Goal: Task Accomplishment & Management: Complete application form

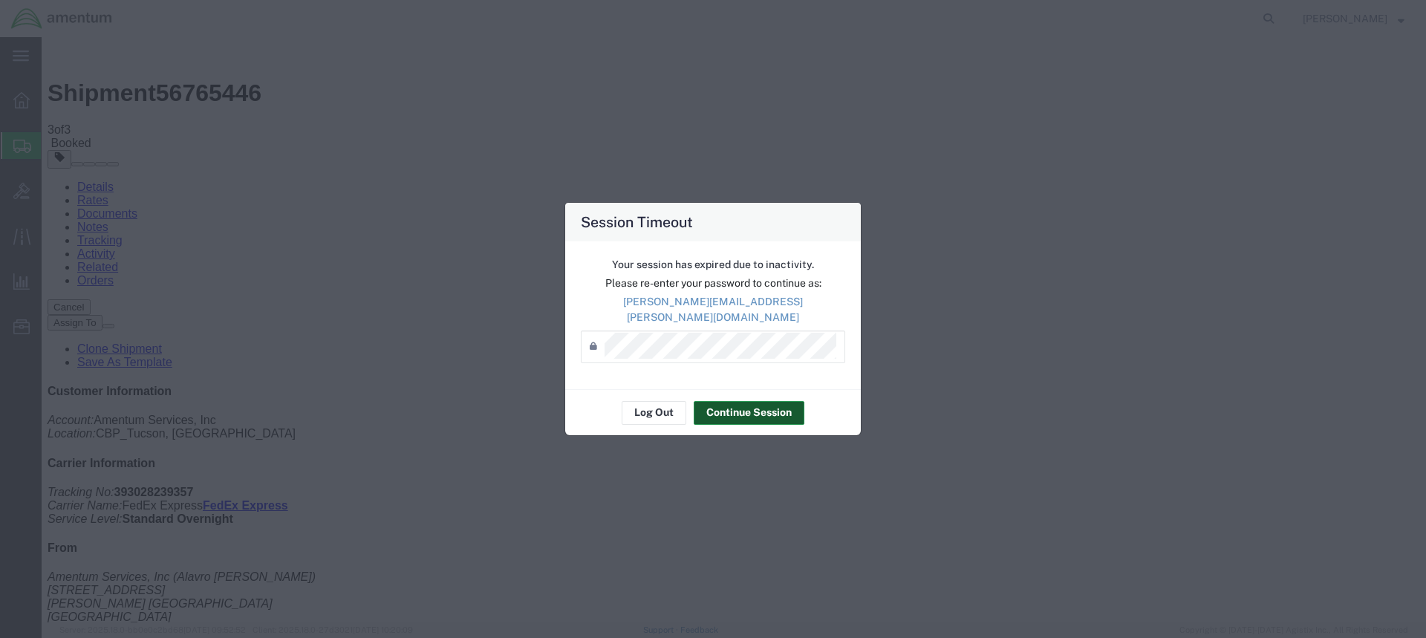
click at [745, 403] on button "Continue Session" at bounding box center [748, 413] width 111 height 24
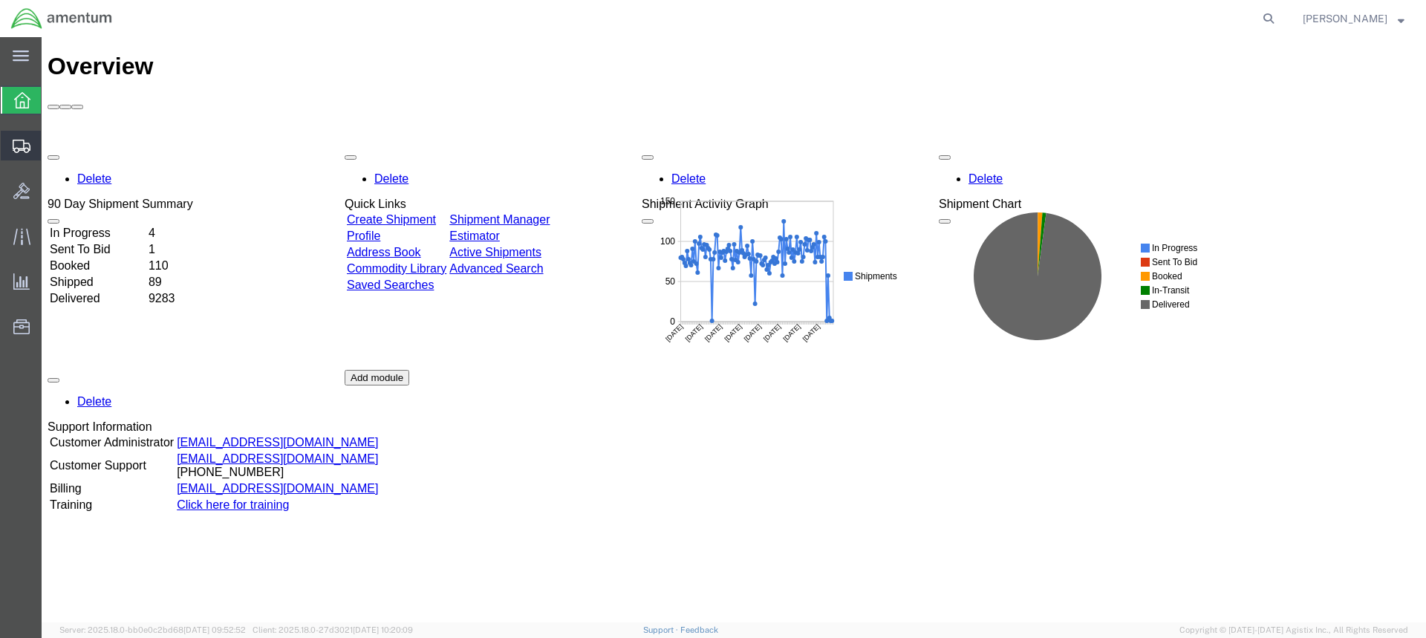
click at [0, 0] on span "Create from Template" at bounding box center [0, 0] width 0 height 0
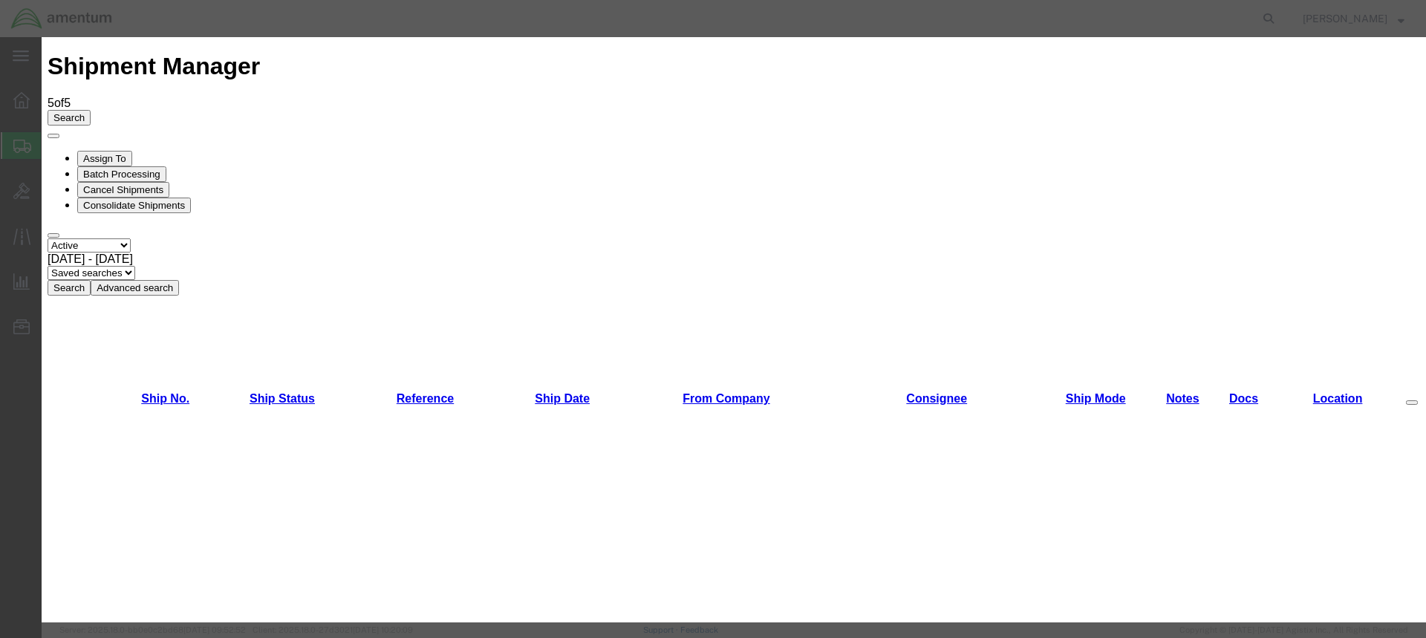
scroll to position [784, 0]
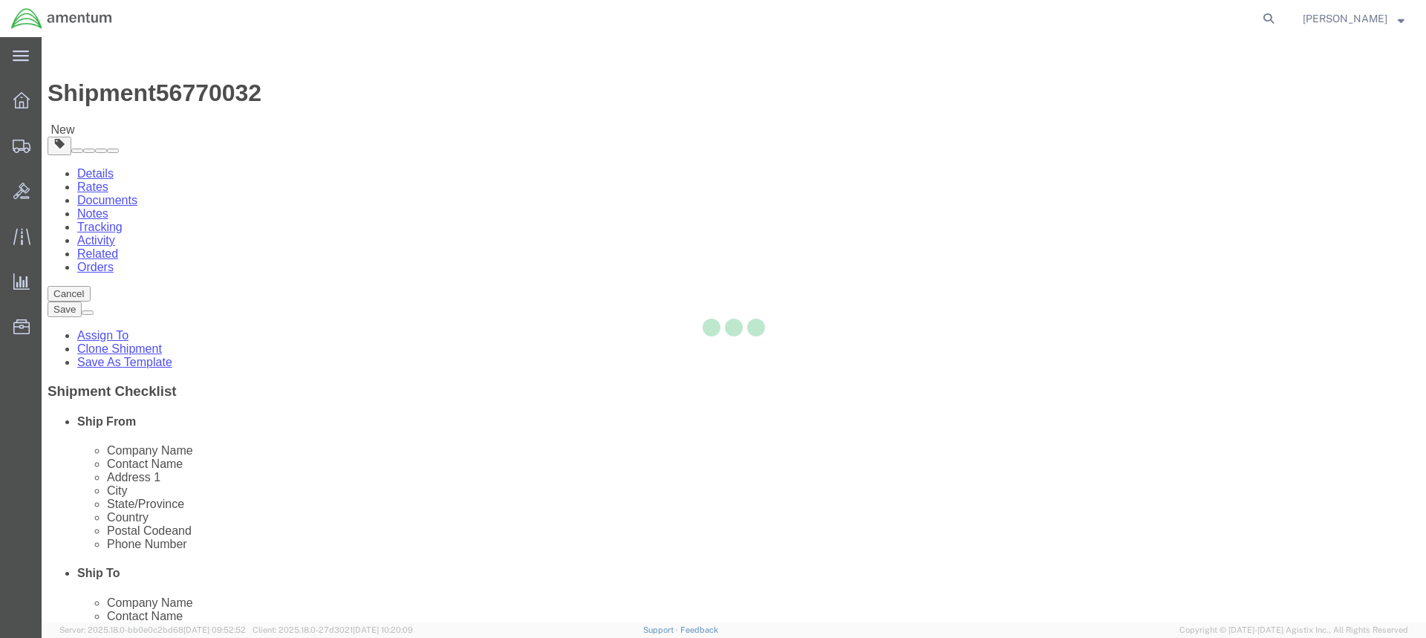
select select "49949"
select select
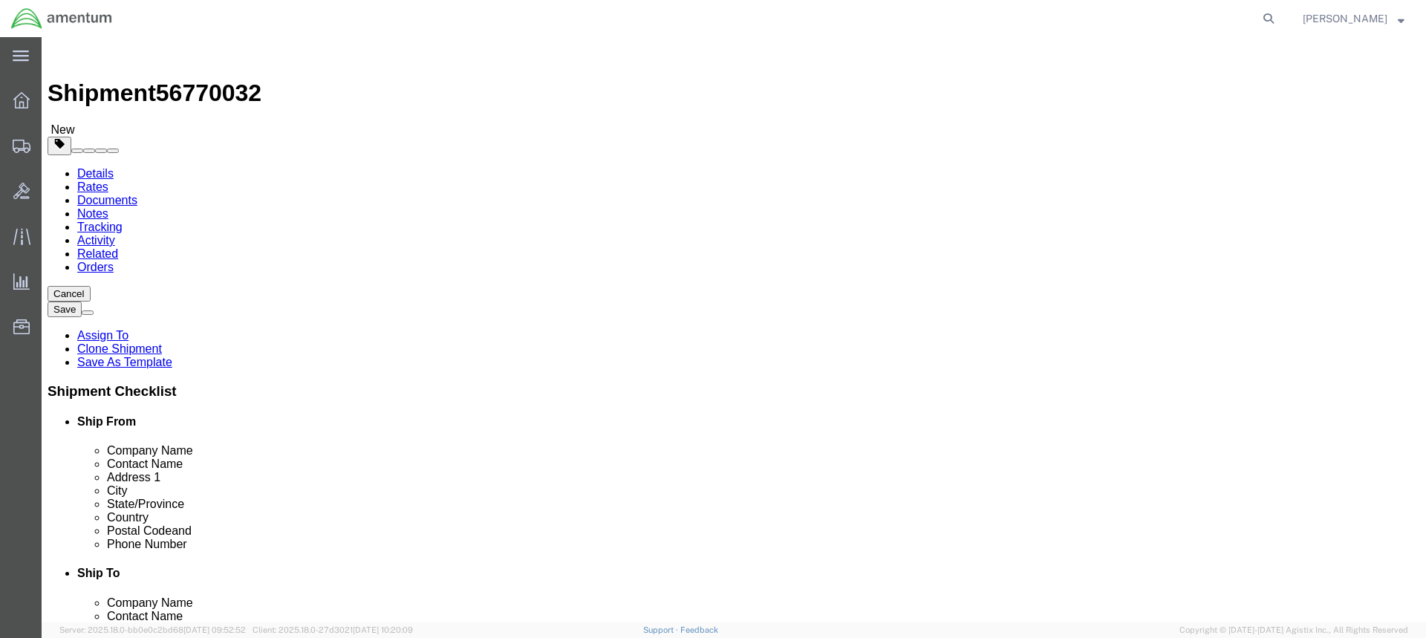
type input "elp"
select select "49939"
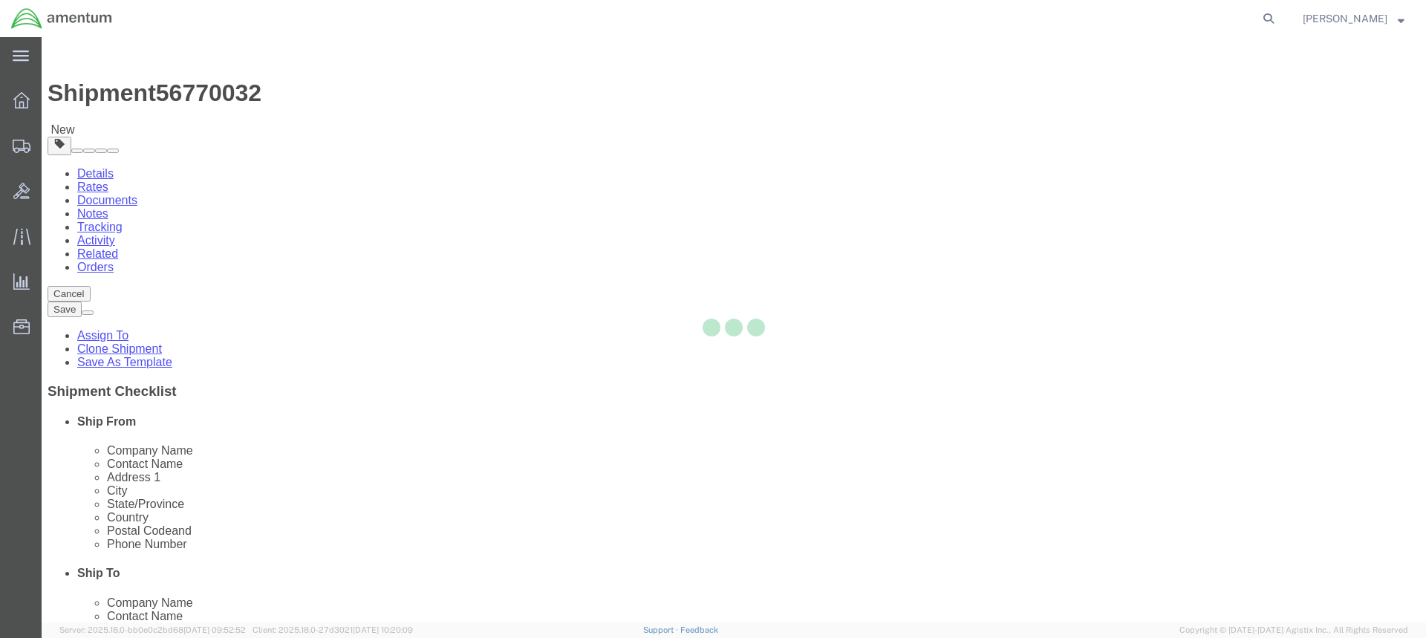
type input "79925"
type input "[PHONE_NUMBER]"
type input "[DATE][EMAIL_ADDRESS][PERSON_NAME][DOMAIN_NAME]"
checkbox input "true"
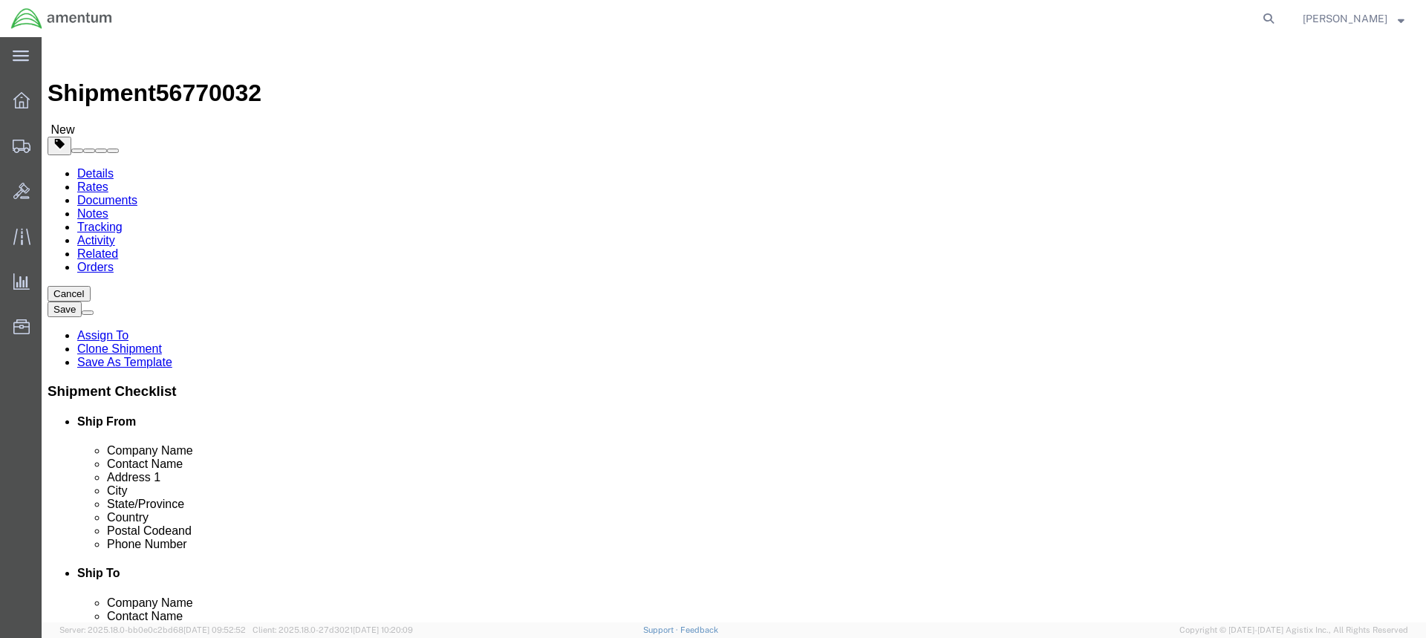
select select "[GEOGRAPHIC_DATA]"
click input "text"
type input "N"
click input "attn [PERSON_NAME]"
type input "attn [PERSON_NAME]"
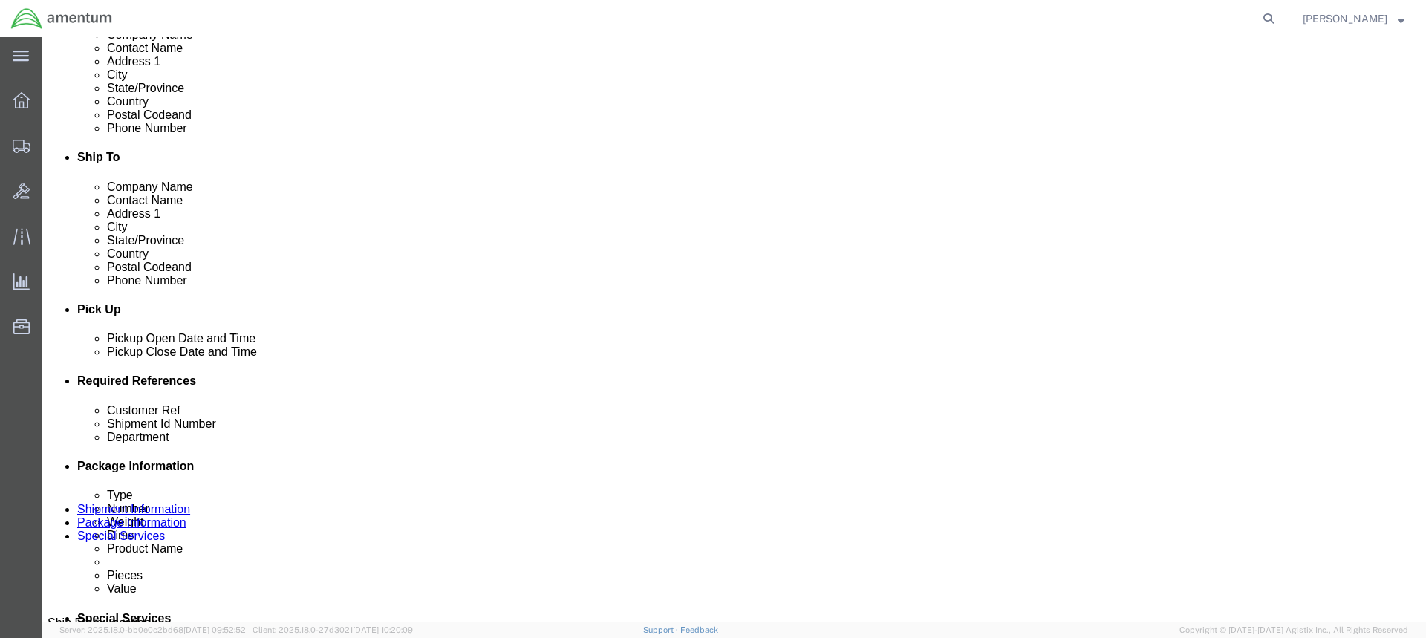
scroll to position [445, 0]
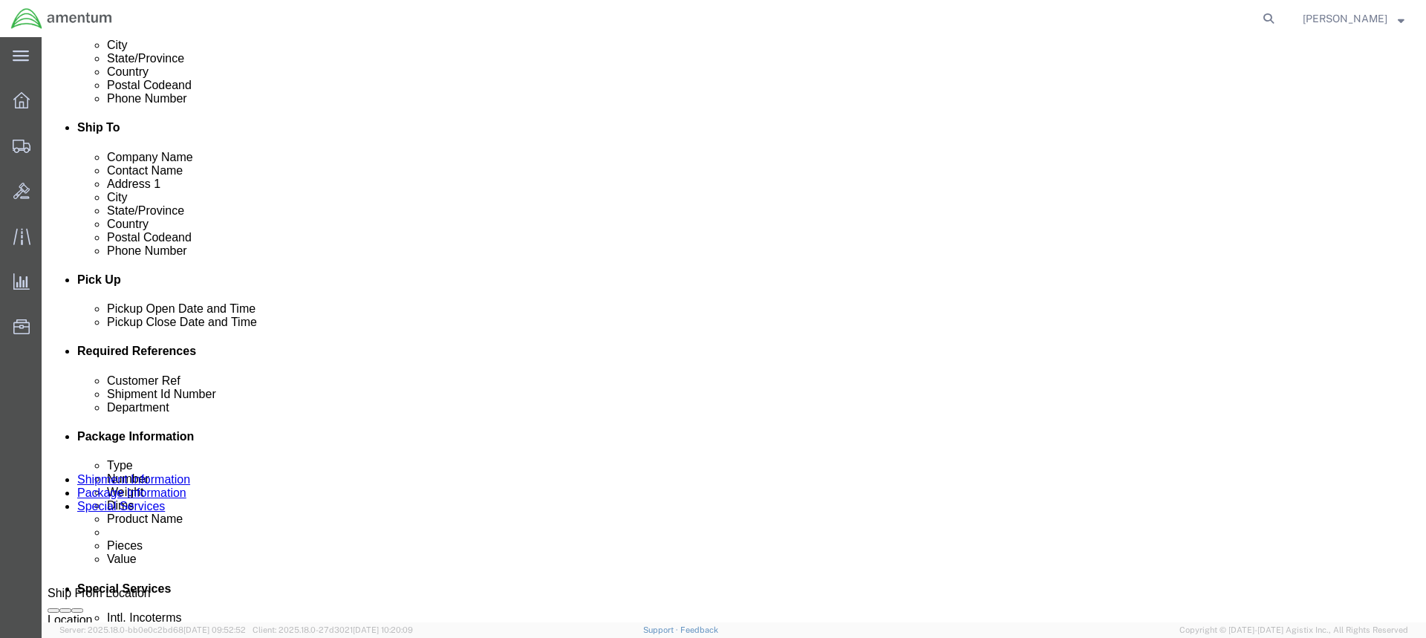
click div "[DATE] 2:53 PM"
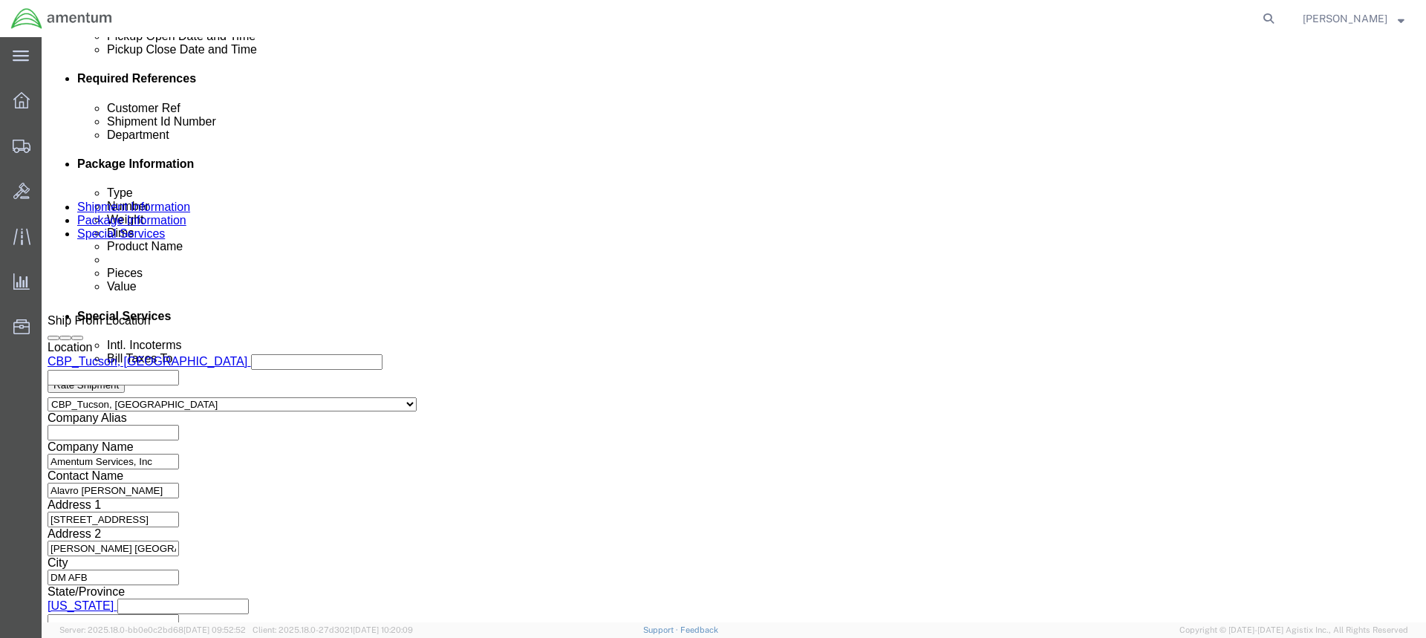
type input "3:53 PM"
click button "Apply"
click input "text"
type input "72763 PUBS"
click input "text"
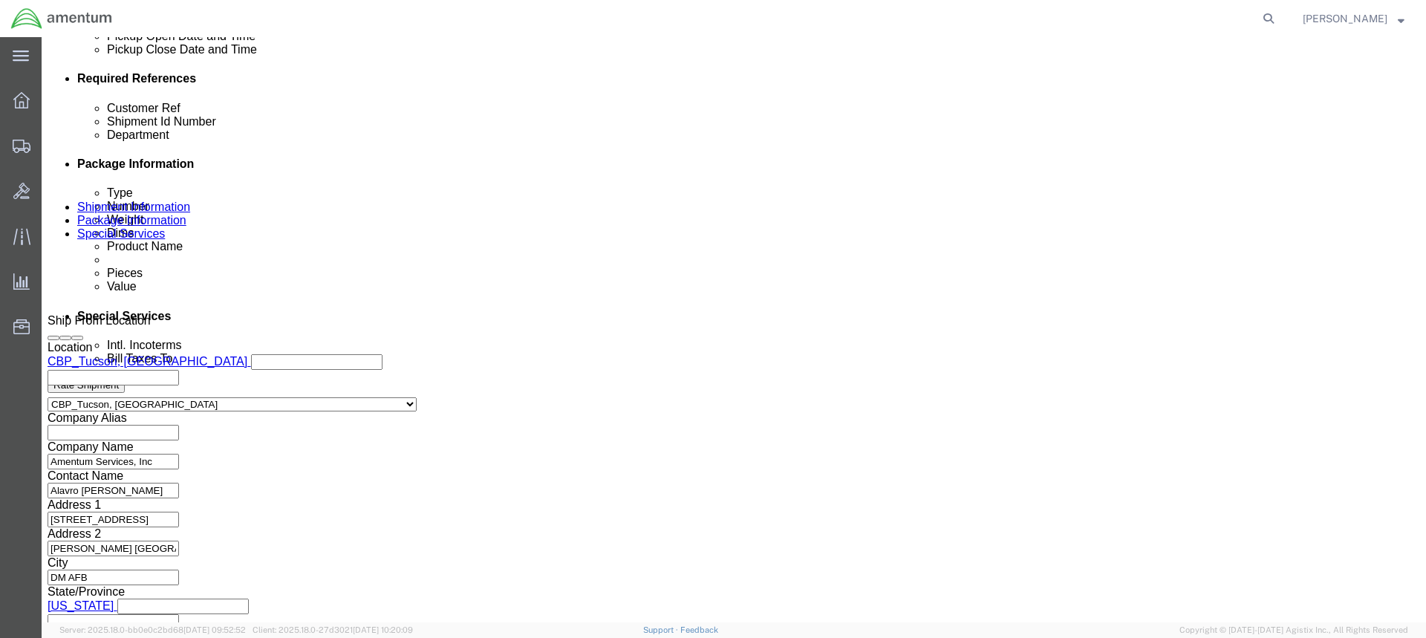
type input "72763 PUBS"
click button "Continue"
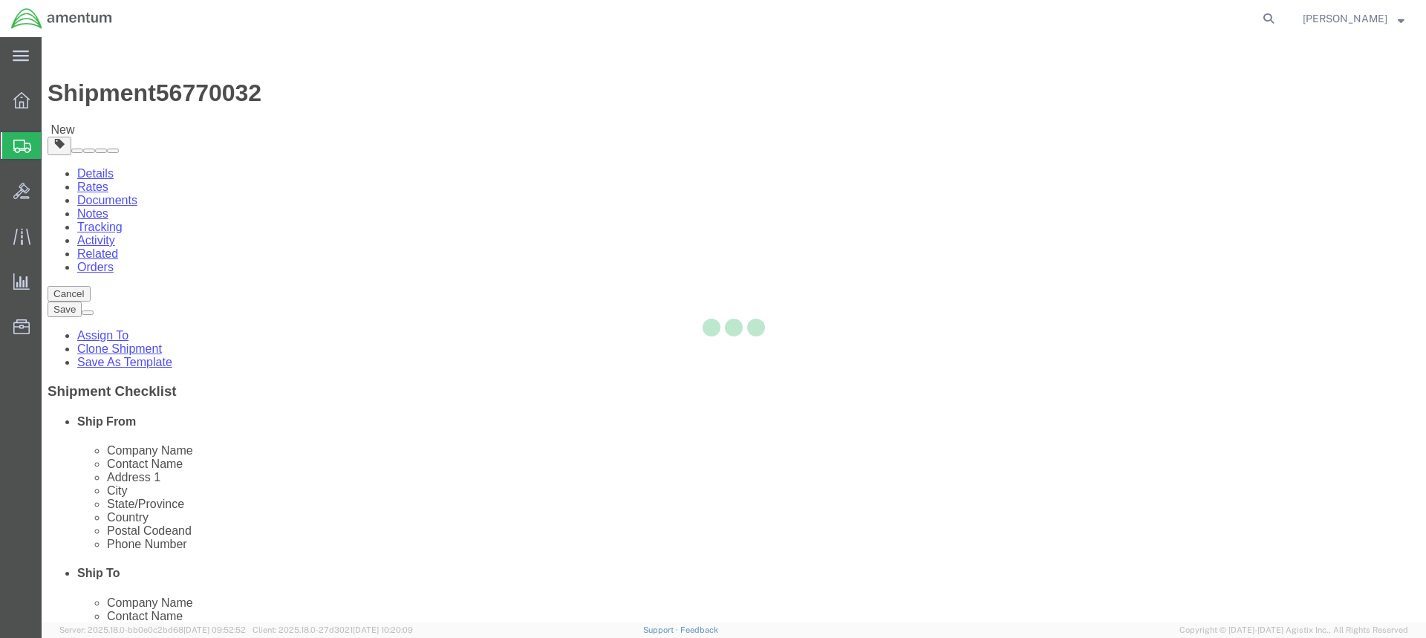
select select "CBOX"
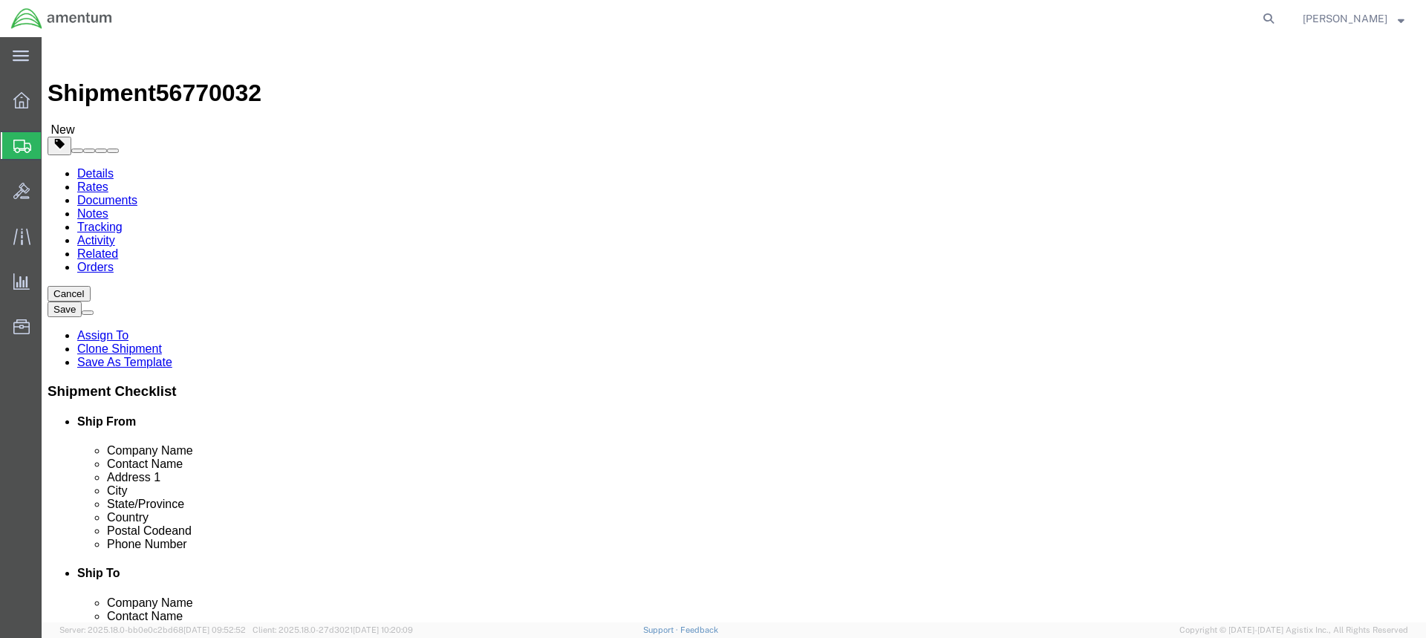
click link "Add Content"
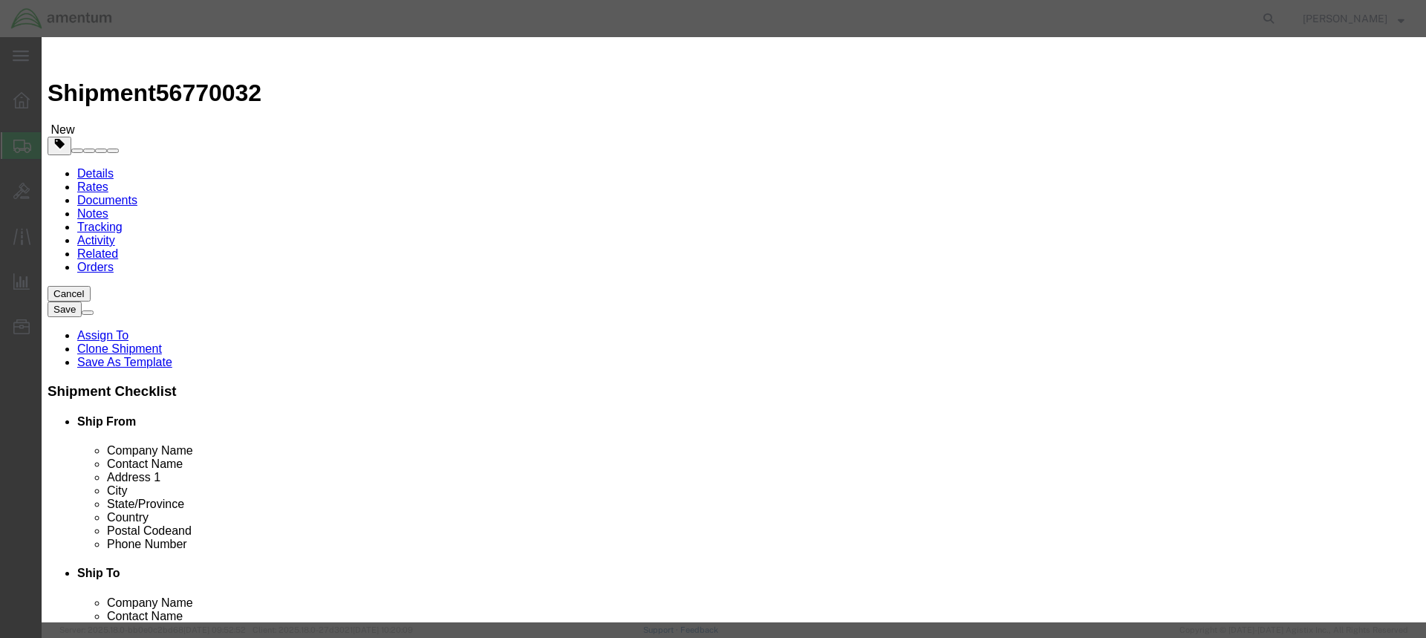
click input "text"
type input "72763 PUBS"
click input "0"
type input "1"
click input "text"
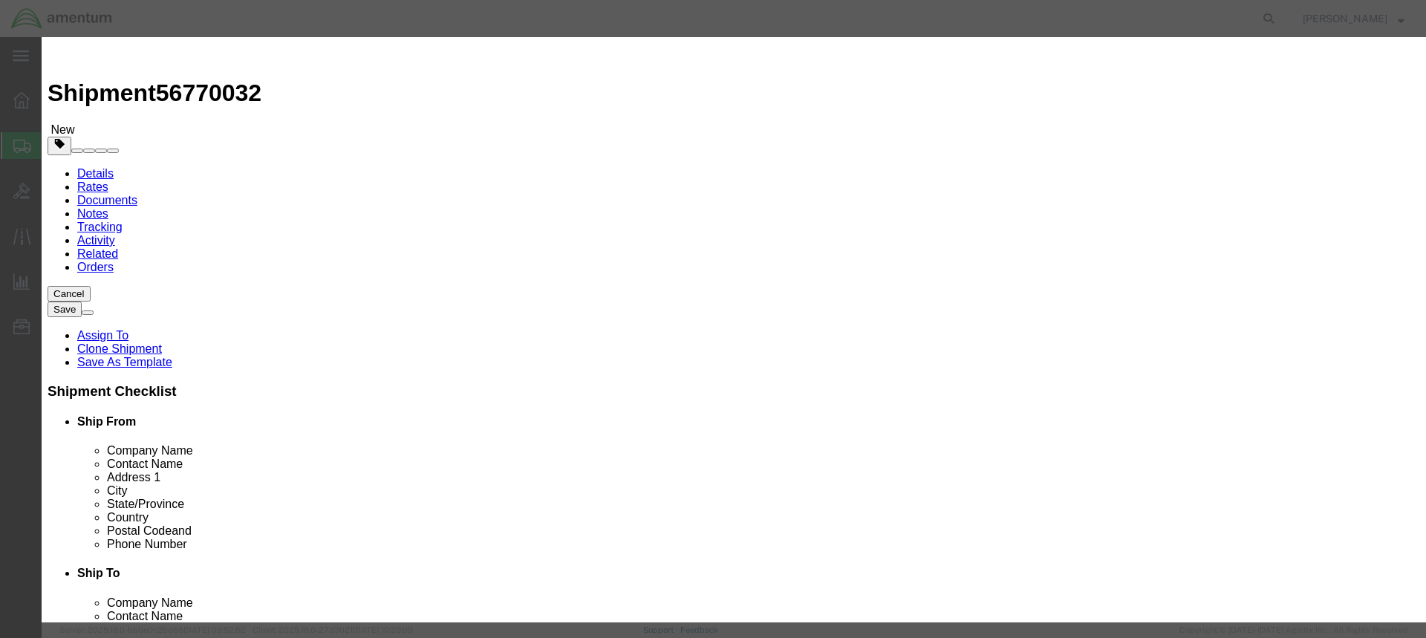
type input "1500"
click button "Save & Close"
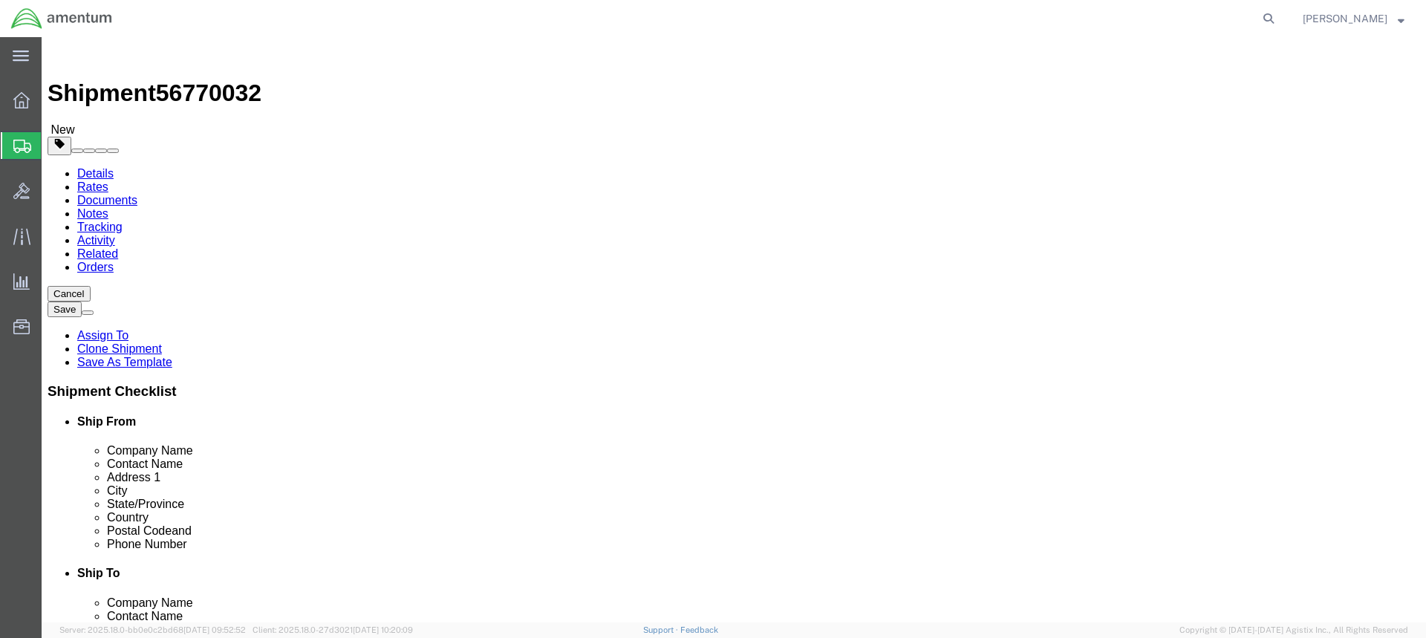
click button "Continue"
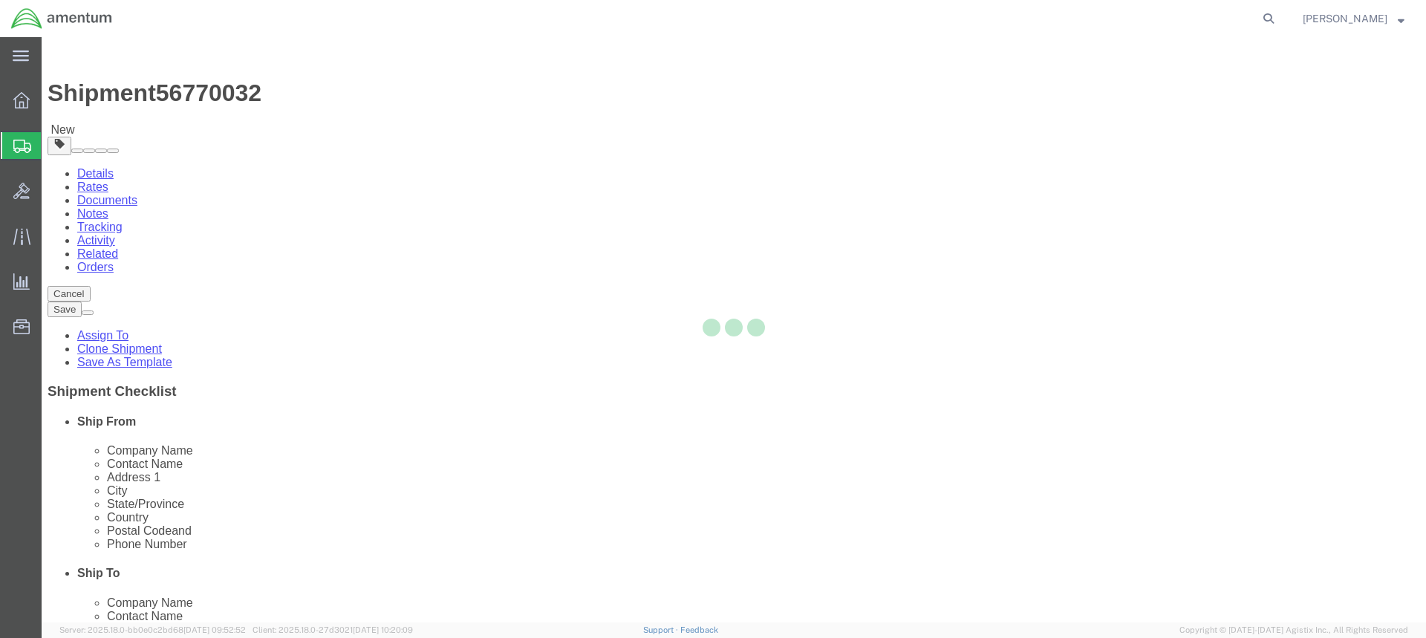
select select
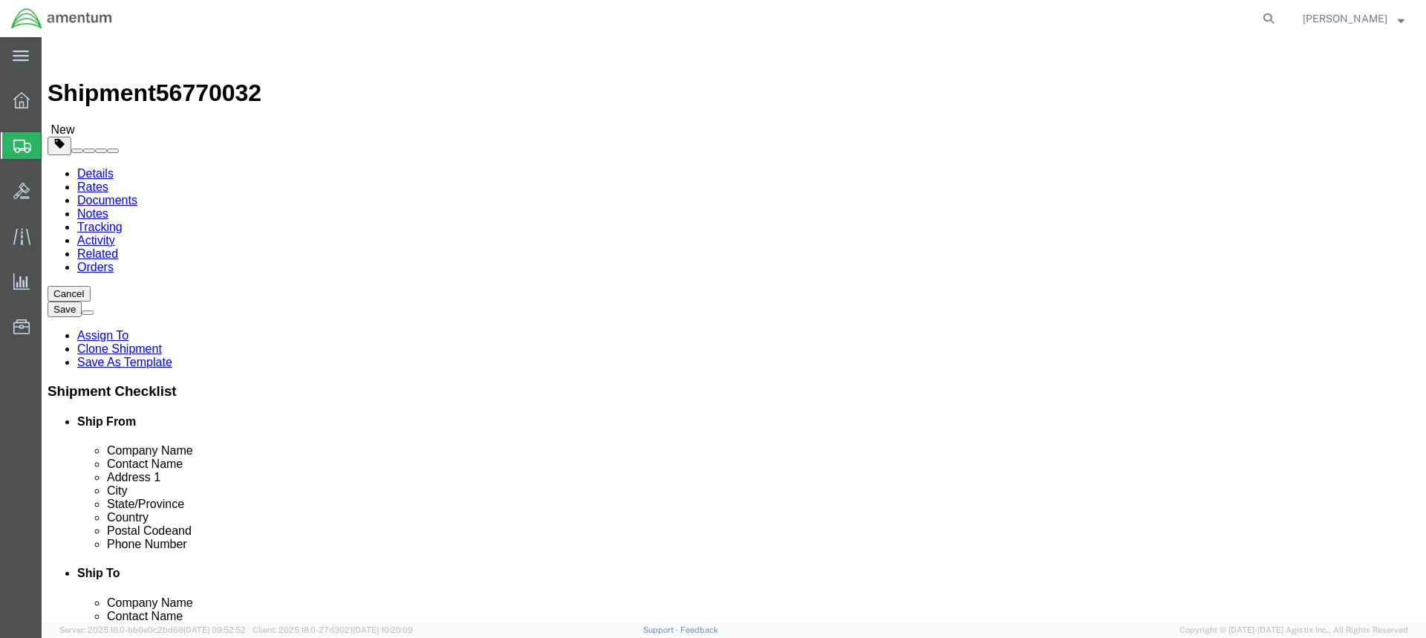
select select "DEPARTMENT"
click icon
click input "text"
click select "Select BCK Boxes Bale(s) Basket(s) Bolt(s) Bottle(s) Buckets Bulk Bundle(s) Can…"
select select "LBOX"
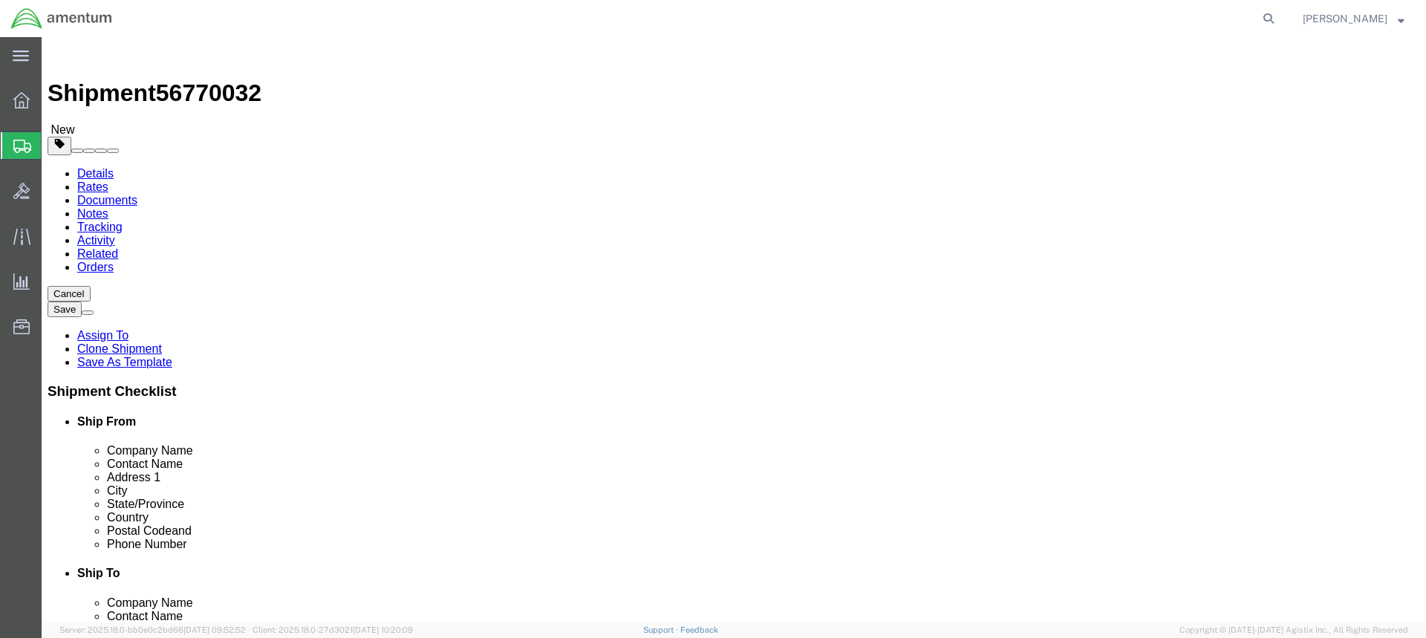
click select "Select BCK Boxes Bale(s) Basket(s) Bolt(s) Bottle(s) Buckets Bulk Bundle(s) Can…"
type input "12.00"
type input "9.00"
click input "0.00"
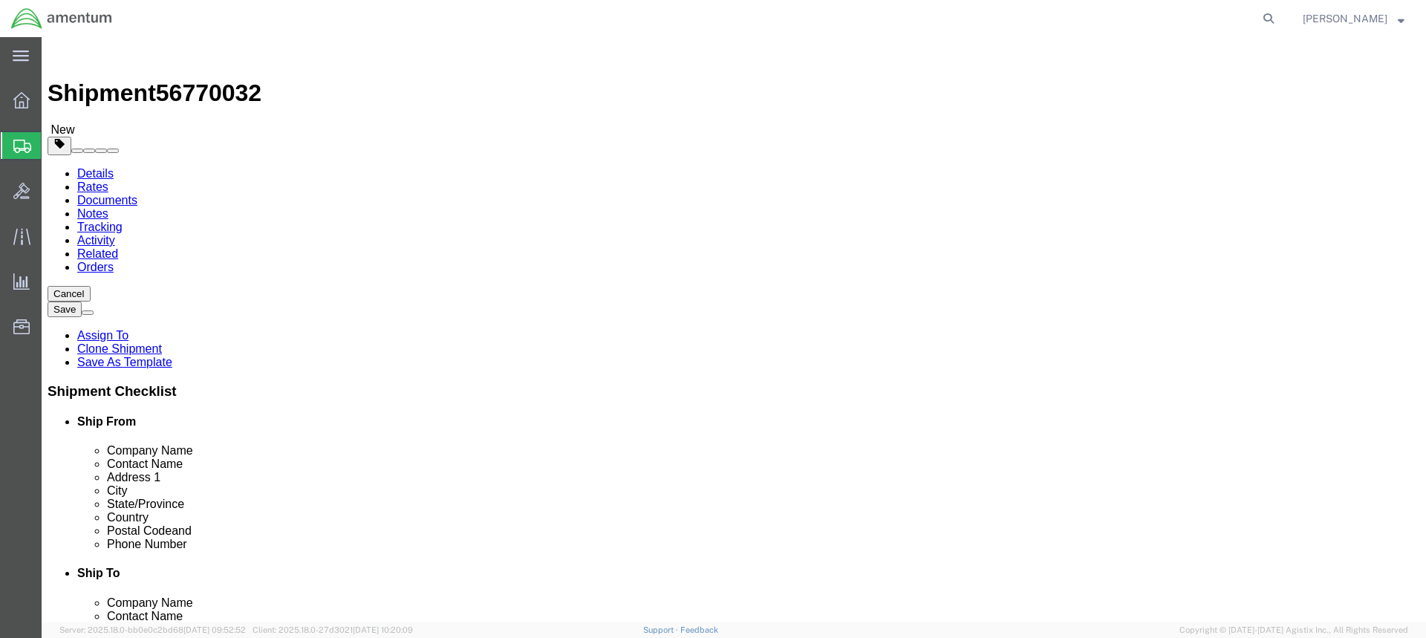
type input "0"
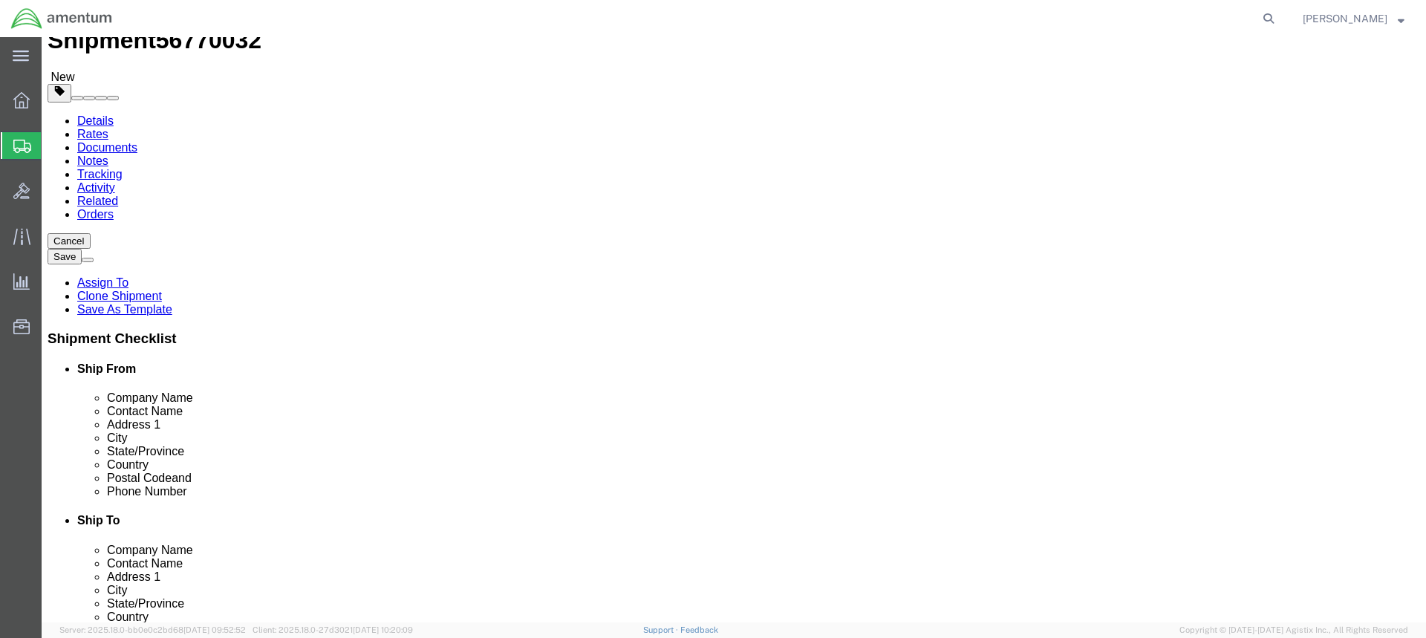
type input "8.5"
click button "Continue"
click button "Rate Shipment"
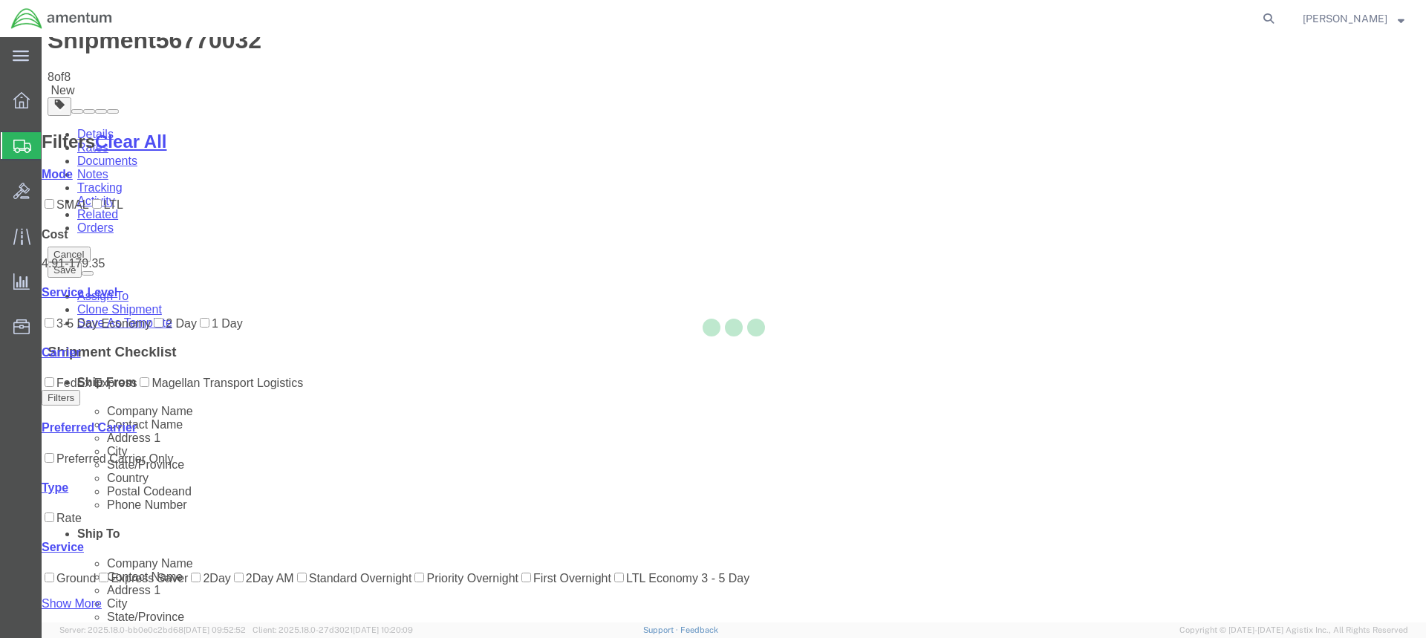
scroll to position [0, 0]
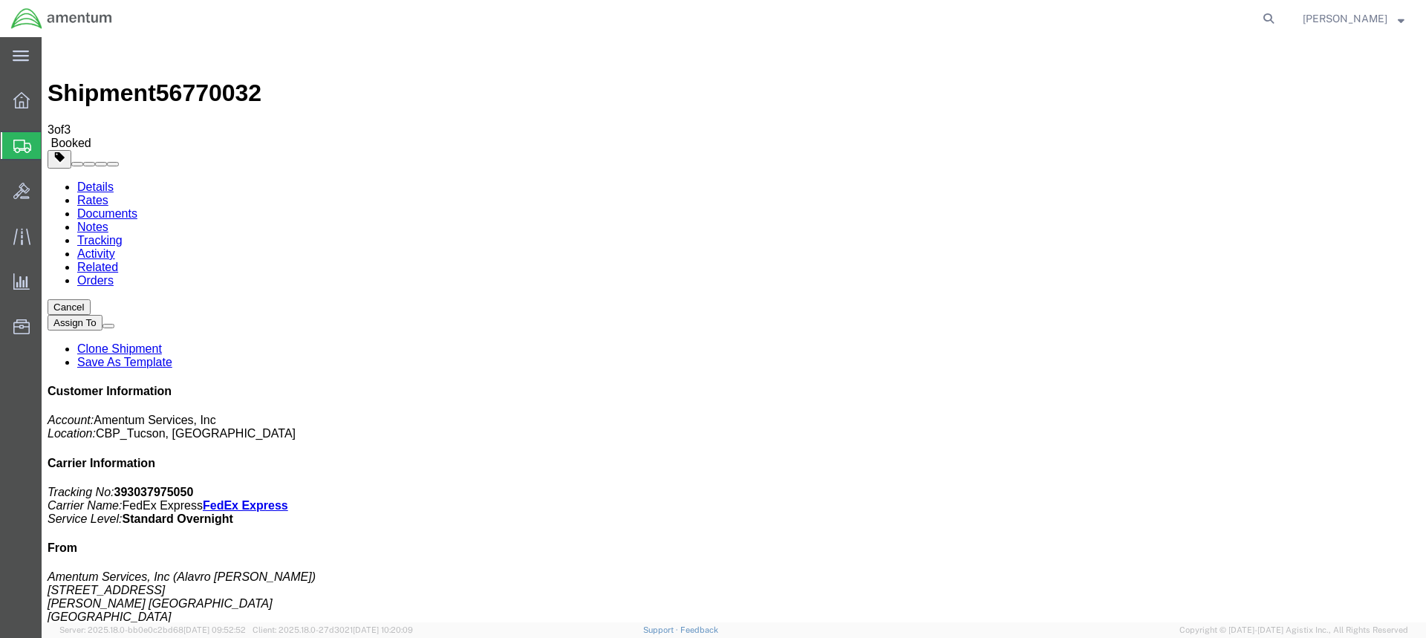
click at [18, 141] on icon at bounding box center [22, 146] width 18 height 13
click at [0, 0] on span "Create from Template" at bounding box center [0, 0] width 0 height 0
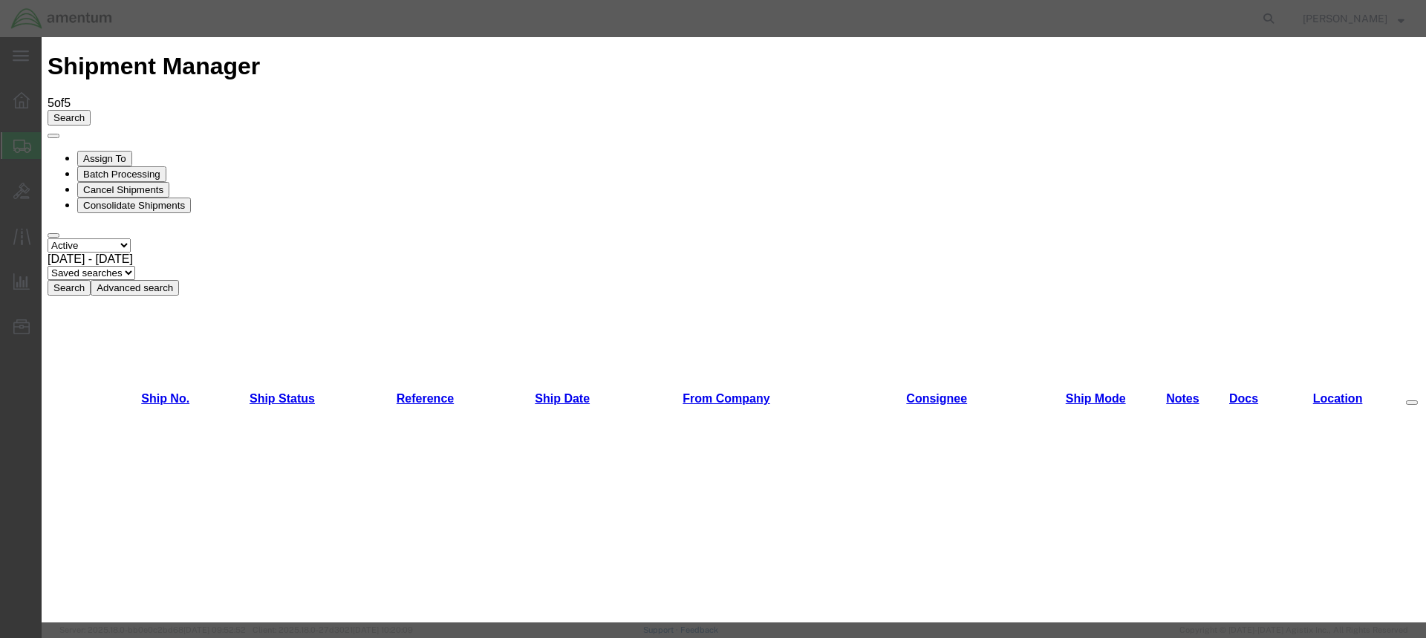
scroll to position [784, 0]
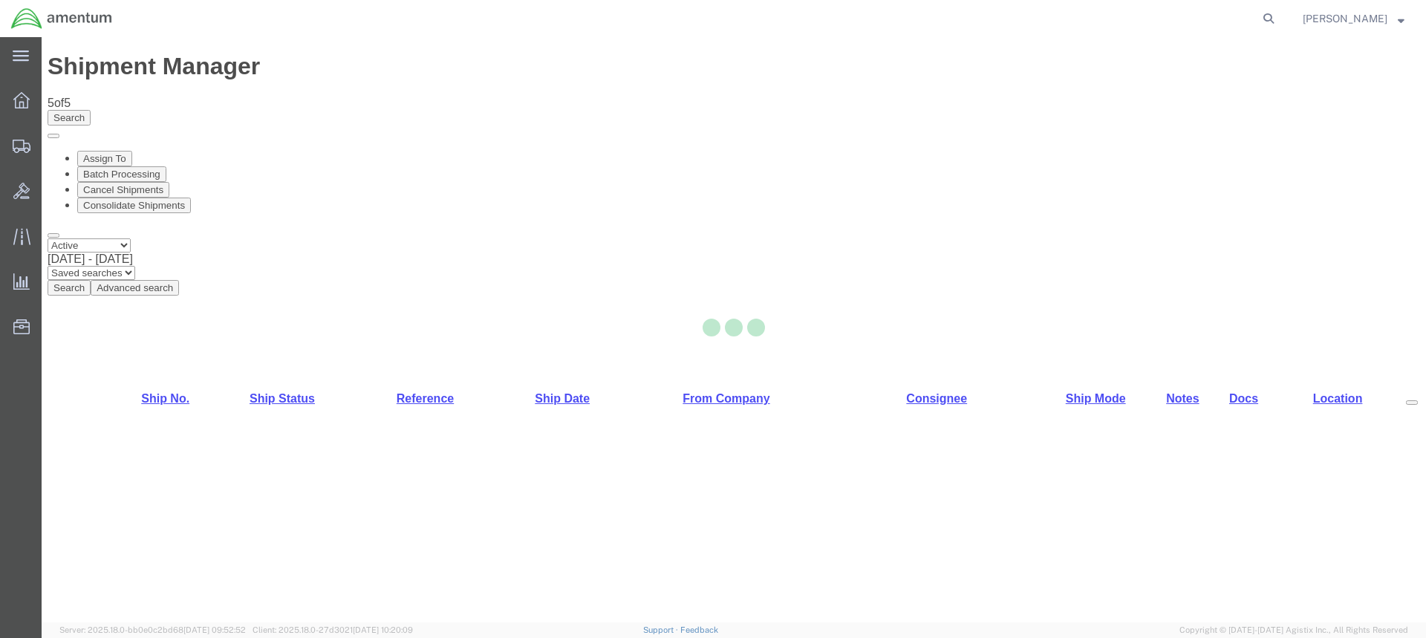
select select "49949"
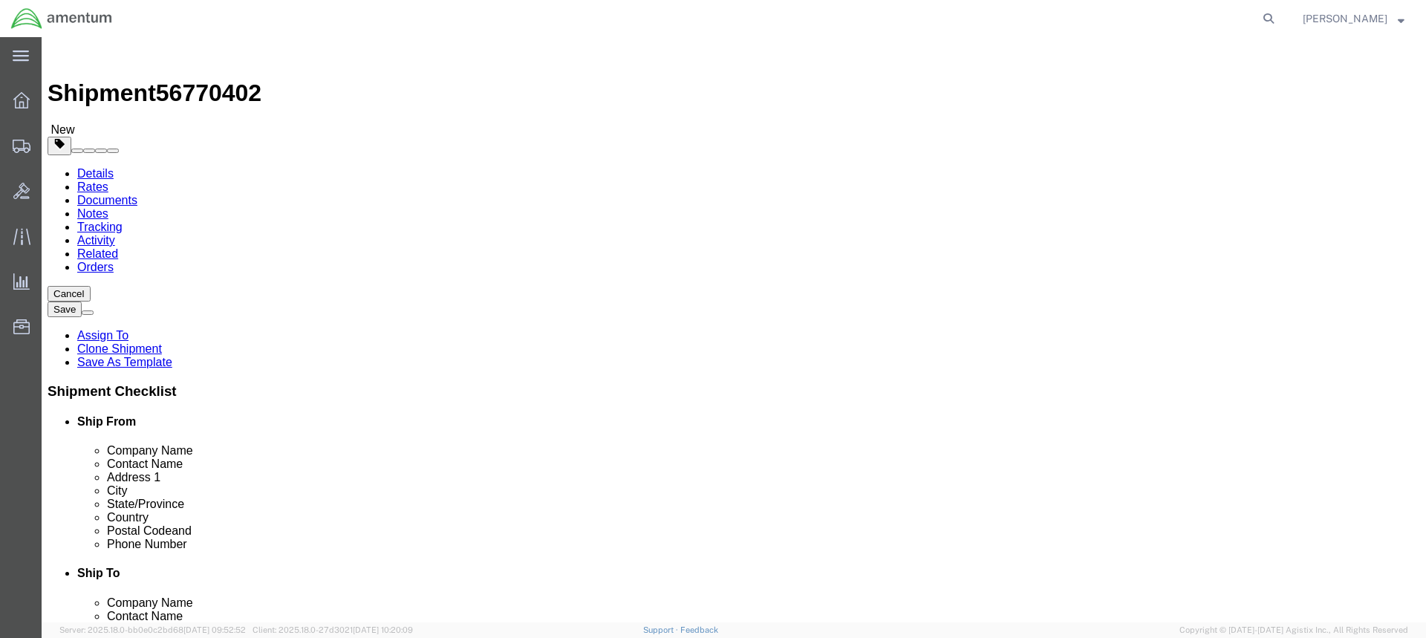
type input "DTM"
select select "49921"
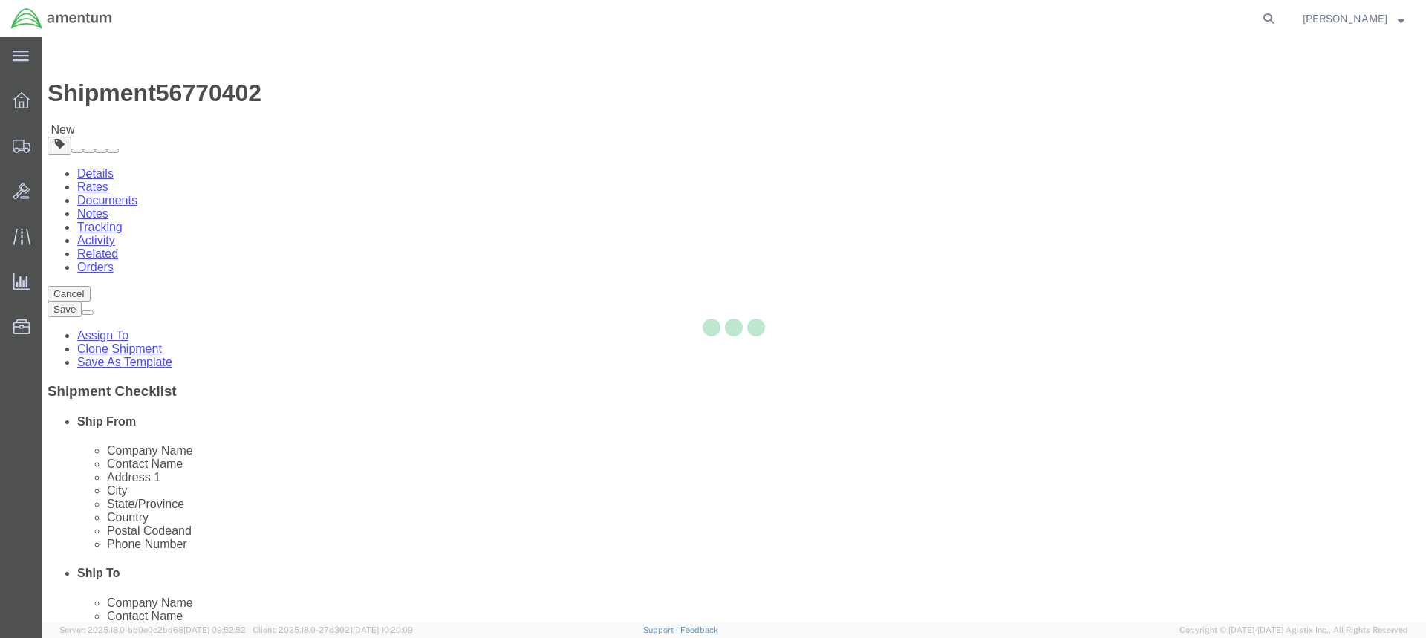
type input "Amentum Services, Inc"
type input "[PERSON_NAME]"
type input "[STREET_ADDRESS]"
type input "Building 1422"
type input "Selfridge"
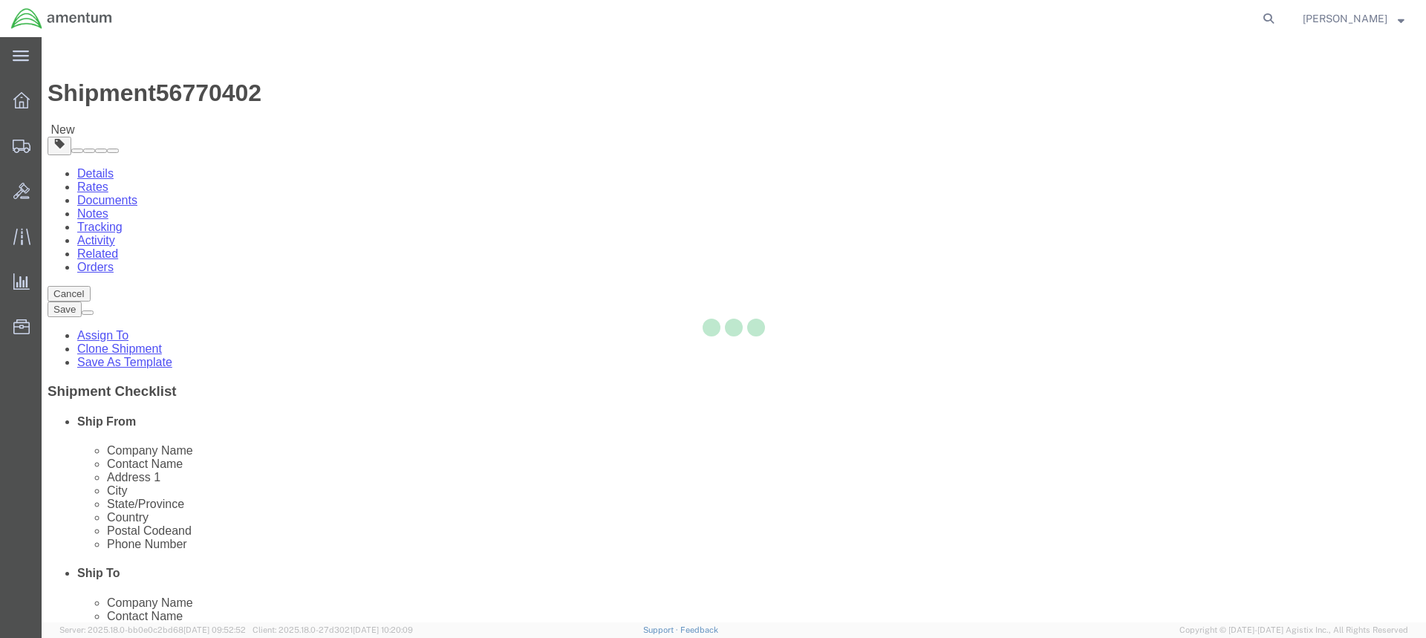
type input "48045"
type input "[PHONE_NUMBER]"
type input "[PERSON_NAME][EMAIL_ADDRESS][PERSON_NAME][DOMAIN_NAME]"
checkbox input "true"
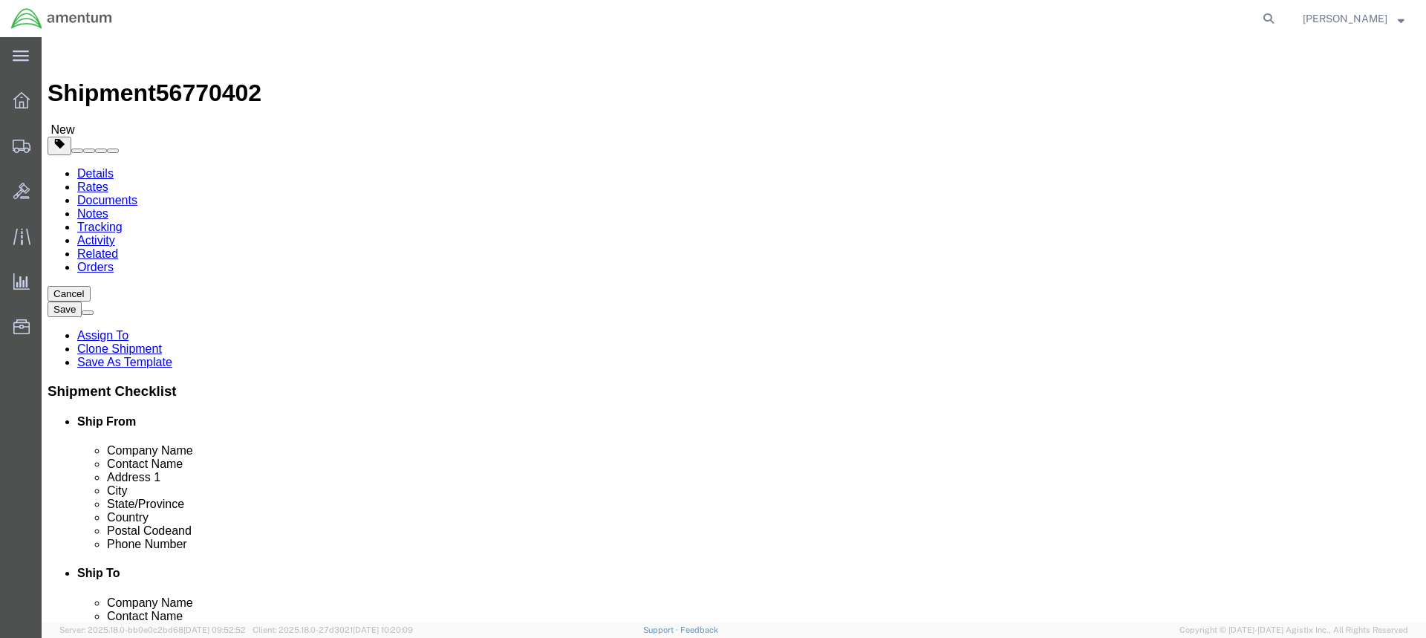
select select "MI"
click input "[PERSON_NAME]"
type input "L"
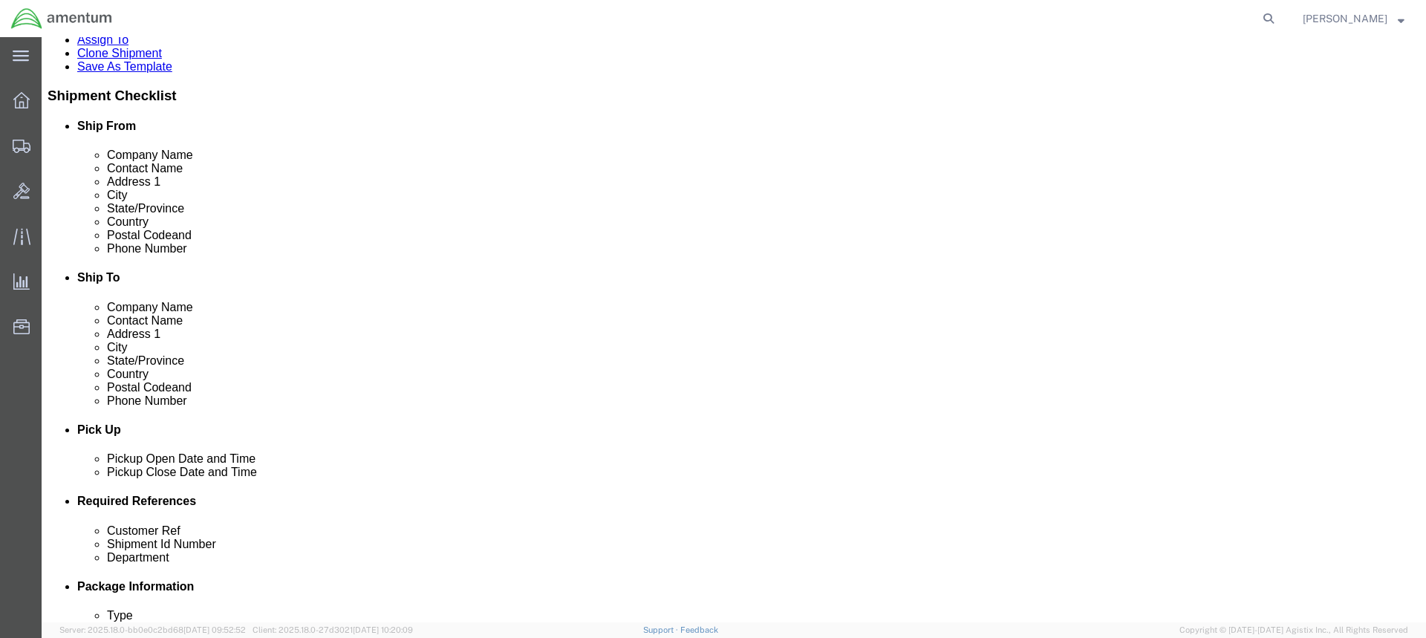
scroll to position [297, 0]
type input "Attn [PERSON_NAME]"
click div "[DATE] 3:10 PM"
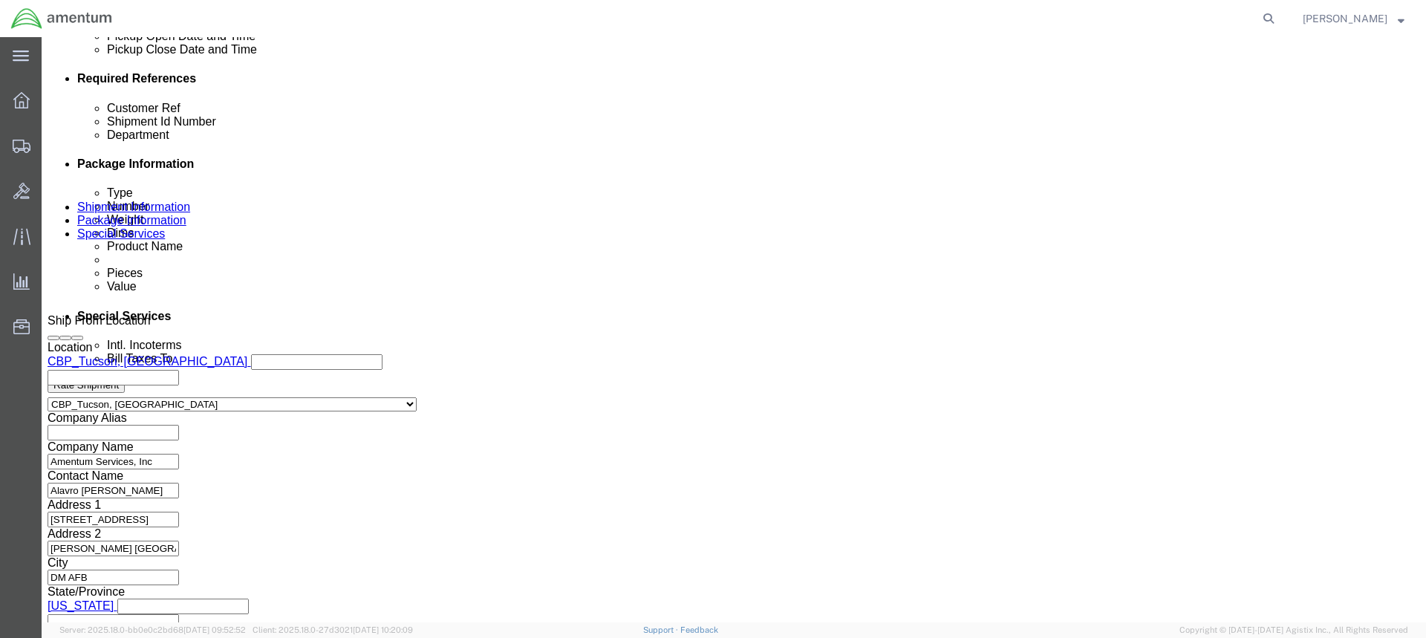
type input "4:10 PM"
click button "Apply"
click input "text"
type input "a"
drag, startPoint x: 654, startPoint y: 198, endPoint x: 547, endPoint y: 201, distance: 107.0
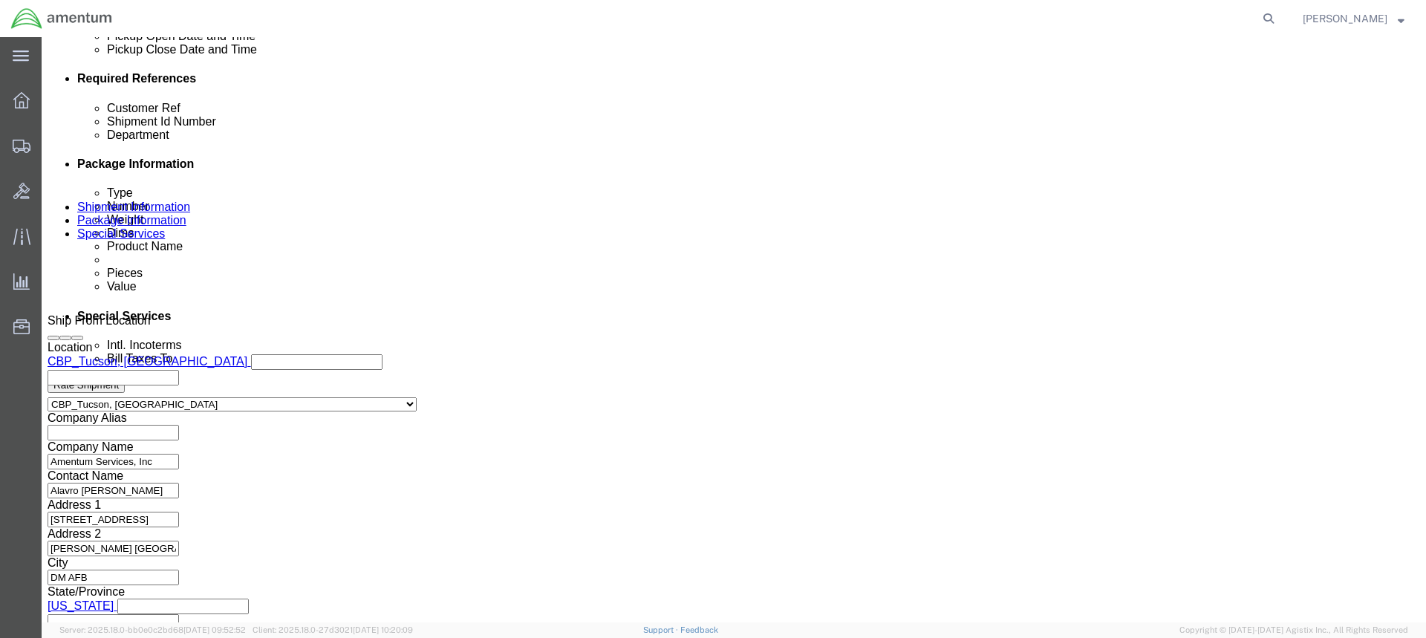
click input "ACFT H60 PUBS"
type input "ACFT H60 PUBS"
click input "text"
paste input "ACFT H60 PUBS"
type input "ACFT H60 PUBS"
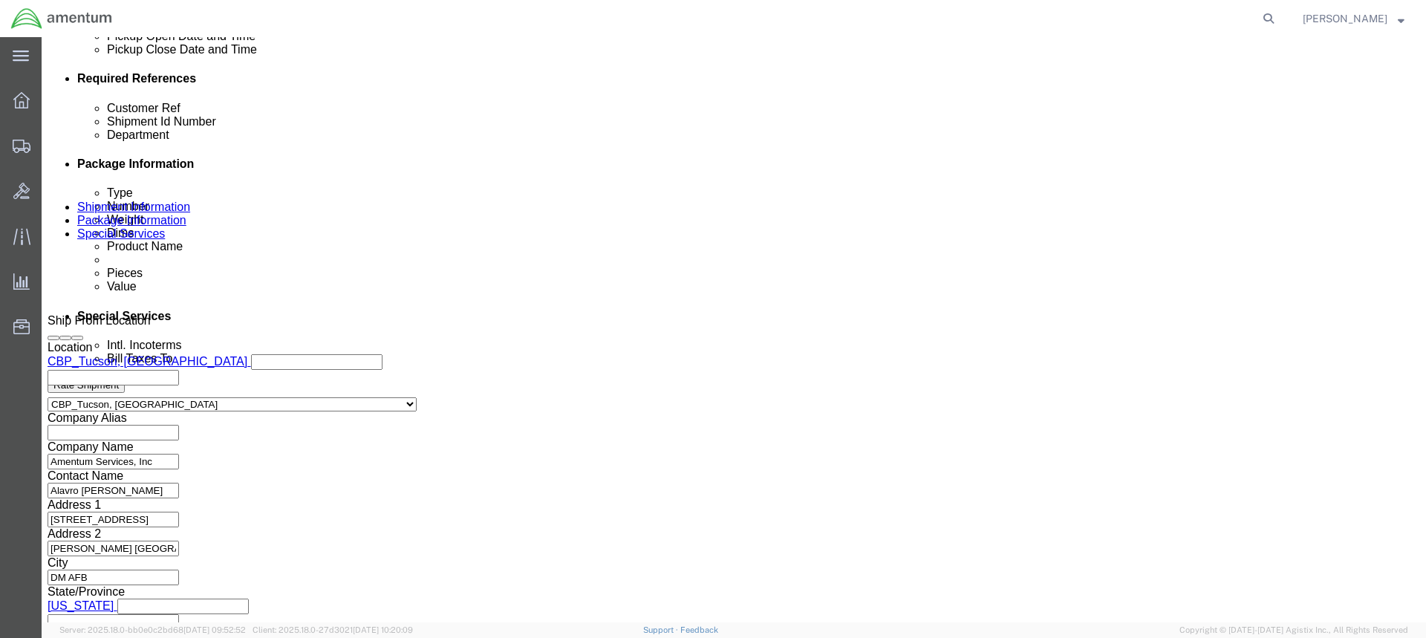
click button "Continue"
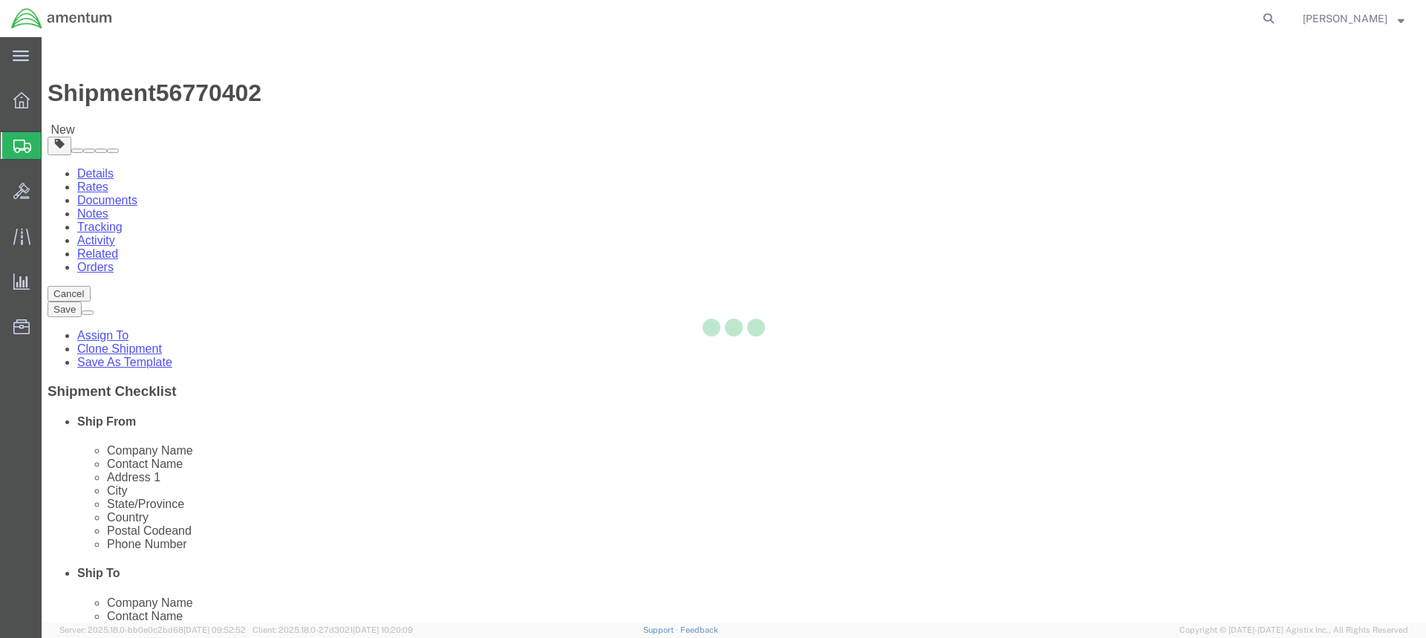
select select "CBOX"
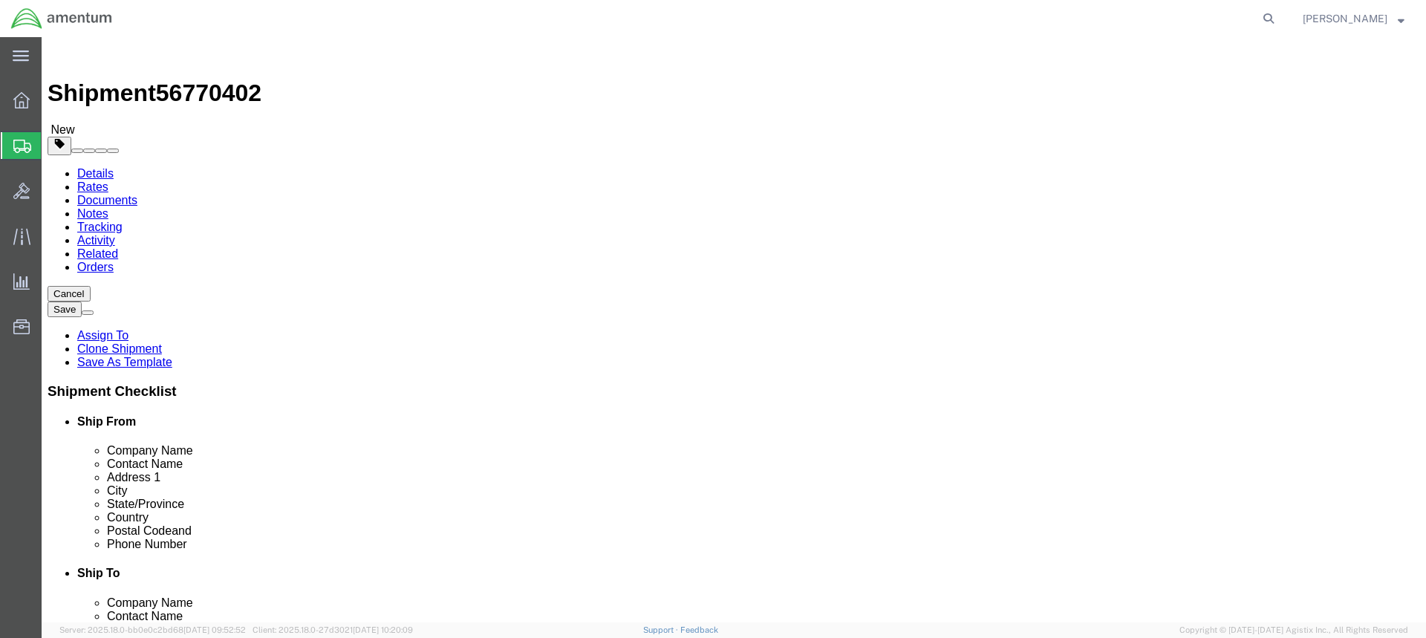
click input "text"
type input "12"
type input "25.00"
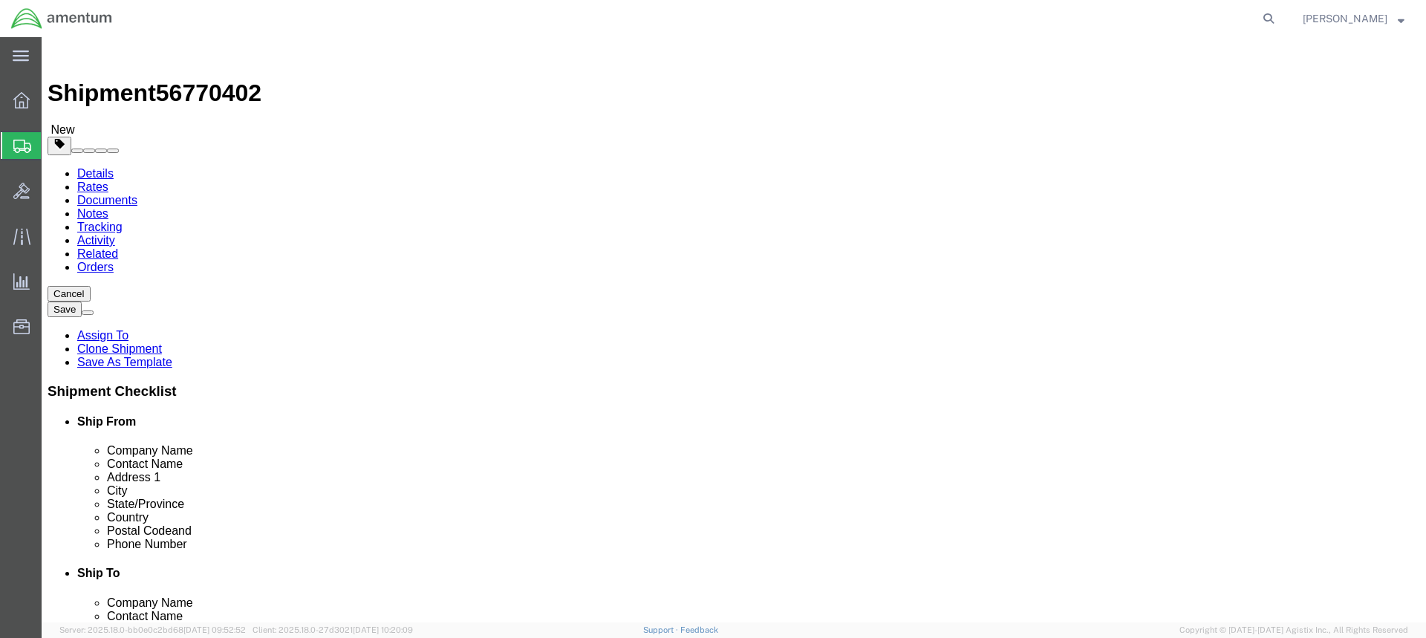
click button "Continue"
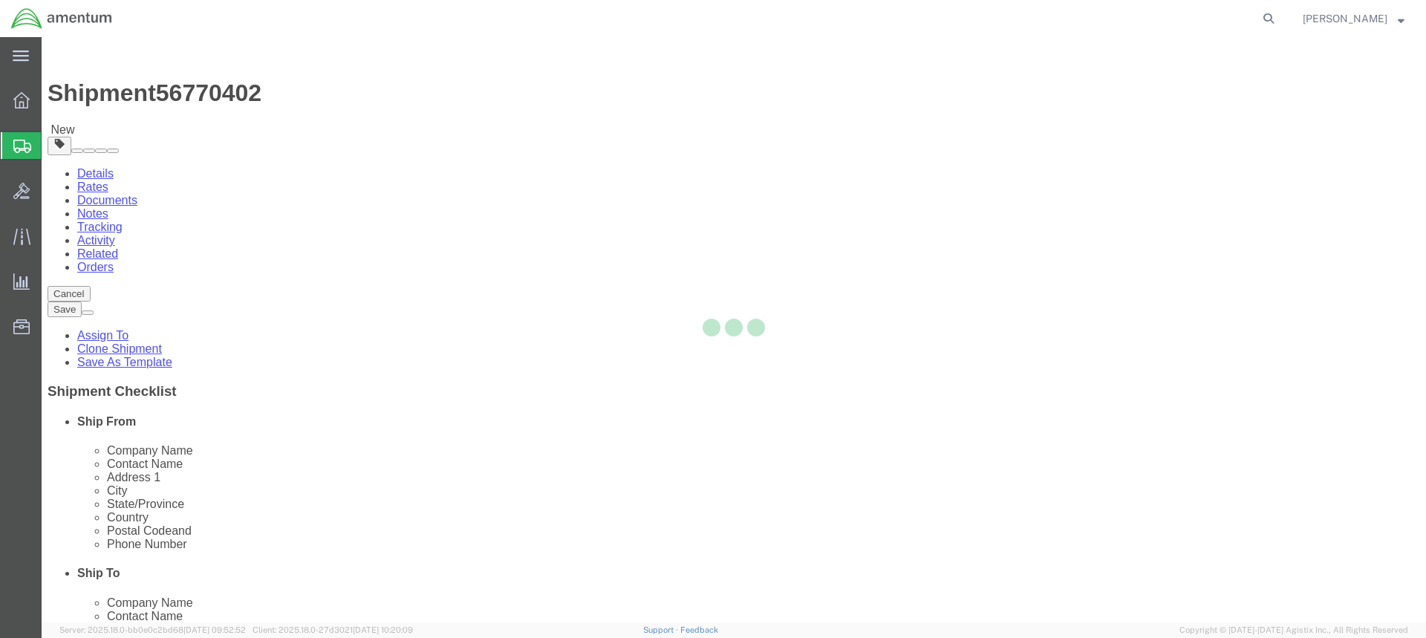
select select
select select "DEPARTMENT"
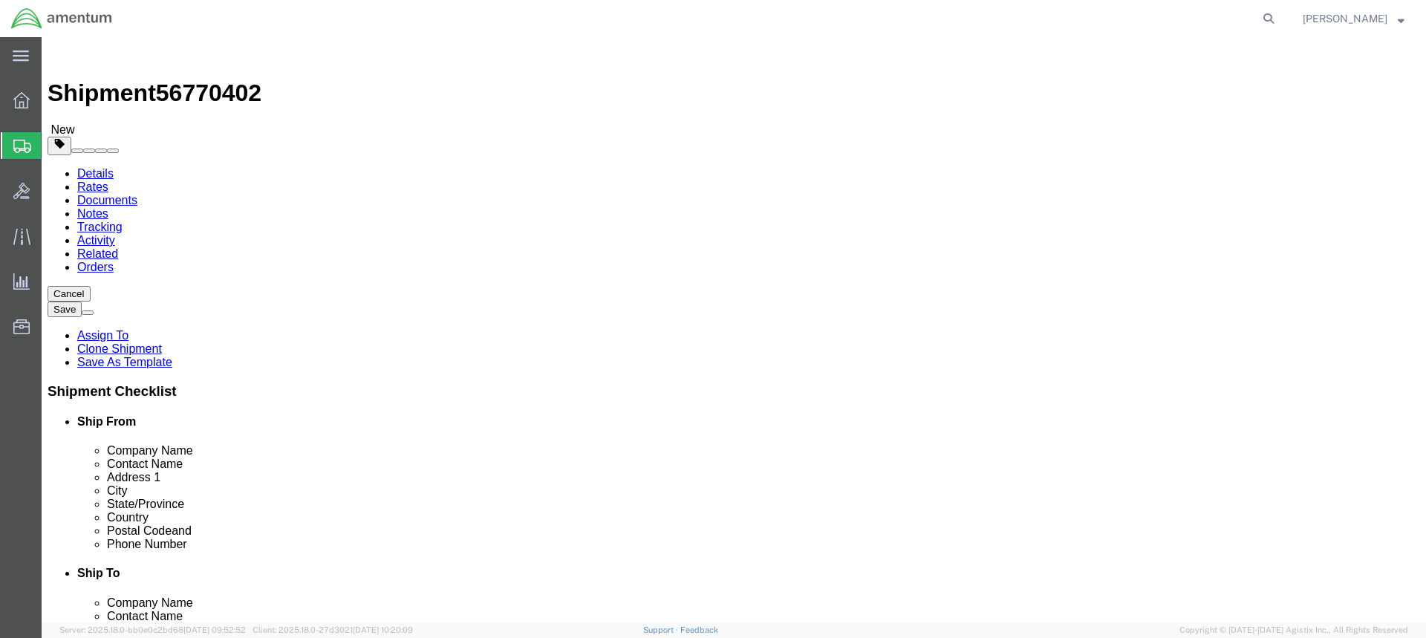
click icon
click div "Package Content # 1 x Package Type Select BCK Boxes Bale(s) Basket(s) Bolt(s) B…"
click link "Add Content"
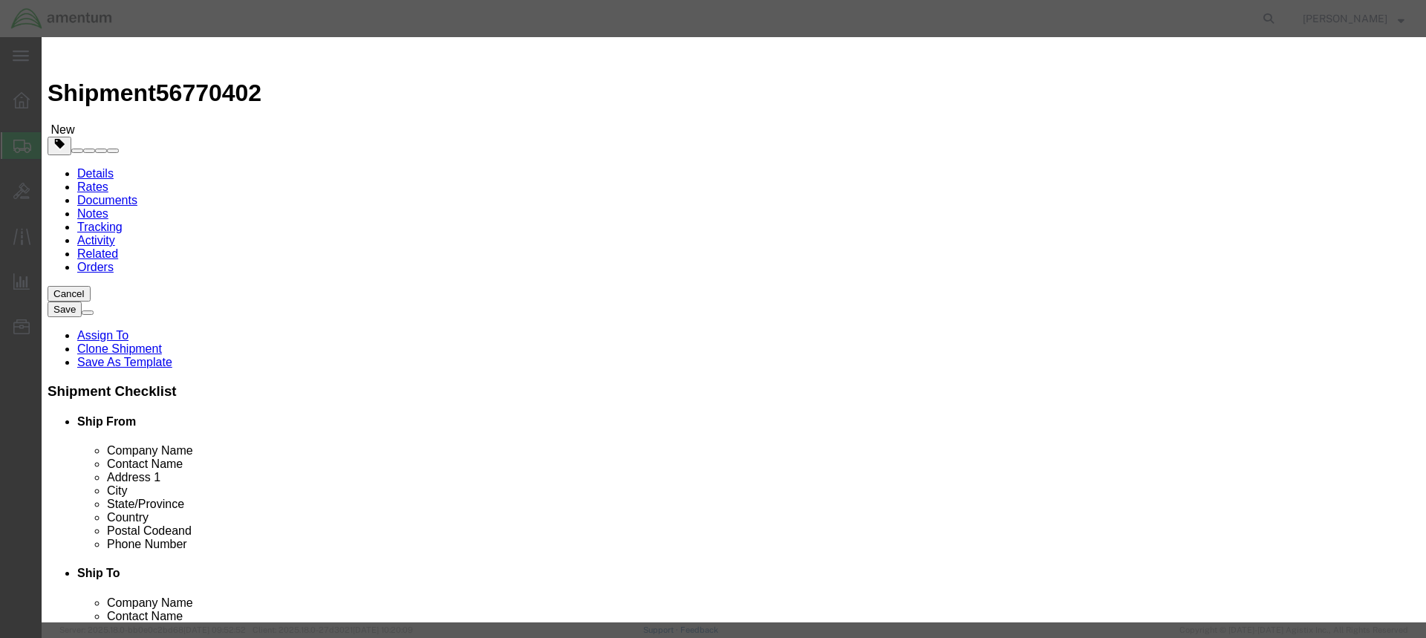
click input "text"
paste input "ACFT H60 PUBS"
type input "ACFT H60 PUBS"
click input "0"
type input "1"
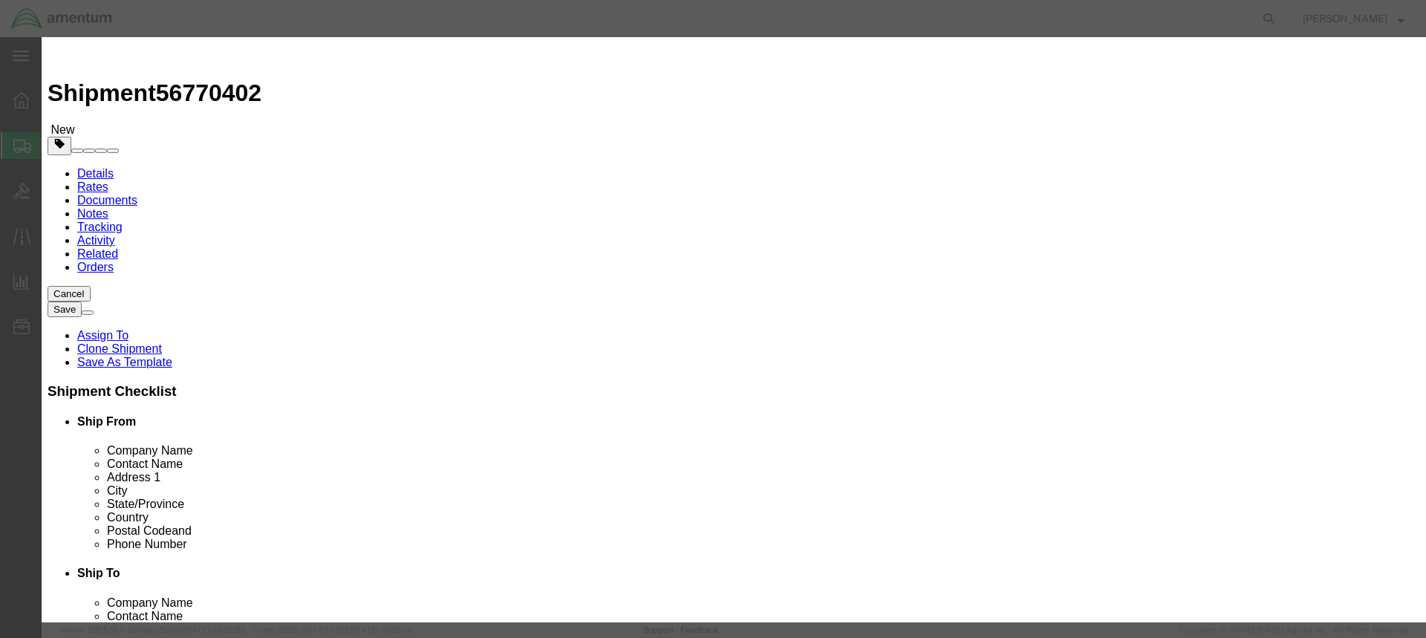
click input "text"
type input "500.00"
click button "Save & Close"
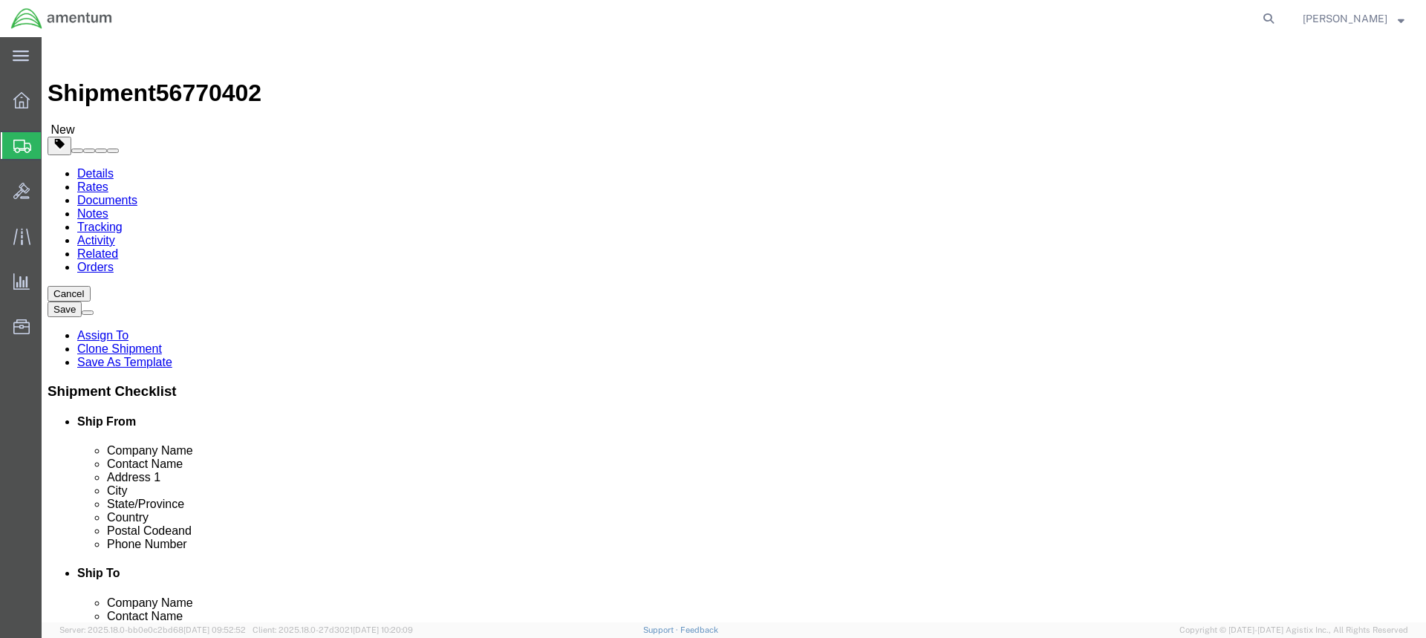
click button "Continue"
click button "Rate Shipment"
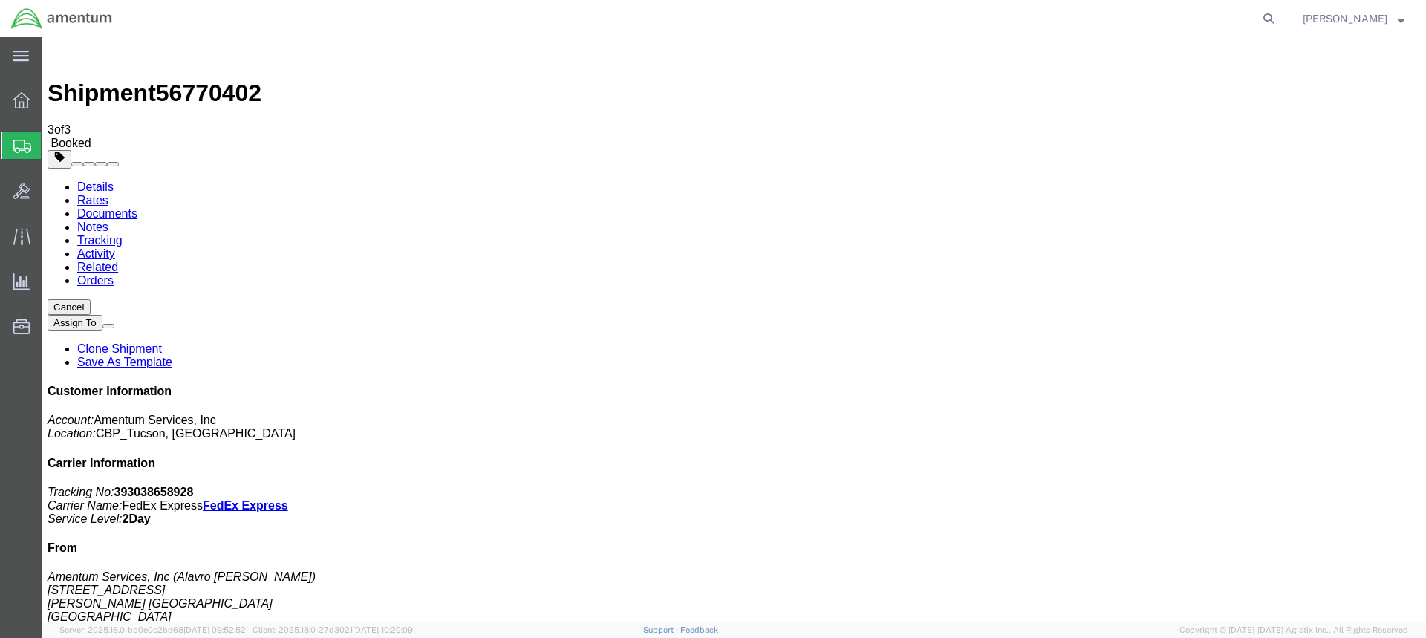
click at [0, 0] on span "Create from Template" at bounding box center [0, 0] width 0 height 0
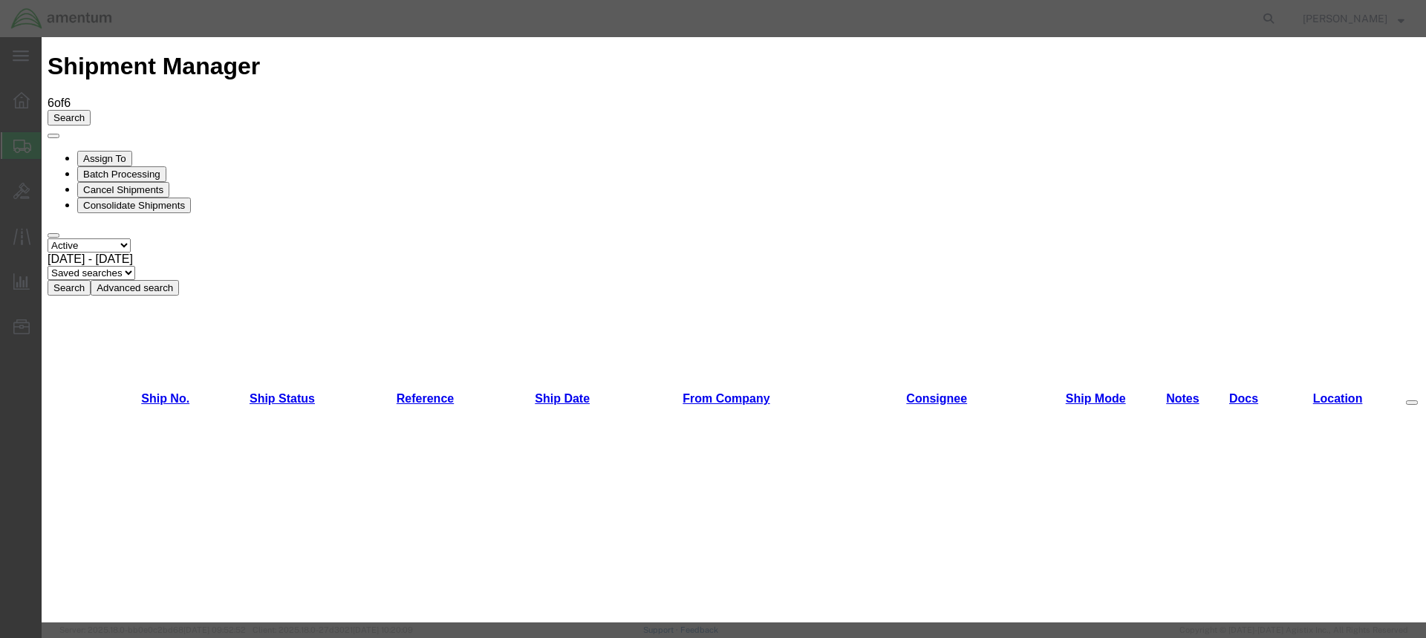
scroll to position [784, 0]
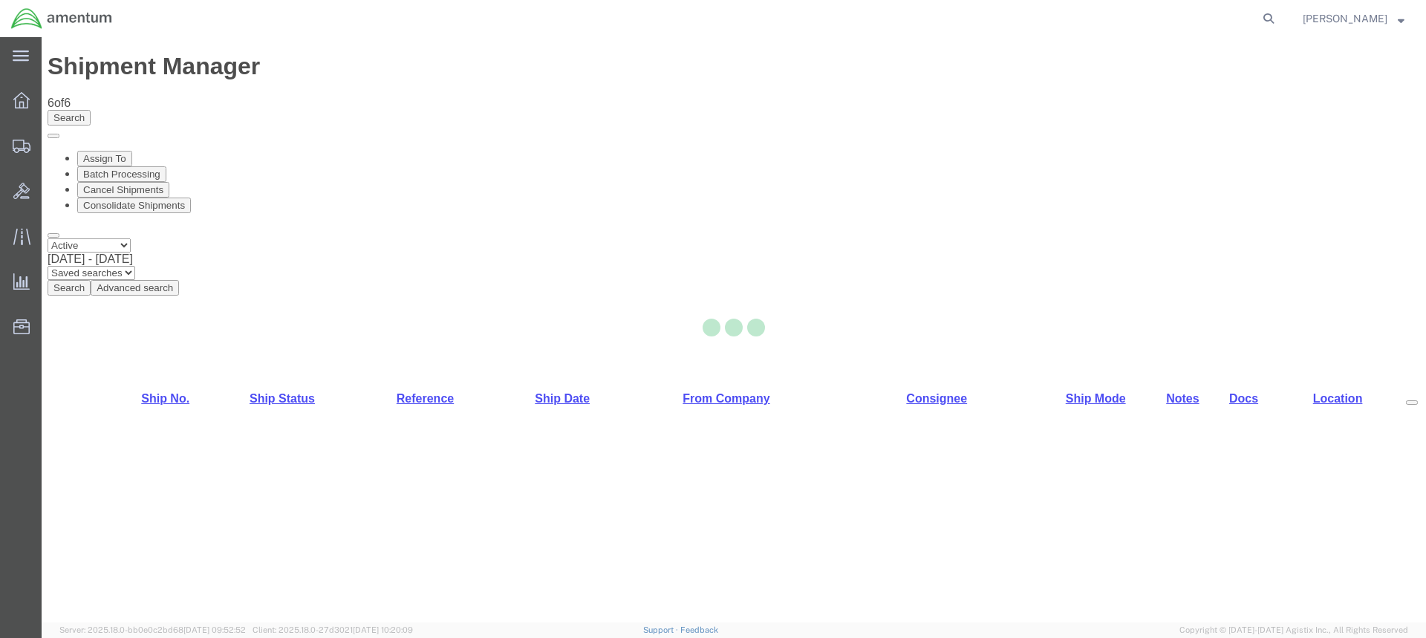
select select "49949"
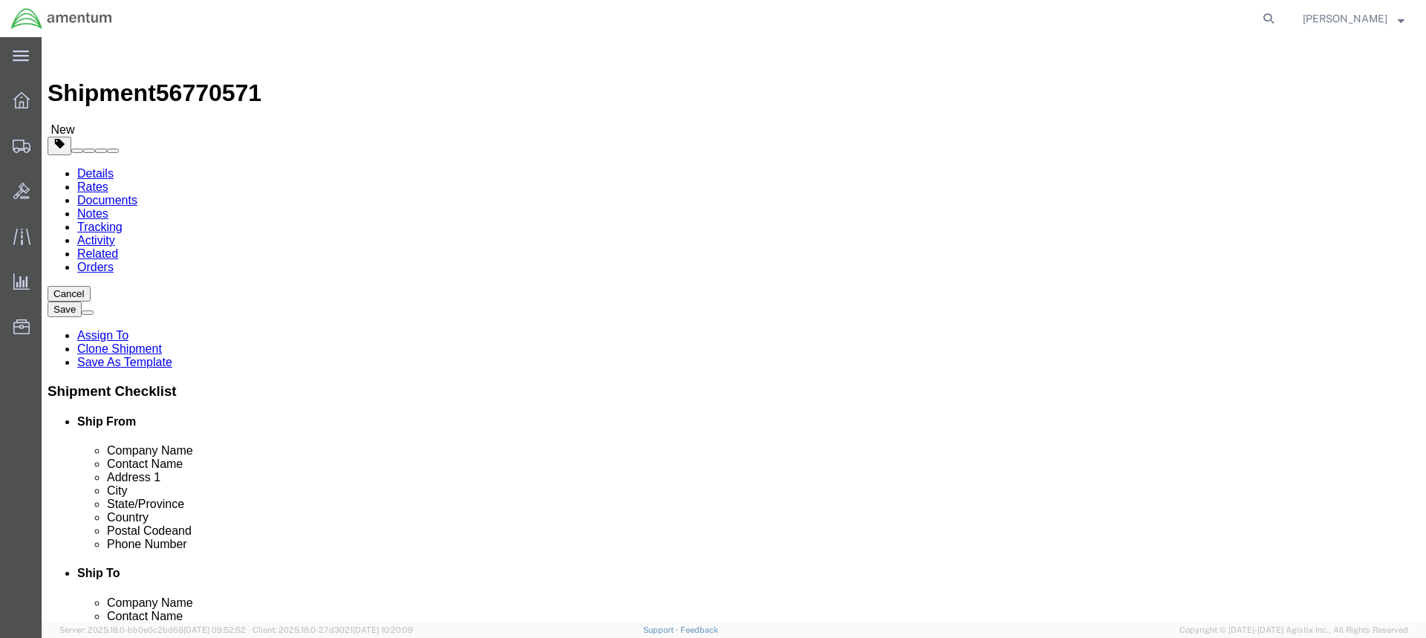
type input "DTM"
select select "49921"
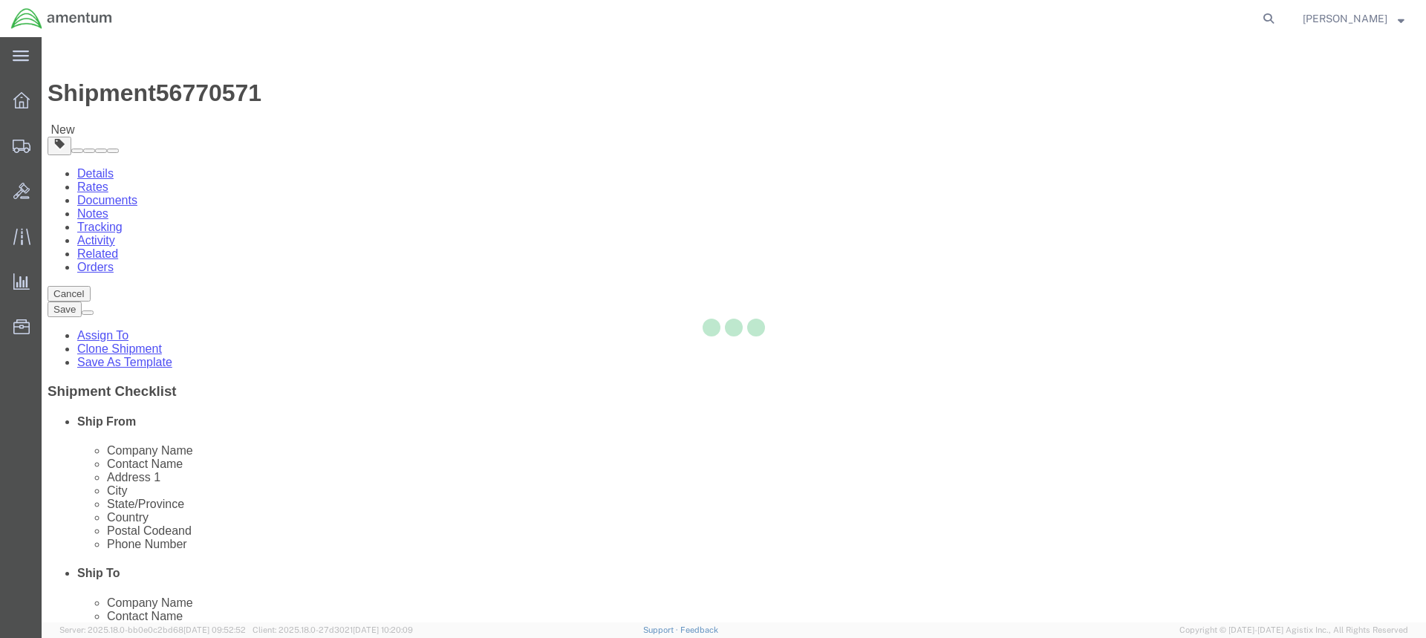
type input "Amentum Services, Inc"
type input "[PERSON_NAME]"
type input "[STREET_ADDRESS]"
type input "Building 1422"
type input "Selfridge"
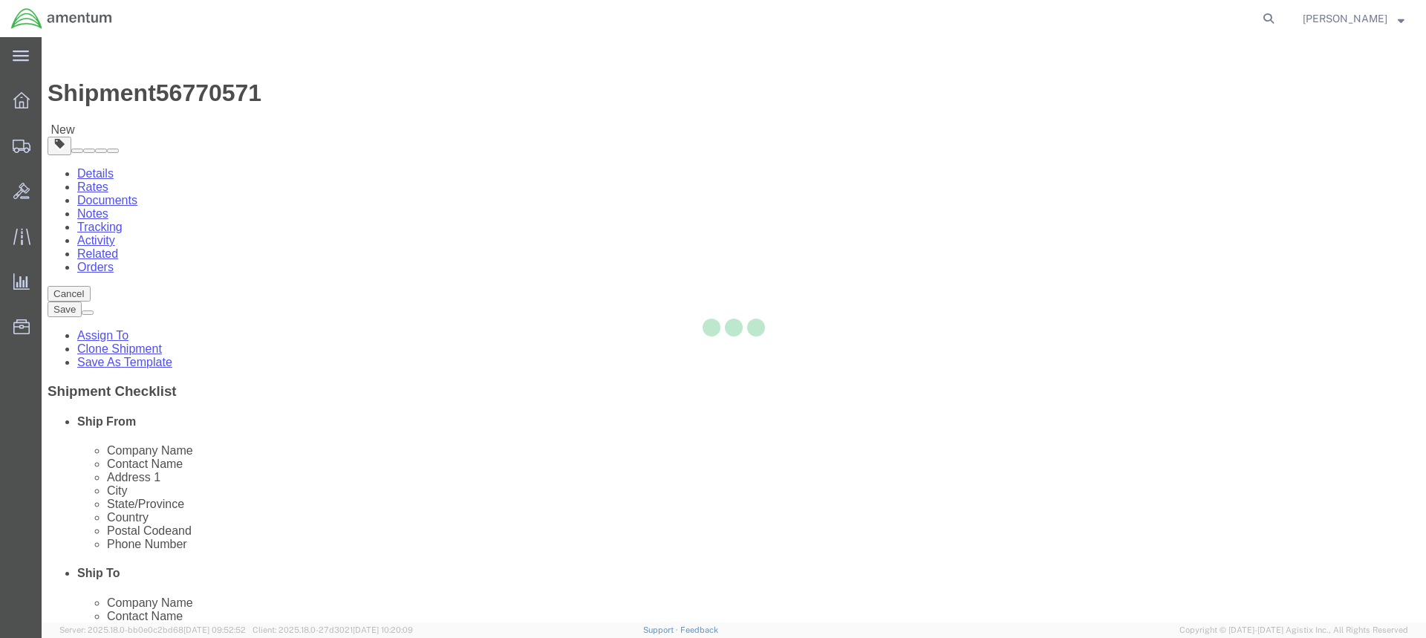
type input "48045"
type input "[PHONE_NUMBER]"
type input "[PERSON_NAME][EMAIL_ADDRESS][PERSON_NAME][DOMAIN_NAME]"
checkbox input "true"
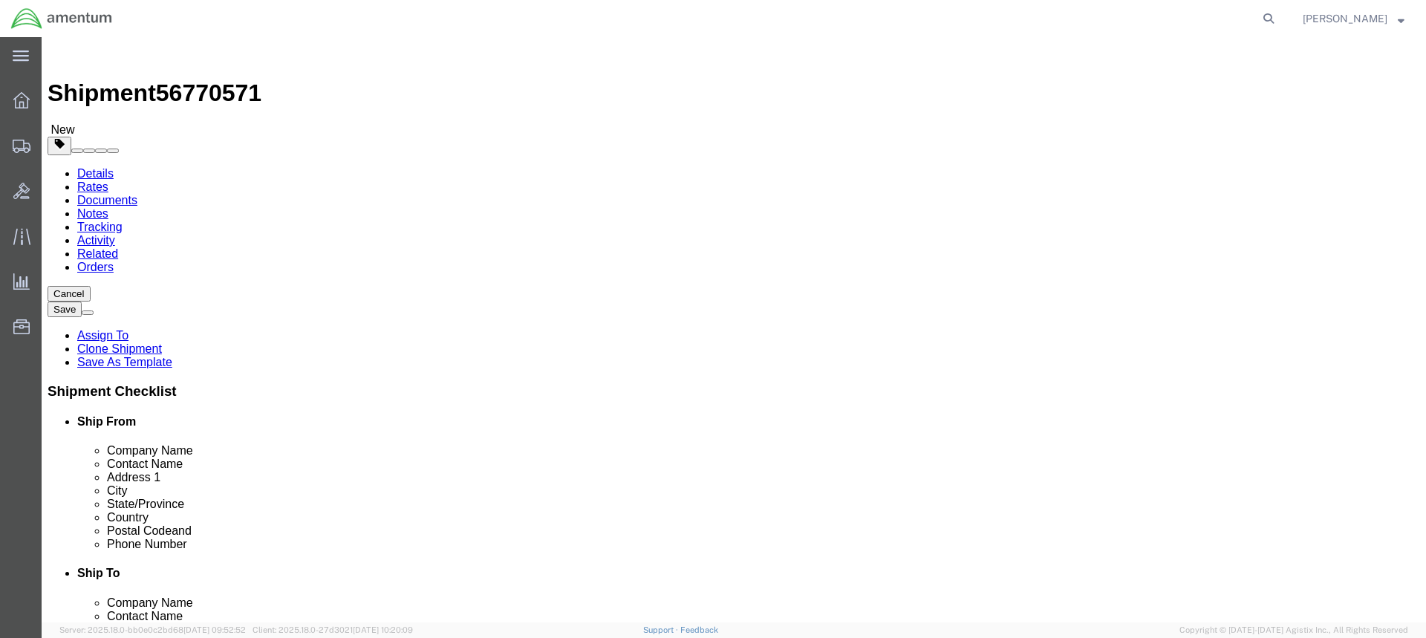
select select "MI"
click input "[PERSON_NAME]"
type input "L"
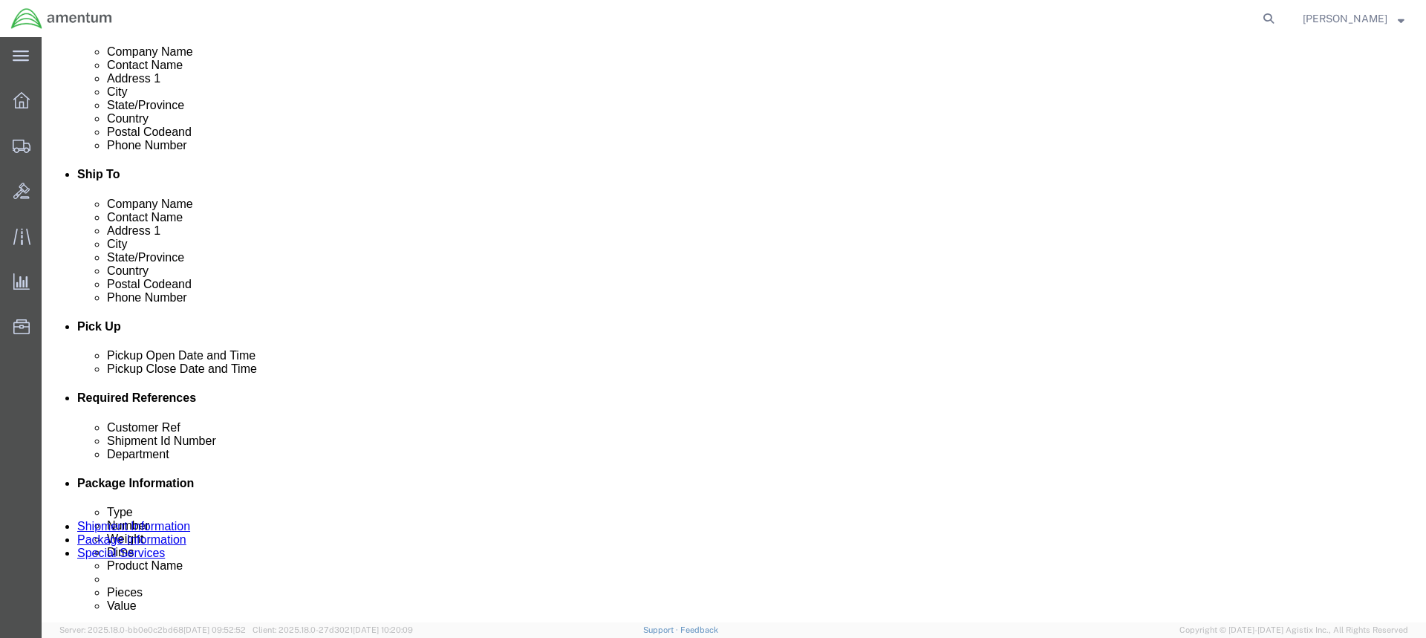
scroll to position [445, 0]
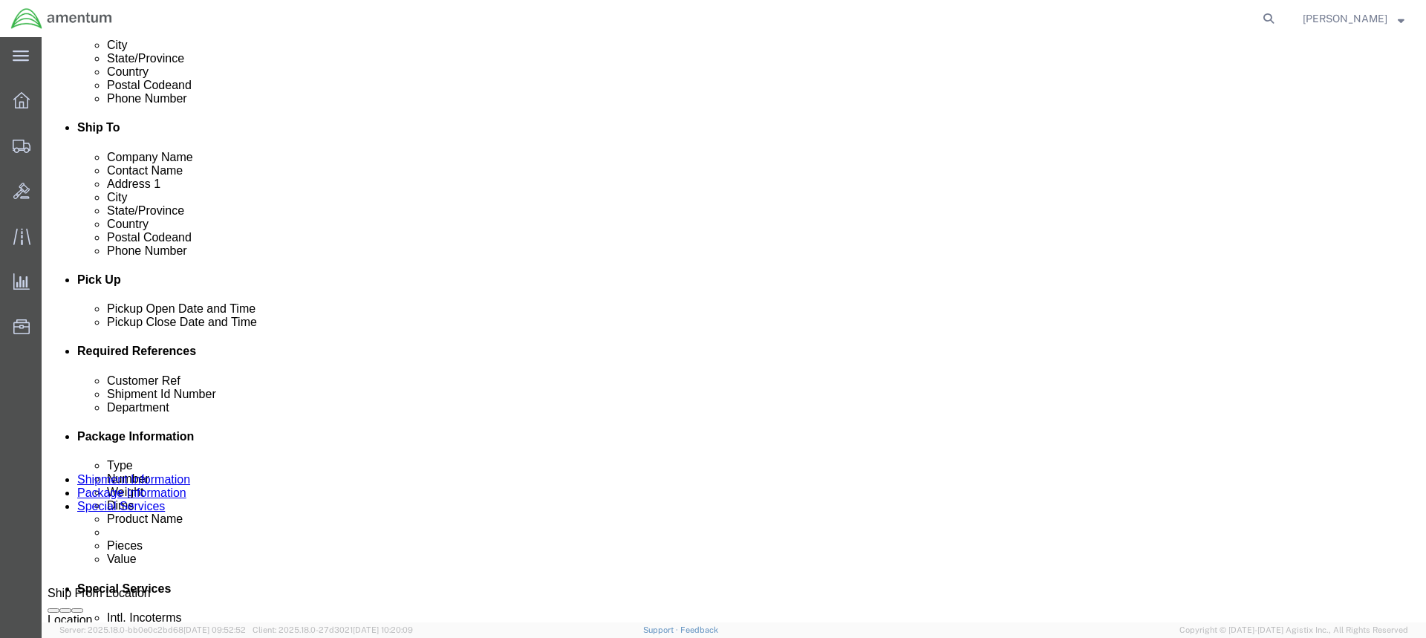
type input "attn [PERSON_NAME]"
click div "[DATE] 3:19 PM"
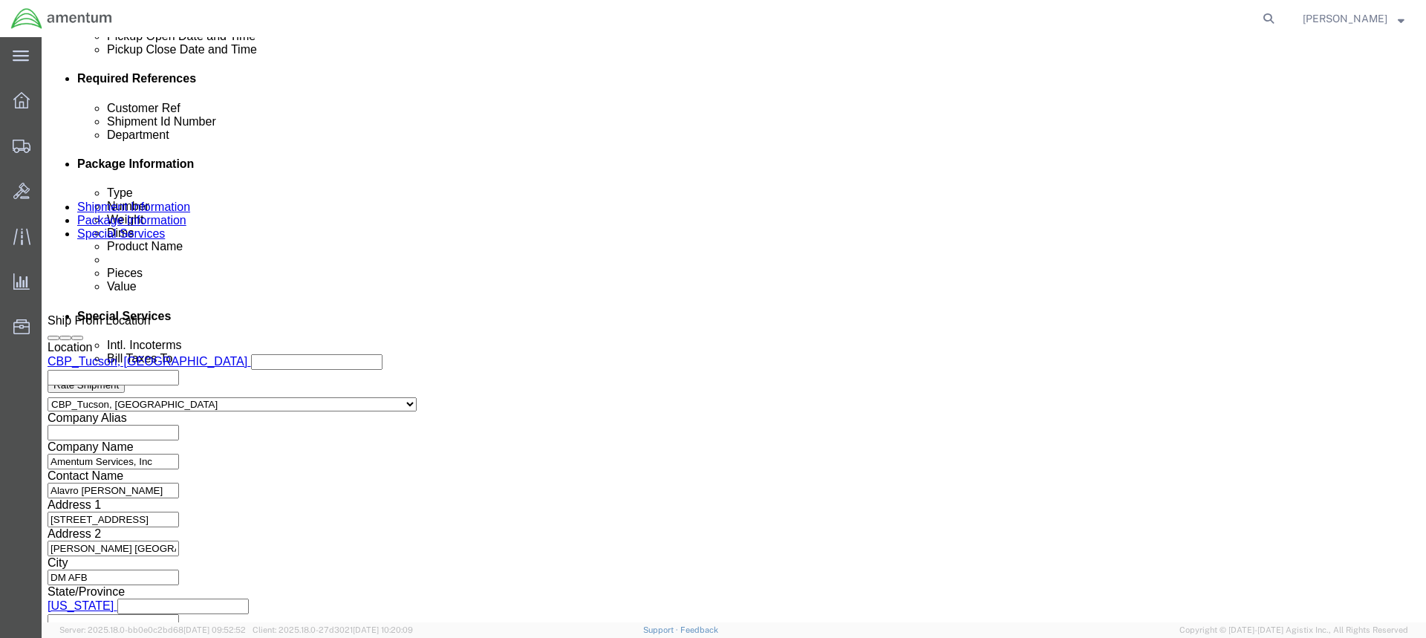
type input "4:19 PM"
click button "Apply"
click input "text"
paste input "ACFT H60 PUBS"
type input "ACFT H60 PUBS"
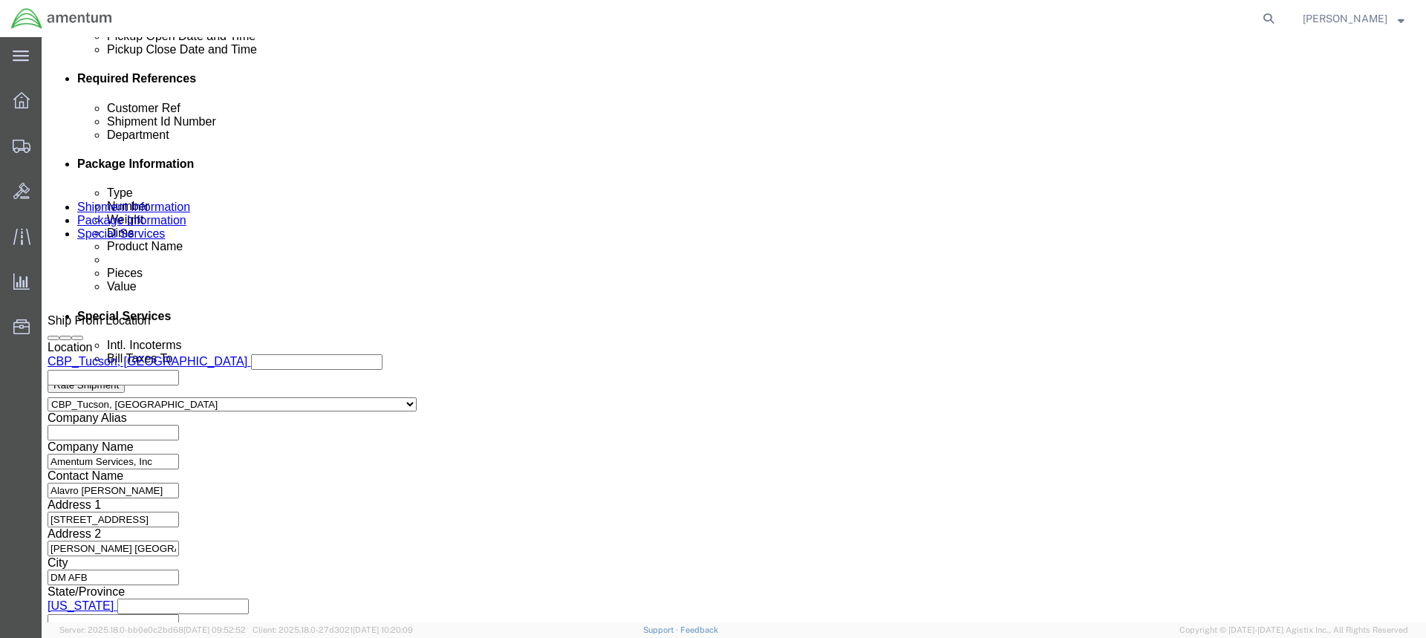
click input "text"
paste input "ACFT H60 PUBS"
type input "ACFT H60 PUBS"
click button "Continue"
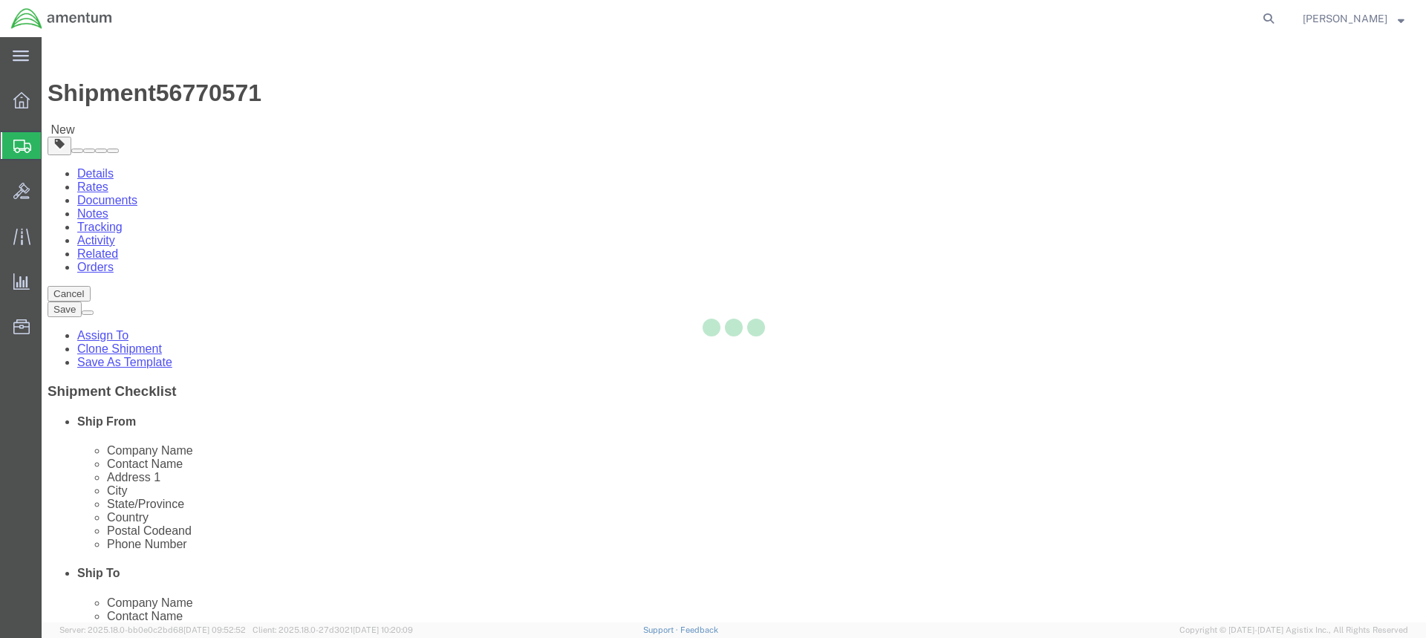
select select "CBOX"
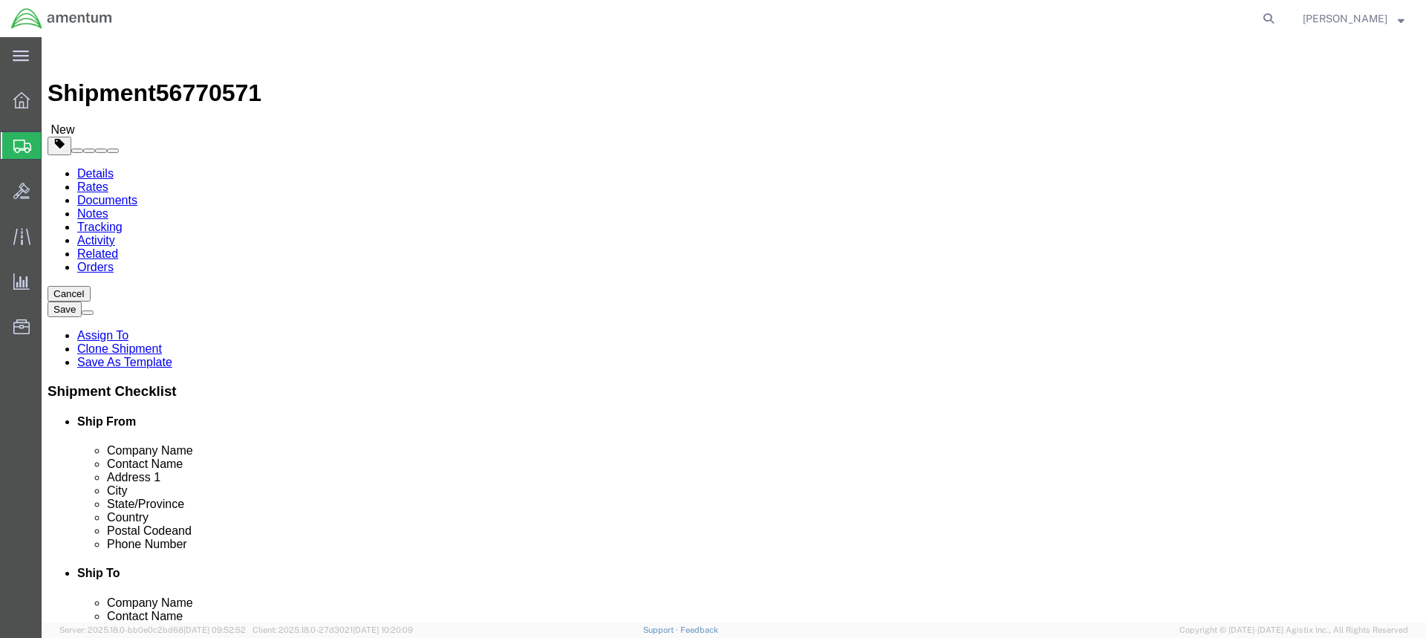
click input "text"
type input "17"
type input "12"
type input "8"
type input "38"
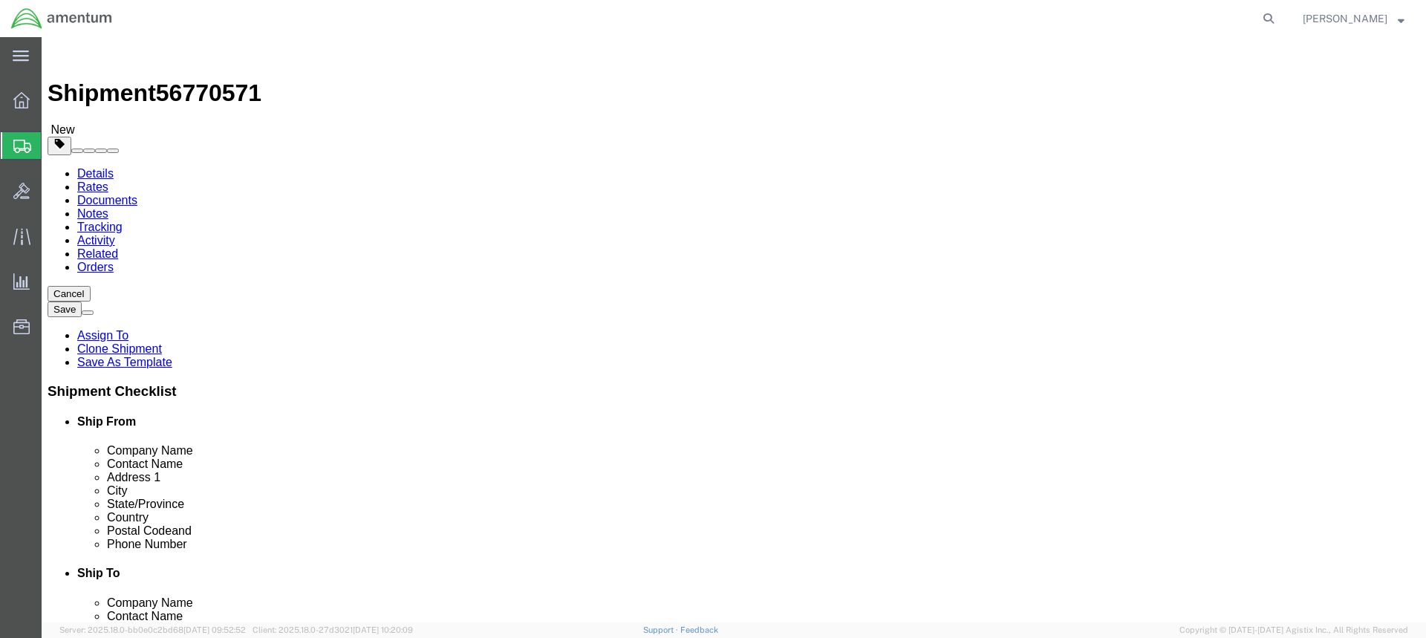
click link "Add Content"
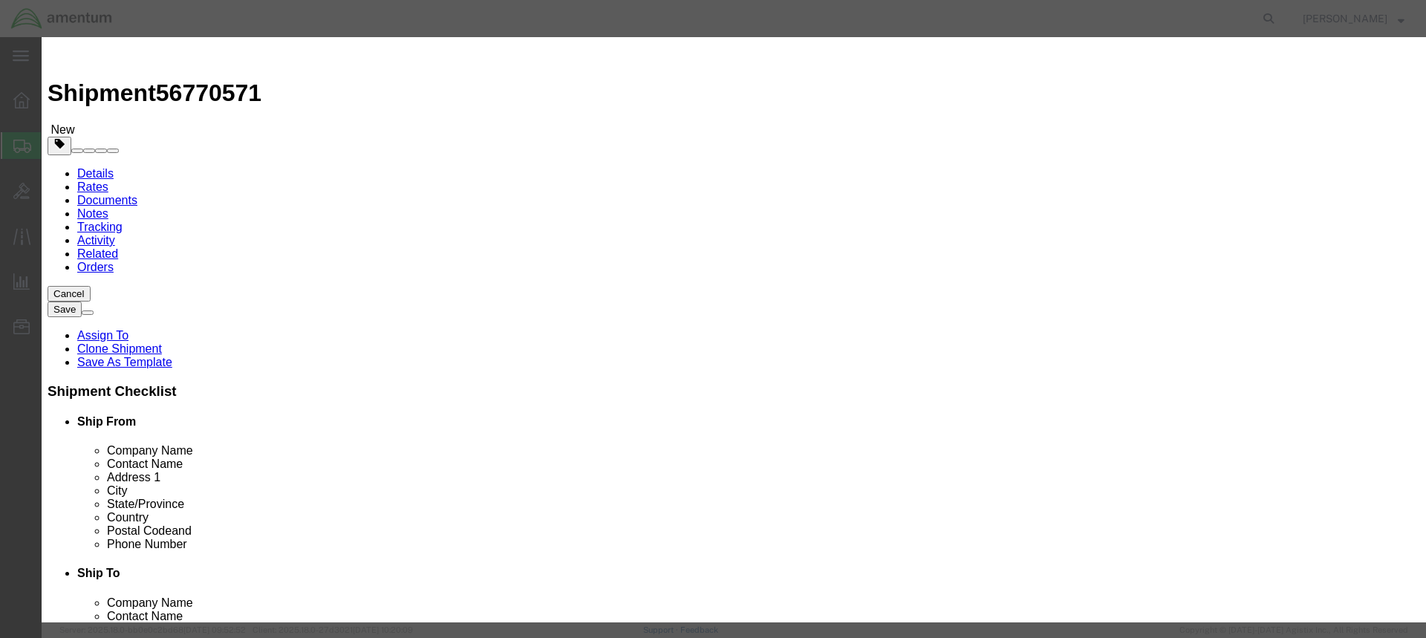
paste input "ACFT H60 PUBS"
type input "ACFT H60 PUBS"
click input "0"
type input "1"
click input "text"
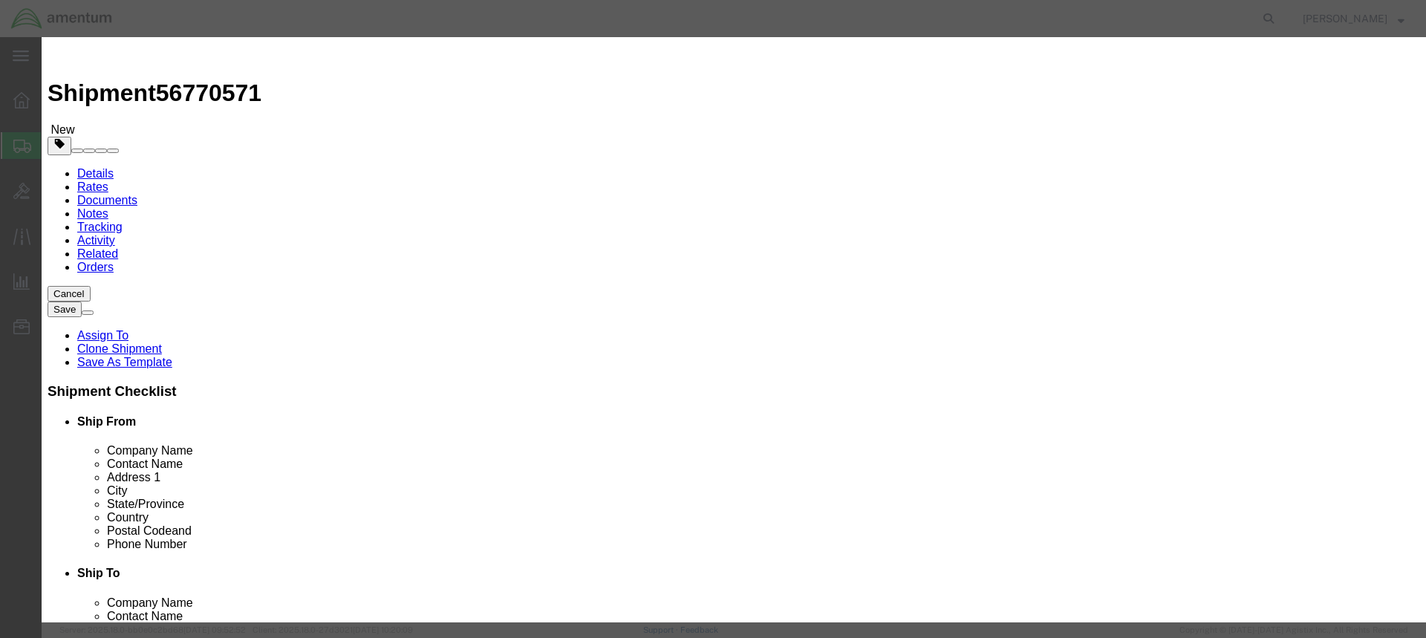
type input "500.0"
click button "Save & Close"
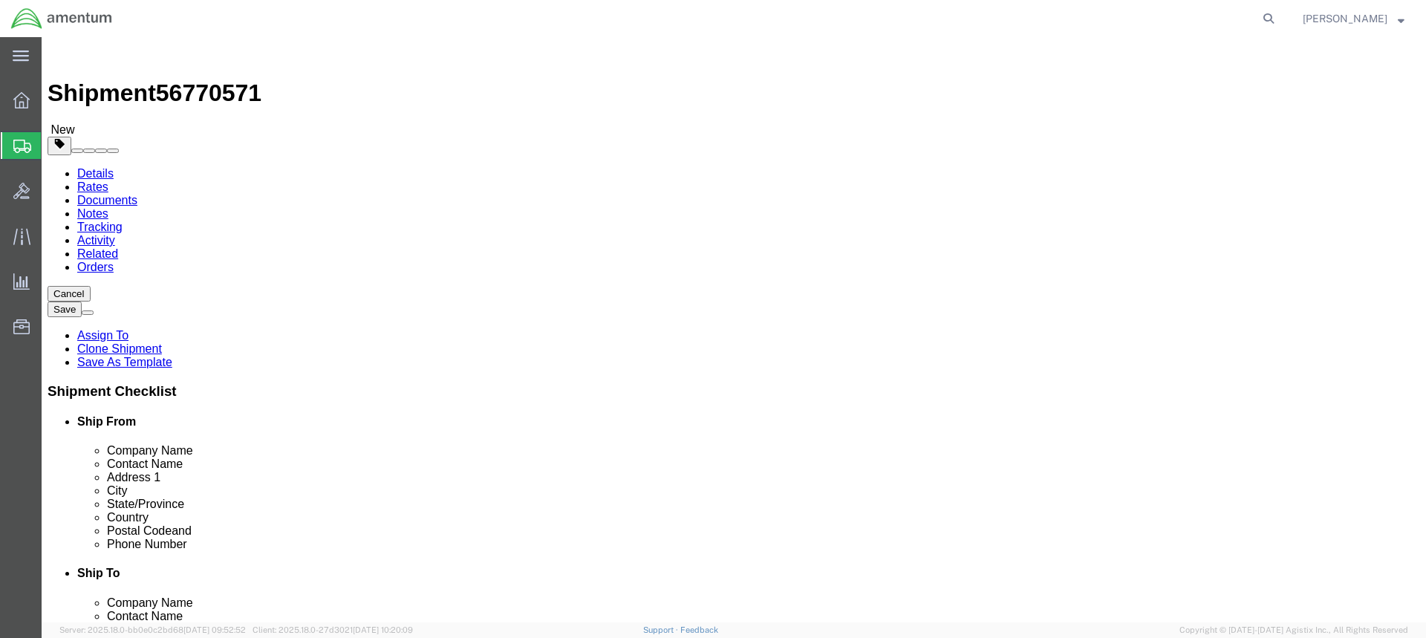
click button "Continue"
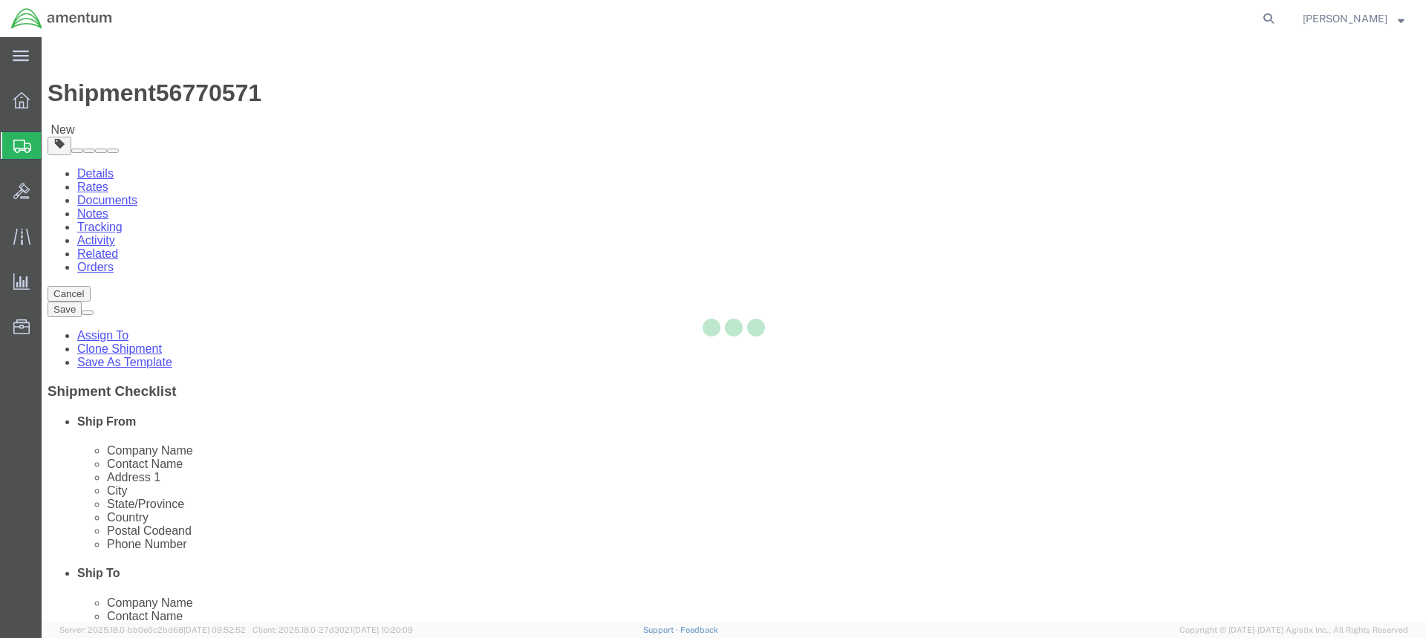
select select
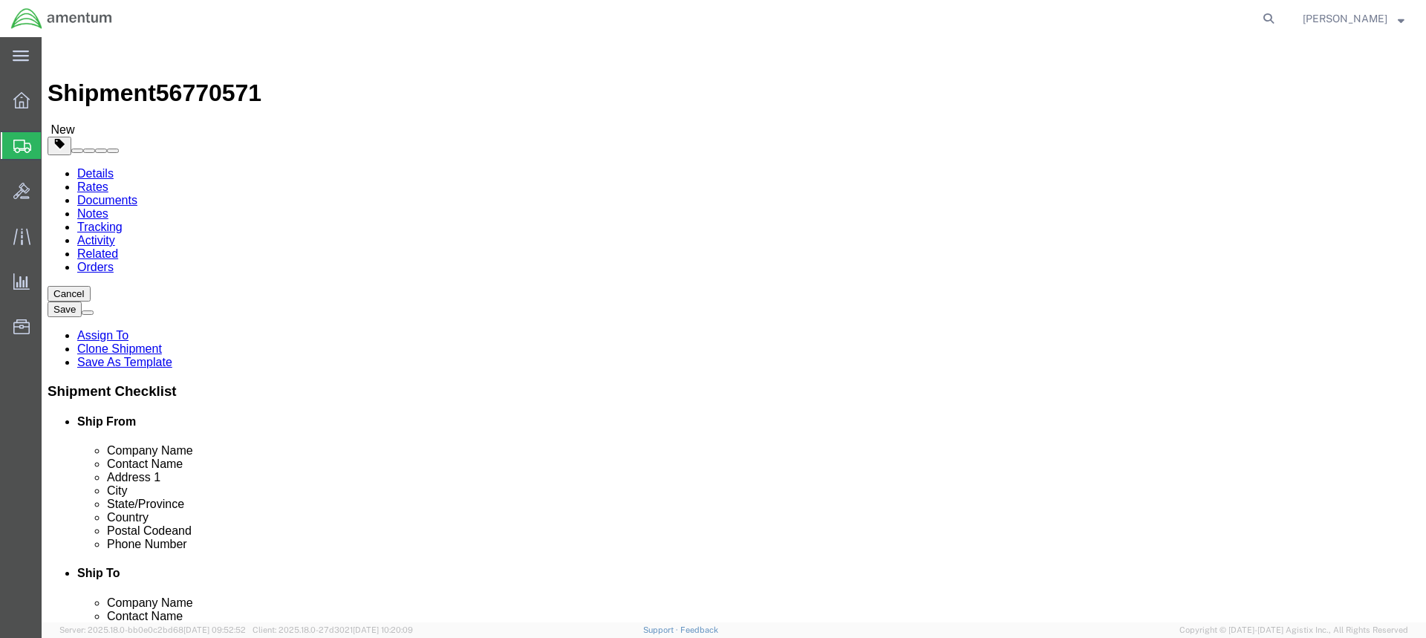
select select "DEPARTMENT"
click button "Rate Shipment"
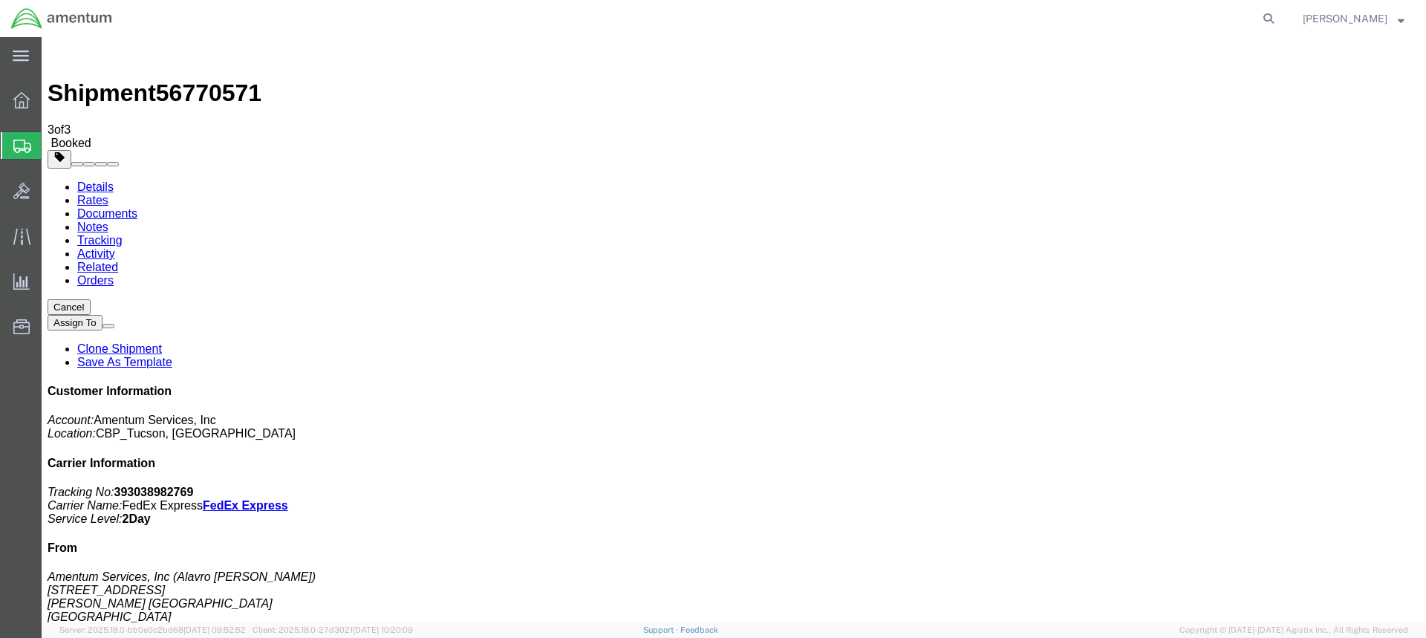
drag, startPoint x: 620, startPoint y: 235, endPoint x: 1396, endPoint y: 274, distance: 776.9
click at [0, 0] on span "Create from Template" at bounding box center [0, 0] width 0 height 0
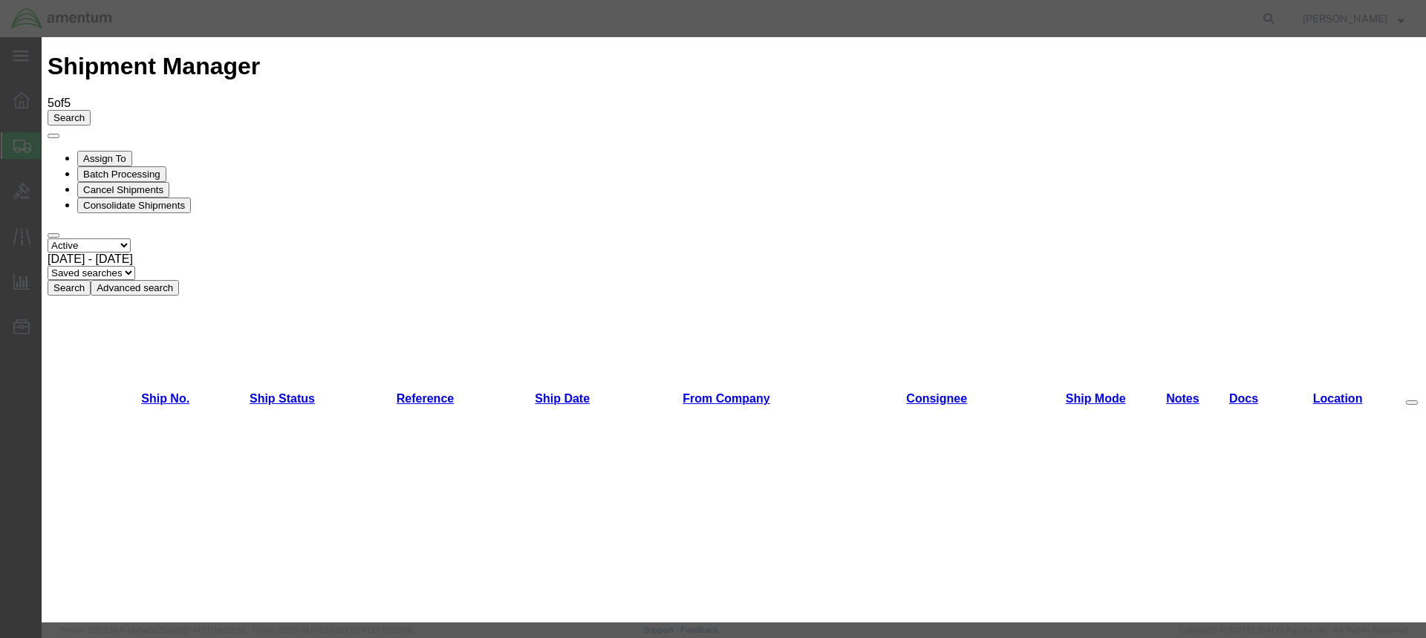
scroll to position [784, 0]
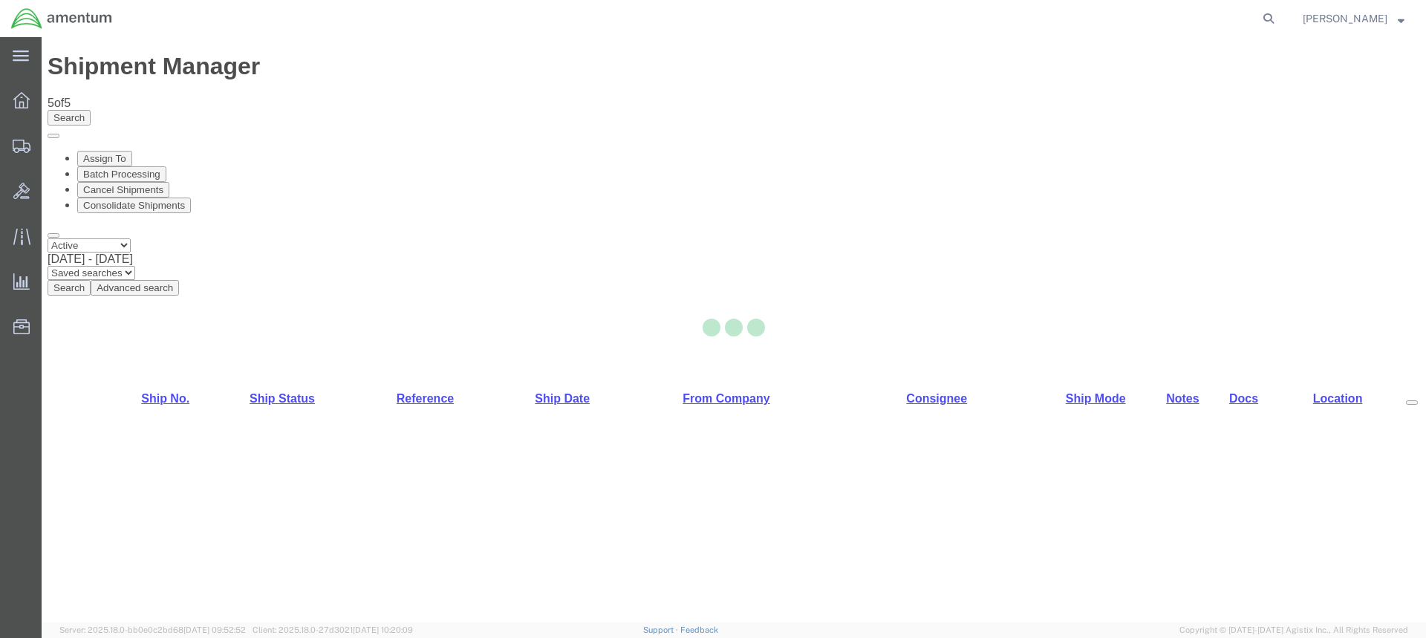
select select "49949"
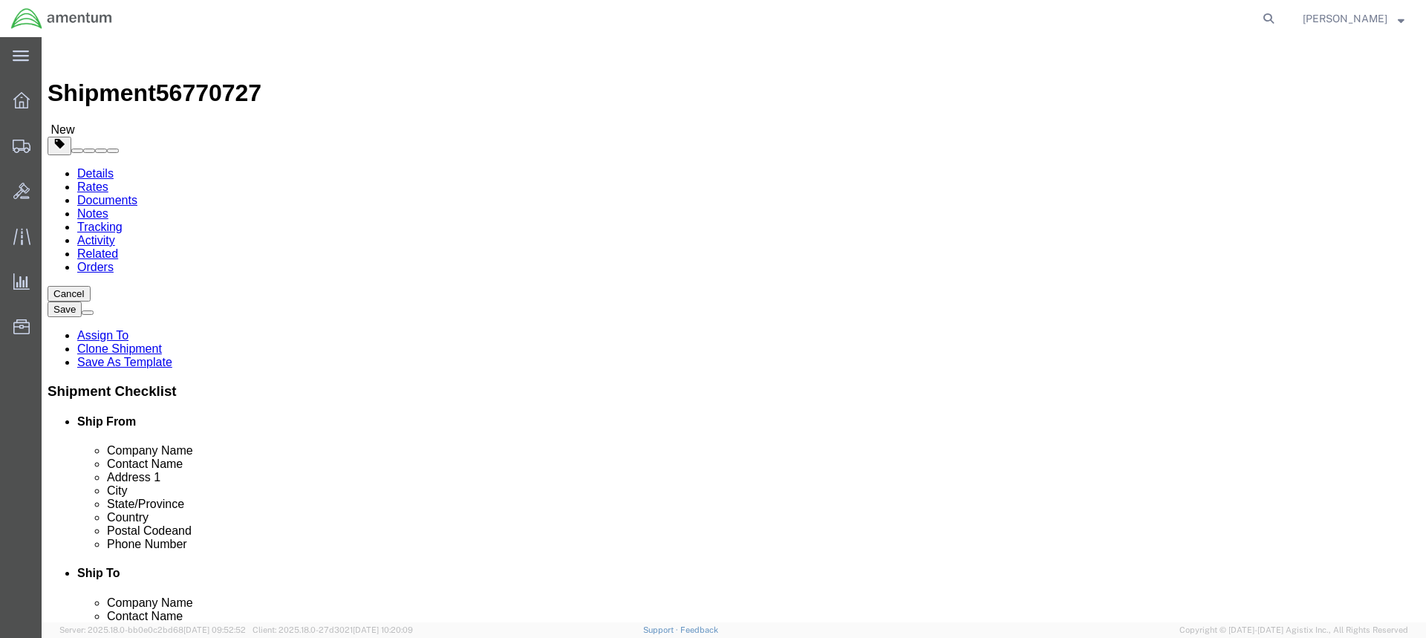
type input "dtm"
select select "49921"
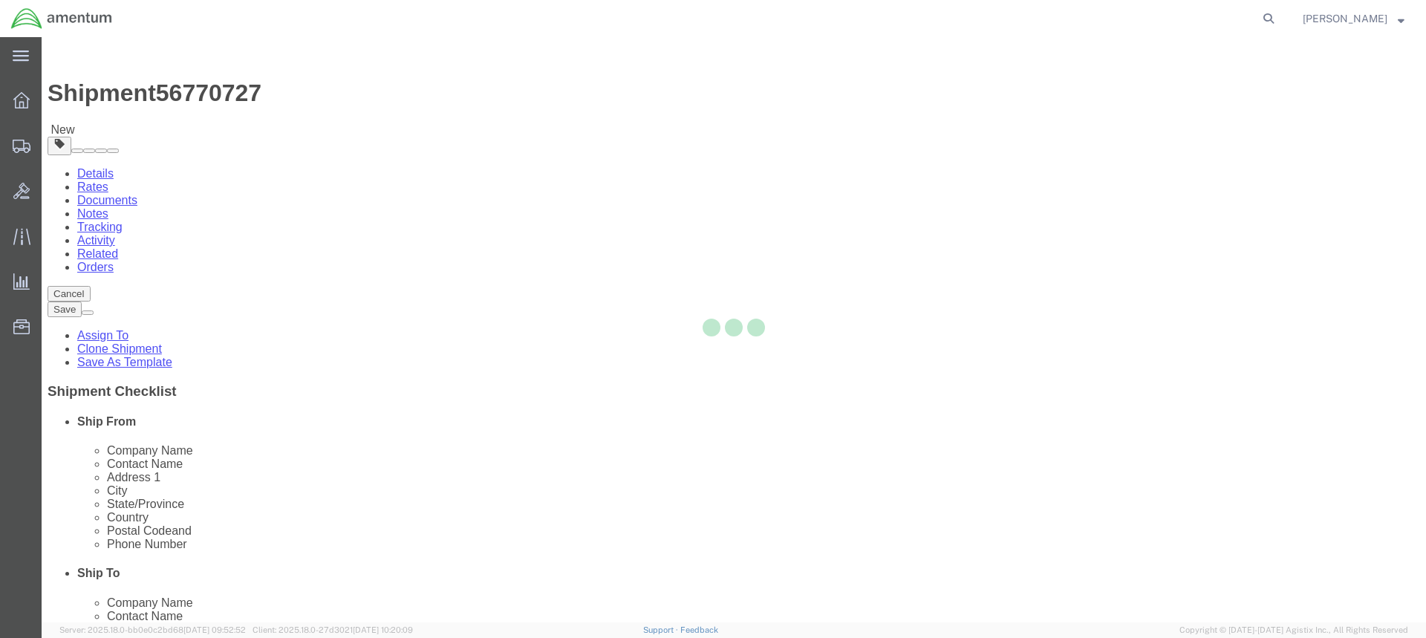
type input "Amentum Services, Inc"
type input "[PERSON_NAME]"
type input "[STREET_ADDRESS]"
type input "Building 1422"
type input "Selfridge"
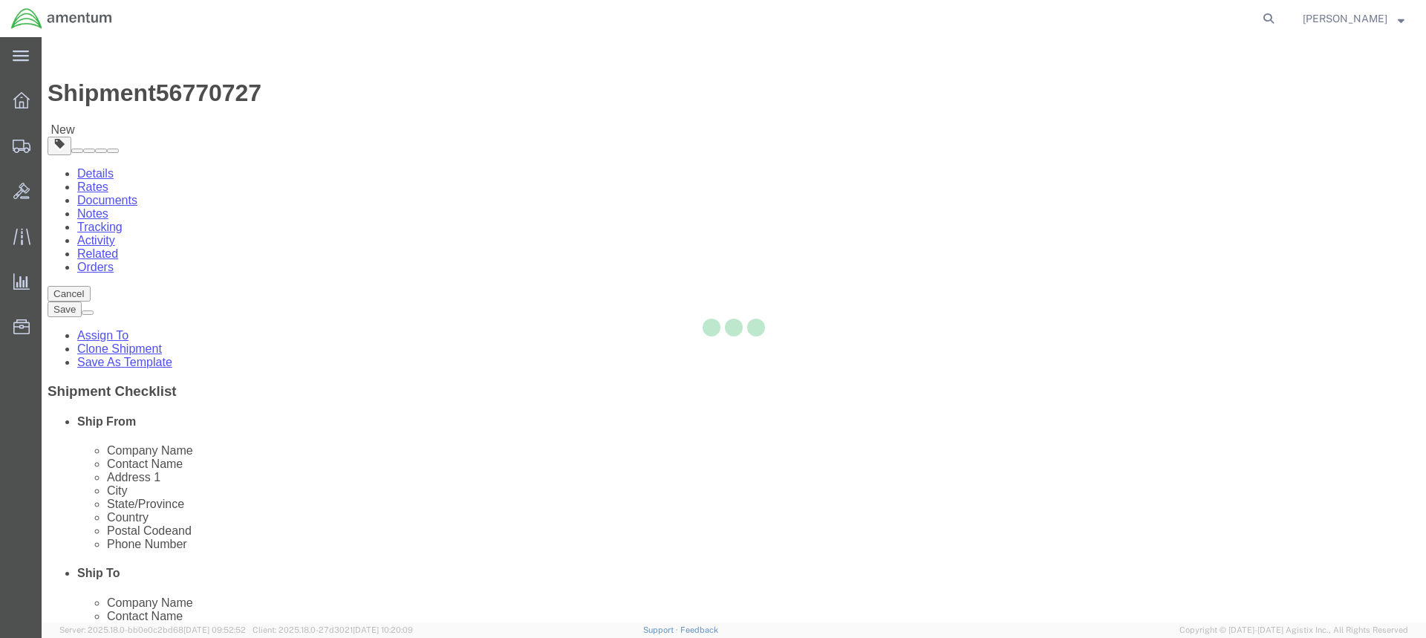
type input "48045"
type input "[PHONE_NUMBER]"
type input "[PERSON_NAME][EMAIL_ADDRESS][PERSON_NAME][DOMAIN_NAME]"
checkbox input "true"
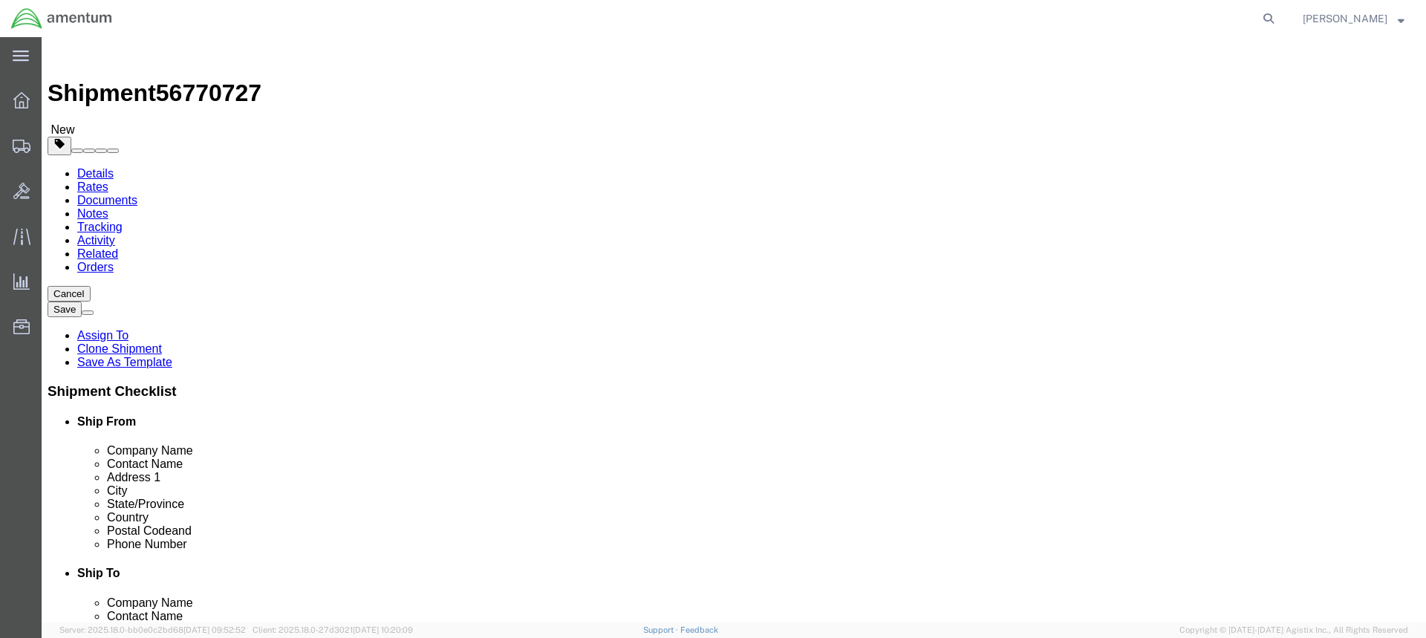
select select "MI"
click input "[PERSON_NAME]"
type input "L"
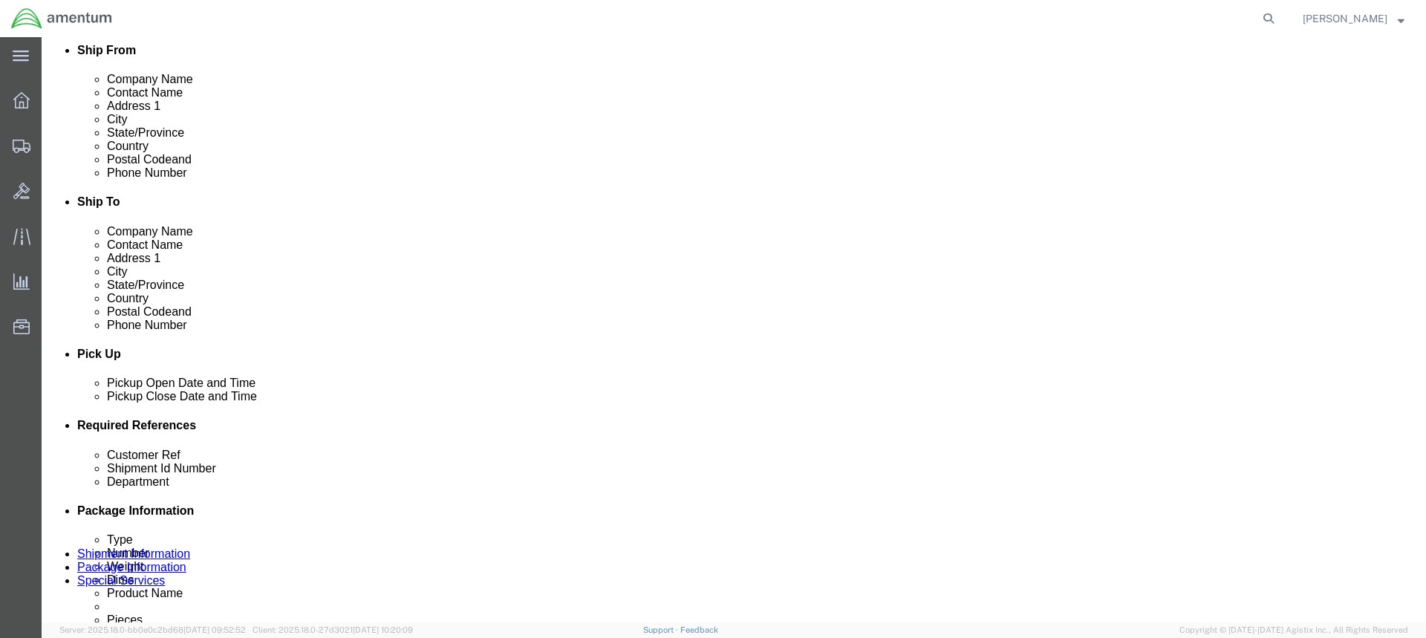
scroll to position [445, 0]
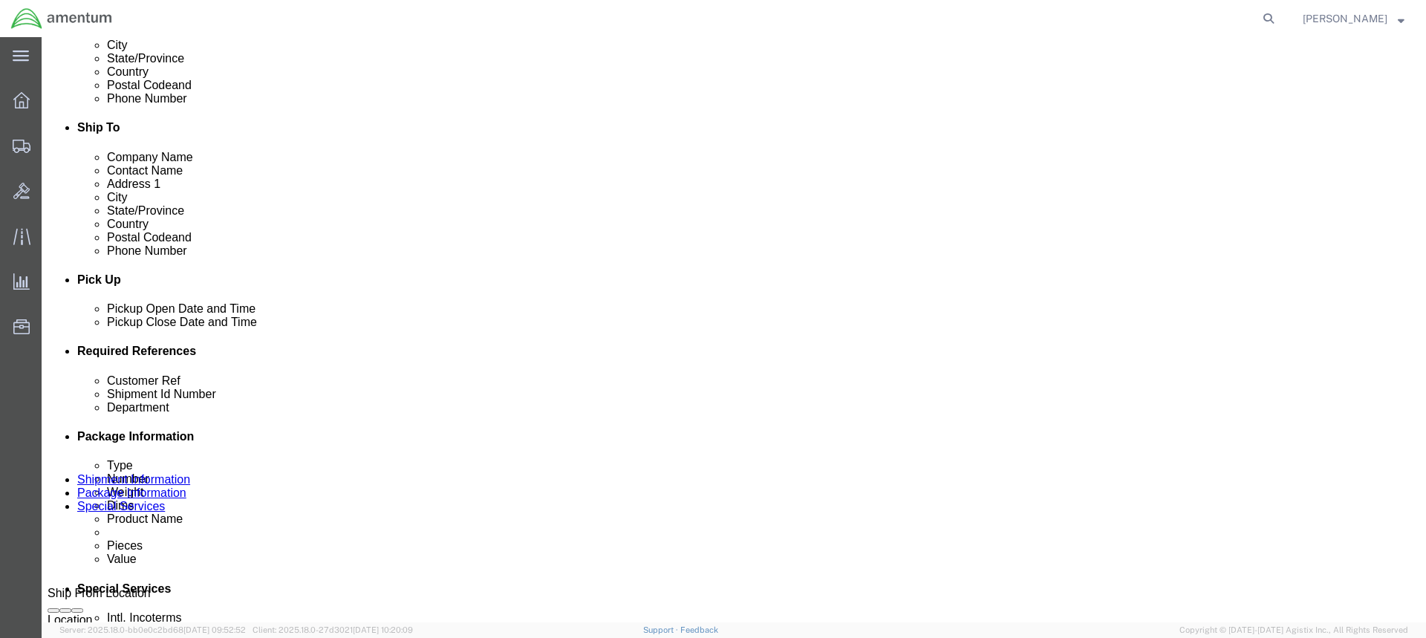
type input "Attn [PERSON_NAME]"
click div "[DATE] 3:26 PM"
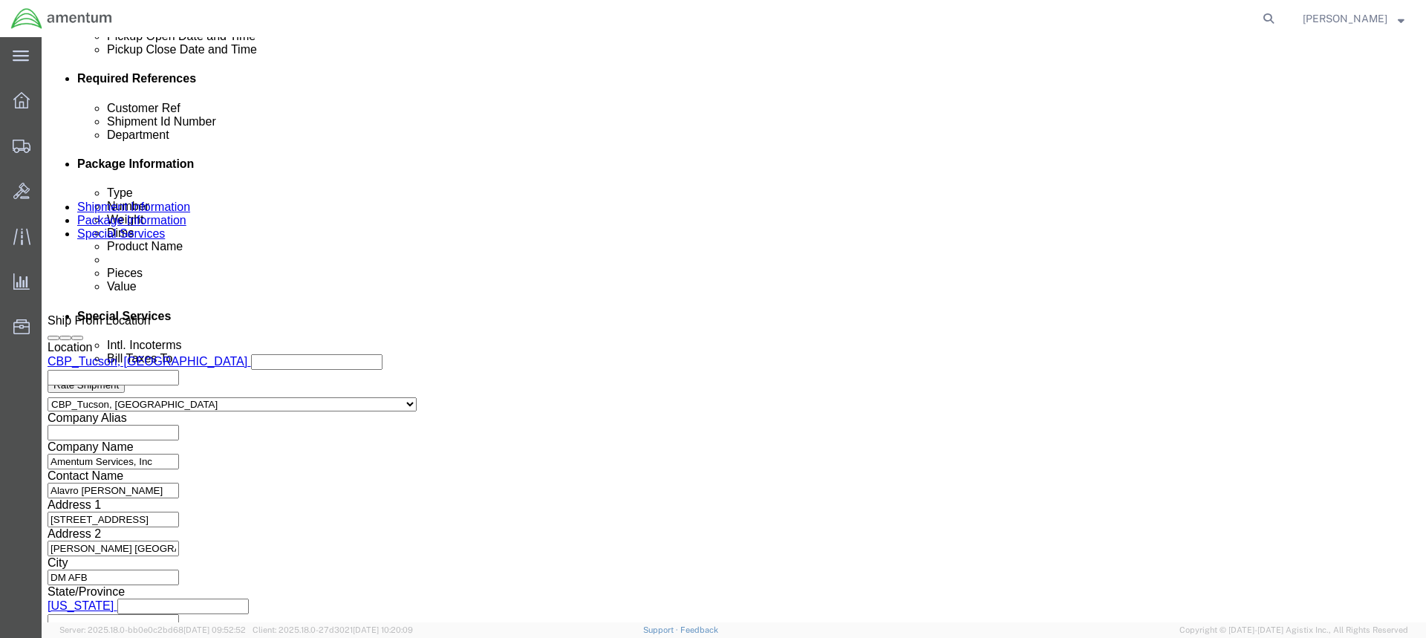
type input "4:26 PM"
click button "Apply"
paste input "ACFT H60 PUBS"
type input "ACFT H60 PUBS"
paste input "ACFT H60 PUBS"
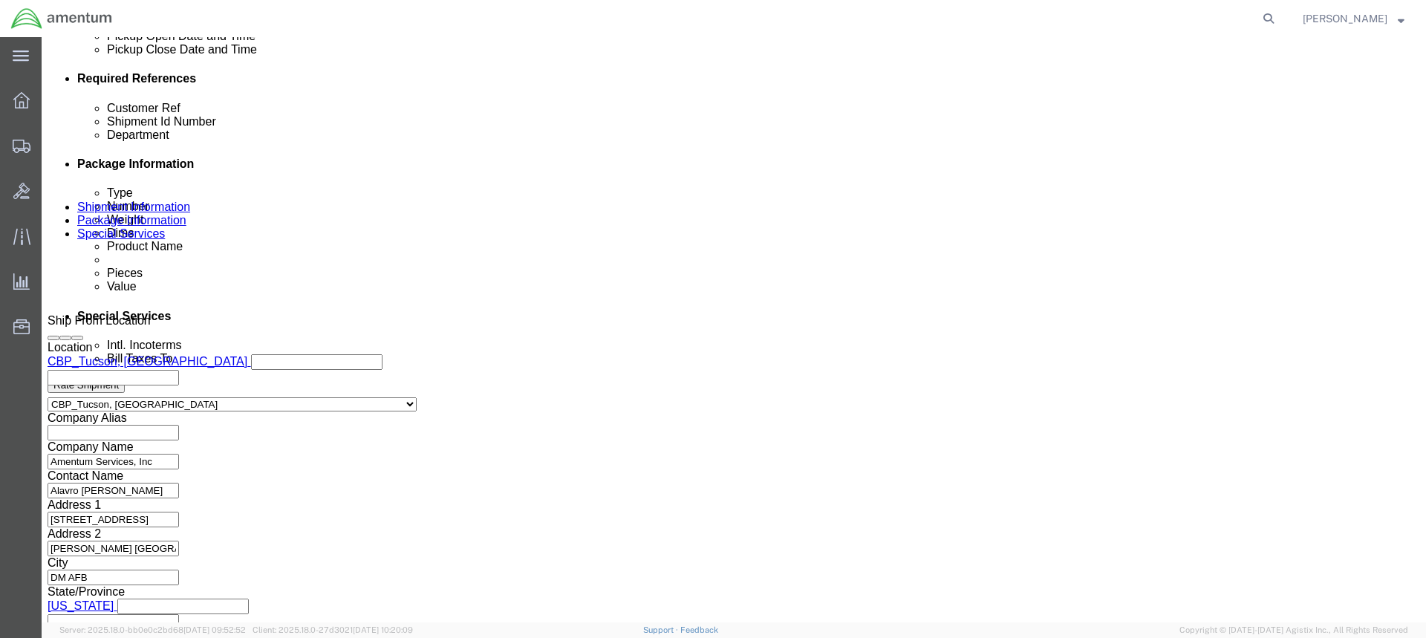
type input "ACFT H60 PUBS"
click button "Continue"
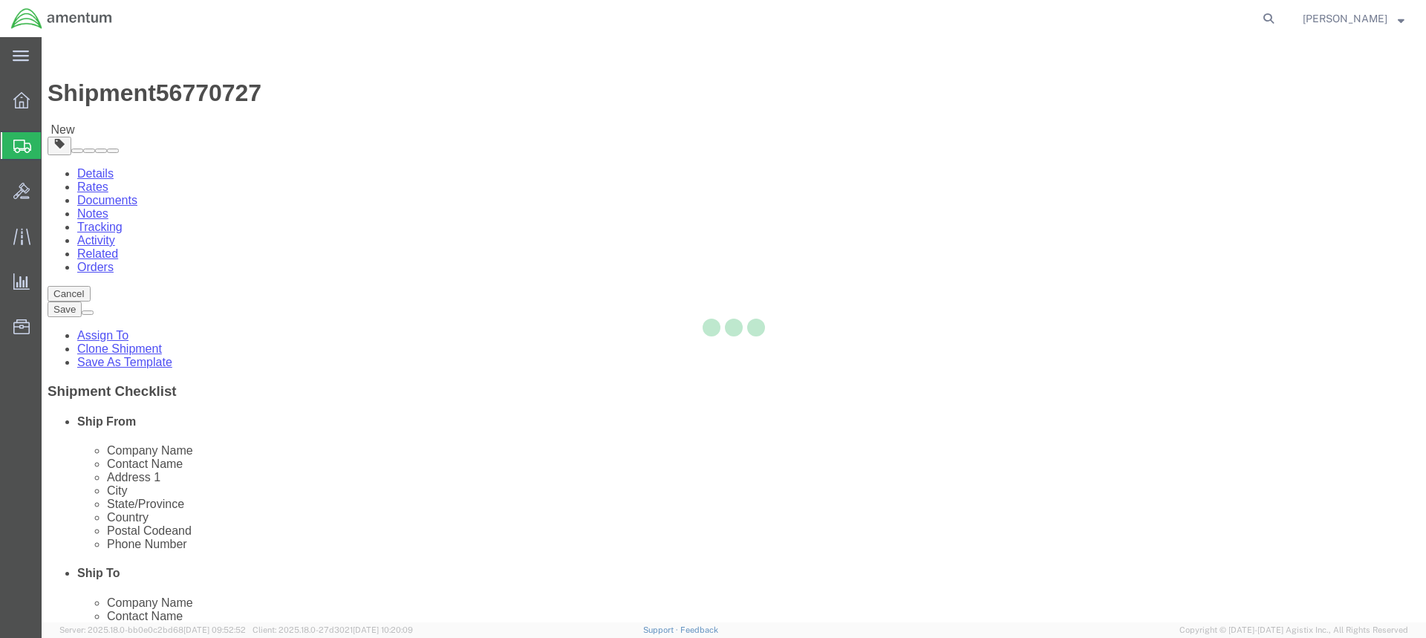
select select "CBOX"
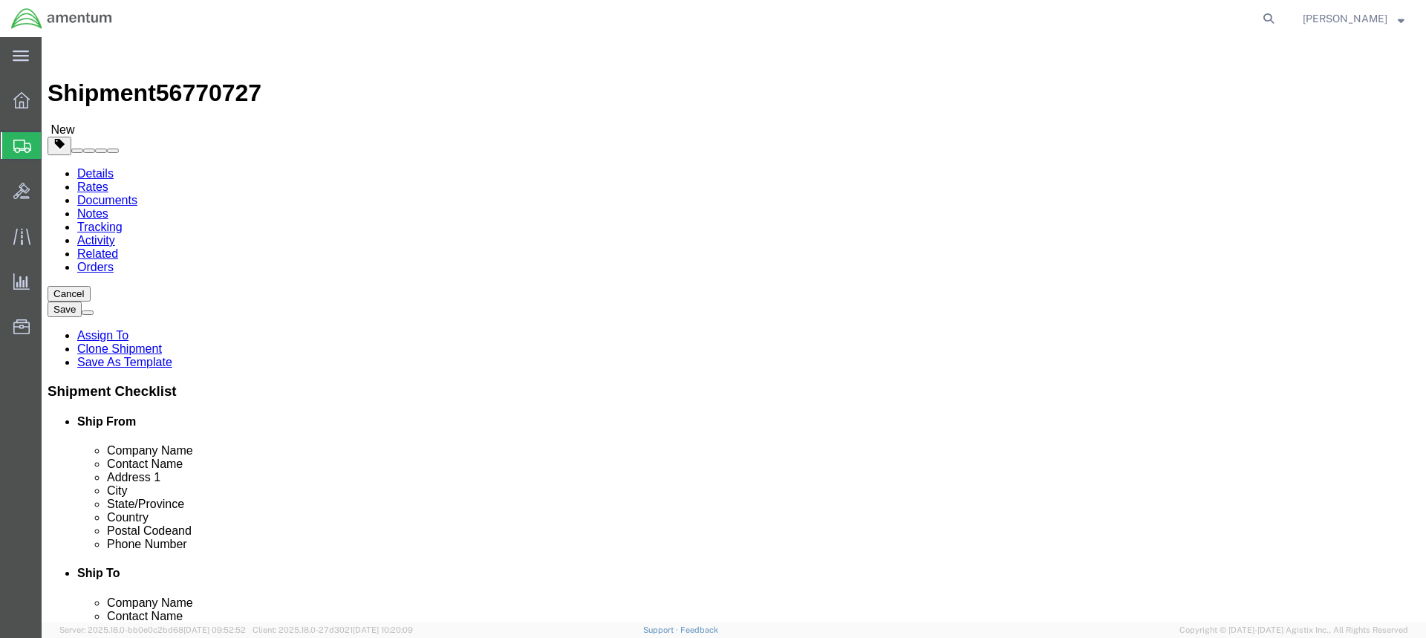
click input "text"
type input "10"
type input "11"
type input "17.00"
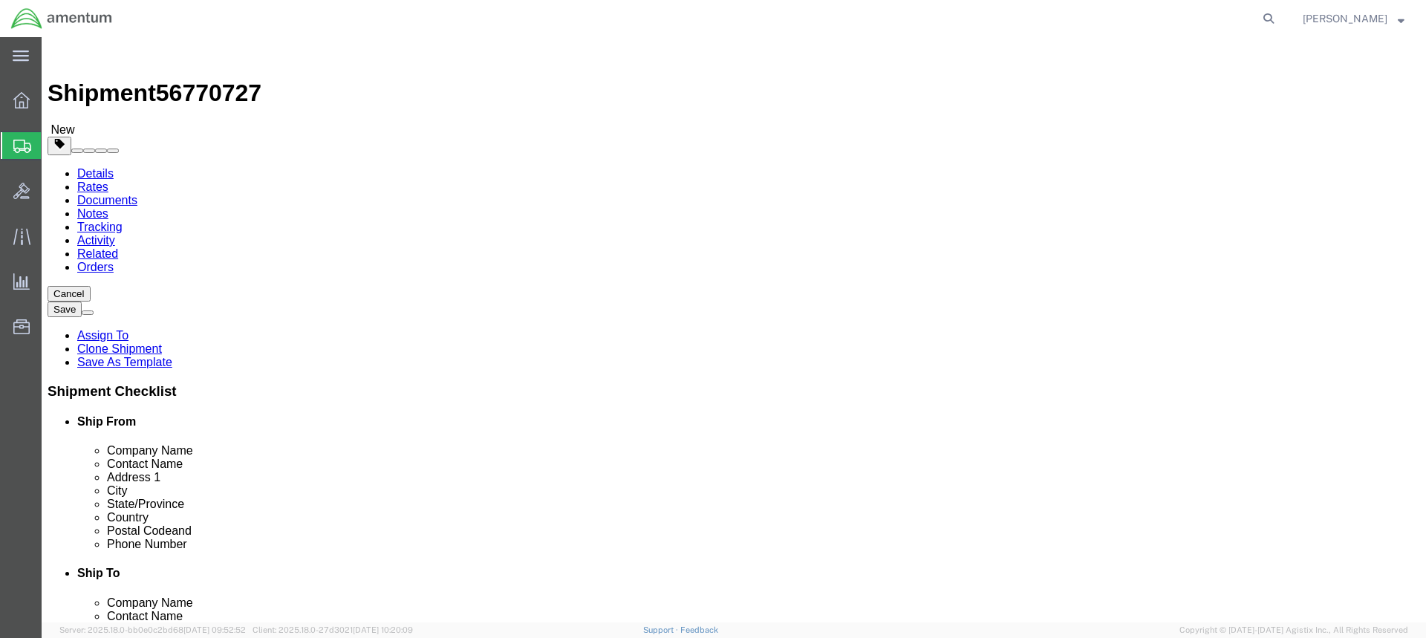
click link "Add Content"
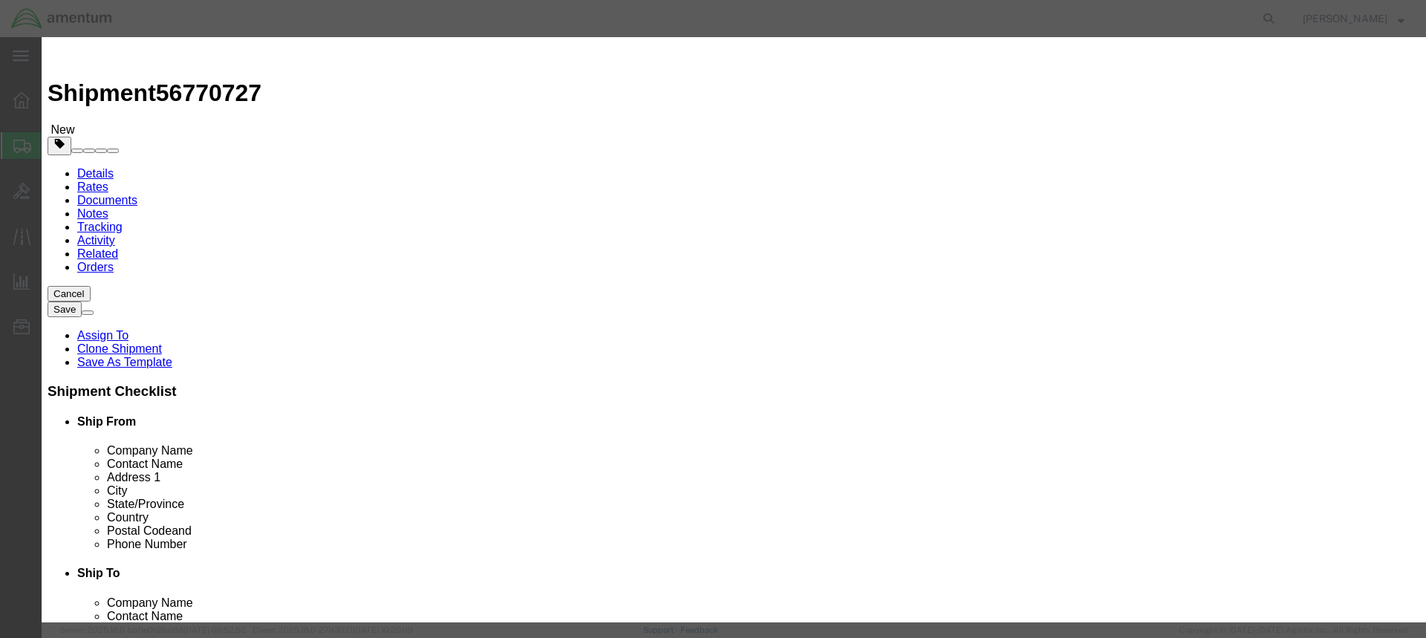
paste input "ACFT H60 PUBS"
type input "ACFT H60 PUBS"
click input "text"
click input "0"
type input "1"
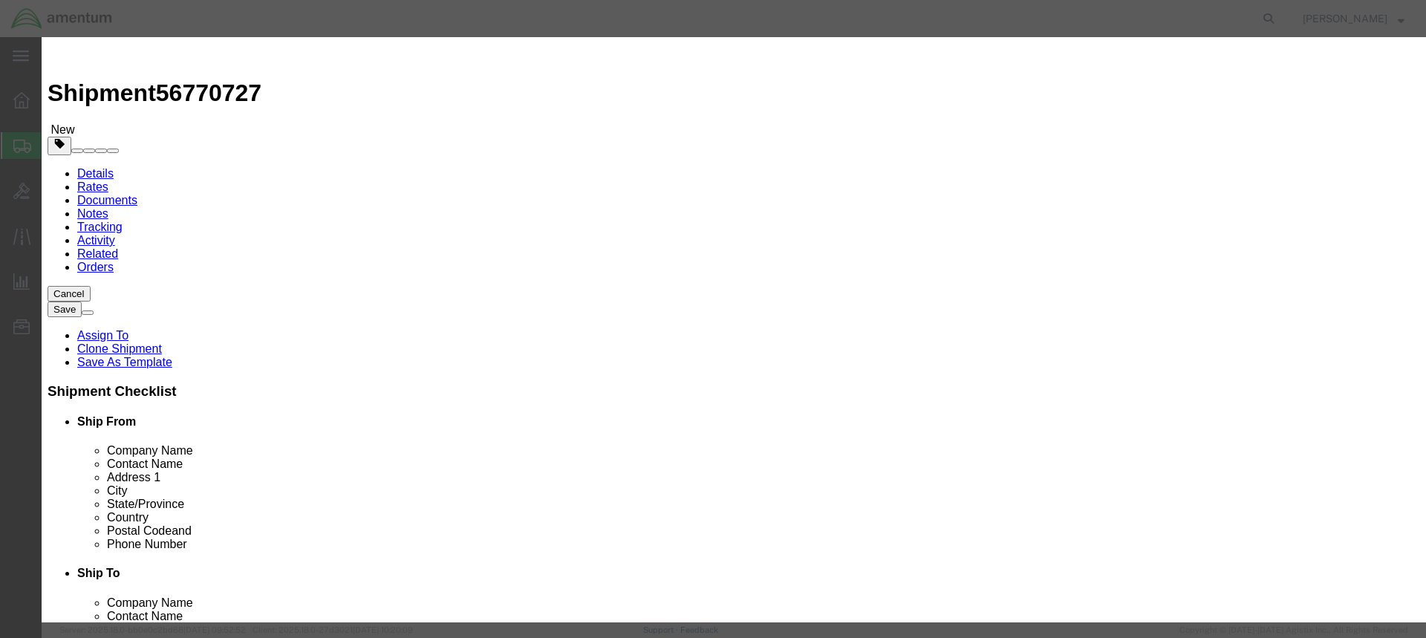
click input "text"
type input "500.00"
click button "Save & Close"
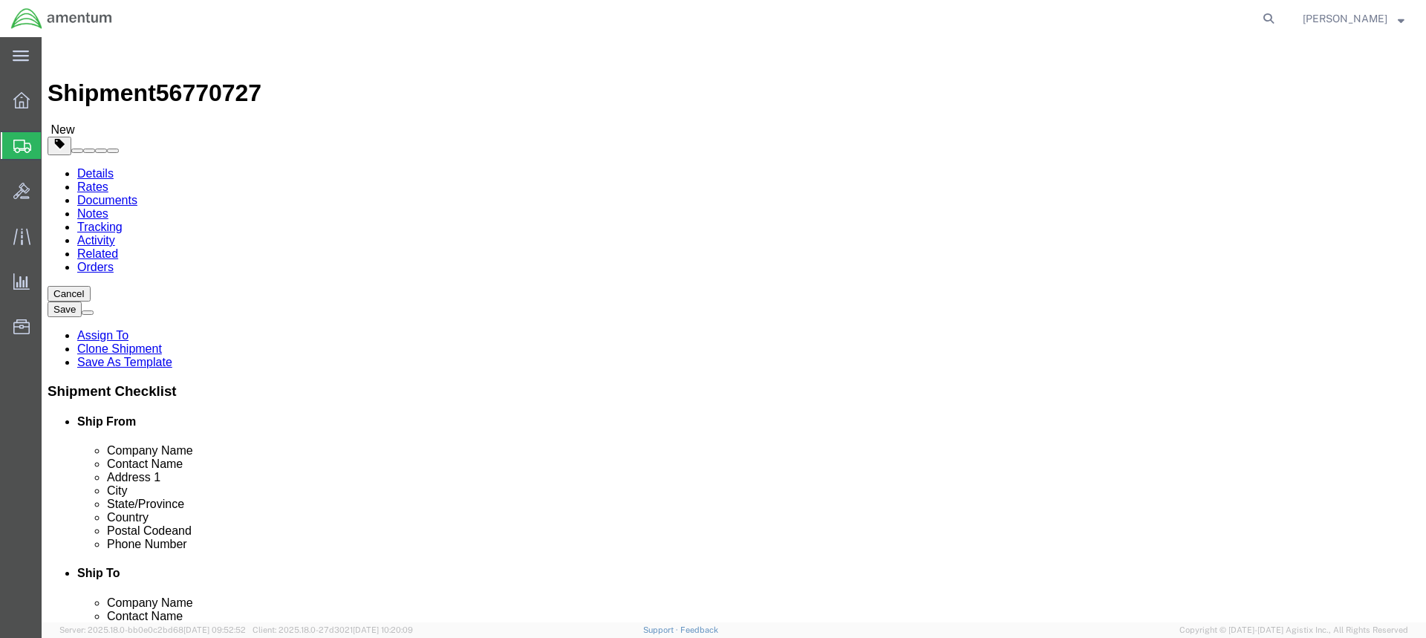
click button "Continue"
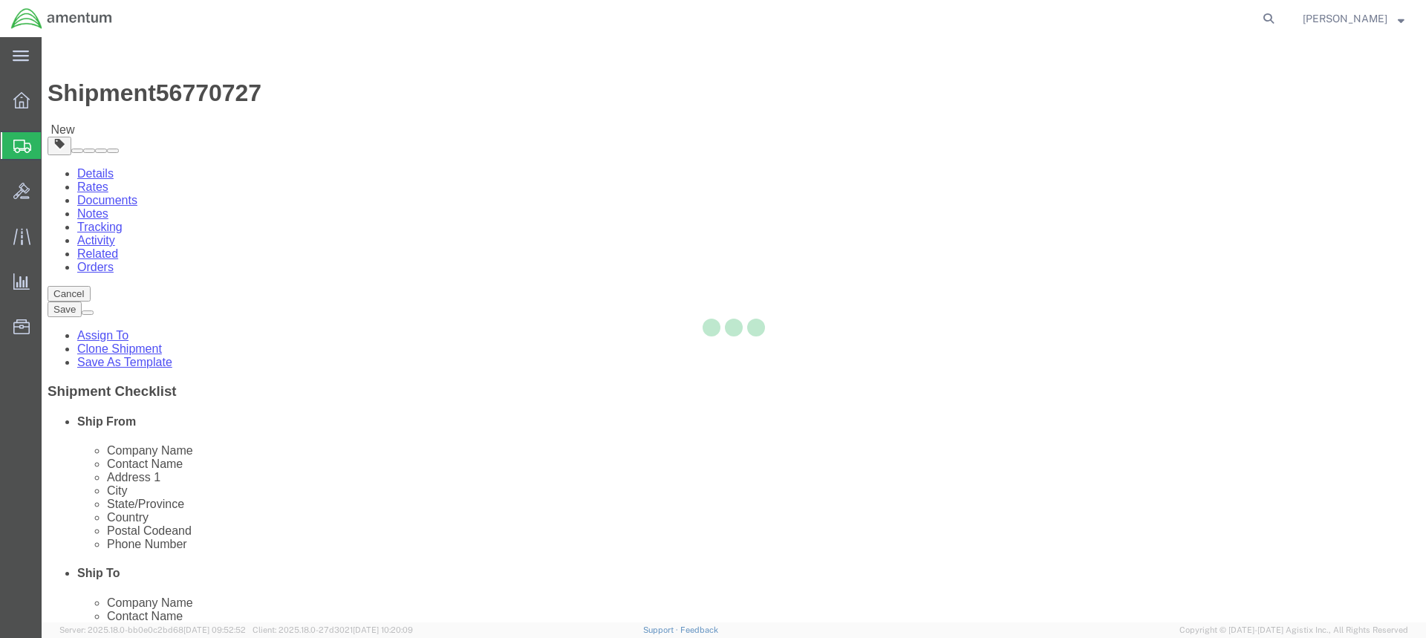
select select
select select "DEPARTMENT"
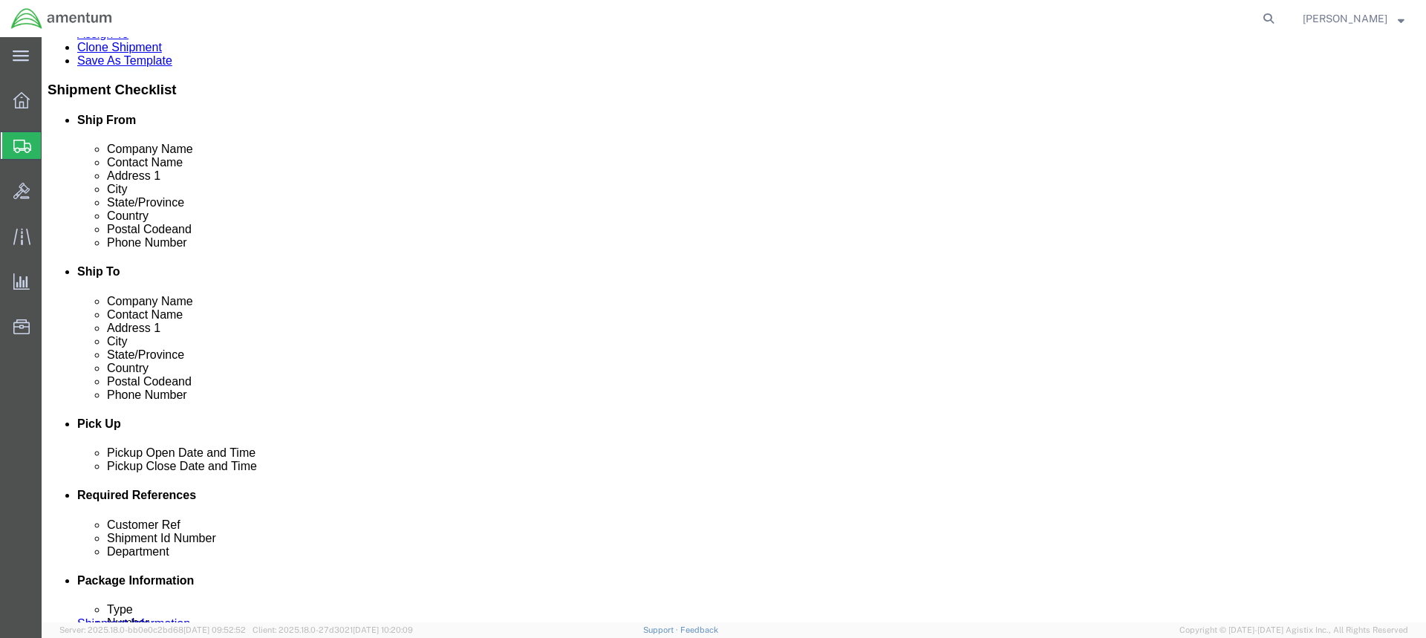
scroll to position [520, 0]
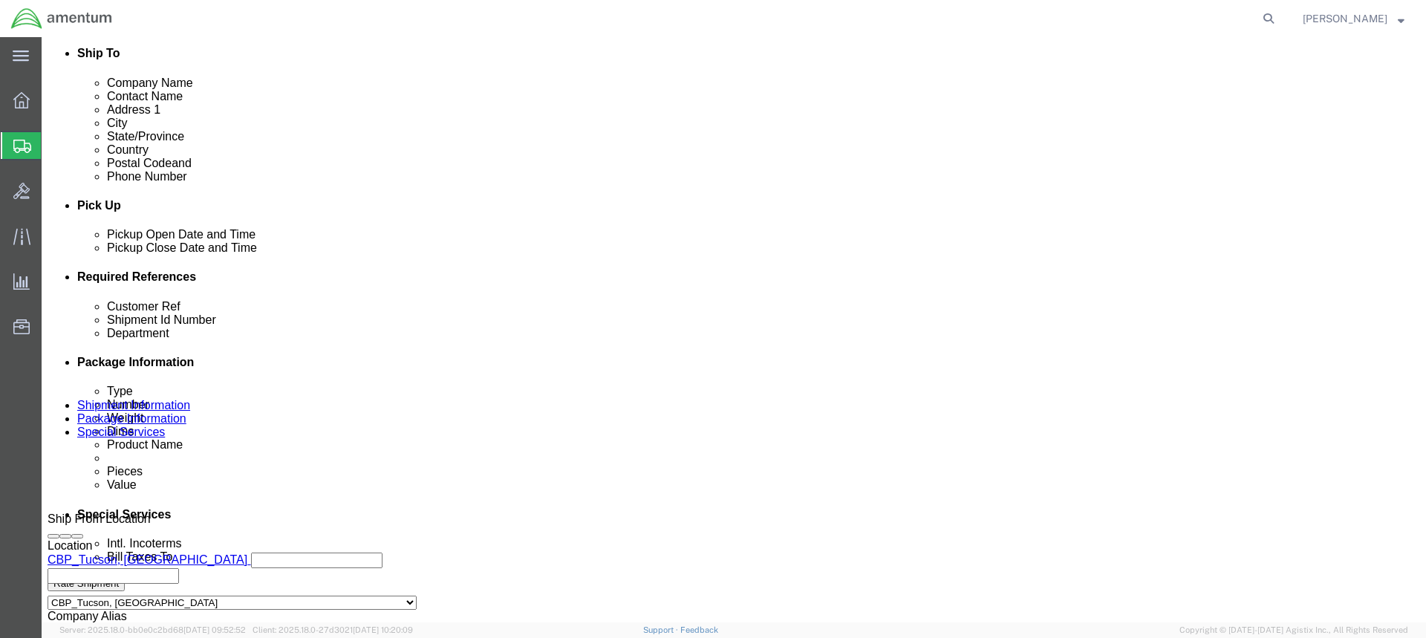
click button "Rate Shipment"
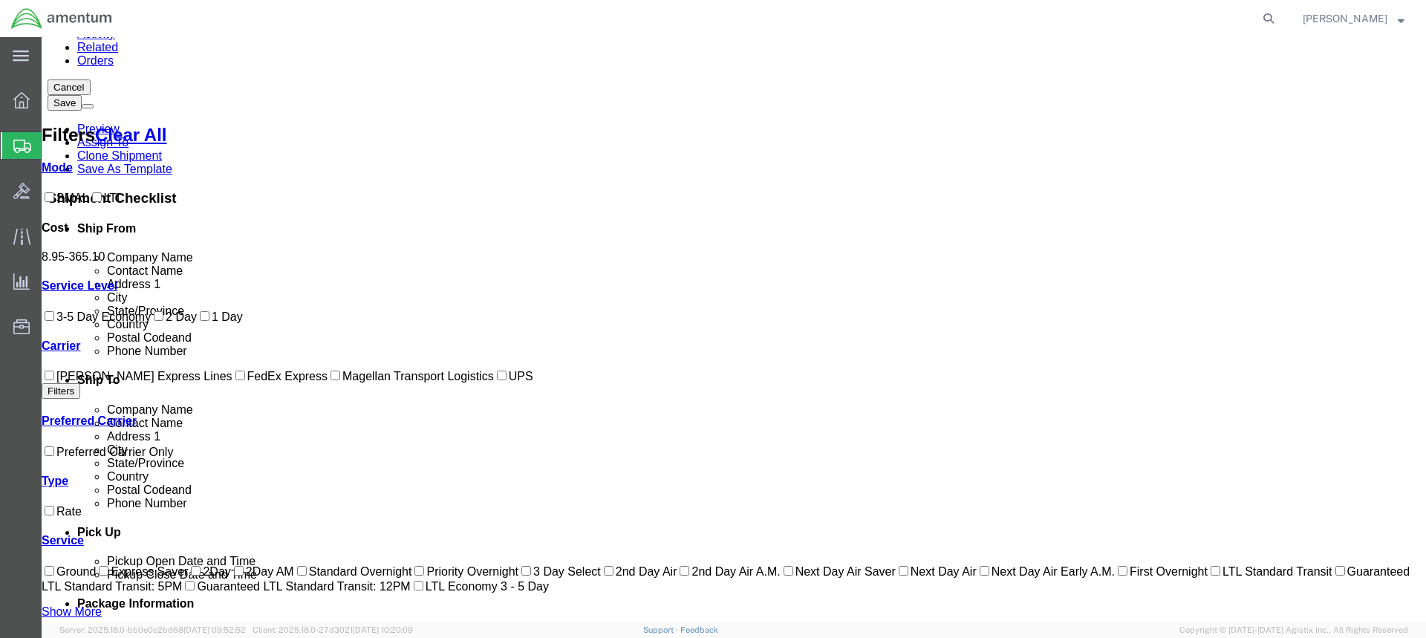
scroll to position [0, 0]
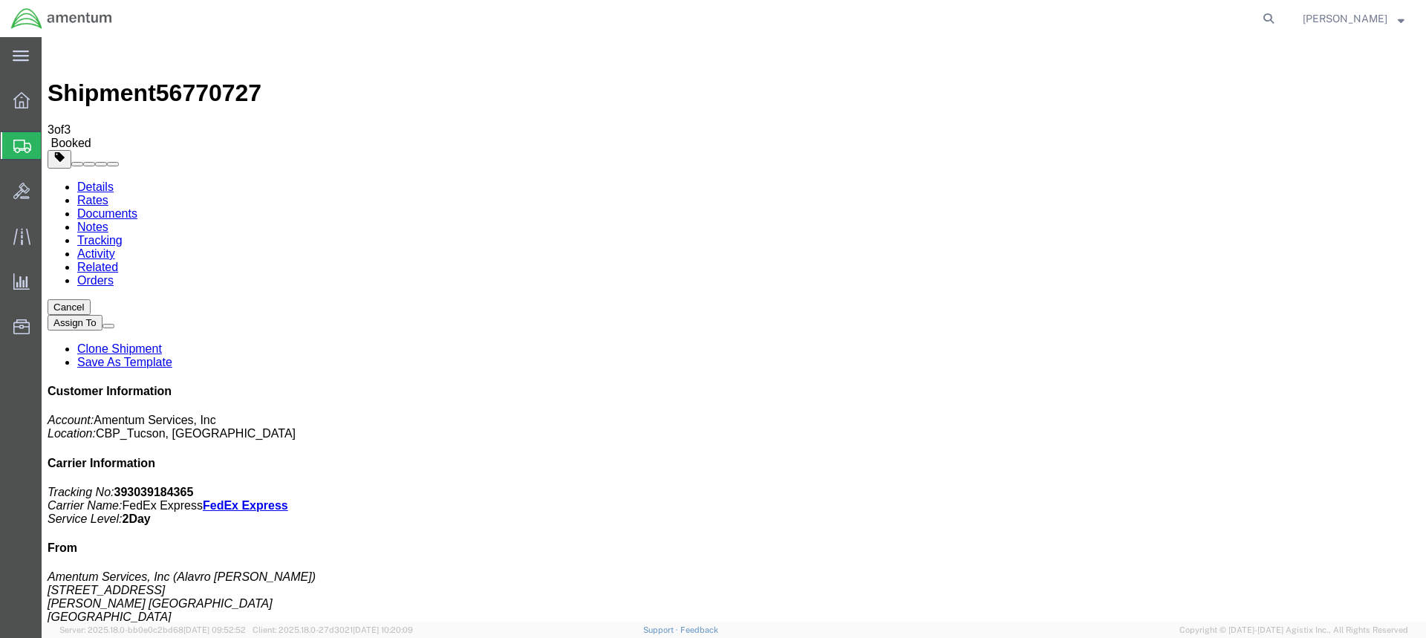
drag, startPoint x: 621, startPoint y: 264, endPoint x: 851, endPoint y: 347, distance: 244.3
click at [0, 0] on span "Create from Template" at bounding box center [0, 0] width 0 height 0
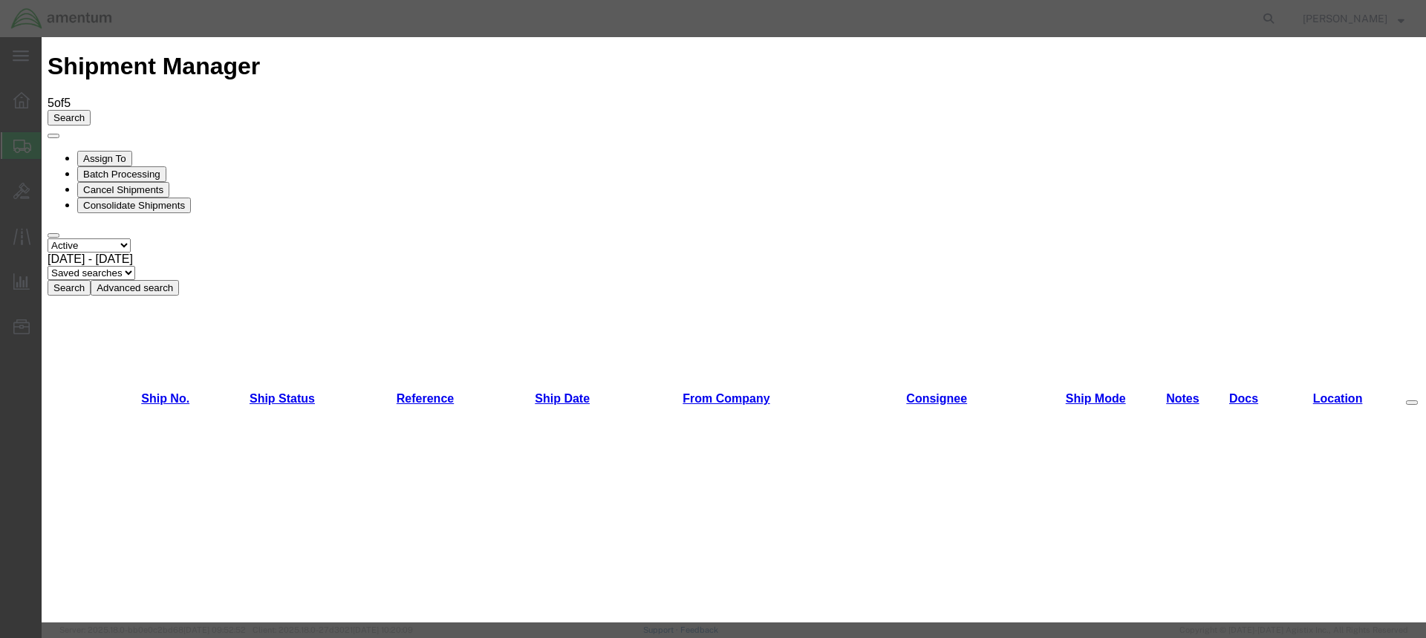
scroll to position [784, 0]
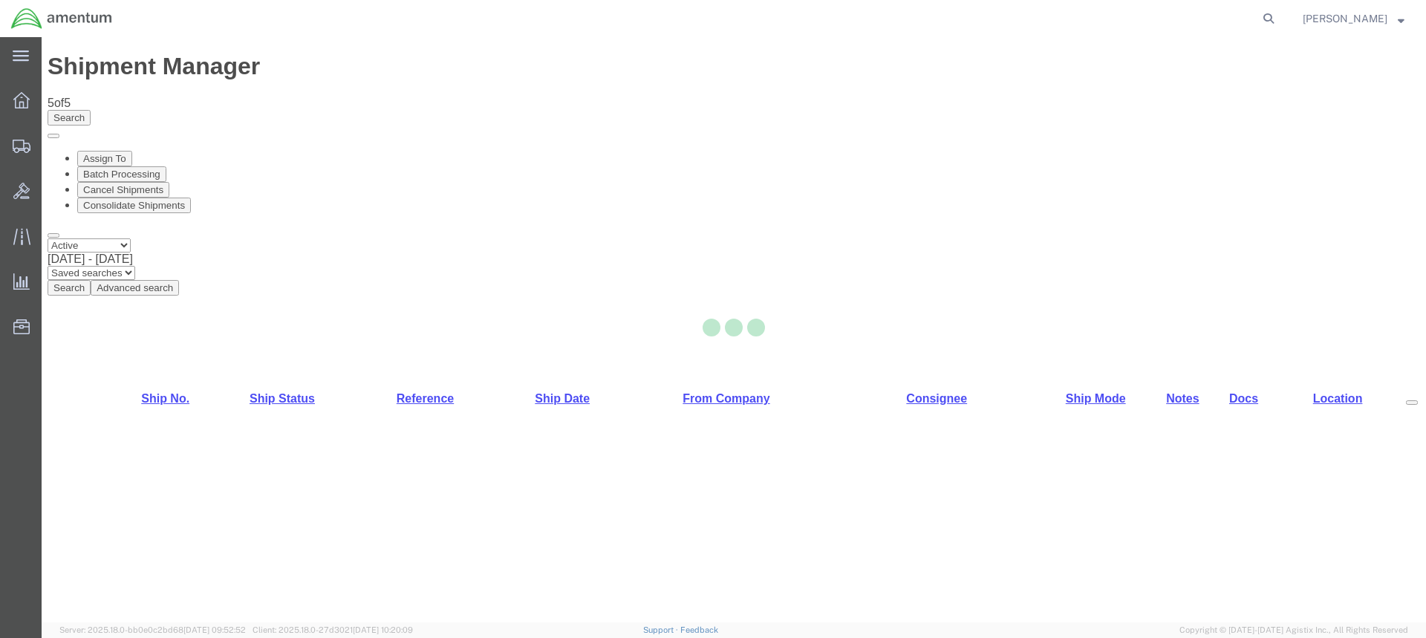
select select "49949"
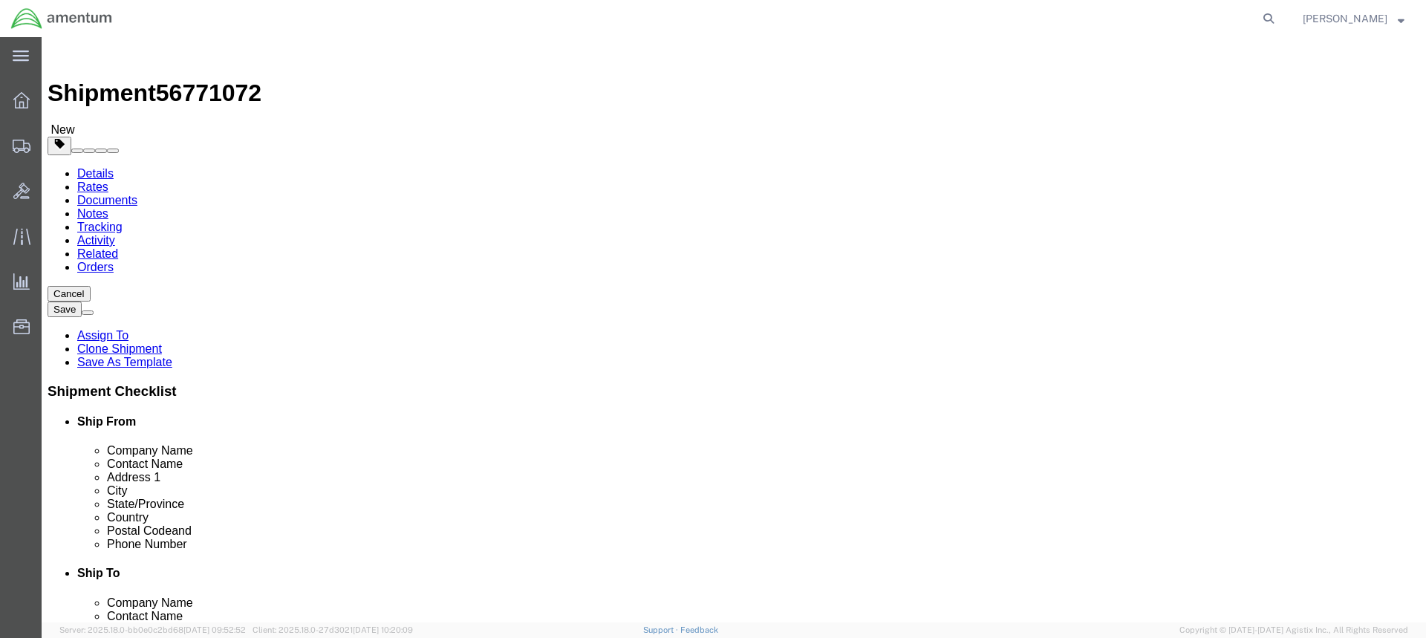
type input "dtm"
select select "49921"
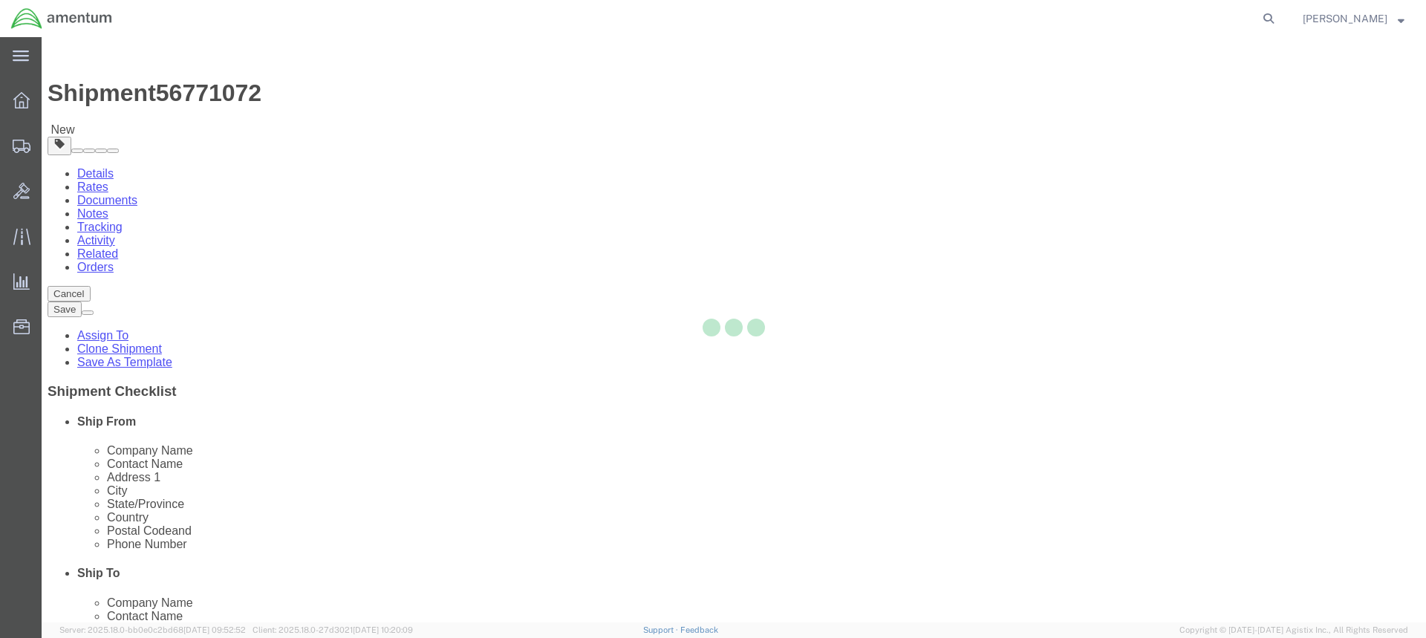
type input "Amentum Services, Inc"
type input "[PERSON_NAME]"
type input "[STREET_ADDRESS]"
type input "Building 1422"
type input "Selfridge"
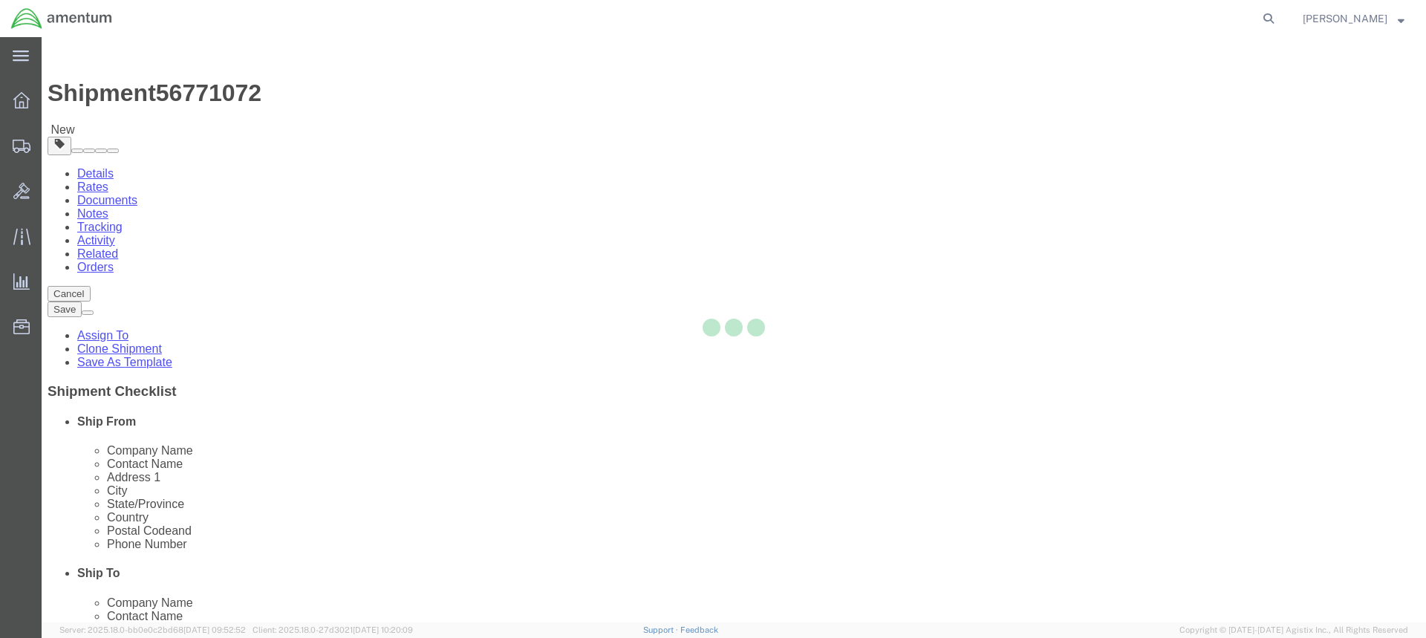
type input "48045"
type input "[PHONE_NUMBER]"
type input "[PERSON_NAME][EMAIL_ADDRESS][PERSON_NAME][DOMAIN_NAME]"
checkbox input "true"
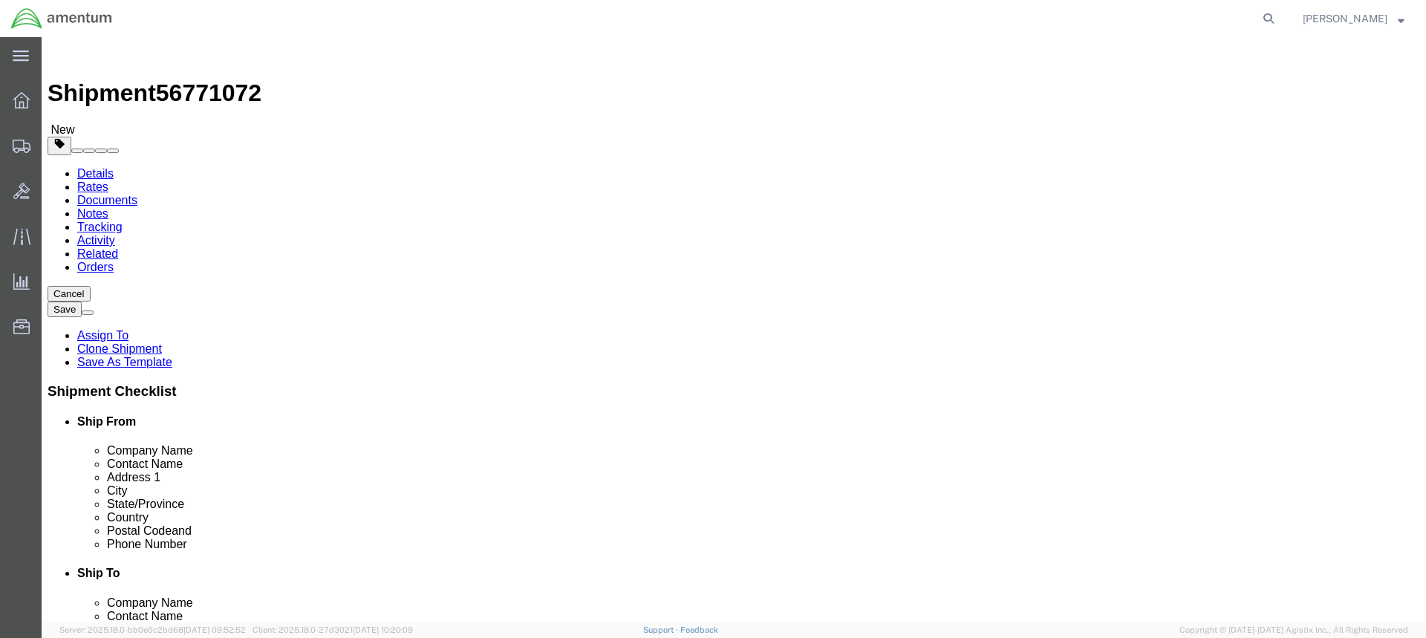
select select "MI"
click input "[PERSON_NAME]"
type input "L"
type input "Attn [PERSON_NAME]"
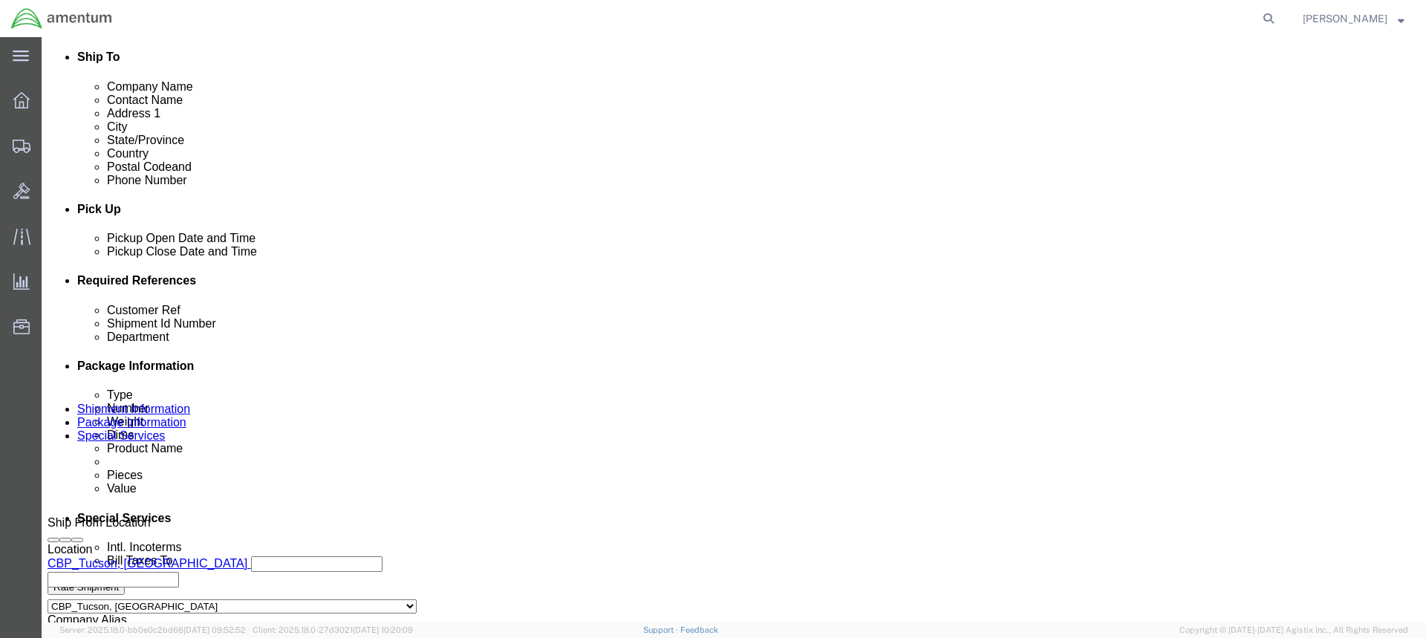
scroll to position [520, 0]
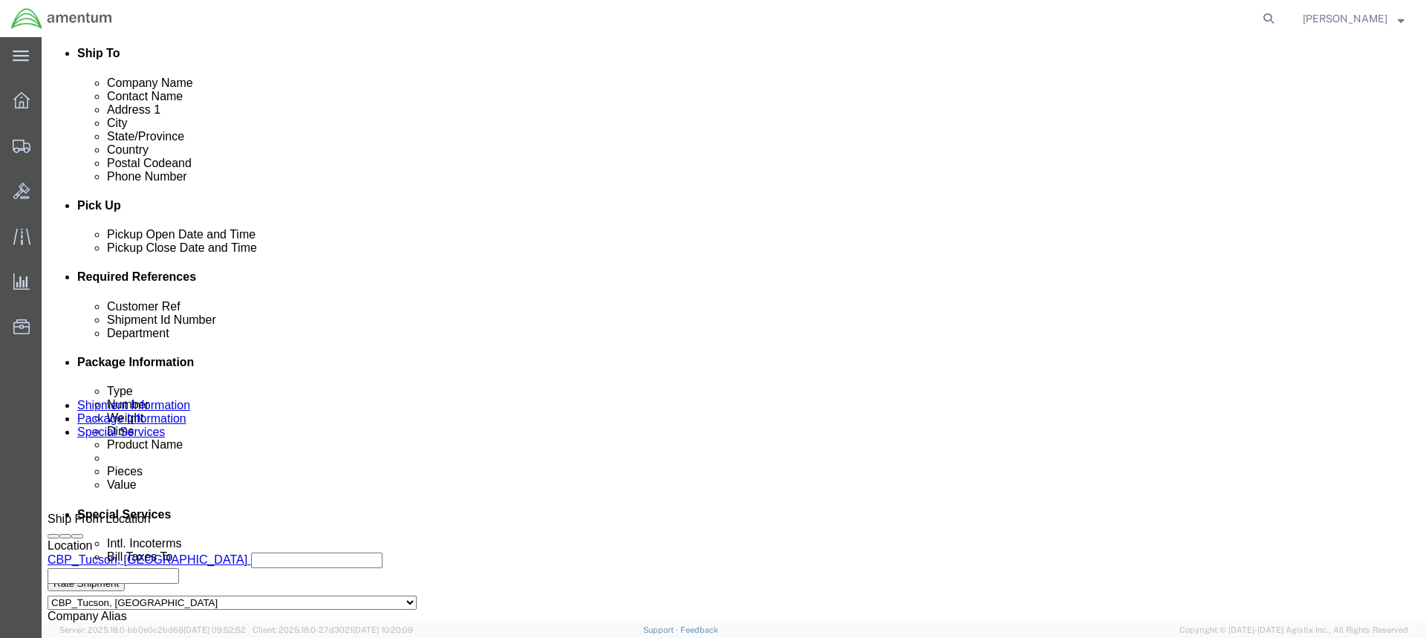
click div "[DATE] 3:40 PM"
type input "4:40 PM"
click button "Apply"
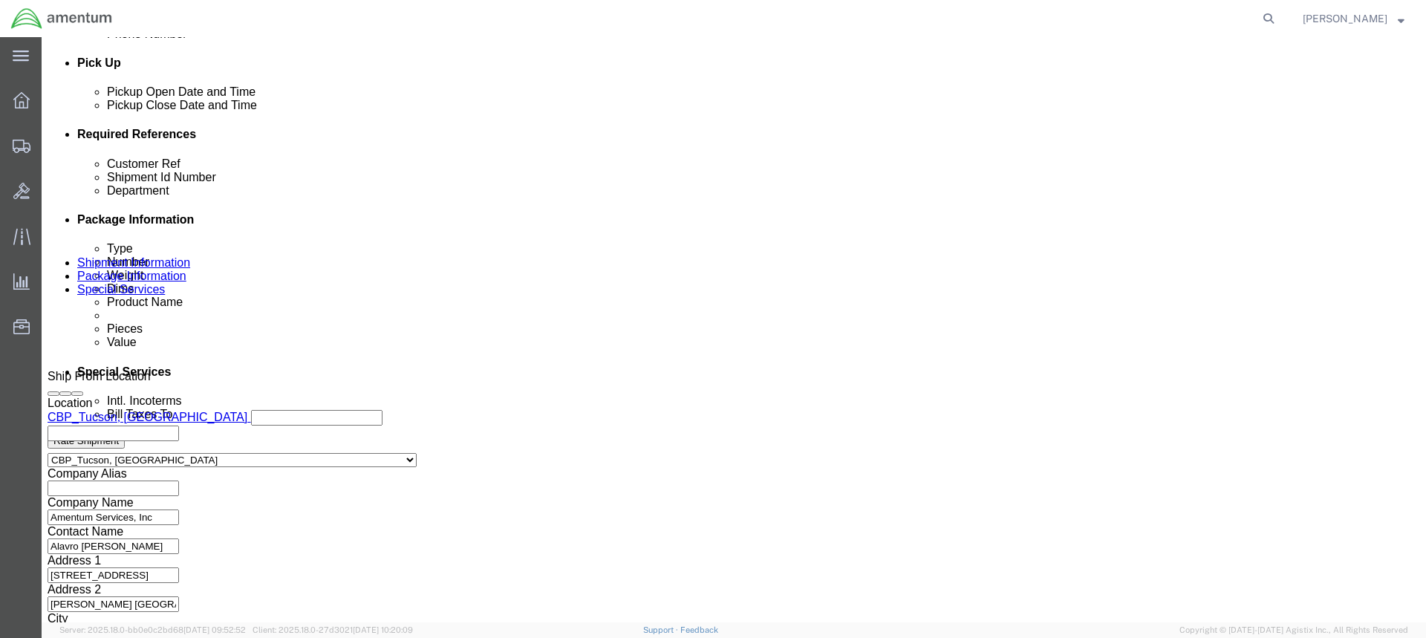
scroll to position [718, 0]
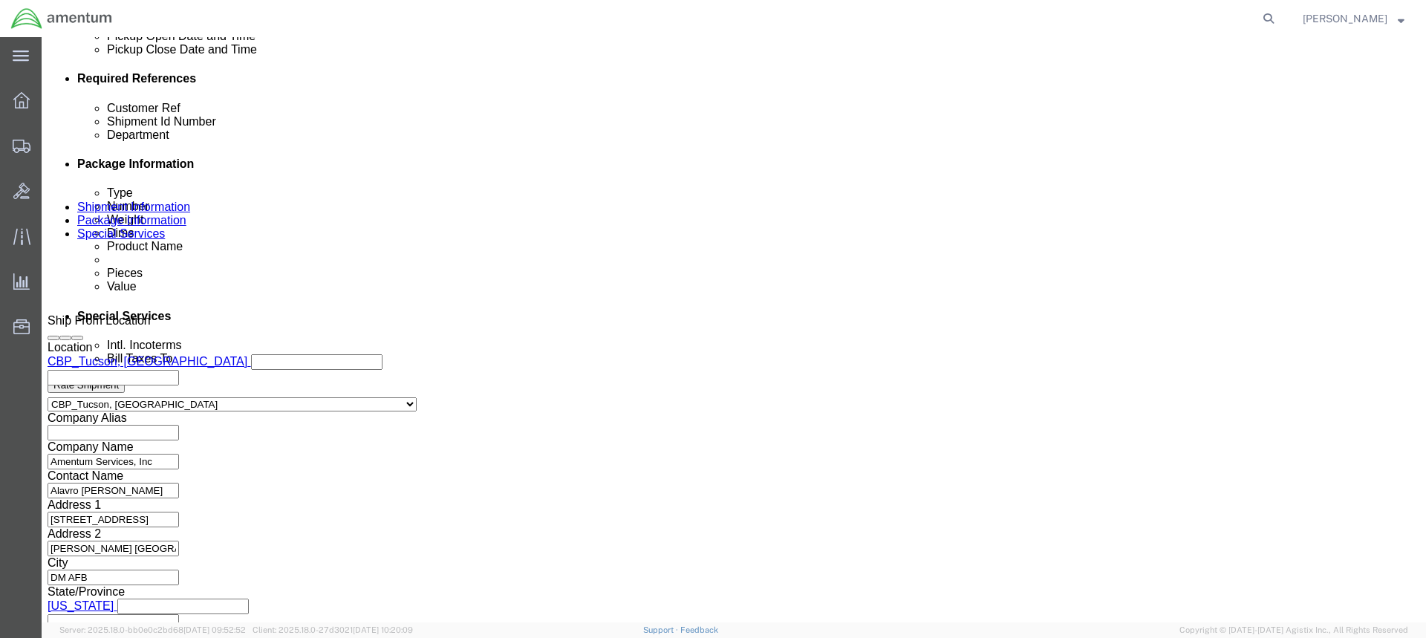
click button "Continue"
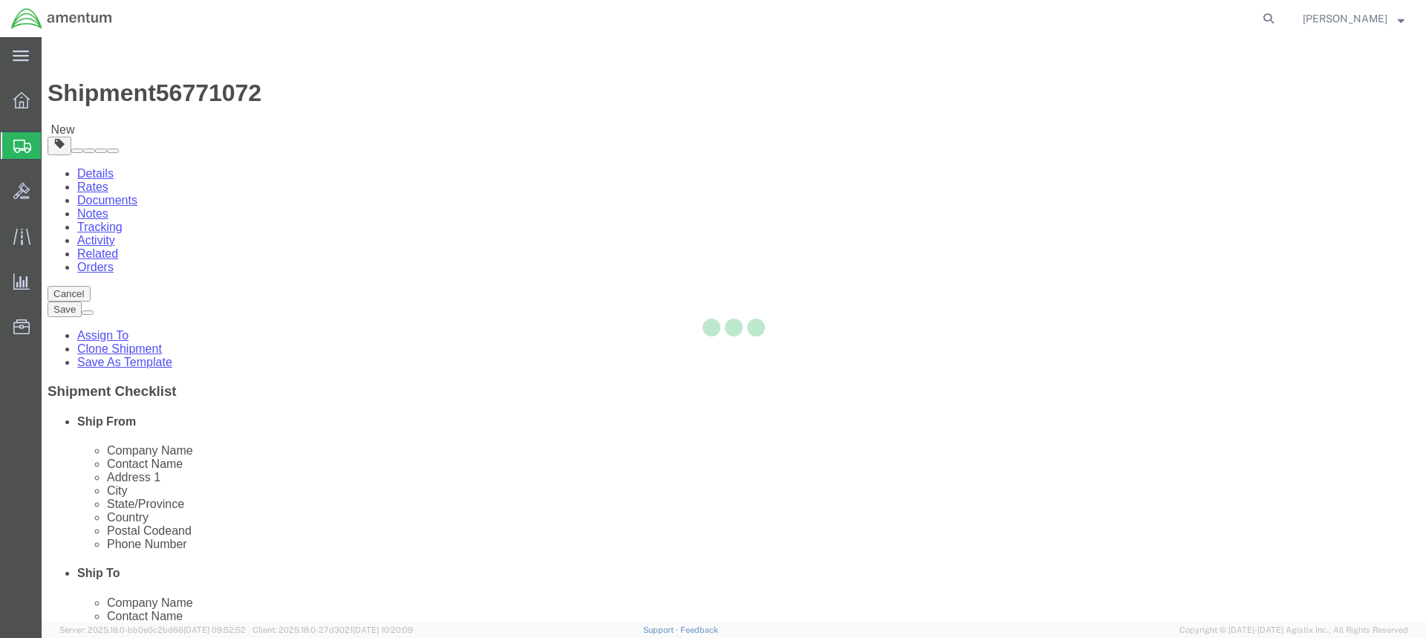
select select "CBOX"
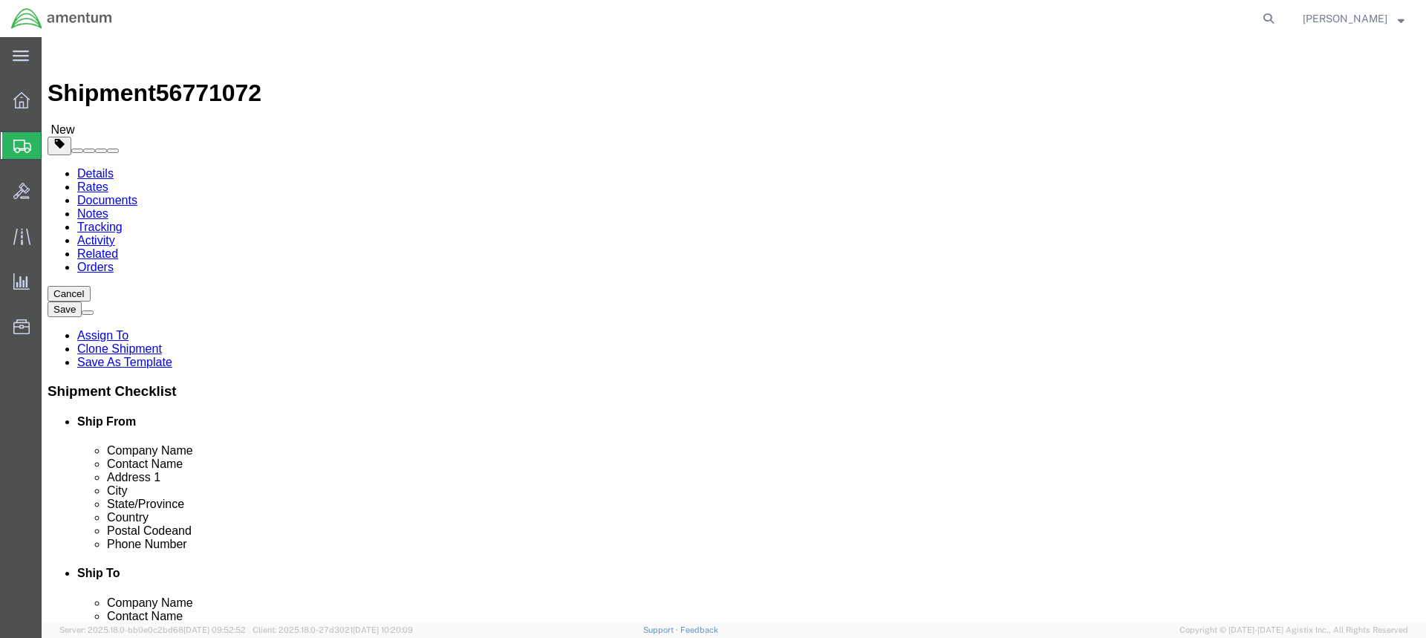
click input "text"
type input "1"
type input "15"
type input "9"
type input "6"
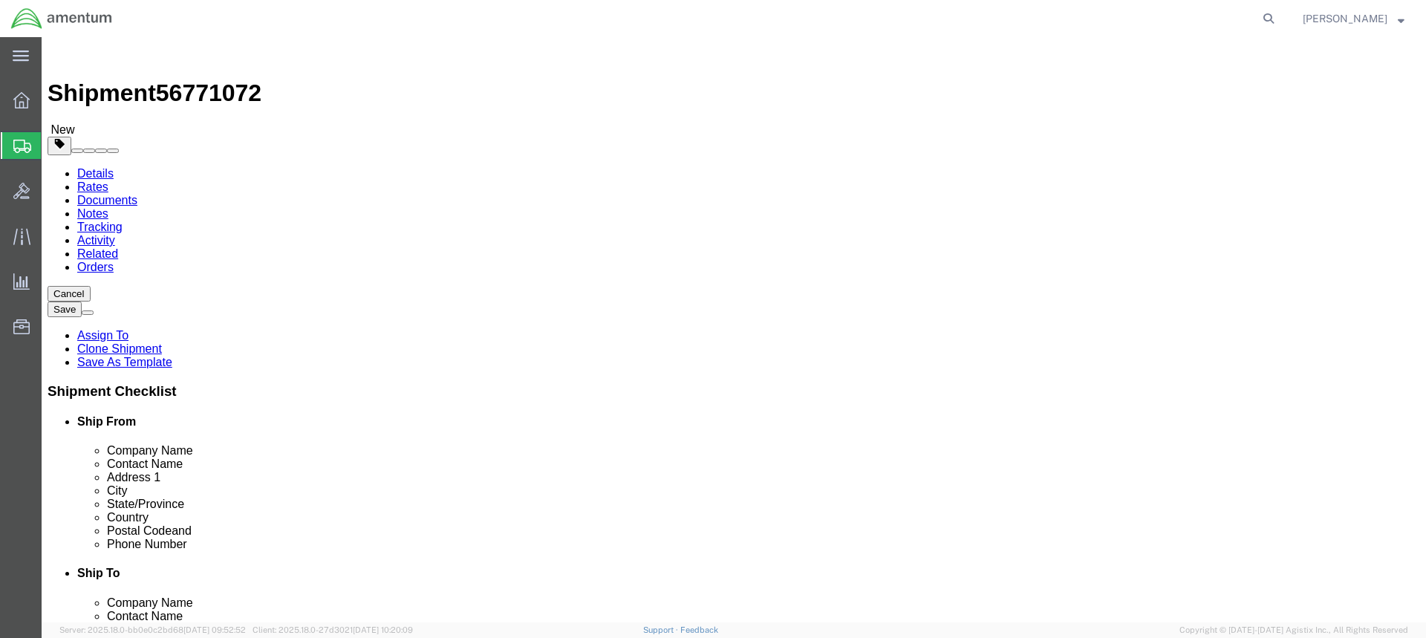
type input "15.0"
click link "Add Content"
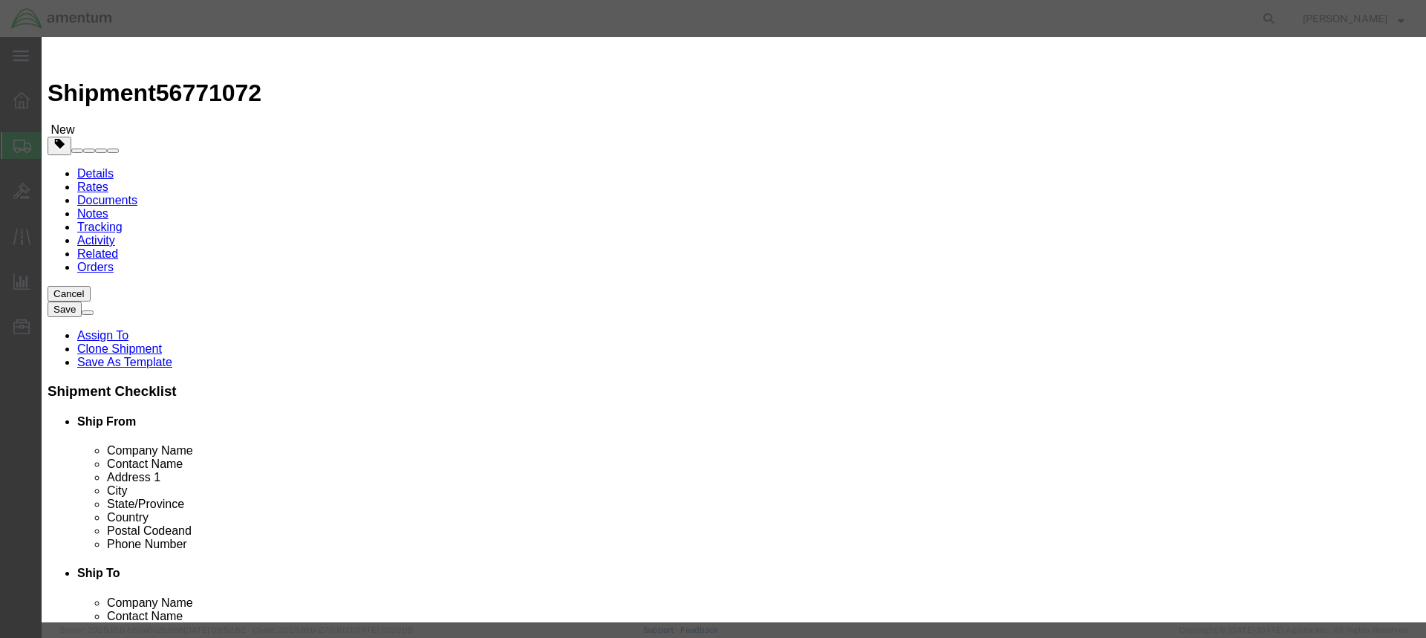
paste input "ACFT H60 PUBS"
type input "ACFT H60 PUBS"
click input "0"
type input "1"
click input "text"
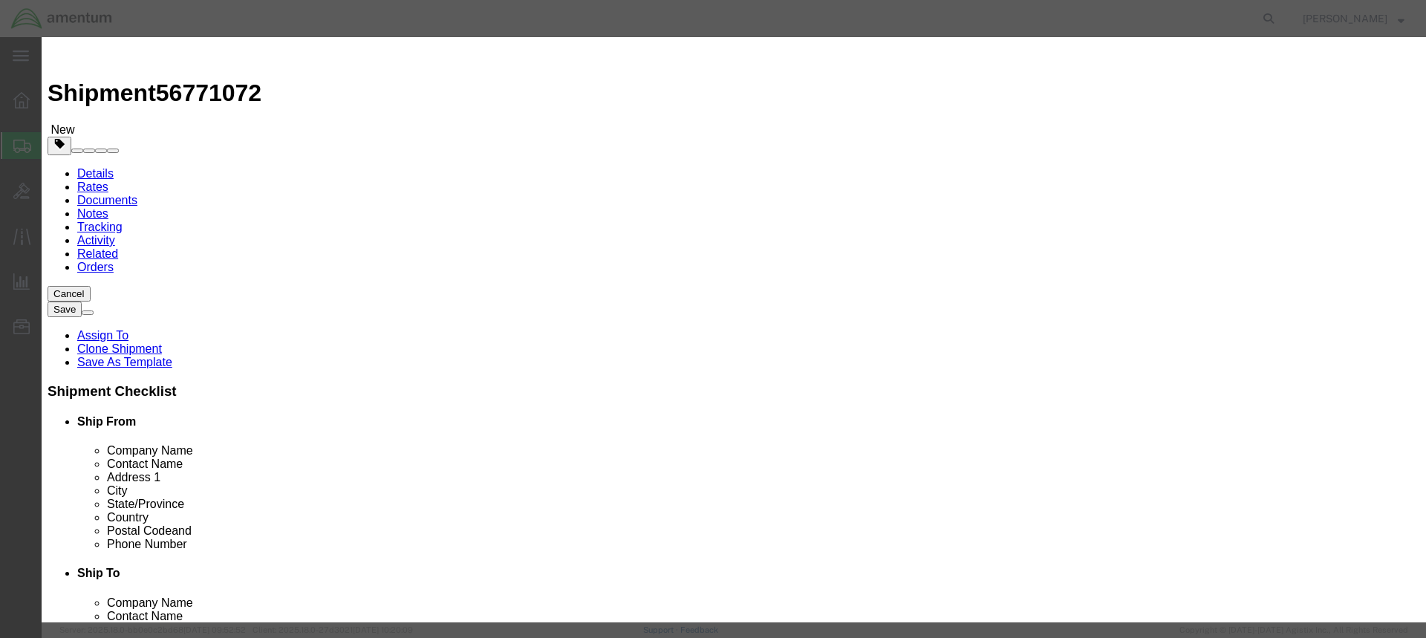
type input "500."
click button "Save & Close"
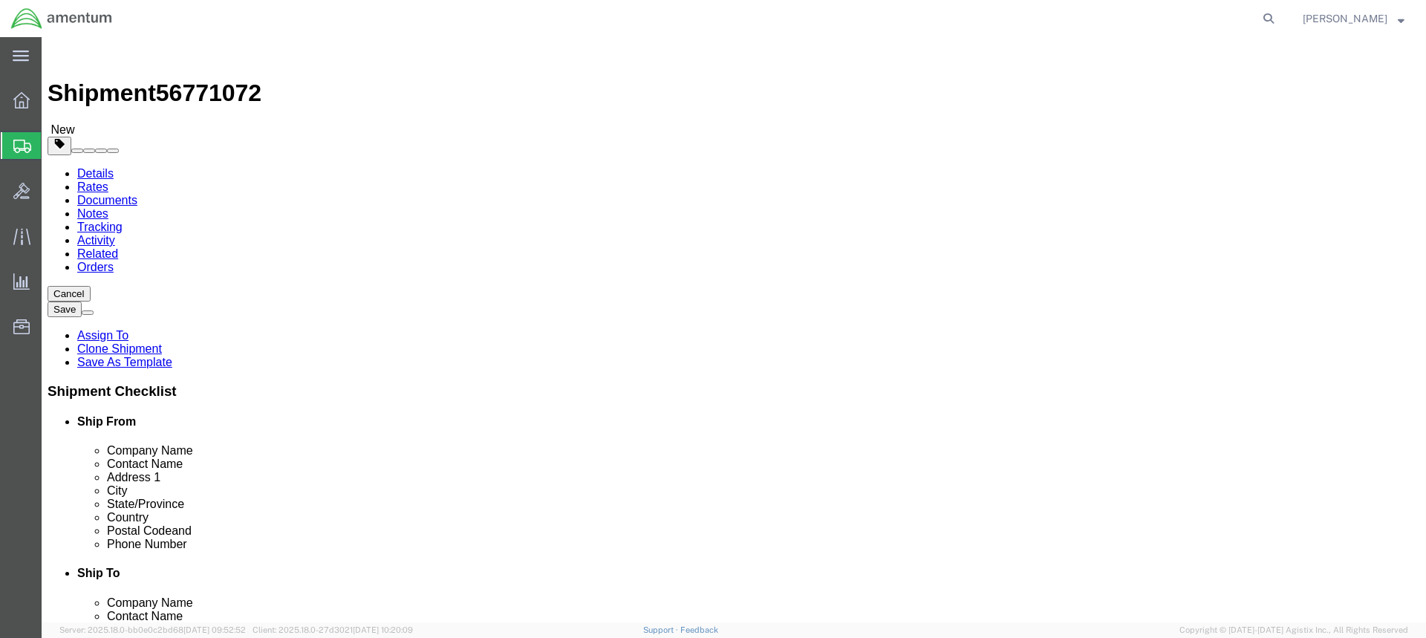
click icon
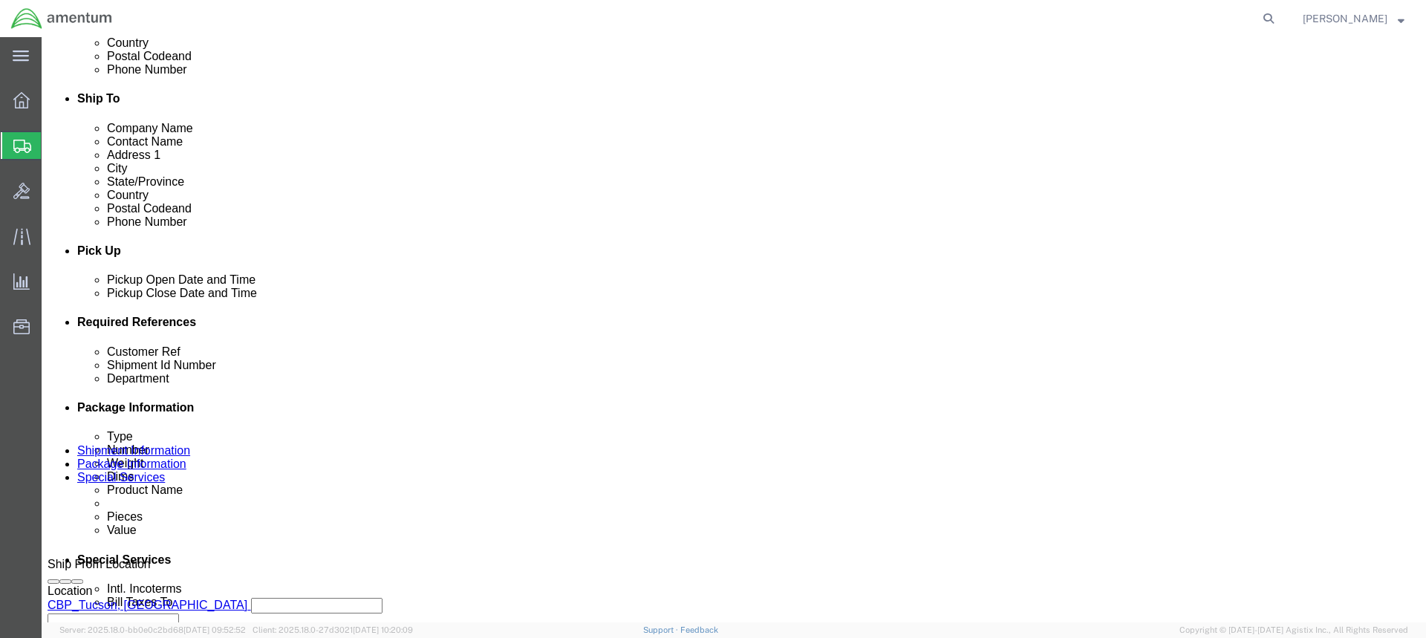
scroll to position [668, 0]
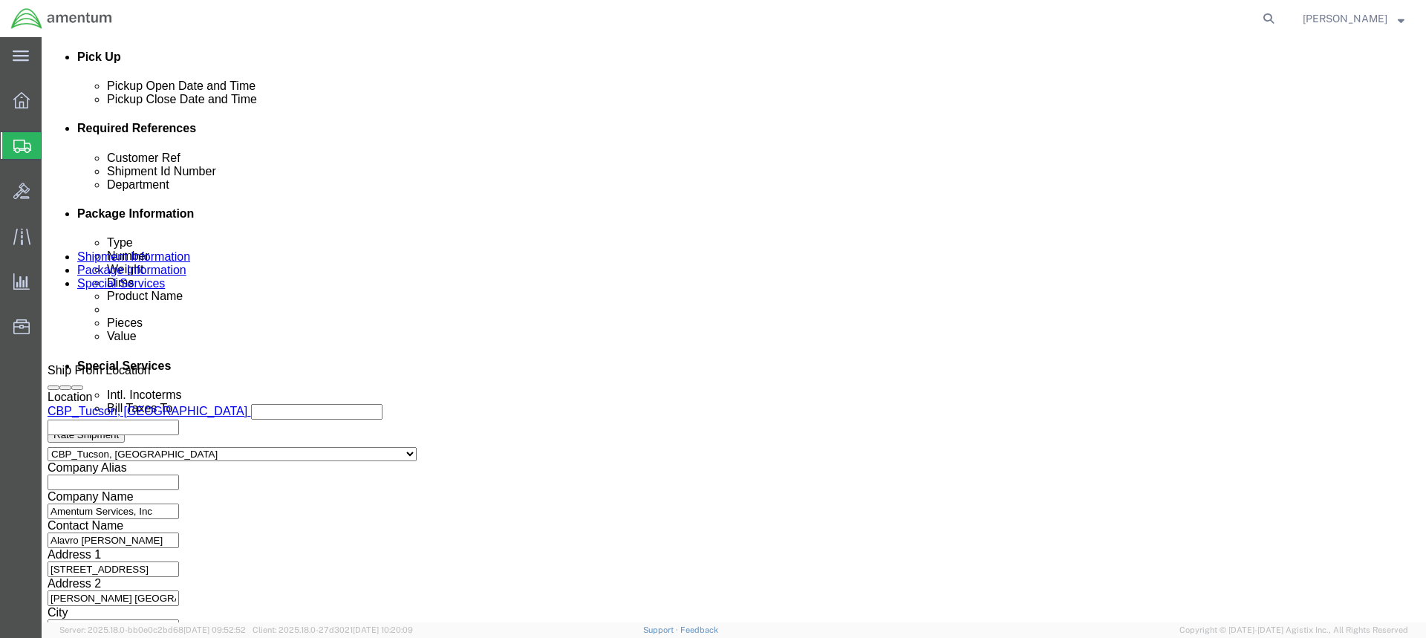
paste input "ACFT H60 PUBS"
type input "ACFT H60 PUBS"
paste input "ACFT H60 PUBS"
type input "ACFT H60 PUBS"
click button "Continue"
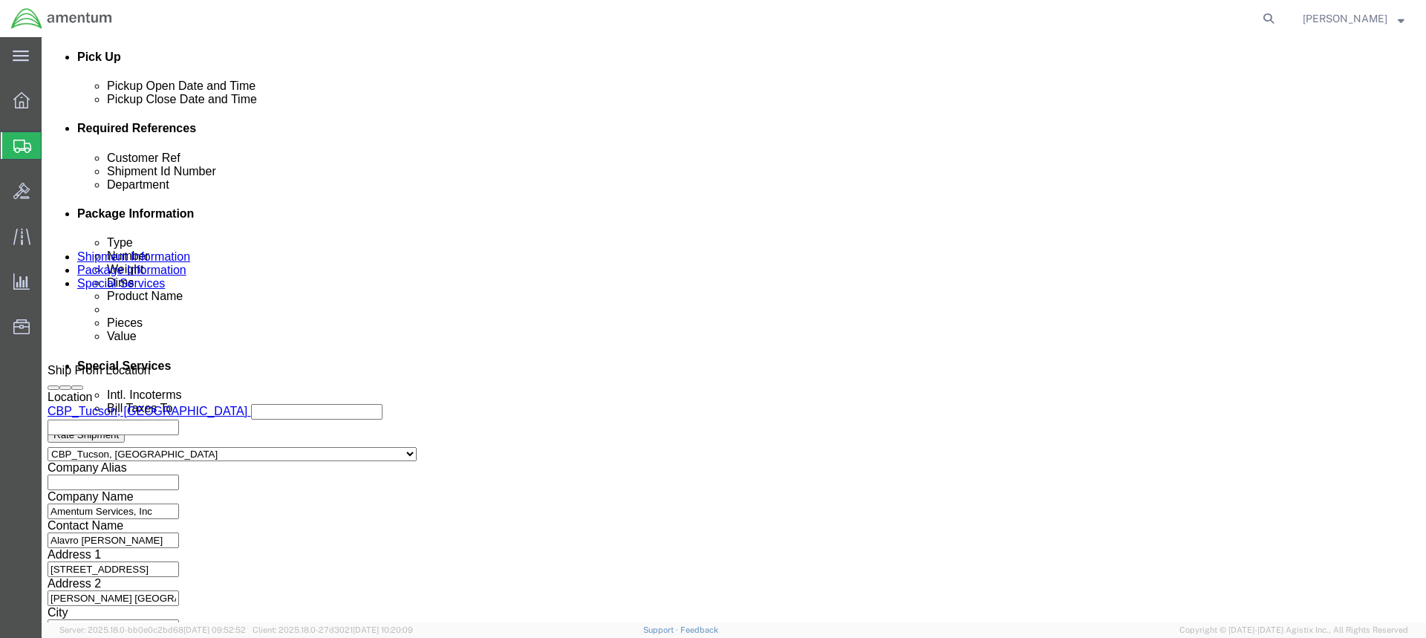
scroll to position [3, 0]
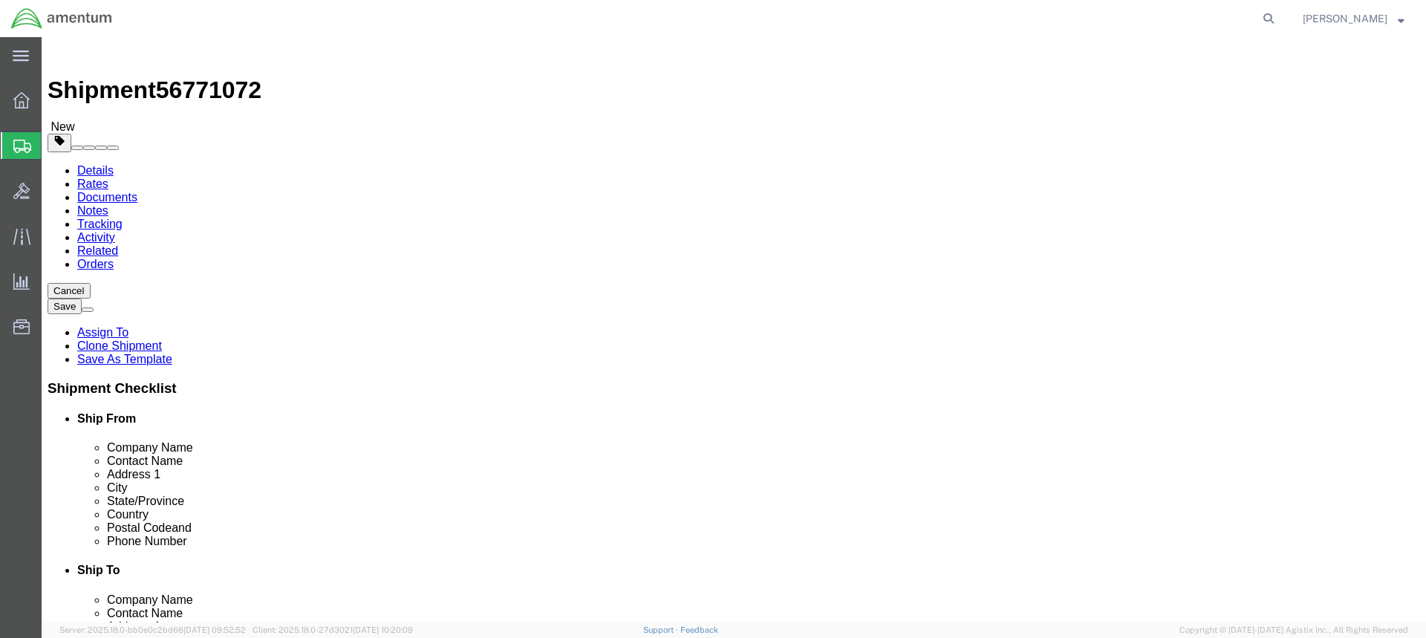
click button "Continue"
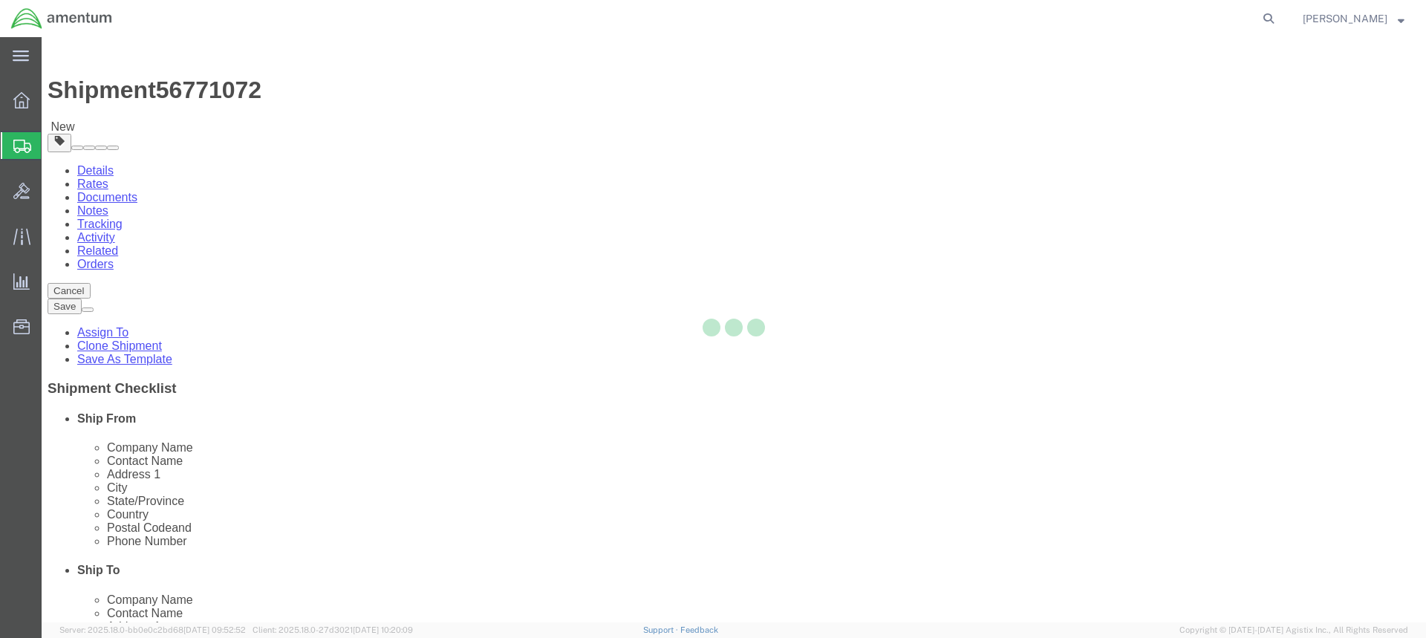
select select
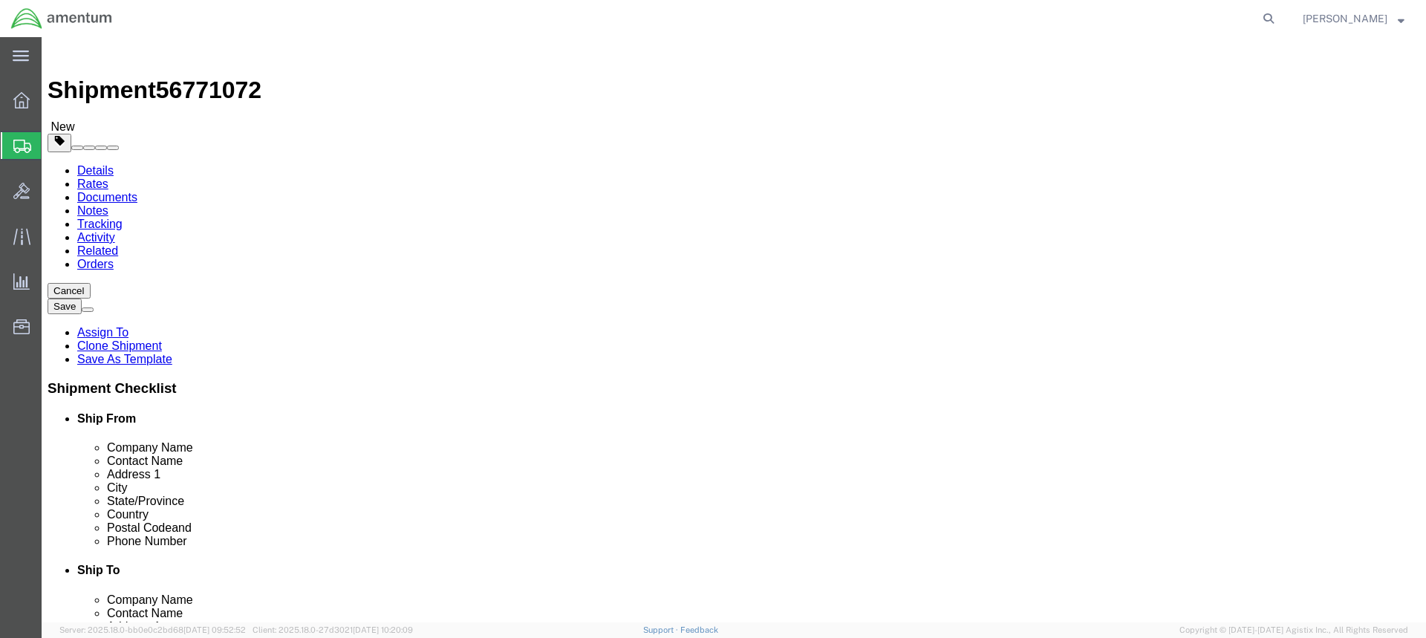
select select "DEPARTMENT"
click button "Rate Shipment"
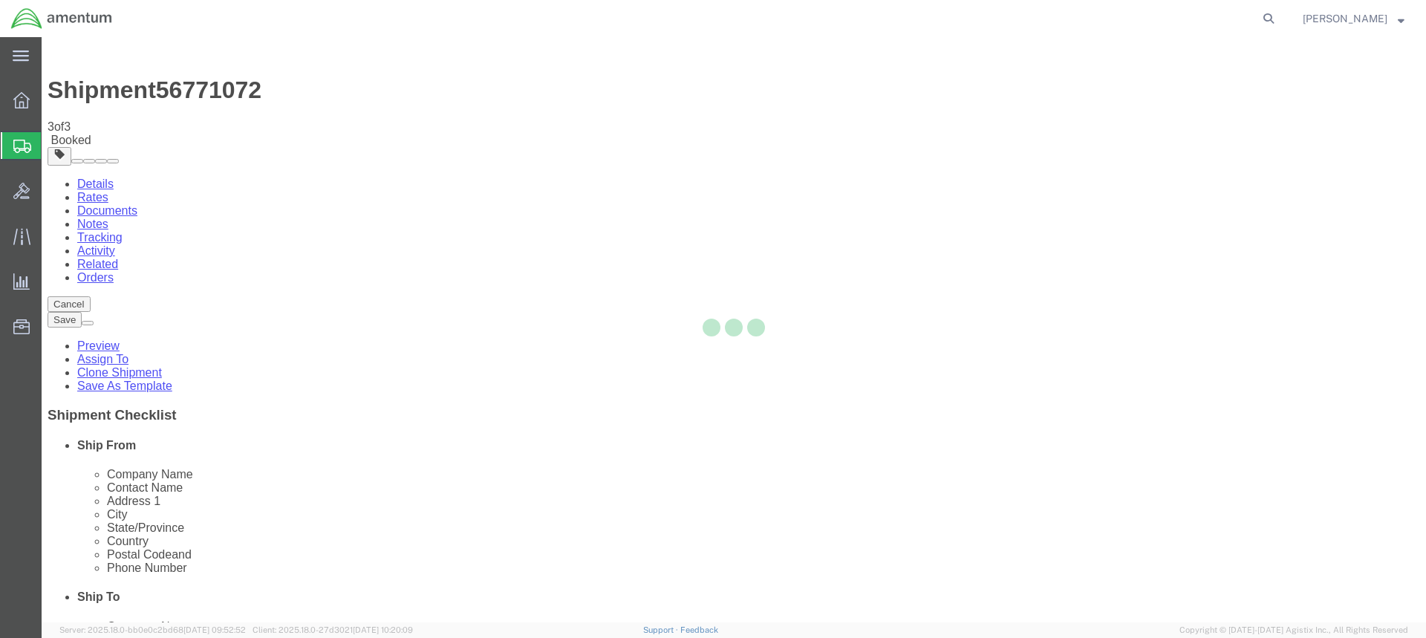
scroll to position [0, 0]
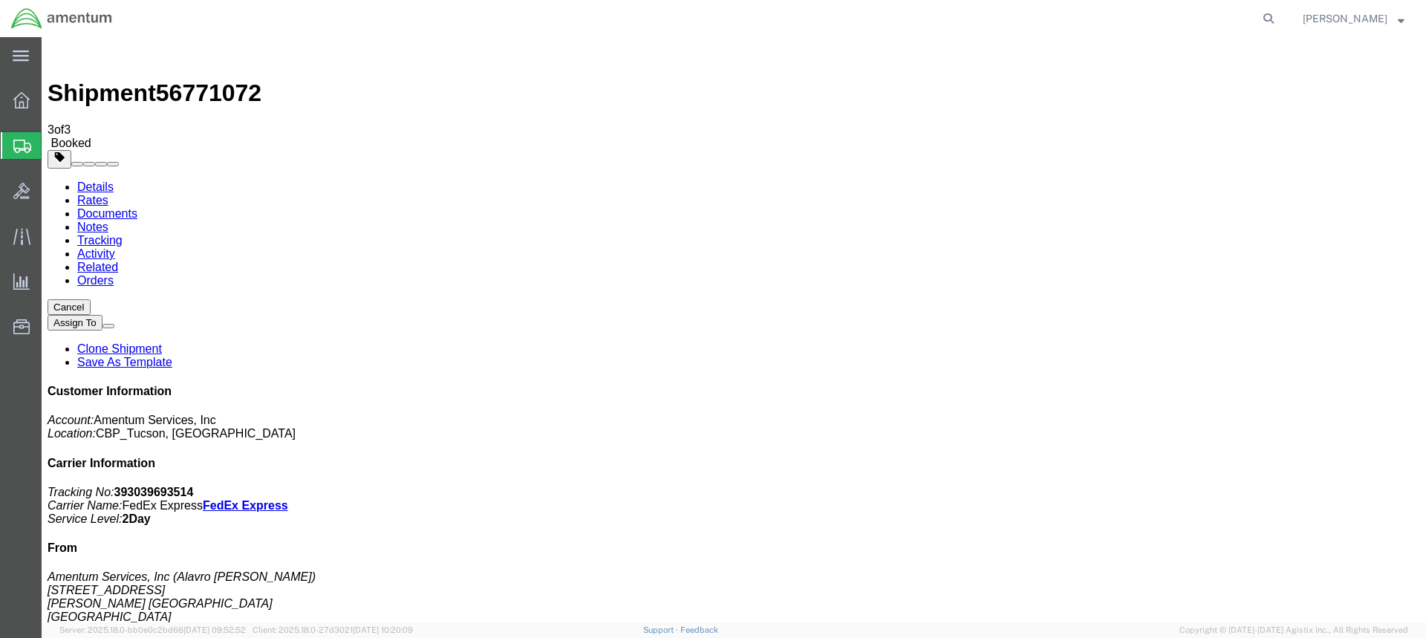
drag, startPoint x: 620, startPoint y: 265, endPoint x: 822, endPoint y: 383, distance: 233.9
drag, startPoint x: 619, startPoint y: 234, endPoint x: 1071, endPoint y: 253, distance: 452.6
drag, startPoint x: 13, startPoint y: 143, endPoint x: 52, endPoint y: 145, distance: 39.4
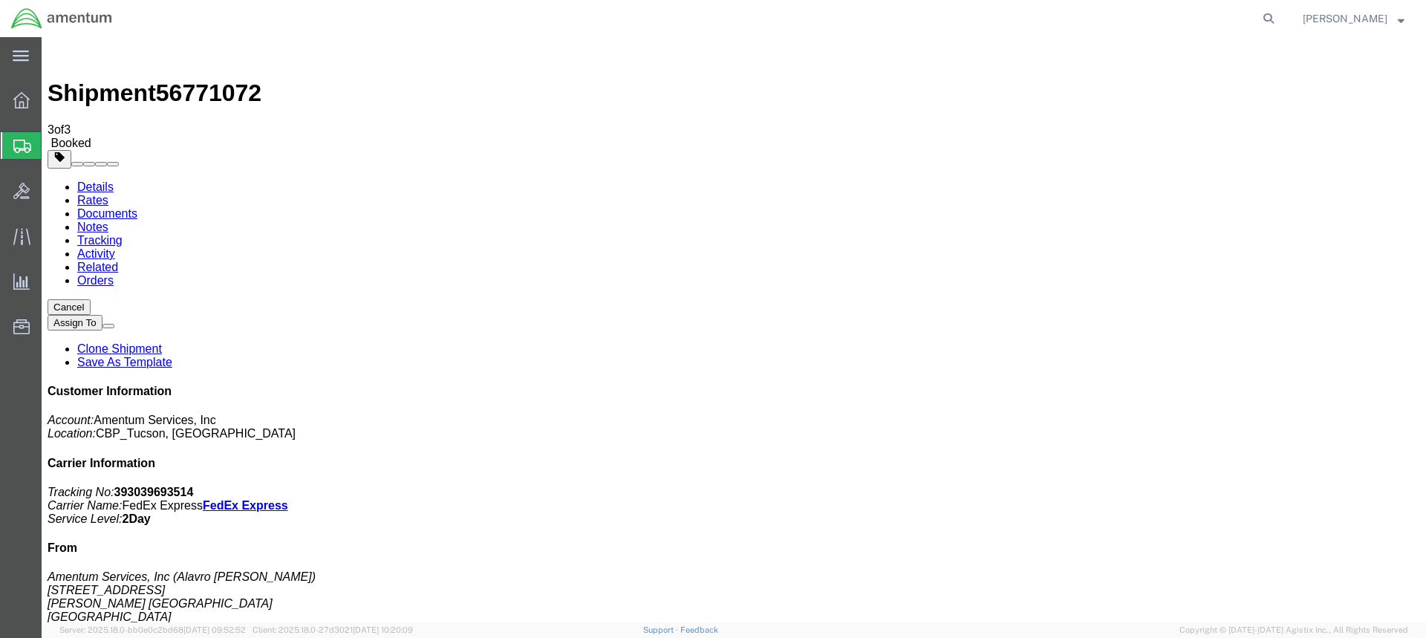
click at [13, 143] on div at bounding box center [22, 145] width 42 height 27
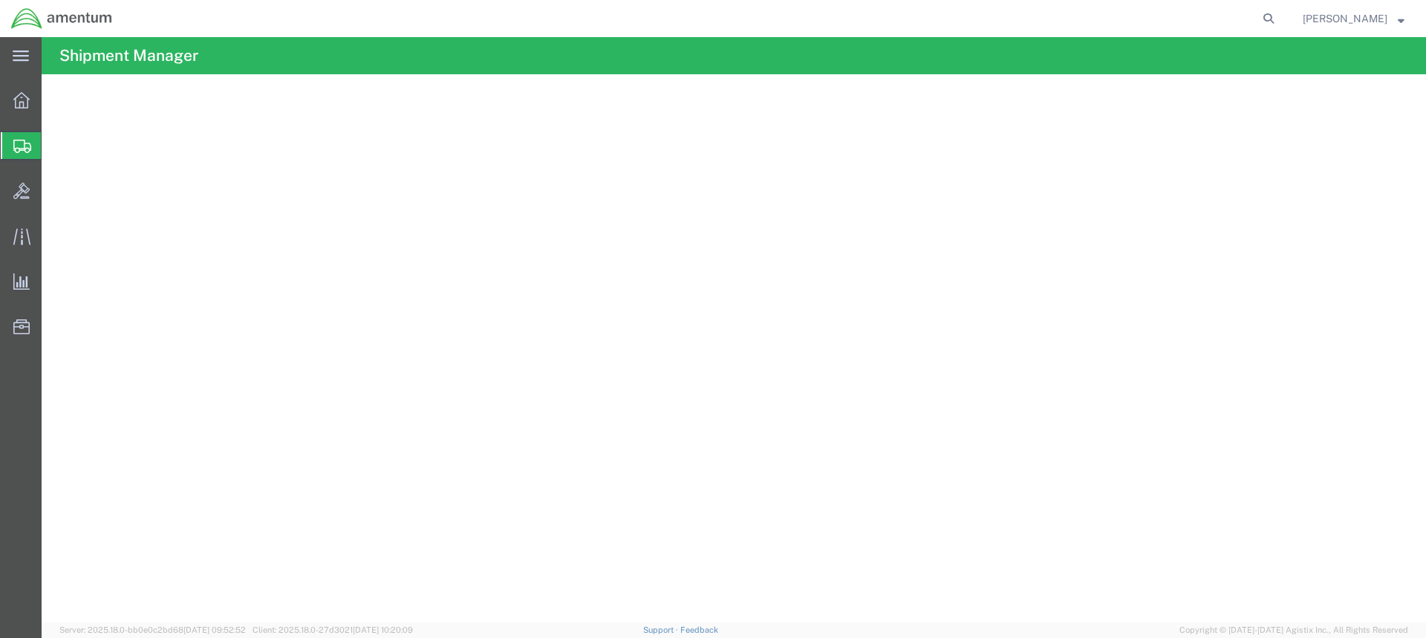
click at [0, 0] on span "Create from Template" at bounding box center [0, 0] width 0 height 0
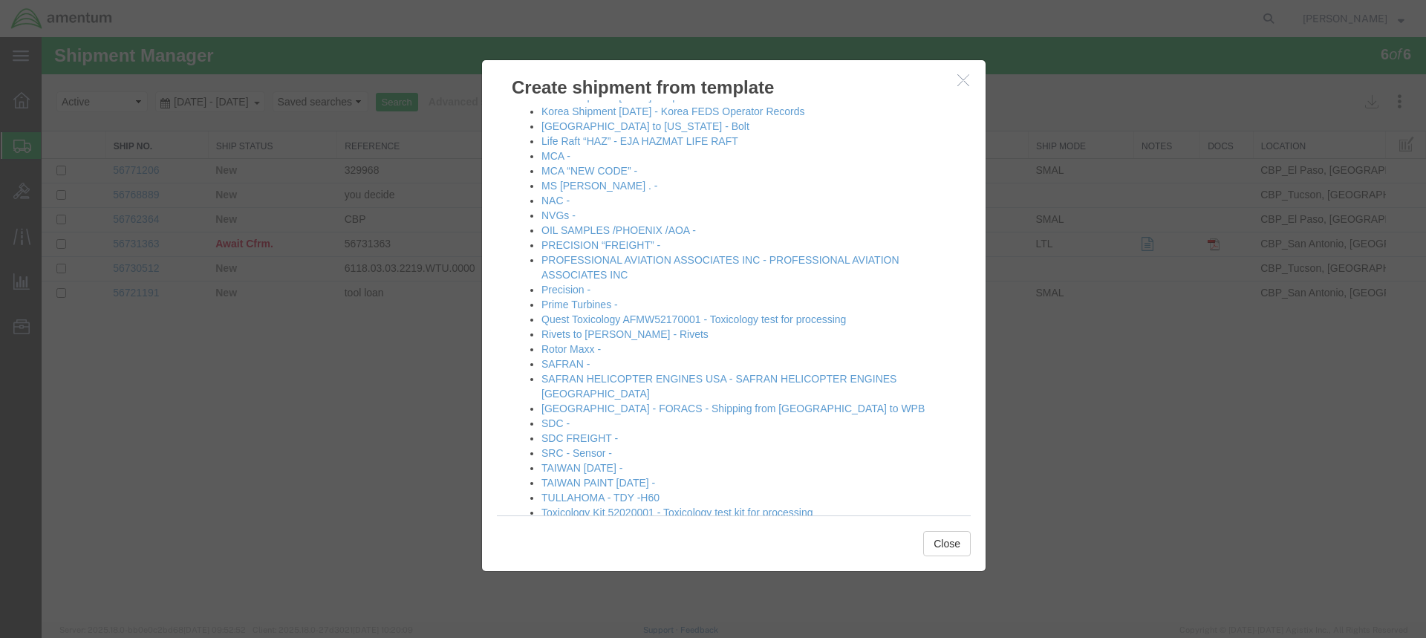
scroll to position [784, 0]
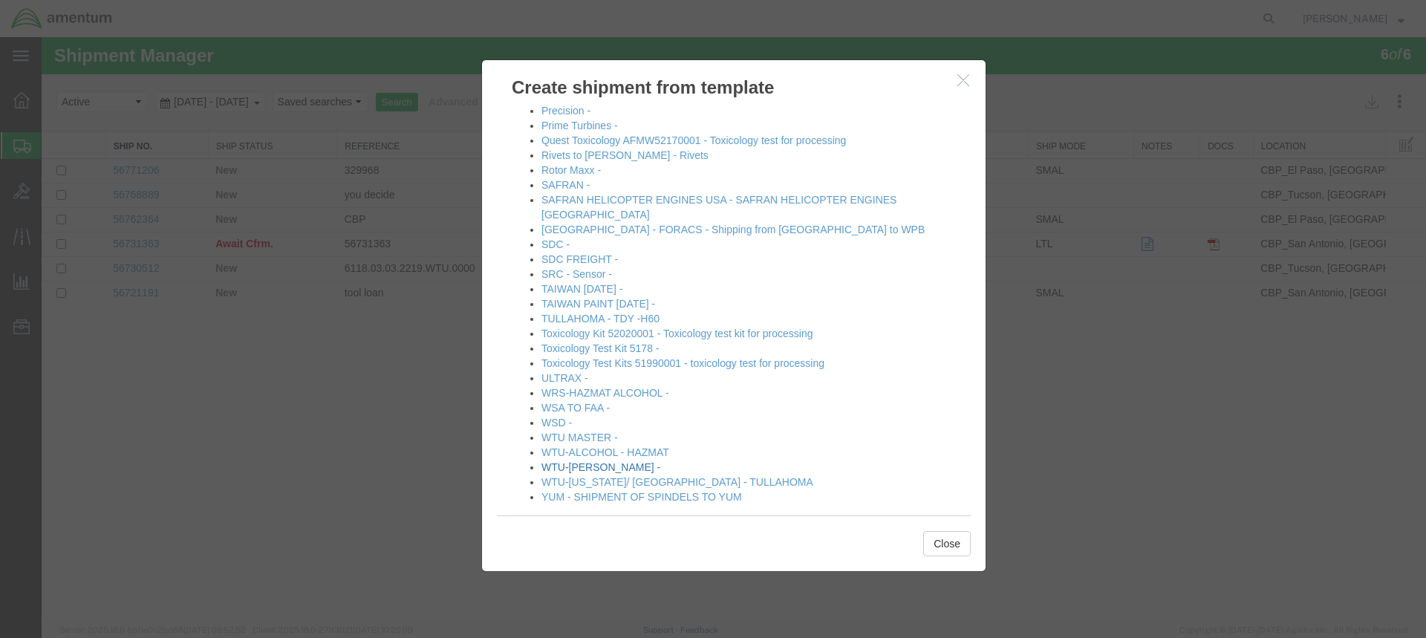
click at [578, 461] on link "WTU-[PERSON_NAME] -" at bounding box center [600, 467] width 119 height 12
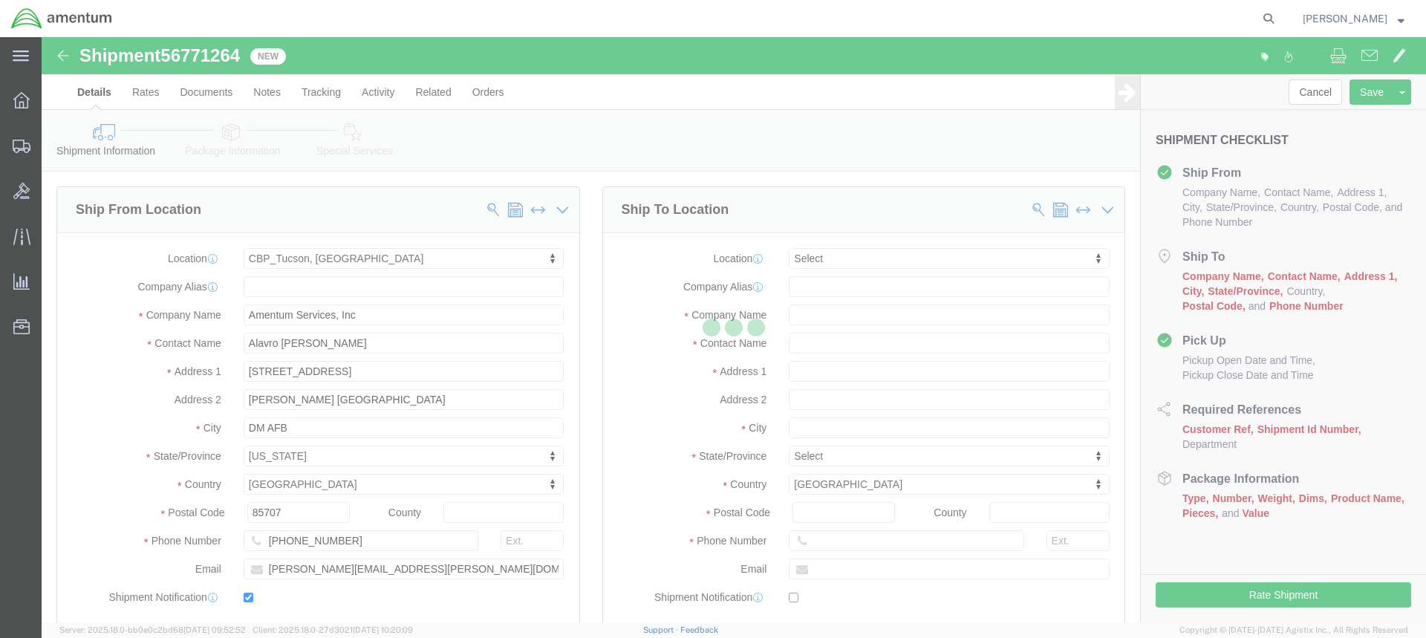
select select "49949"
select select
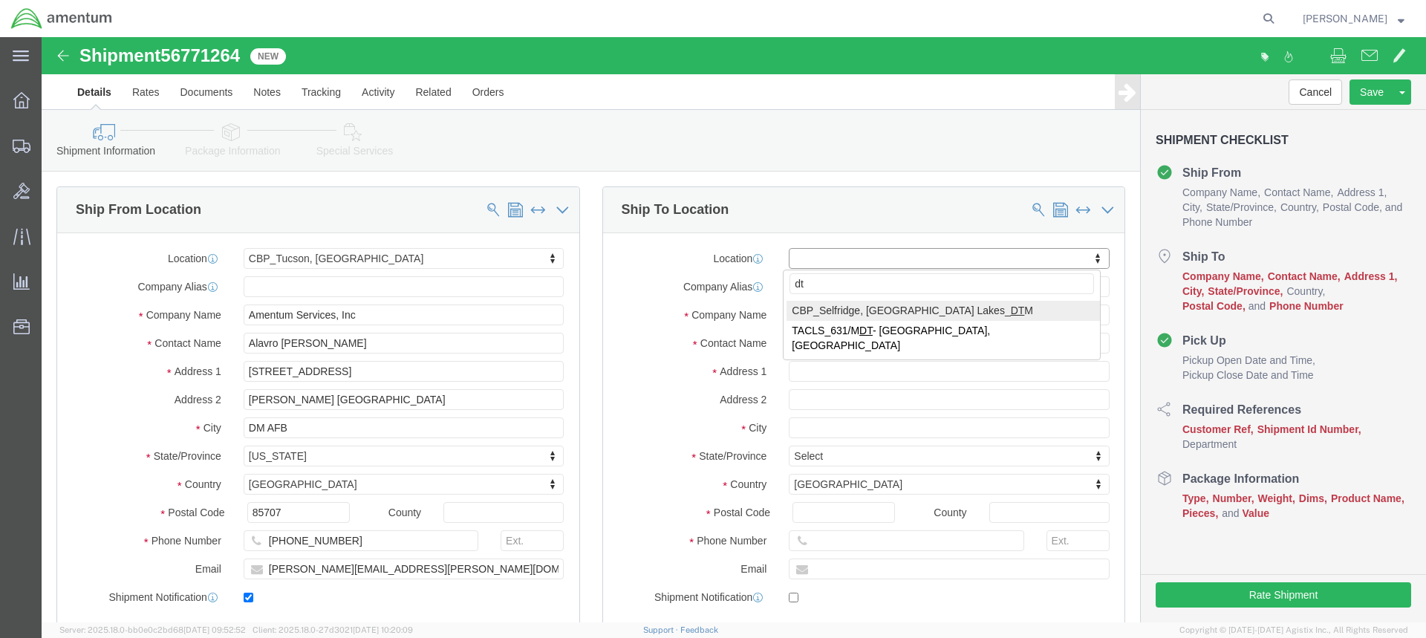
type input "dtm"
select select "49921"
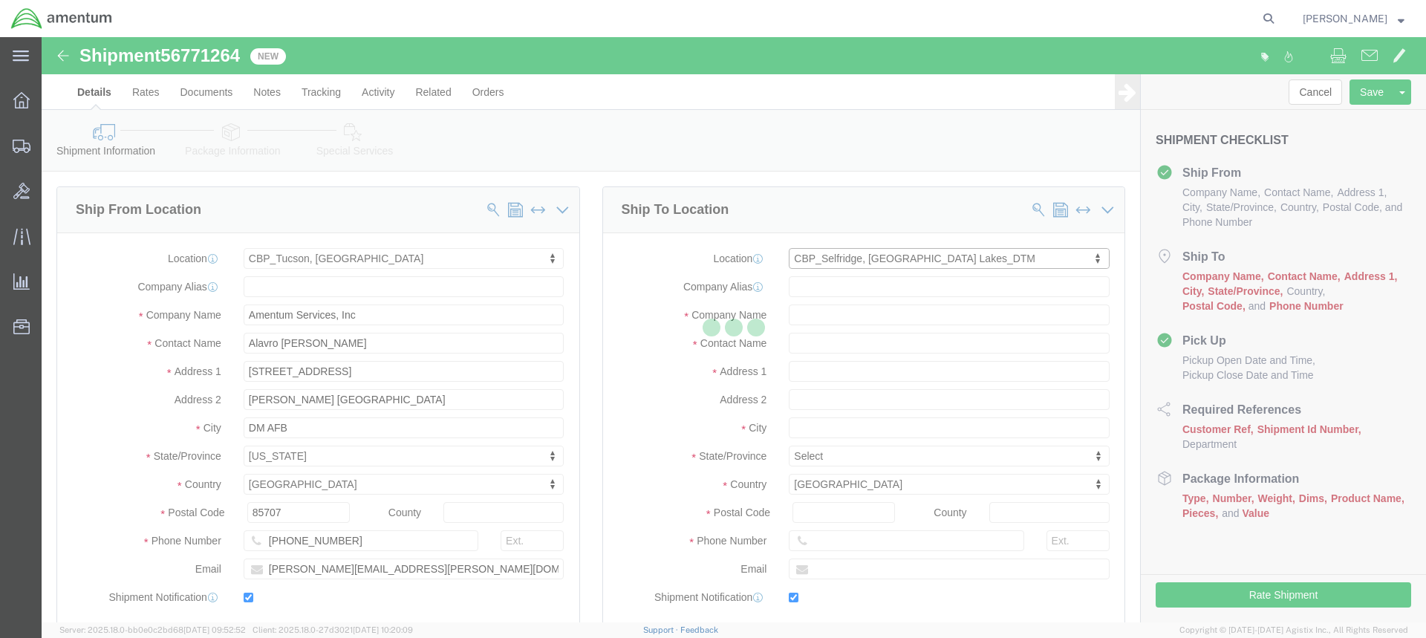
type input "Amentum Services, Inc"
type input "[PERSON_NAME]"
type input "[STREET_ADDRESS]"
type input "Building 1422"
type input "Selfridge"
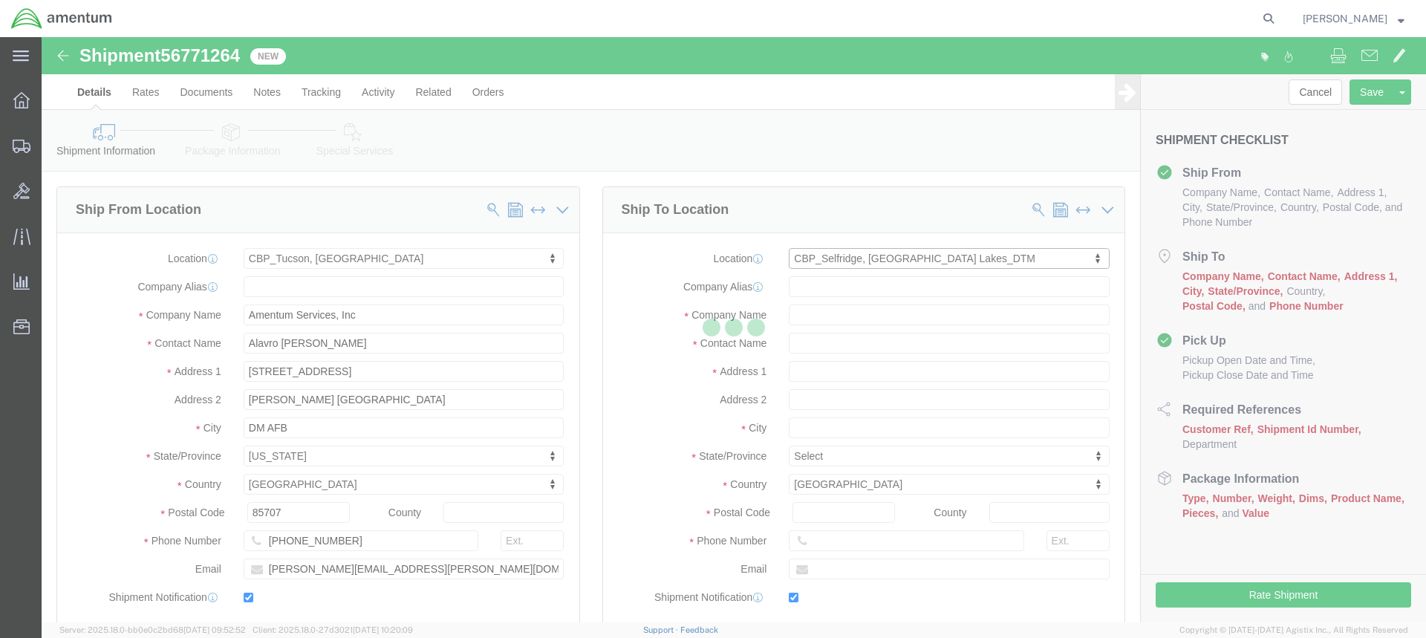
type input "48045"
type input "[PHONE_NUMBER]"
type input "[PERSON_NAME][EMAIL_ADDRESS][PERSON_NAME][DOMAIN_NAME]"
checkbox input "true"
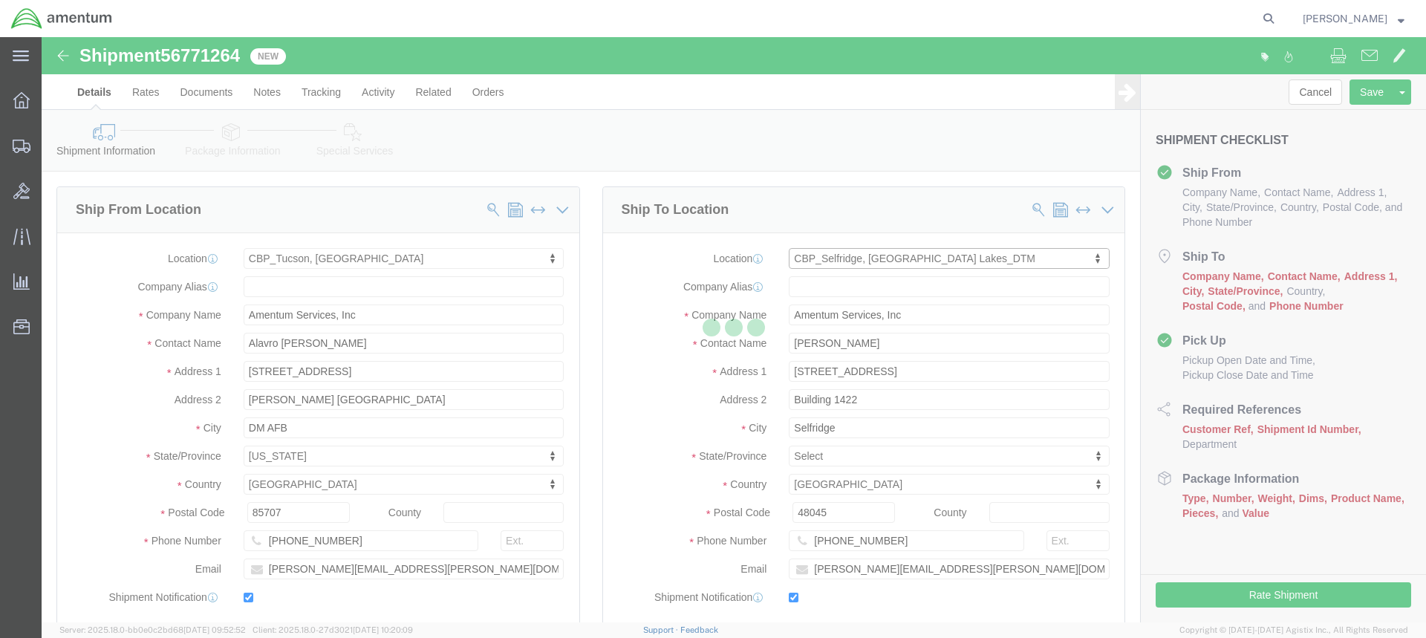
select select "MI"
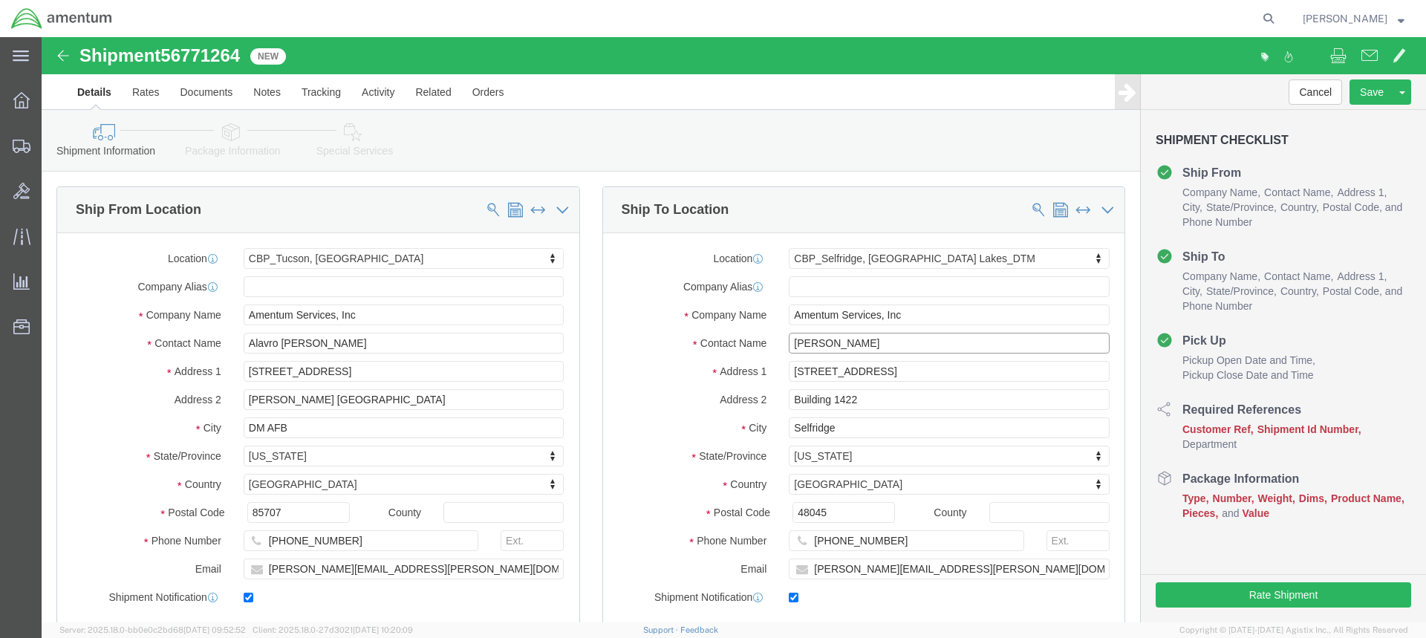
click input "[PERSON_NAME]"
drag, startPoint x: 827, startPoint y: 304, endPoint x: 767, endPoint y: 308, distance: 60.3
click input "[PERSON_NAME]"
type input "L"
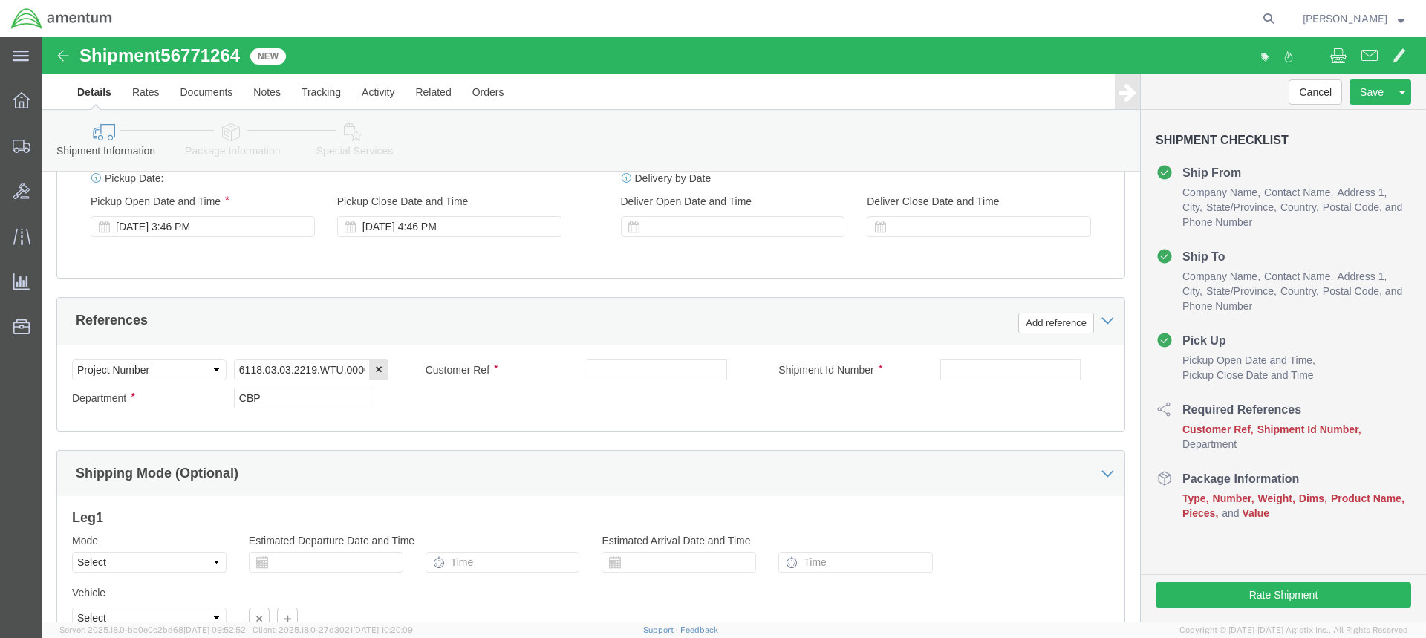
scroll to position [594, 0]
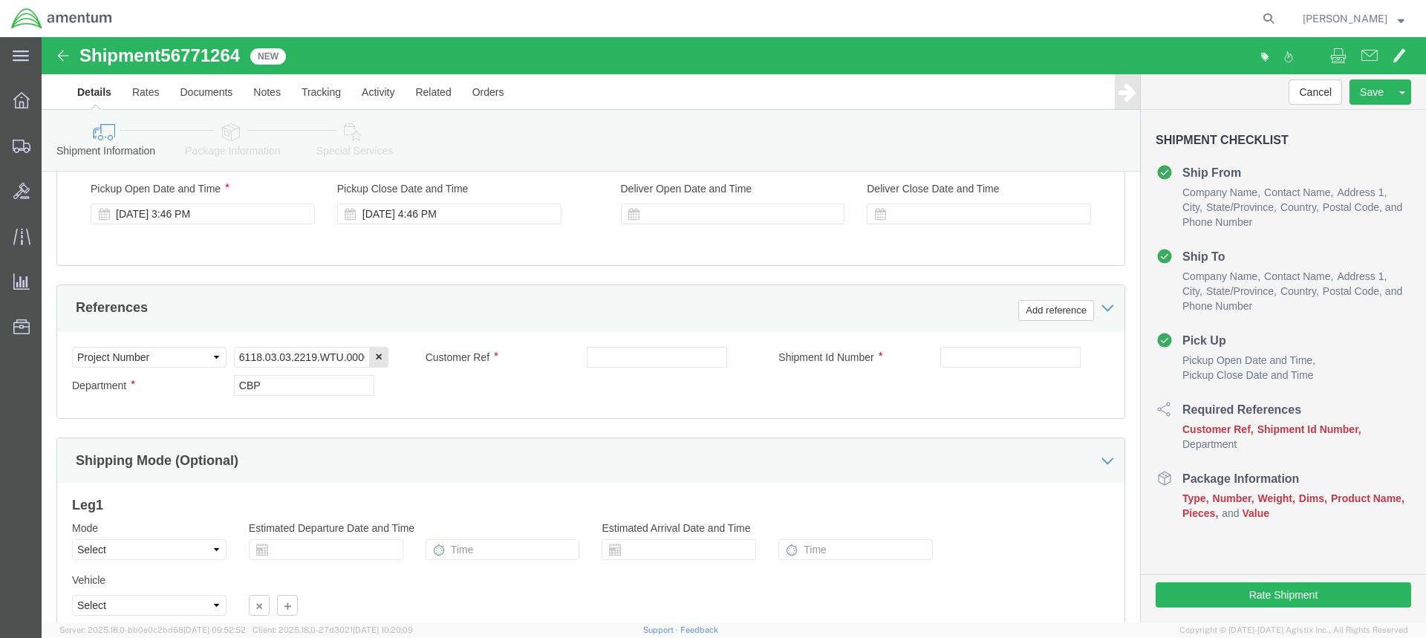
type input "Attn [PERSON_NAME]"
paste input "ACFT H60 PUBS"
type input "ACFT H60 PUBS"
paste input "ACFT H60 PUBS"
type input "ACFT H60 PUBS"
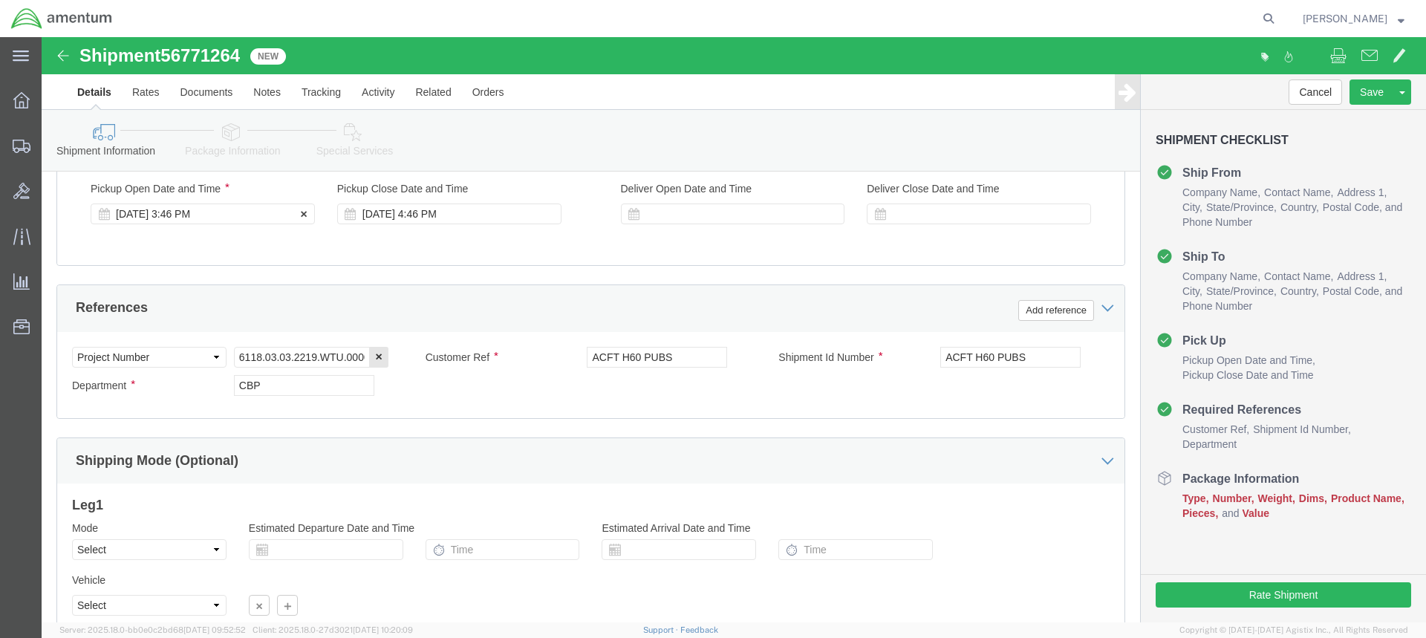
click div "[DATE] 3:46 PM"
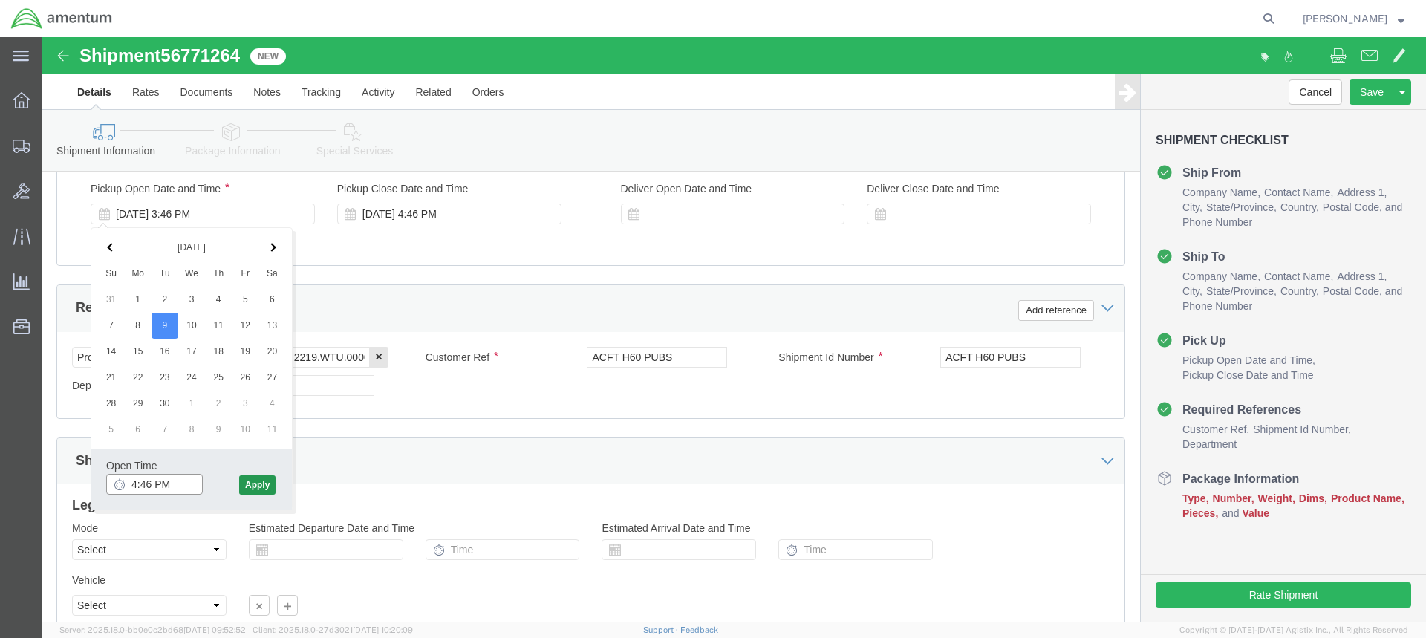
type input "4:46 PM"
click button "Apply"
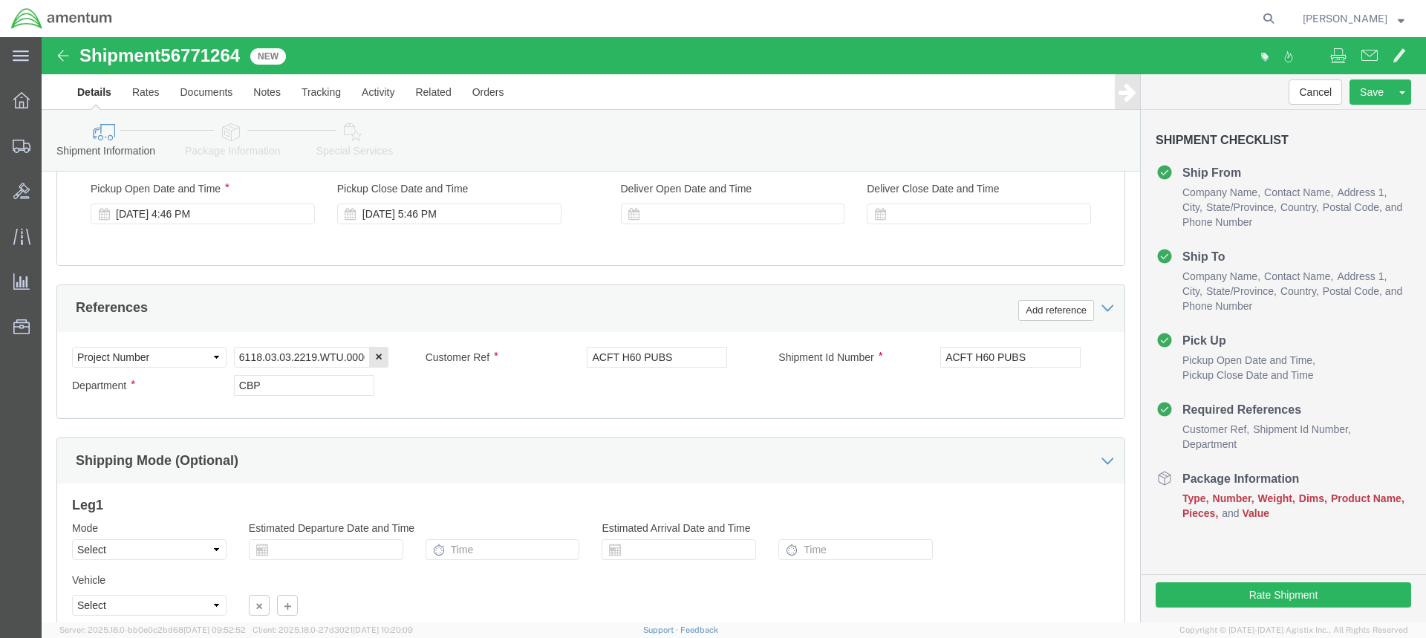
scroll to position [718, 0]
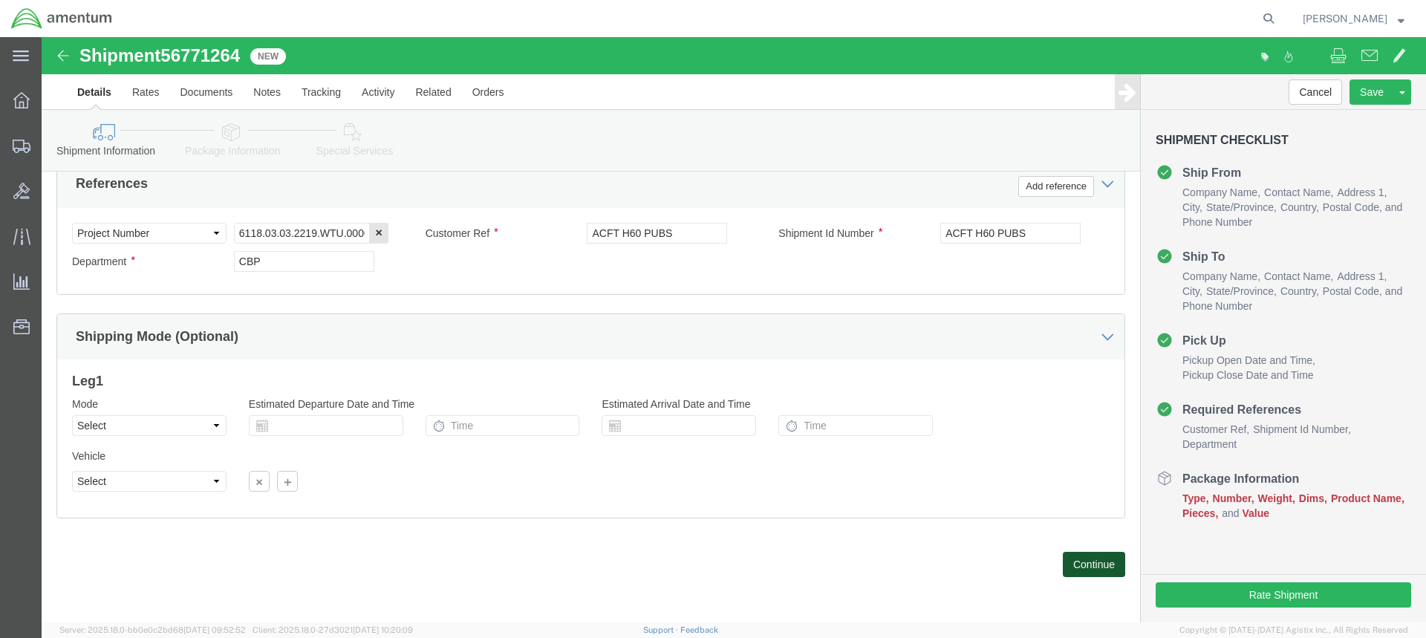
click button "Continue"
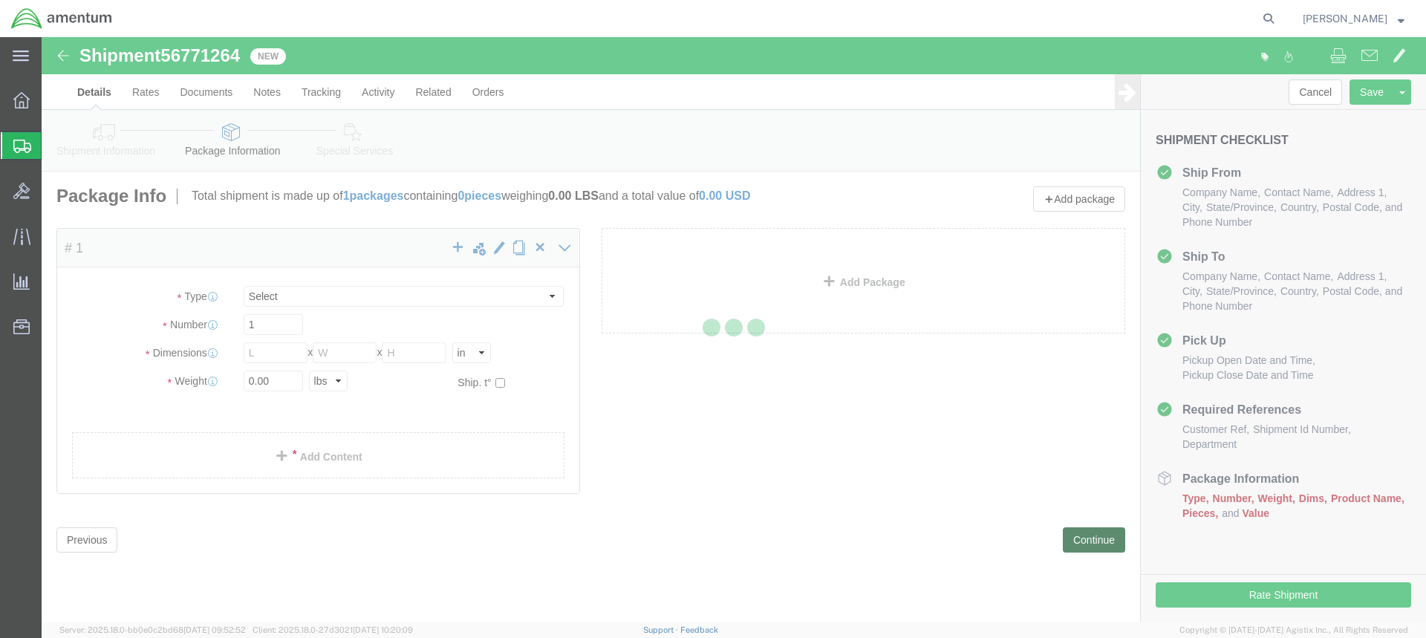
select select "CBOX"
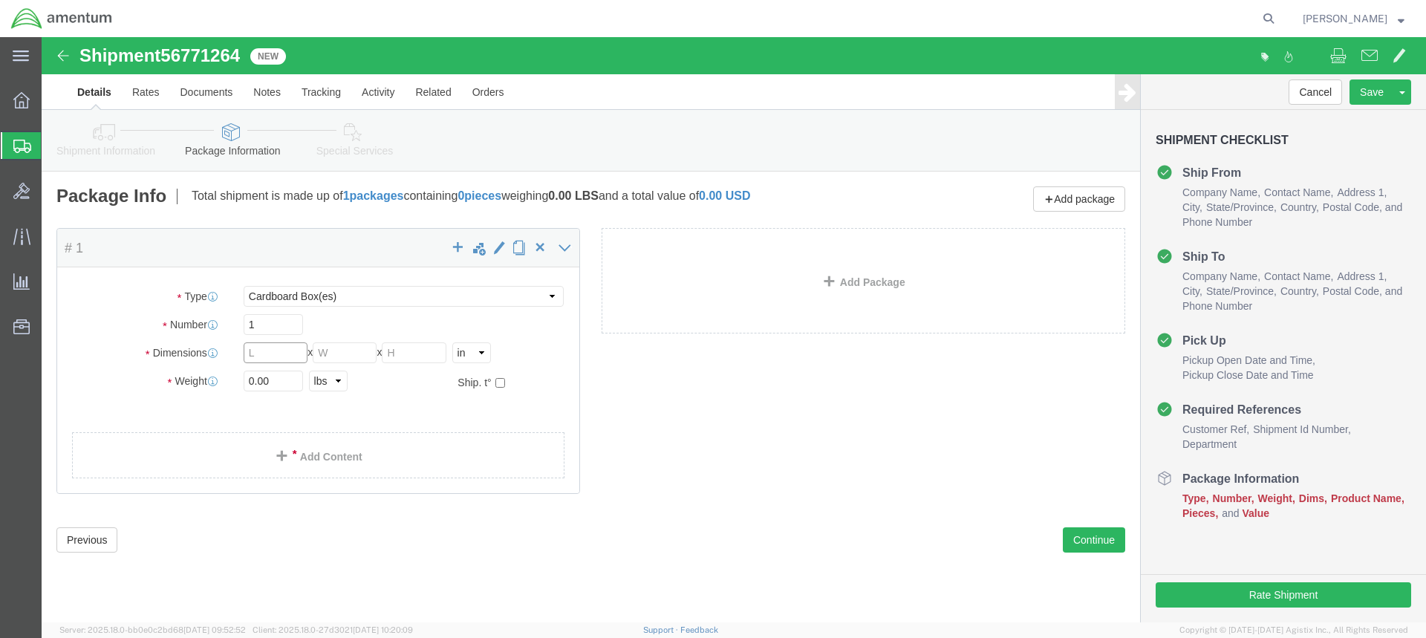
click input "text"
type input "13"
type input "16"
type input "11"
type input "35"
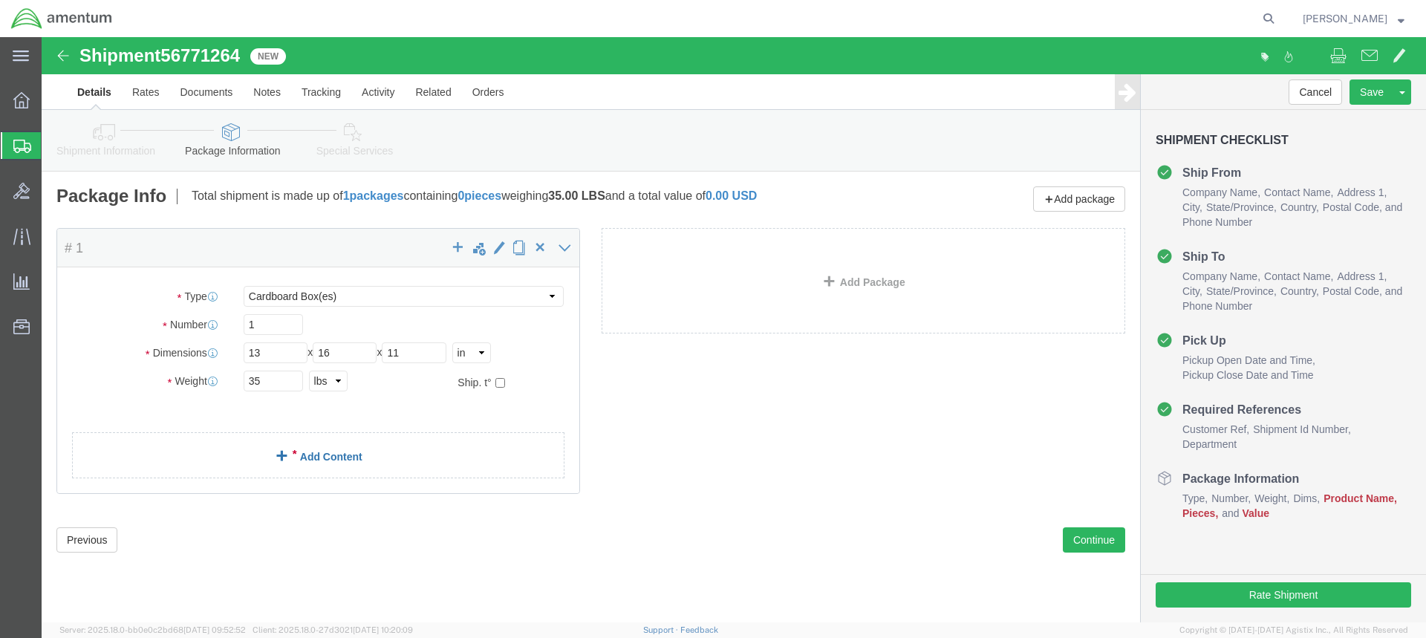
click link "Add Content"
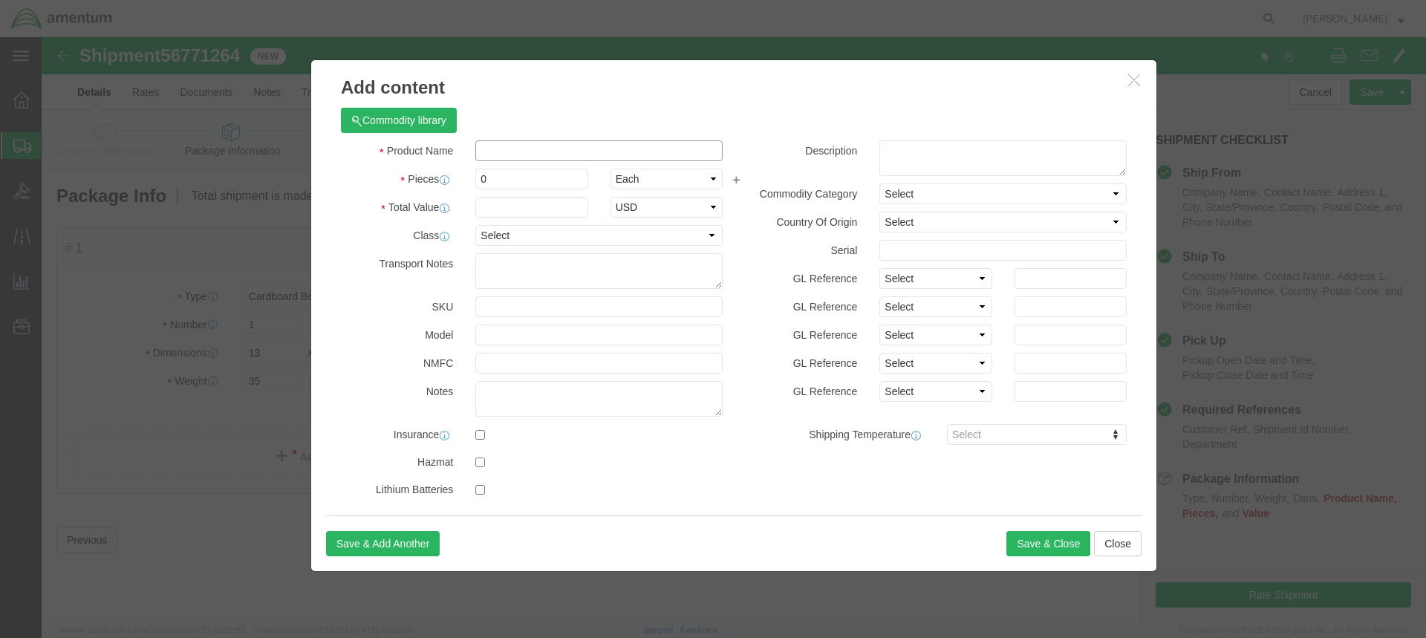
paste input "ACFT H60 PUBS"
type input "ACFT H60 PUBS"
click input "0"
type input "1"
click input "text"
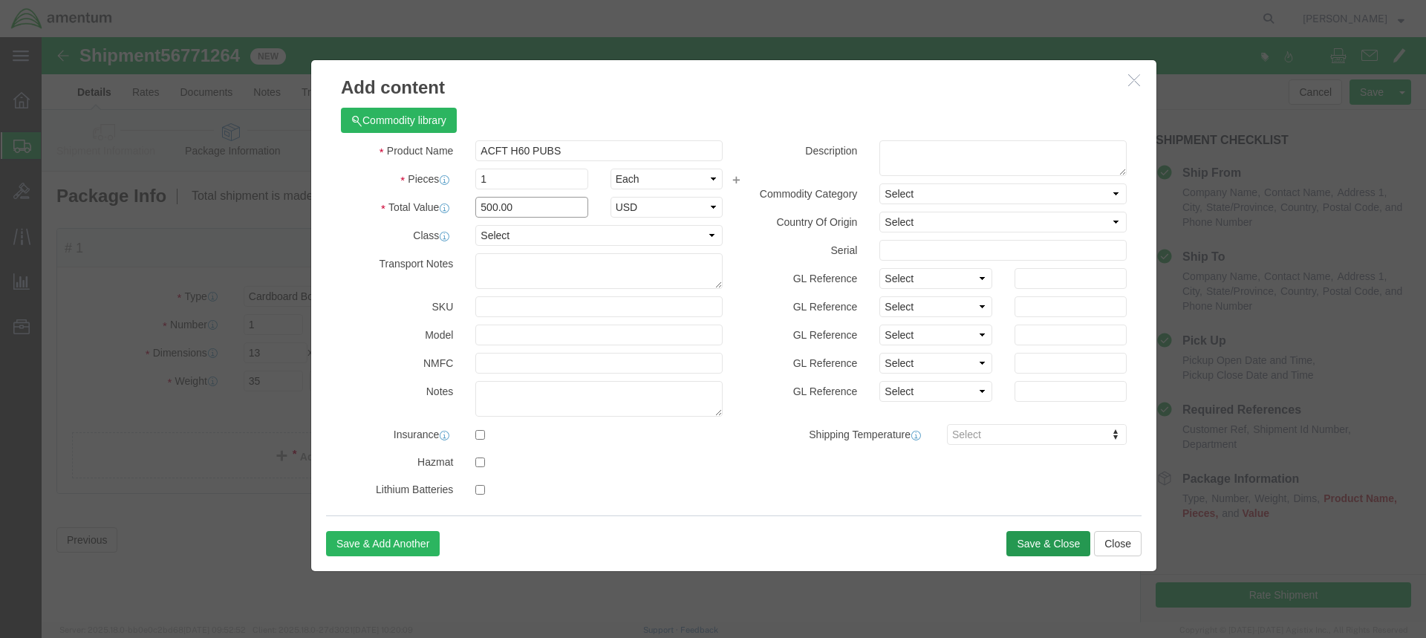
type input "500.00"
click button "Save & Close"
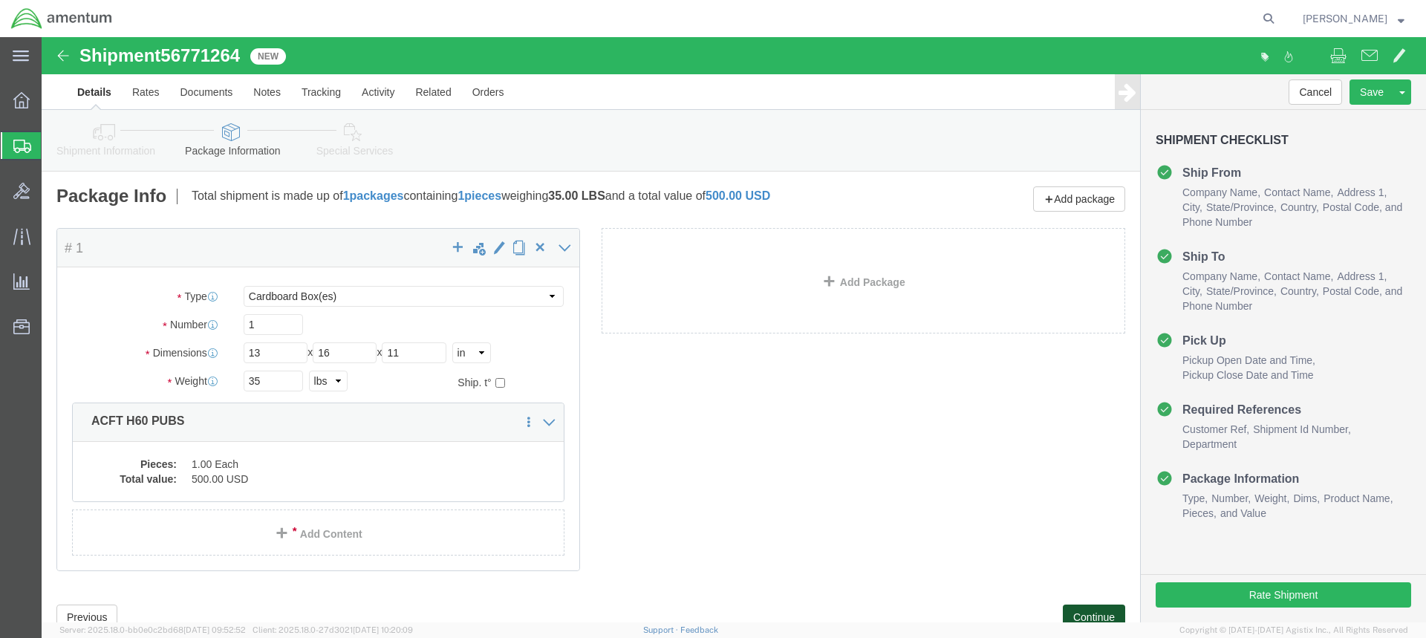
drag, startPoint x: 1038, startPoint y: 578, endPoint x: 1008, endPoint y: 555, distance: 37.6
click button "Continue"
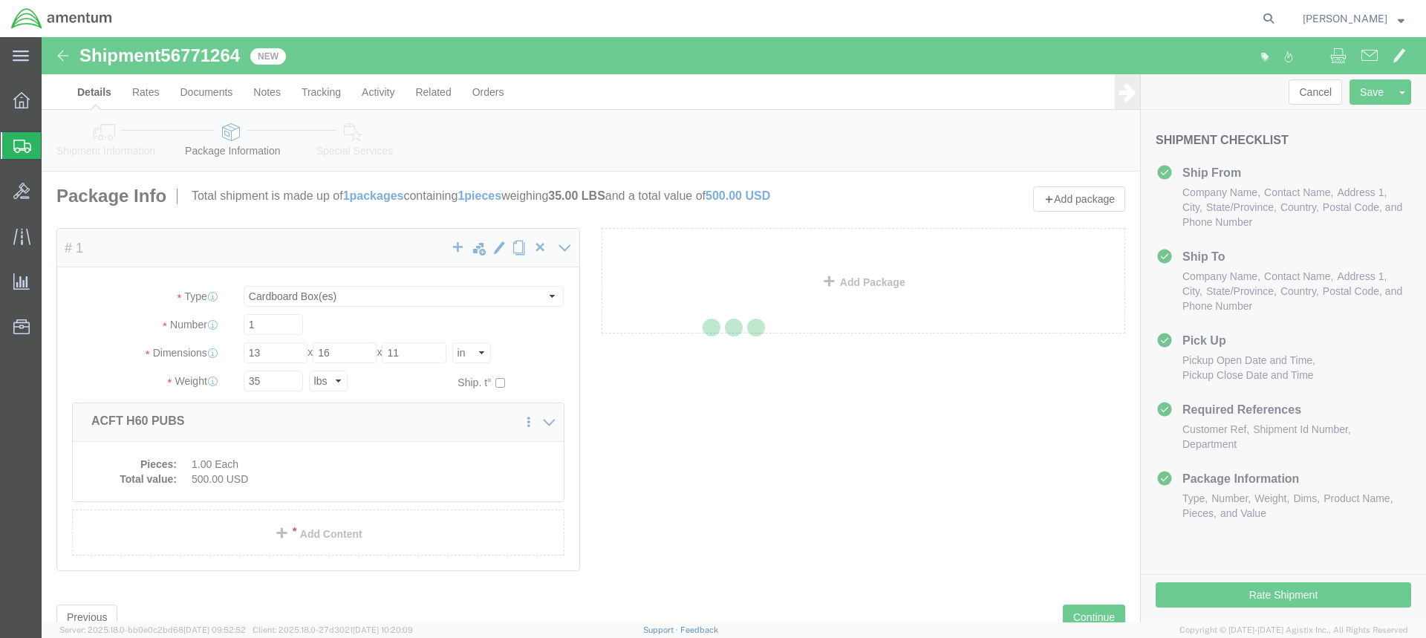
select select
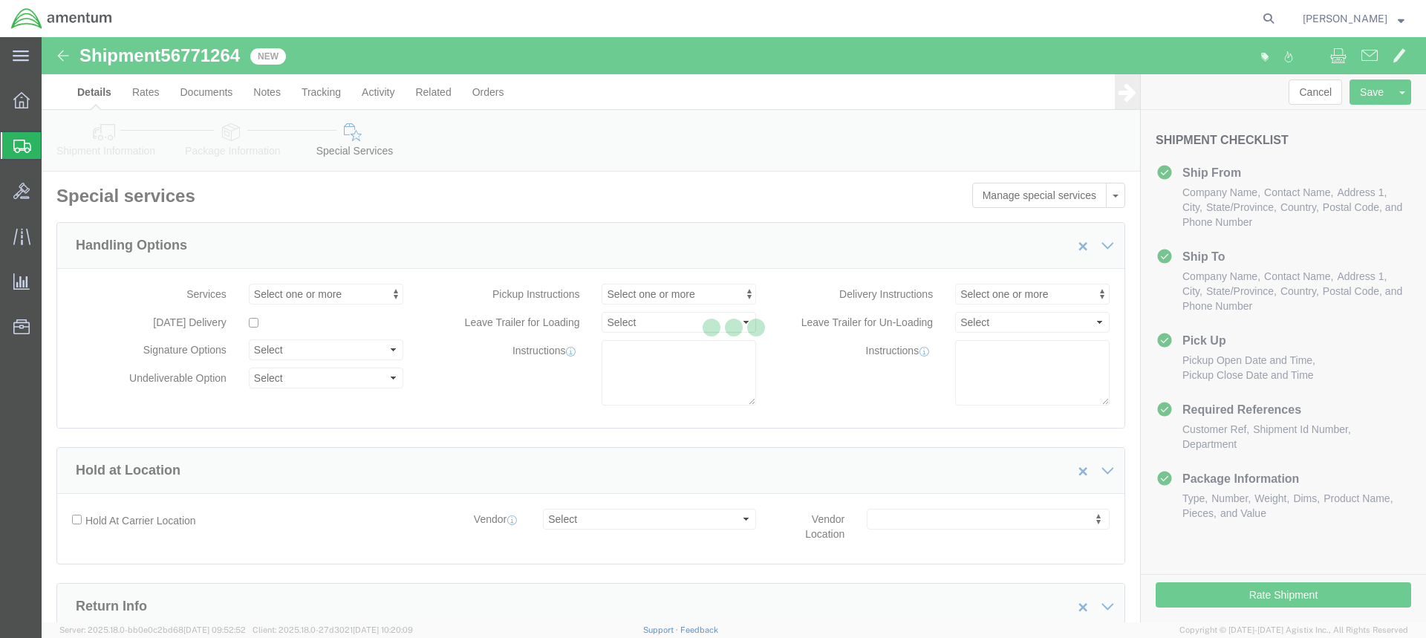
select select "DEPARTMENT"
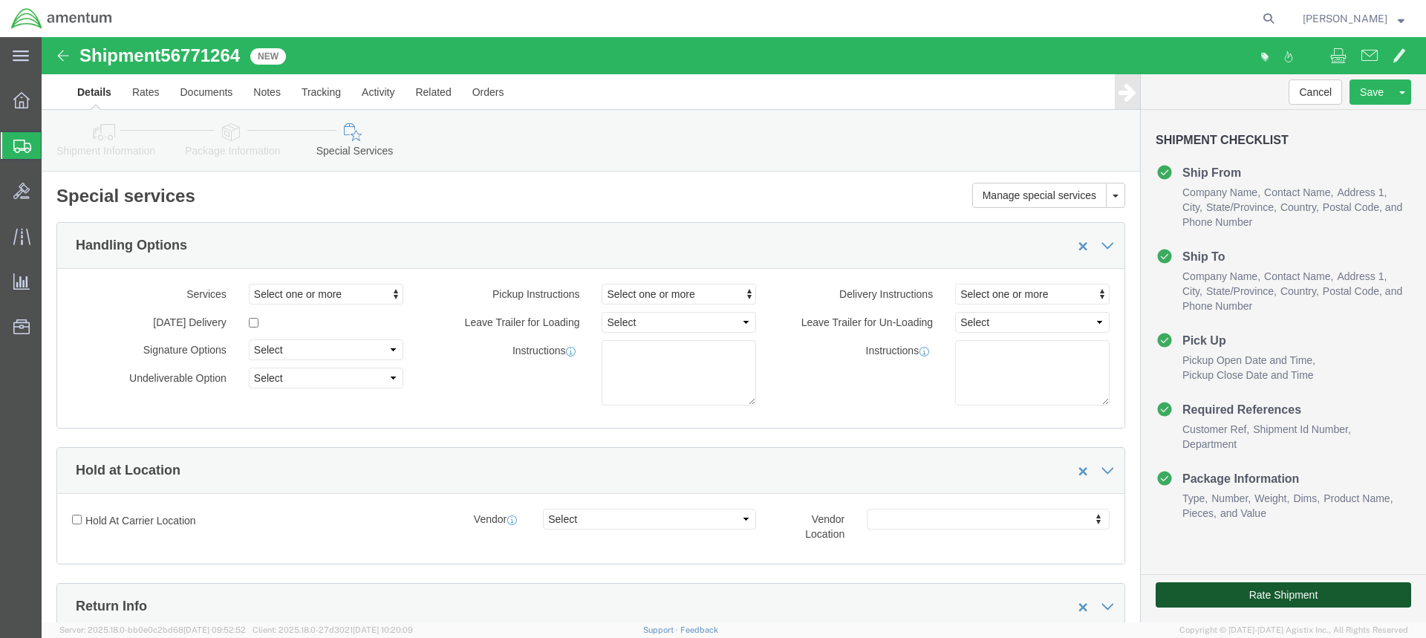
click button "Rate Shipment"
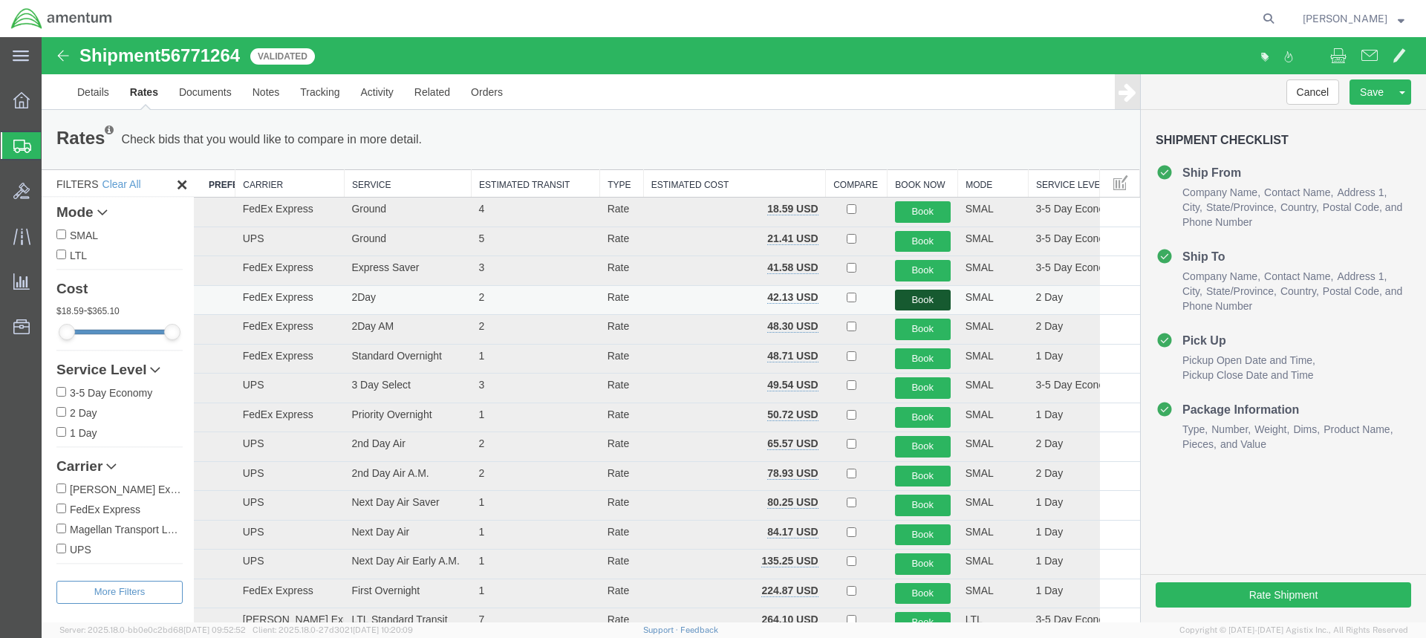
click at [918, 296] on button "Book" at bounding box center [923, 301] width 56 height 22
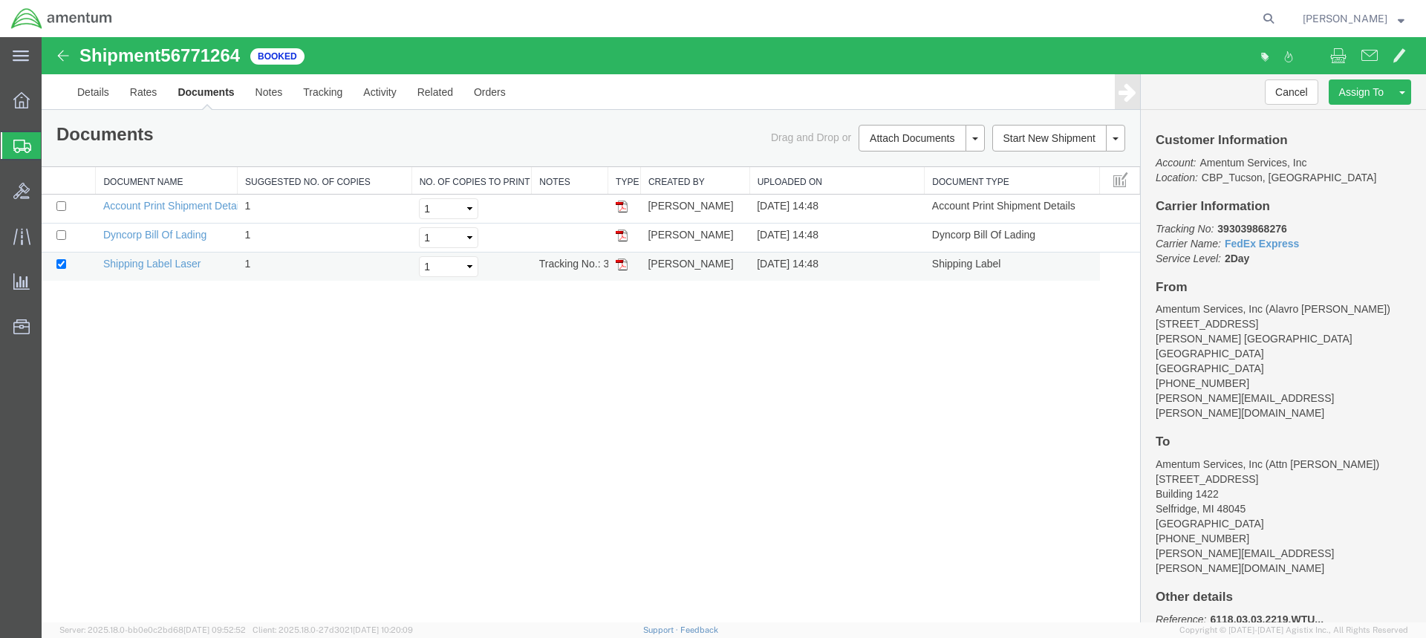
click at [621, 262] on img at bounding box center [622, 264] width 12 height 12
click at [621, 234] on img at bounding box center [622, 235] width 12 height 12
click at [10, 143] on div at bounding box center [22, 145] width 42 height 27
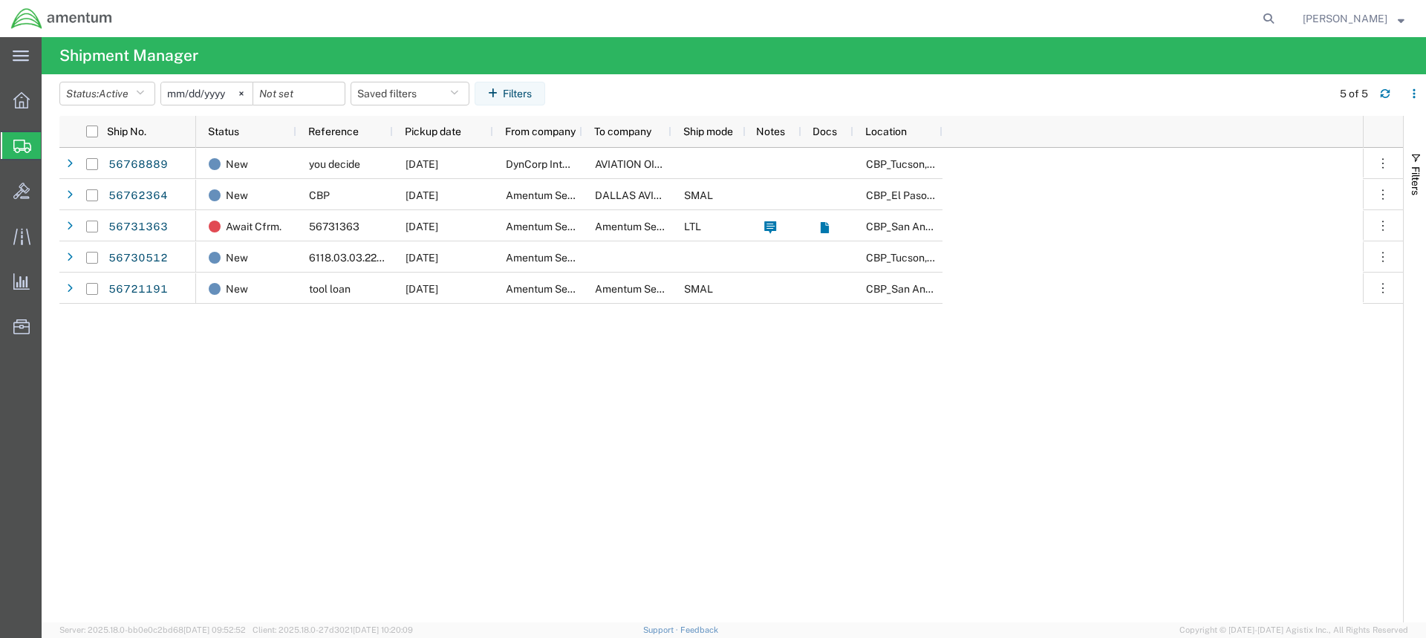
click at [15, 141] on icon at bounding box center [22, 146] width 18 height 13
click at [0, 0] on span "Create from Template" at bounding box center [0, 0] width 0 height 0
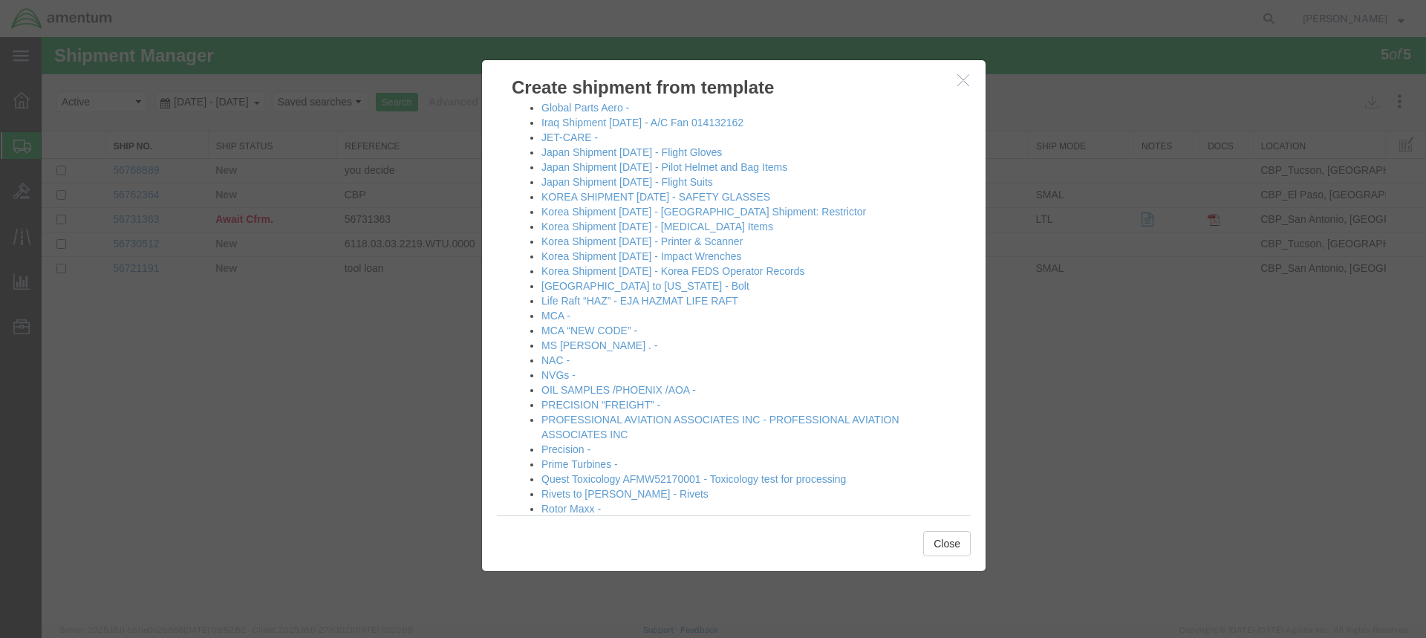
scroll to position [784, 0]
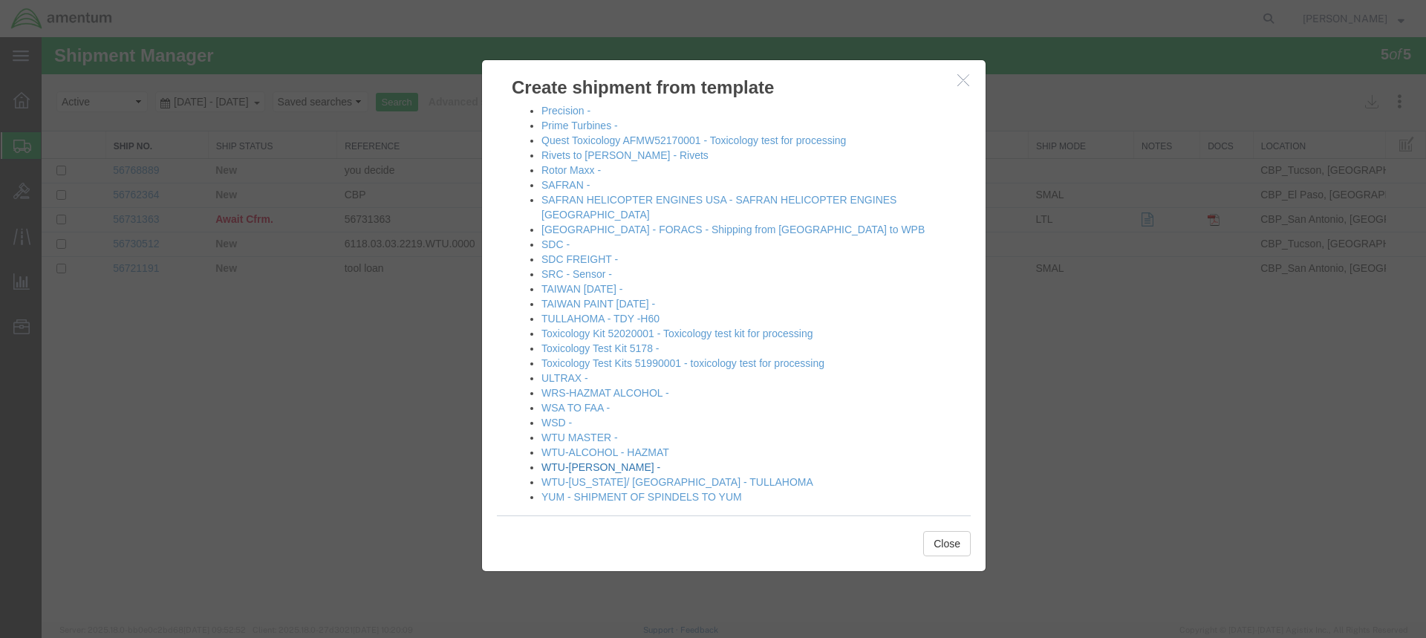
click at [585, 461] on link "WTU-[PERSON_NAME] -" at bounding box center [600, 467] width 119 height 12
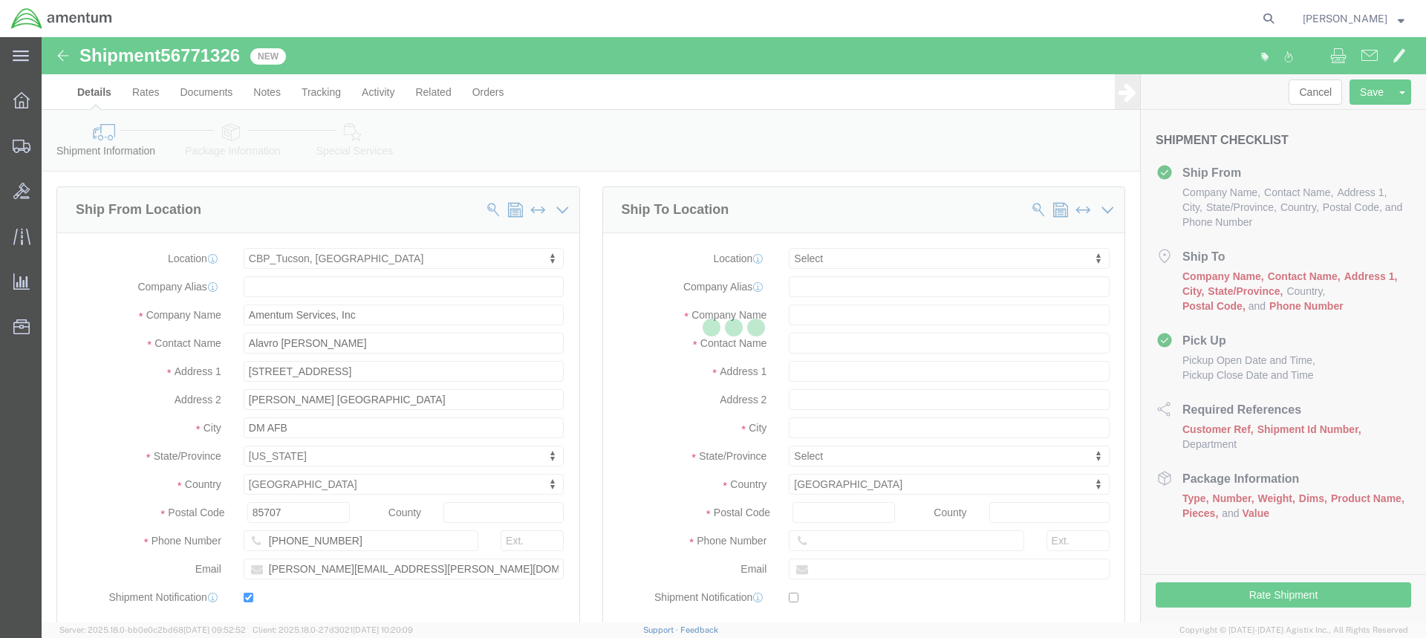
select select "49949"
select select
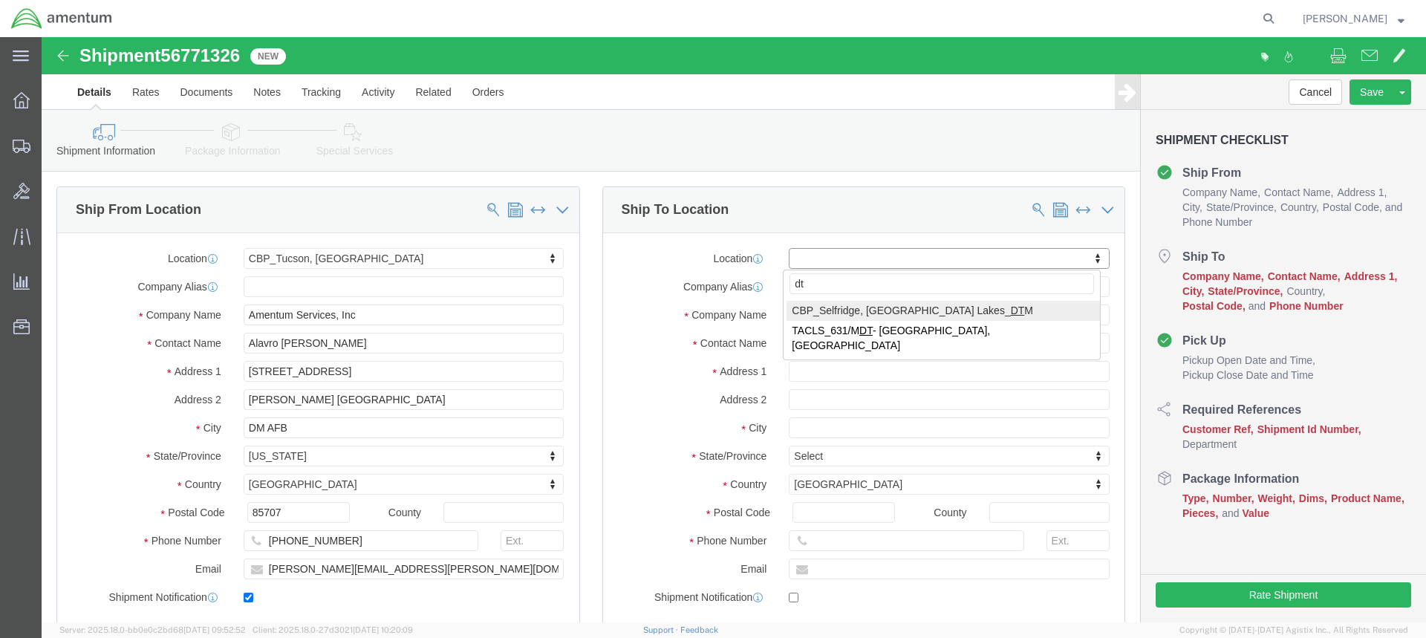
type input "dtm"
select select "49921"
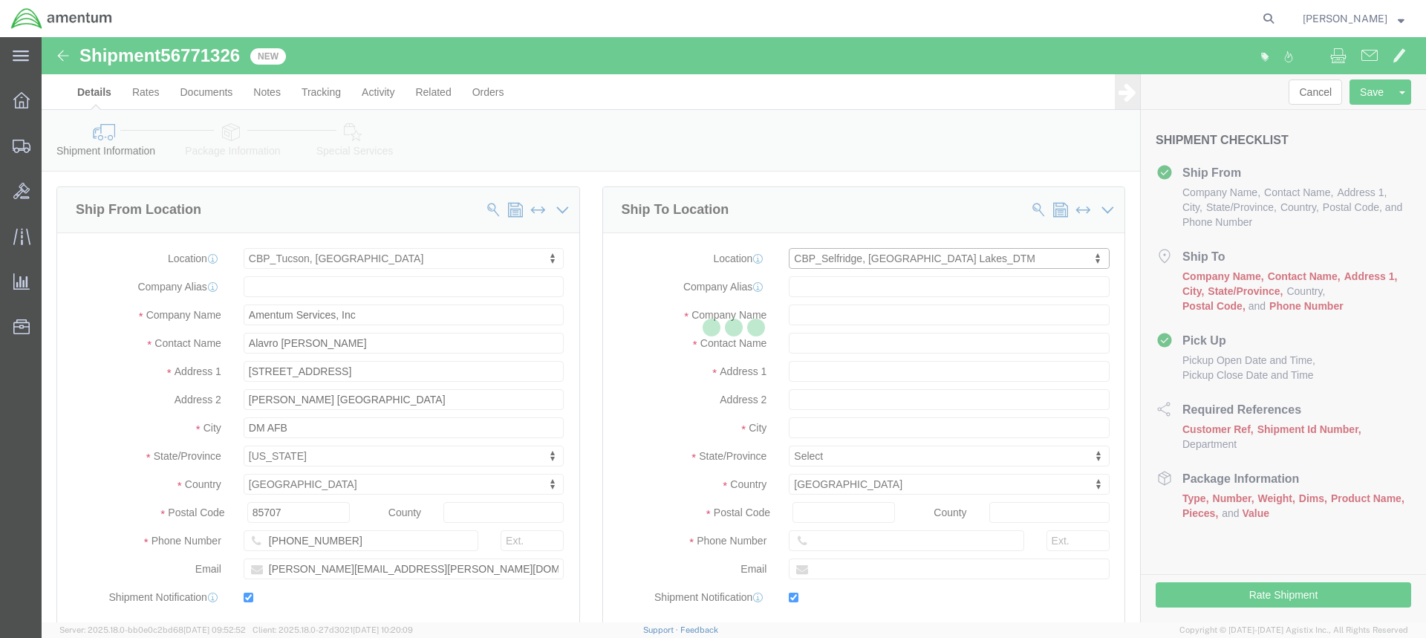
type input "Amentum Services, Inc"
type input "[PERSON_NAME]"
type input "[STREET_ADDRESS]"
type input "Building 1422"
type input "Selfridge"
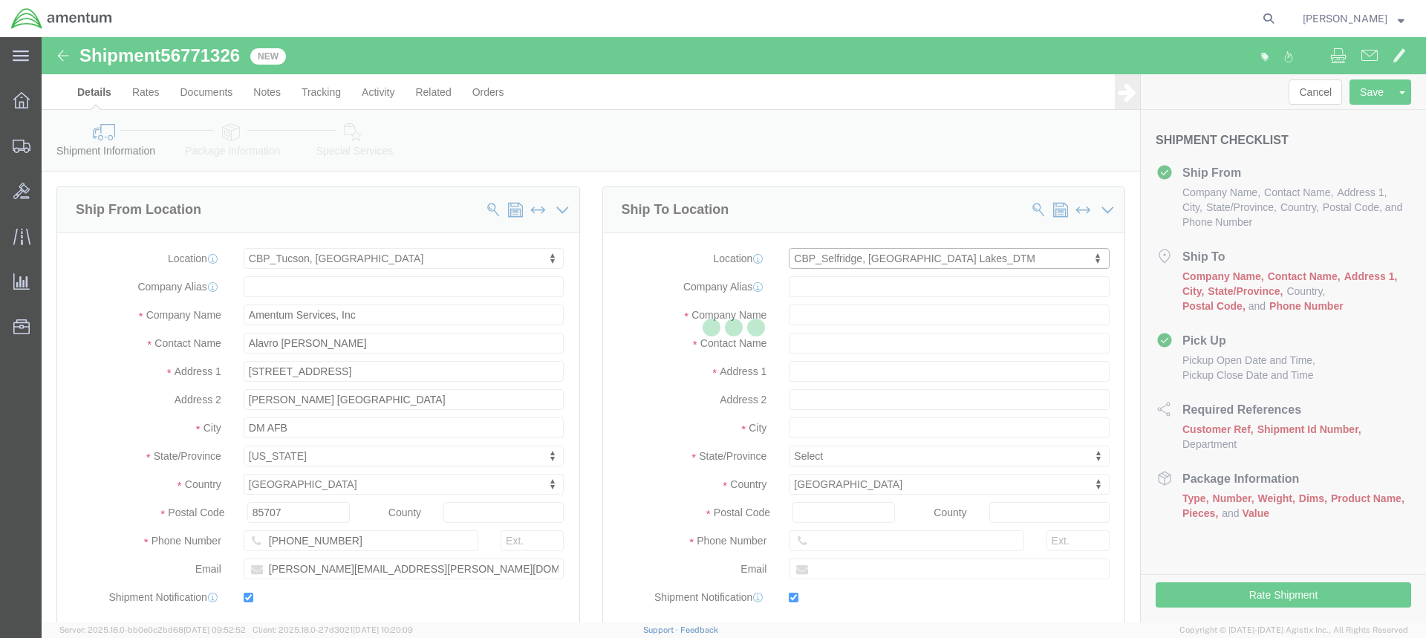
type input "48045"
type input "[PHONE_NUMBER]"
type input "[PERSON_NAME][EMAIL_ADDRESS][PERSON_NAME][DOMAIN_NAME]"
checkbox input "true"
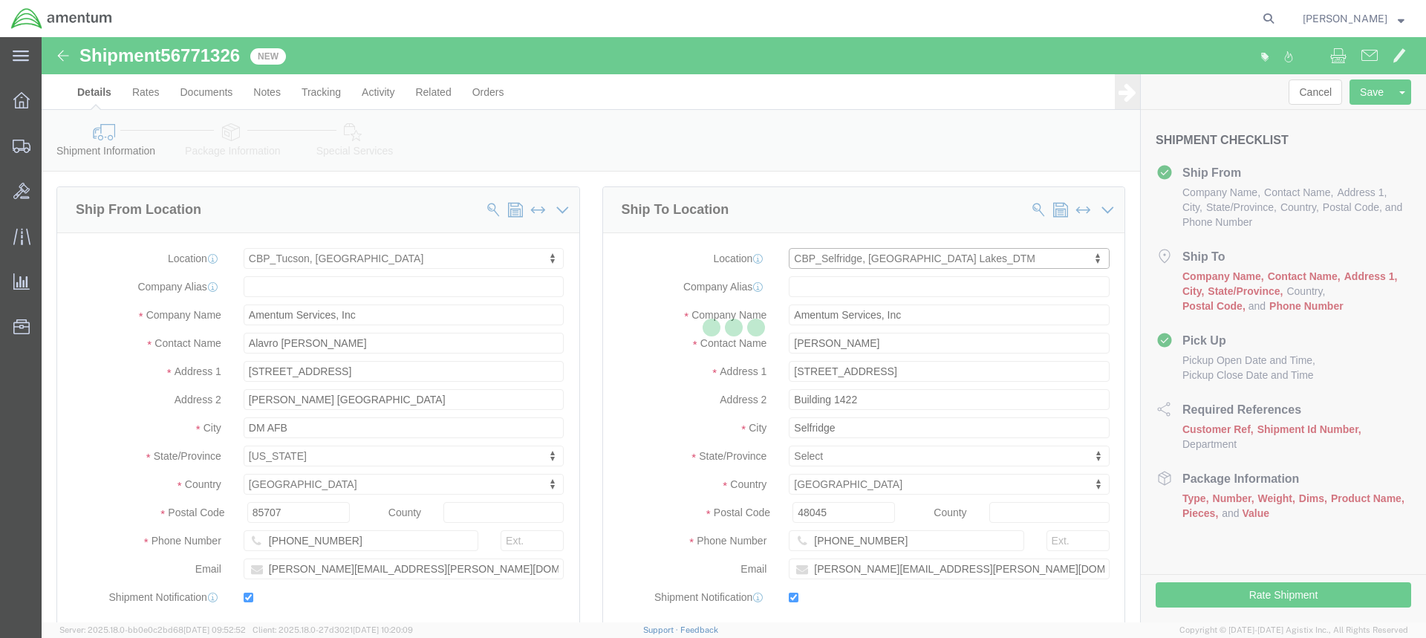
select select "MI"
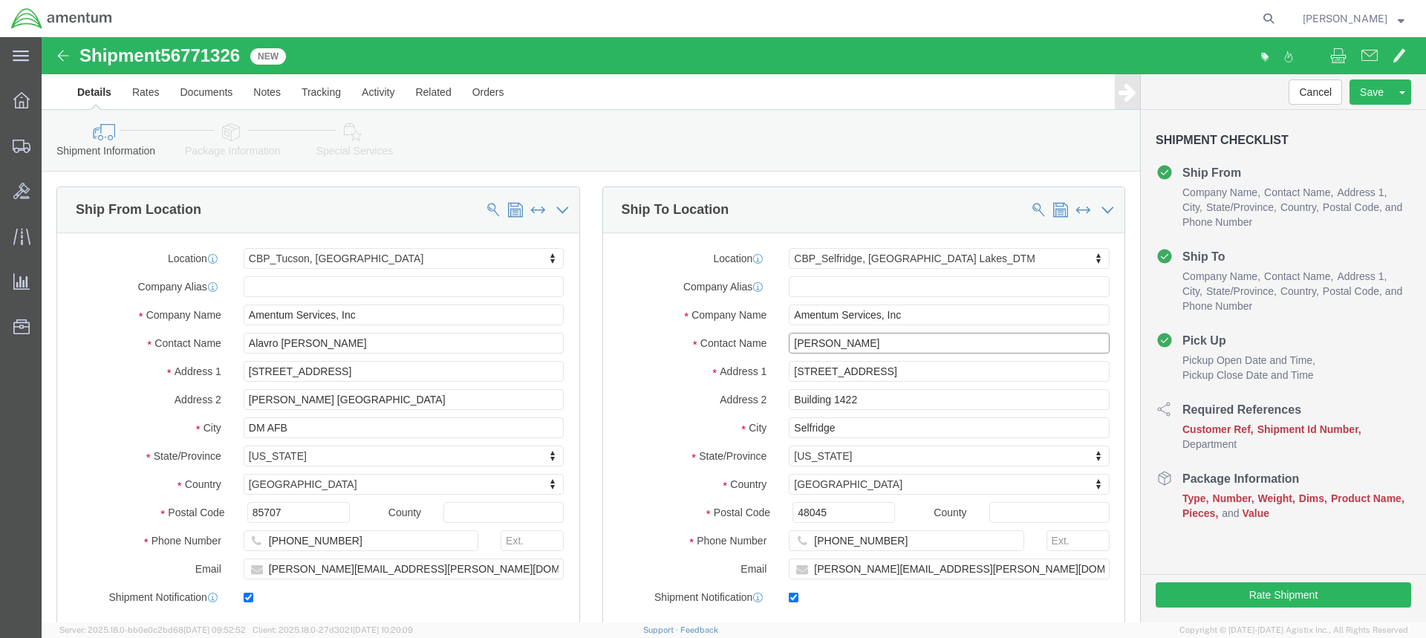
drag, startPoint x: 818, startPoint y: 301, endPoint x: 713, endPoint y: 298, distance: 105.5
click div "Contact Name [PERSON_NAME]"
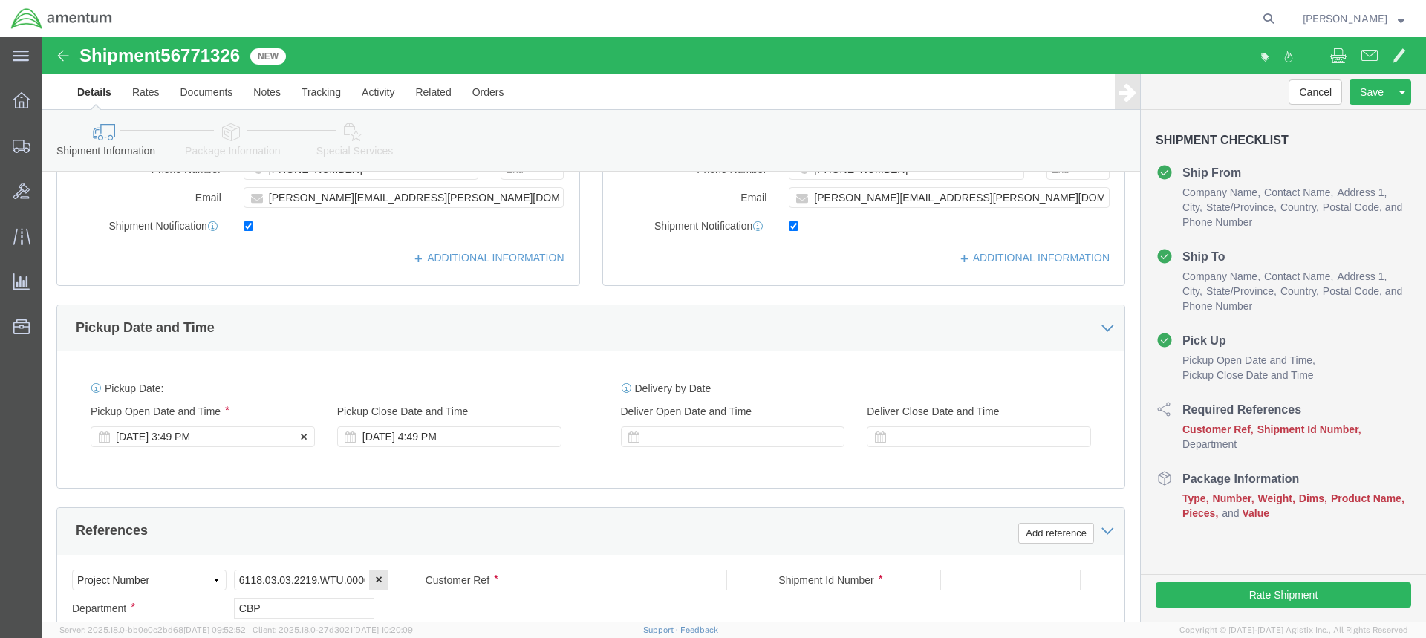
type input "Attn [PERSON_NAME]"
click div "[DATE] 3:49 PM"
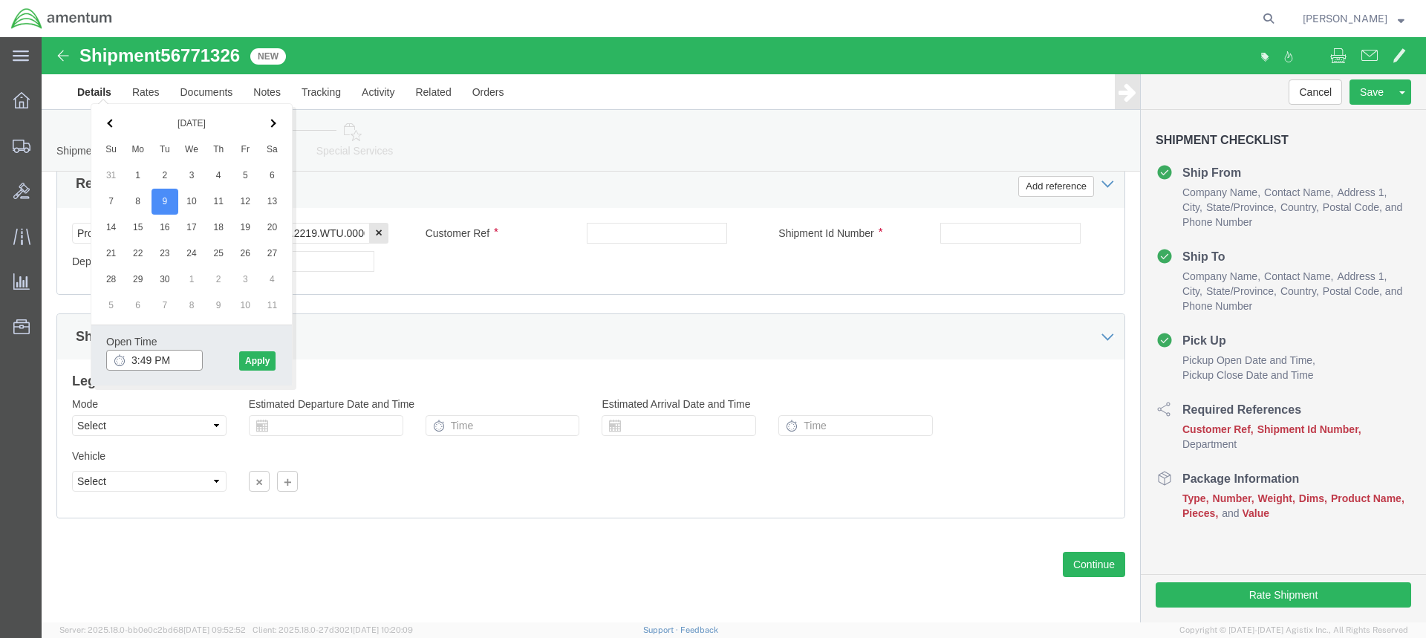
type input "4:49 PM"
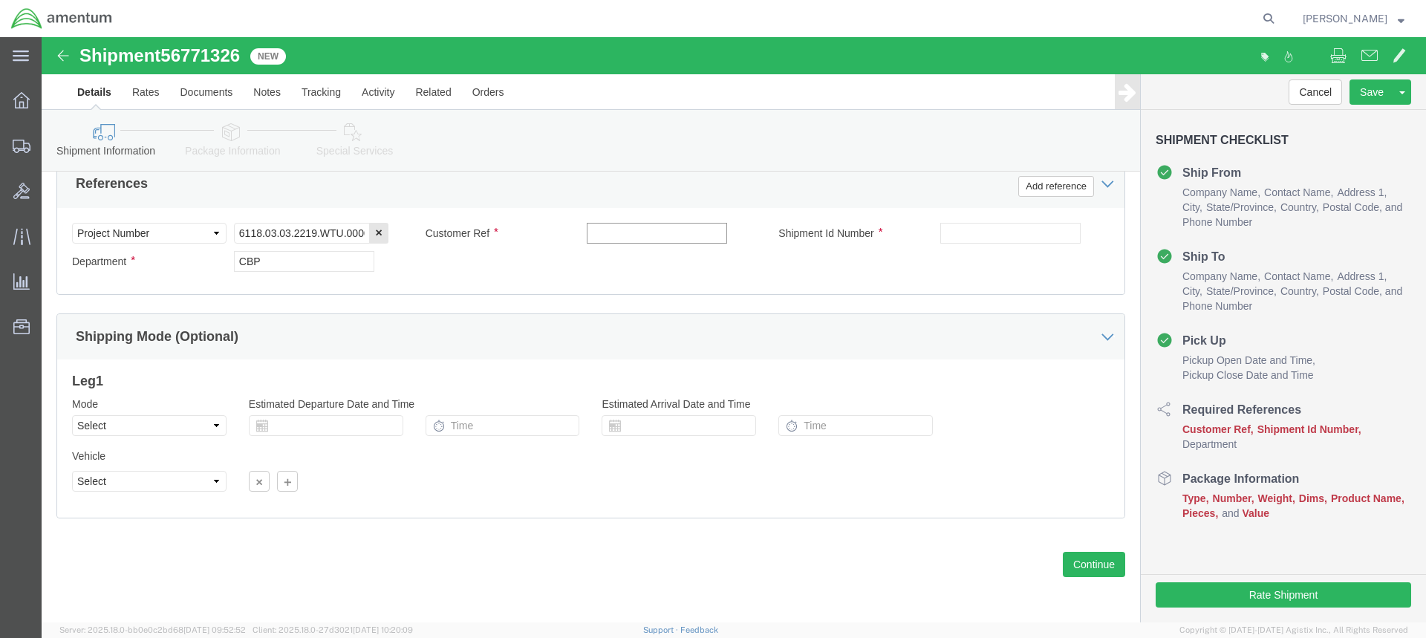
paste input "ACFT H60 PUBS"
type input "ACFT H60 PUBS"
paste input "ACFT H60 PUBS"
type input "ACFT H60 PUBS"
click button "Continue"
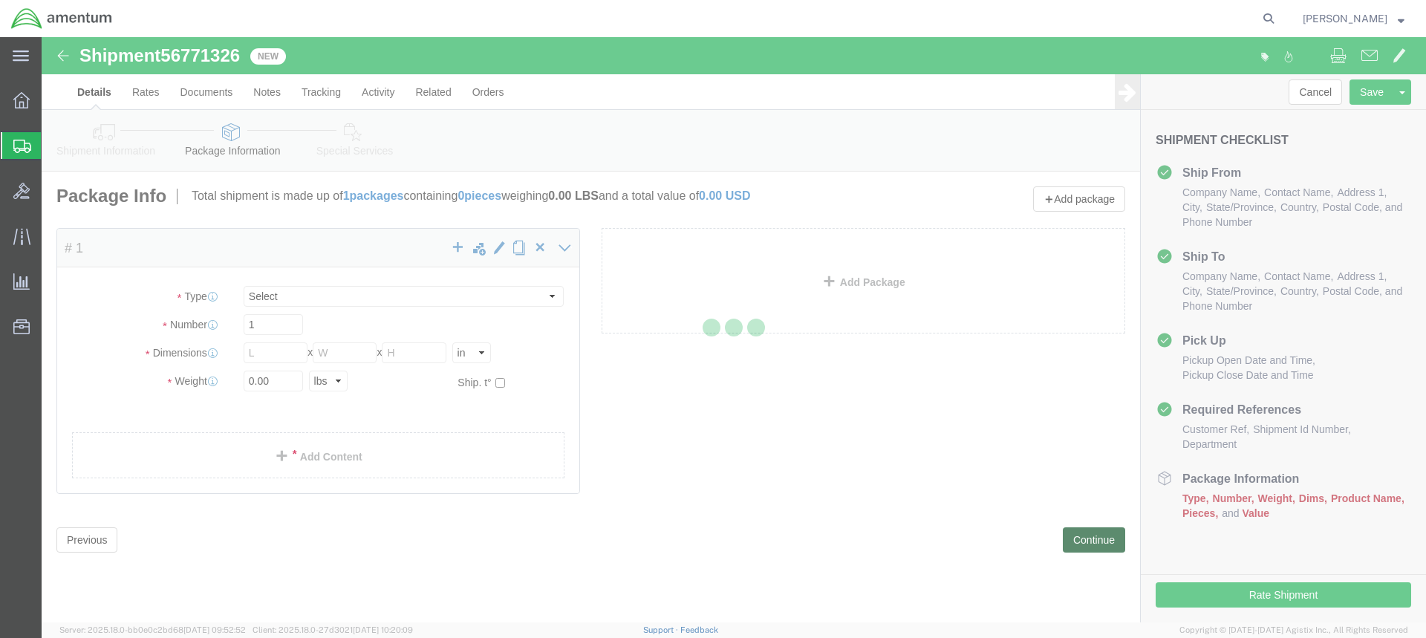
select select "CBOX"
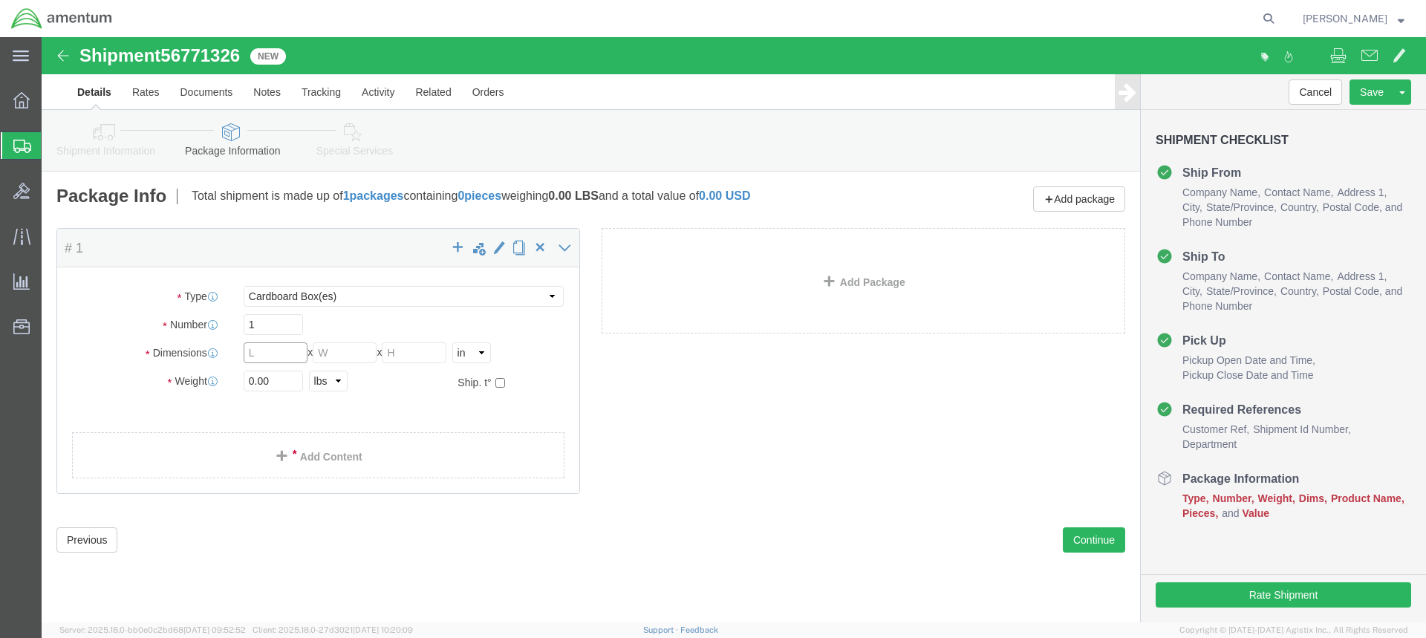
click input "text"
click link "Add Content"
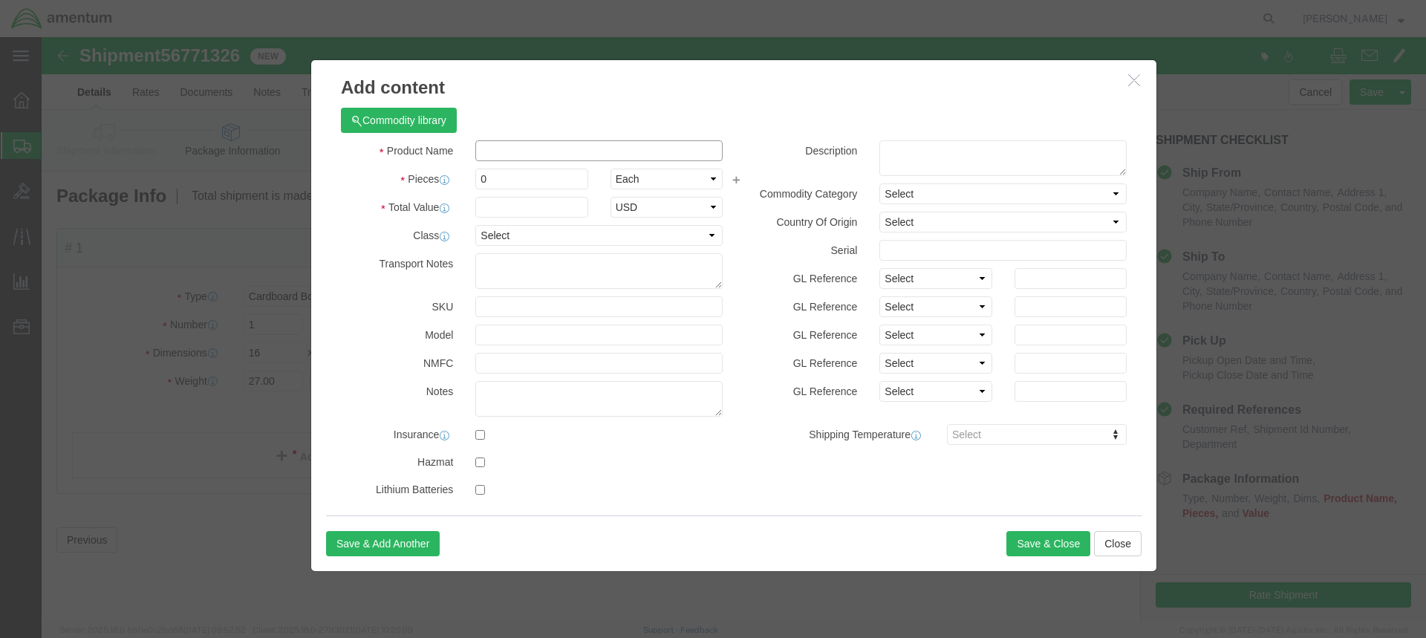
paste input "ACFT H60 PUBS"
click input "0"
click input "text"
click button "Save & Close"
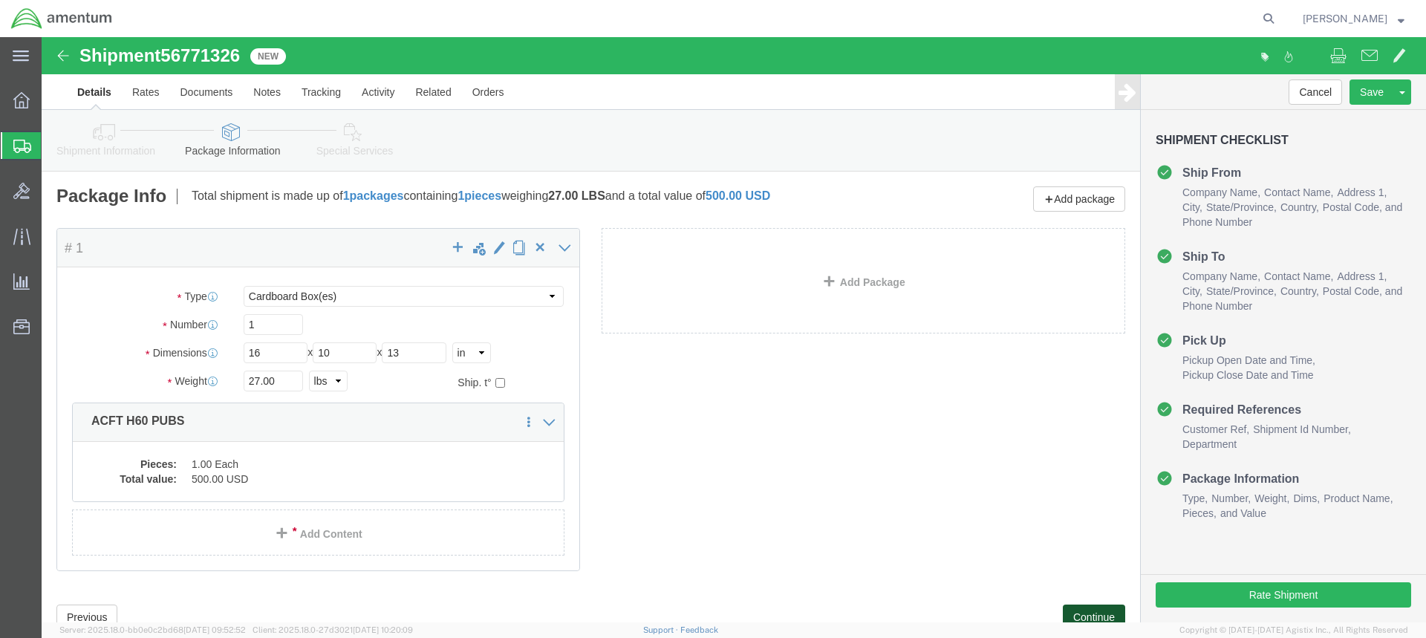
click button "Continue"
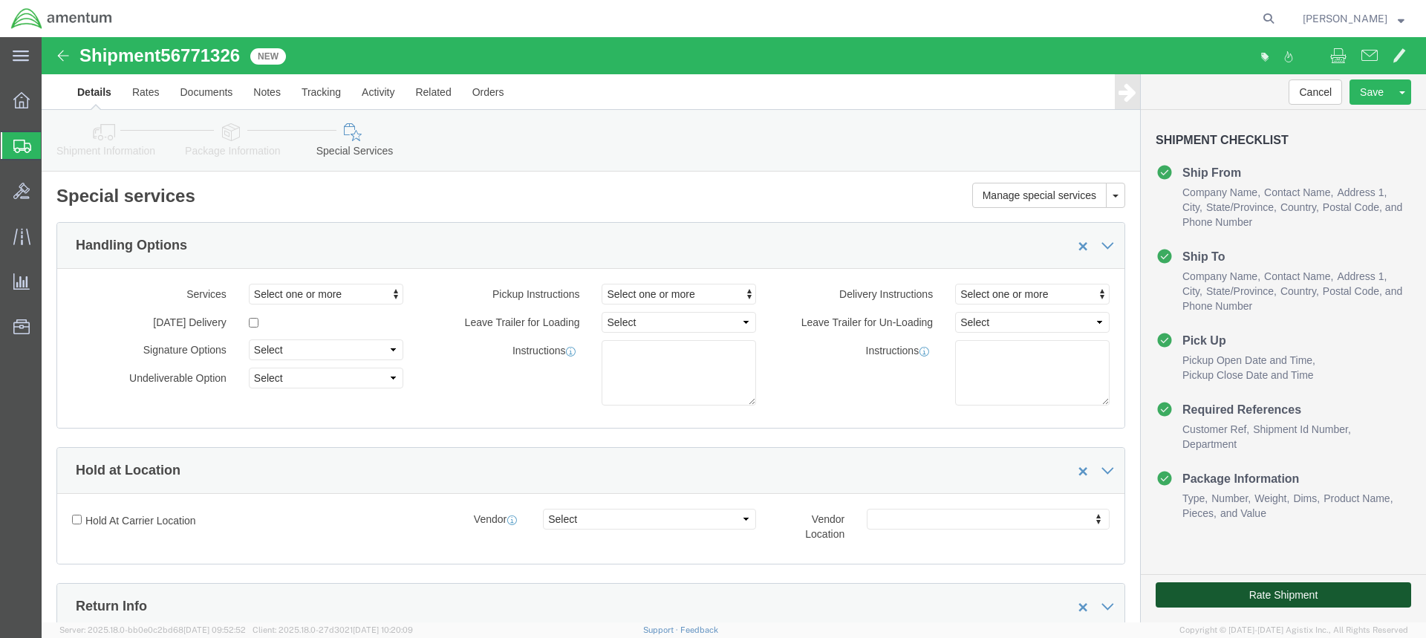
click button "Rate Shipment"
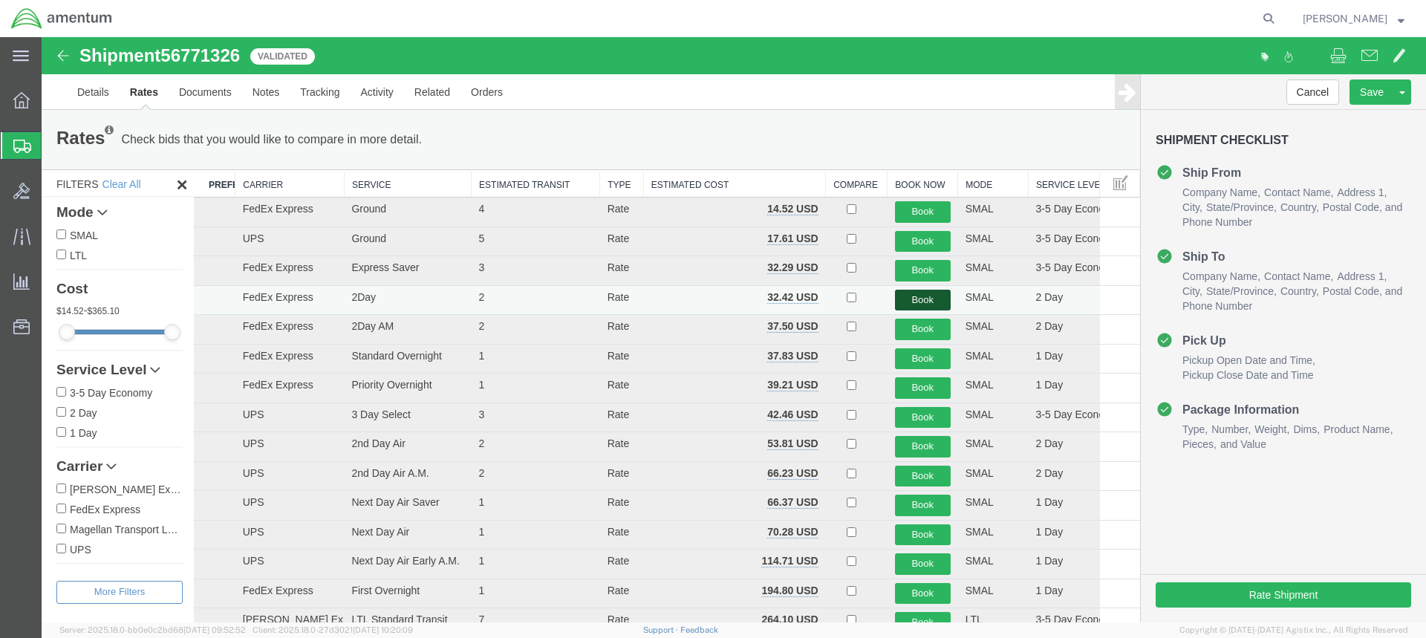
click at [924, 297] on button "Book" at bounding box center [923, 301] width 56 height 22
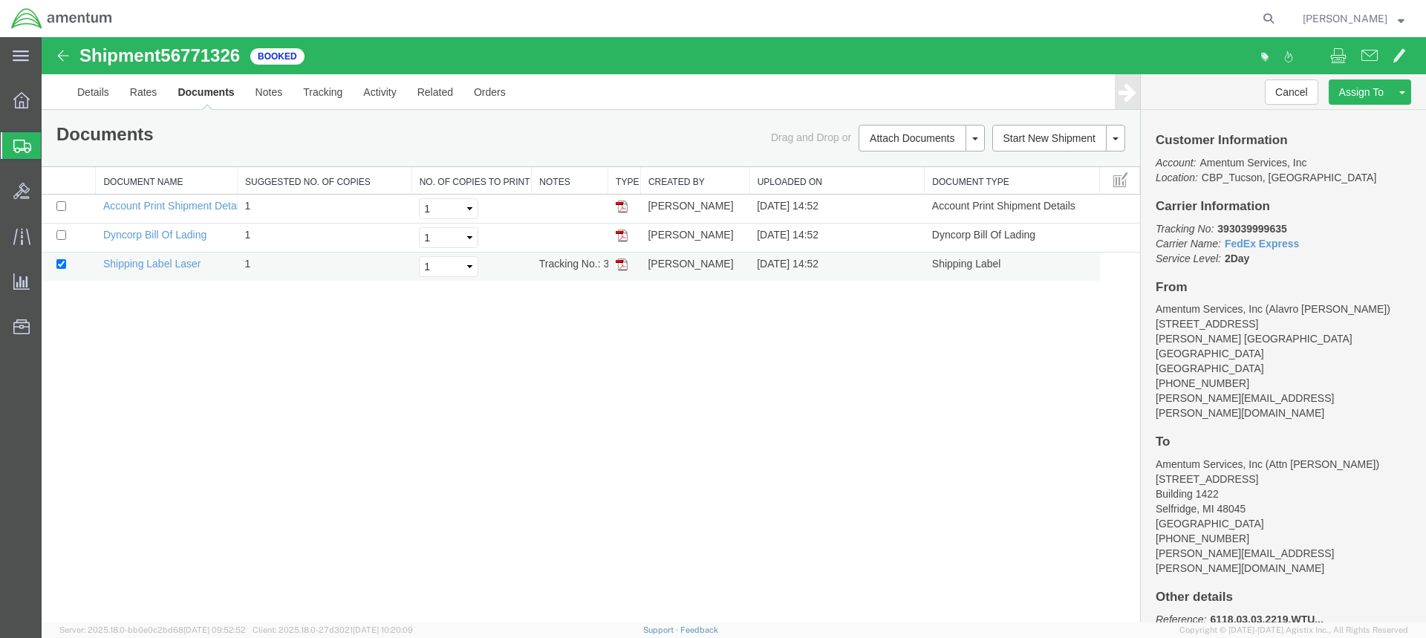
click at [624, 264] on img at bounding box center [622, 264] width 12 height 12
drag, startPoint x: 621, startPoint y: 232, endPoint x: 923, endPoint y: 379, distance: 336.1
click at [621, 232] on img at bounding box center [622, 235] width 12 height 12
click at [0, 0] on span "Create from Template" at bounding box center [0, 0] width 0 height 0
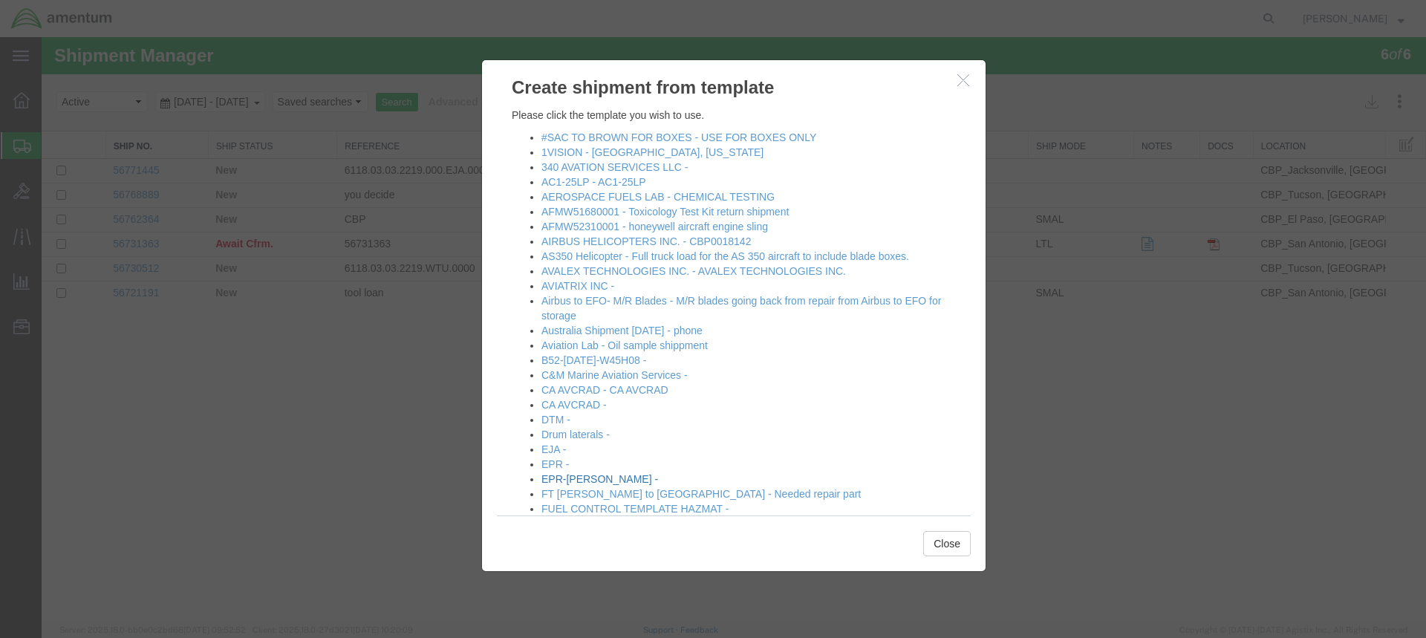
click at [581, 480] on link "EPR-[PERSON_NAME] -" at bounding box center [599, 479] width 117 height 12
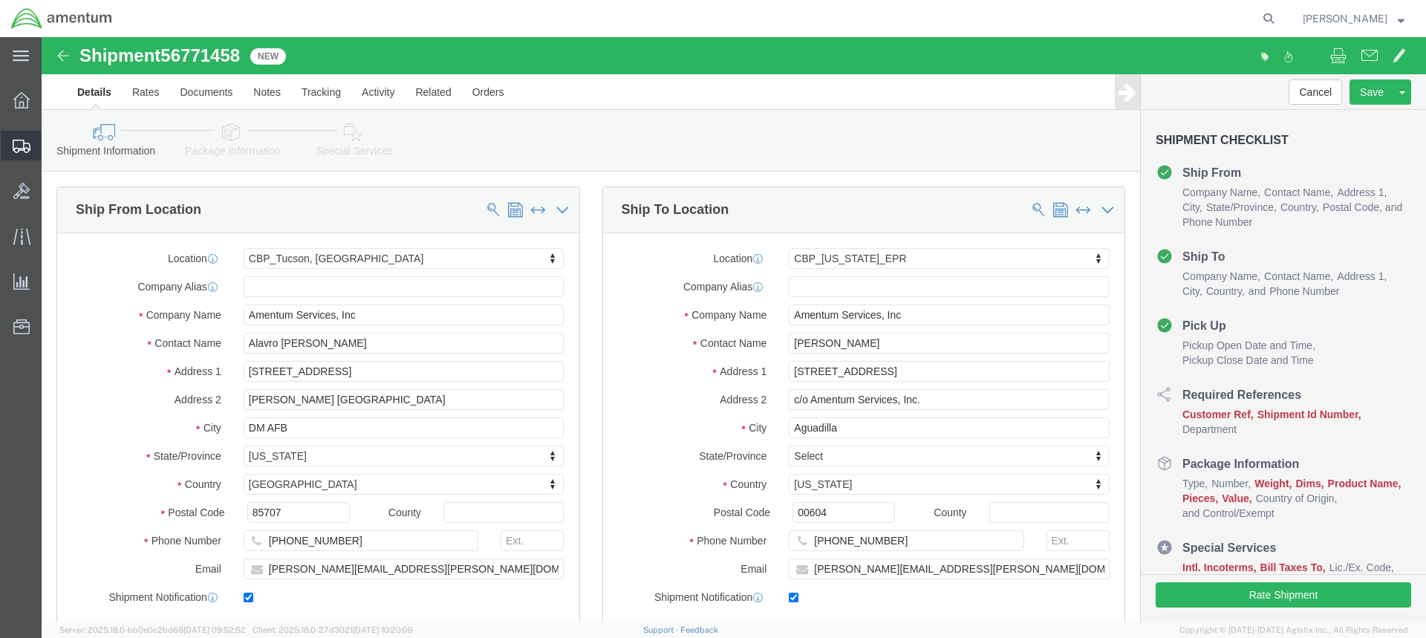
click at [16, 140] on icon at bounding box center [22, 146] width 18 height 13
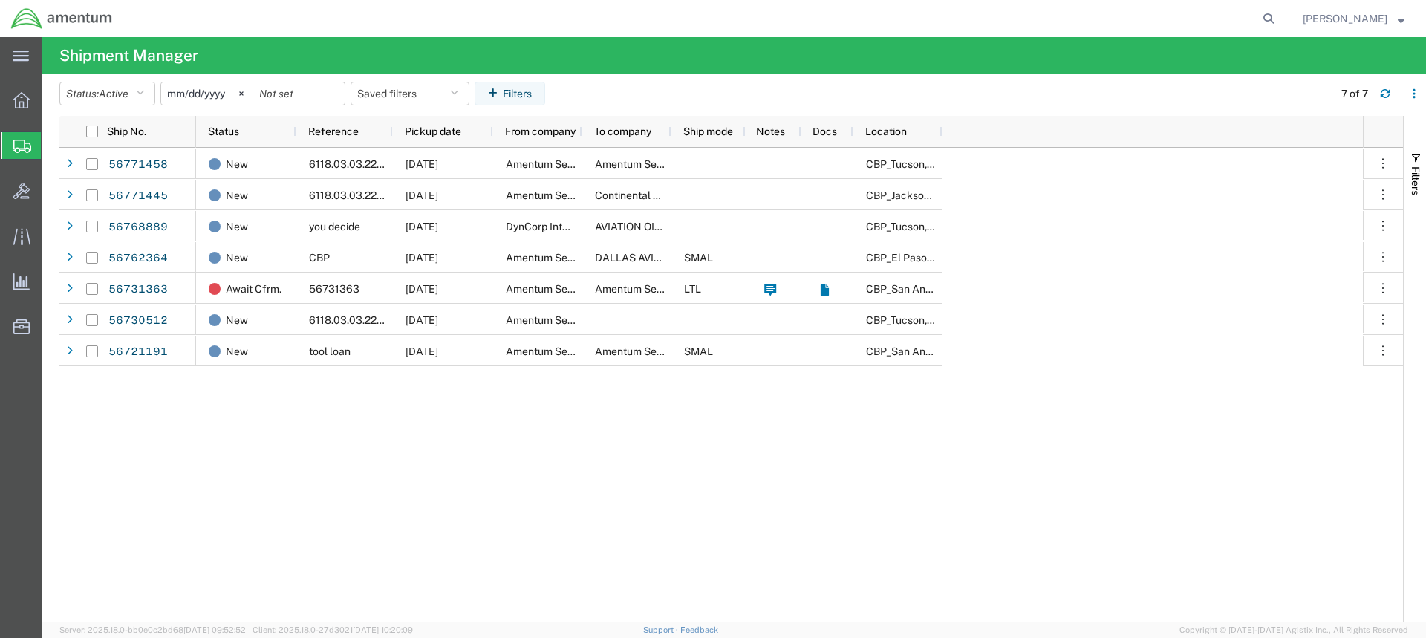
click at [0, 0] on span "Create from Template" at bounding box center [0, 0] width 0 height 0
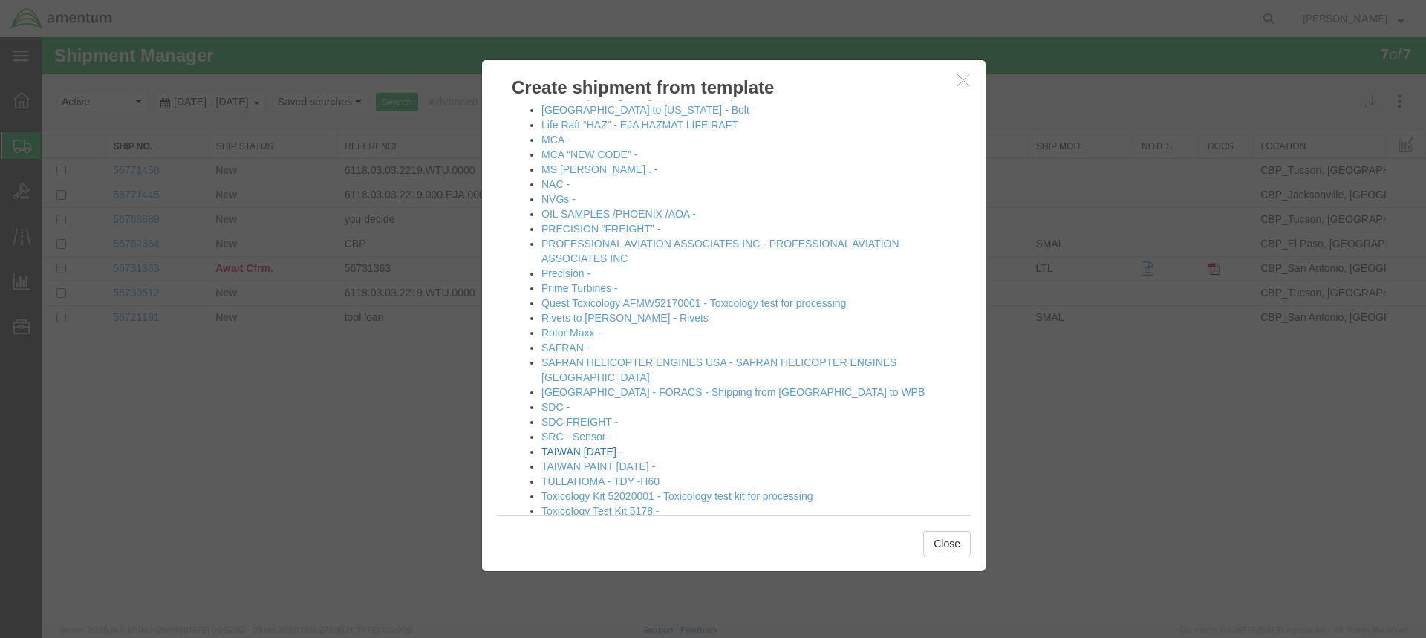
scroll to position [784, 0]
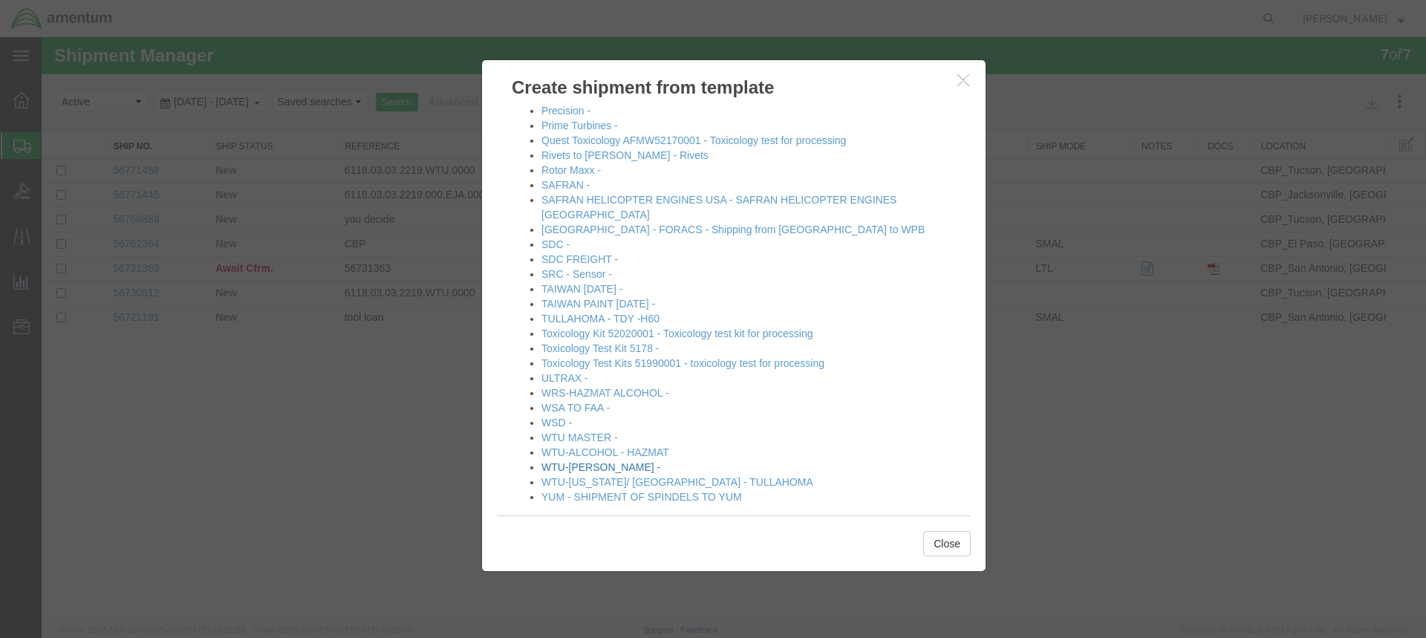
click at [578, 461] on link "WTU-[PERSON_NAME] -" at bounding box center [600, 467] width 119 height 12
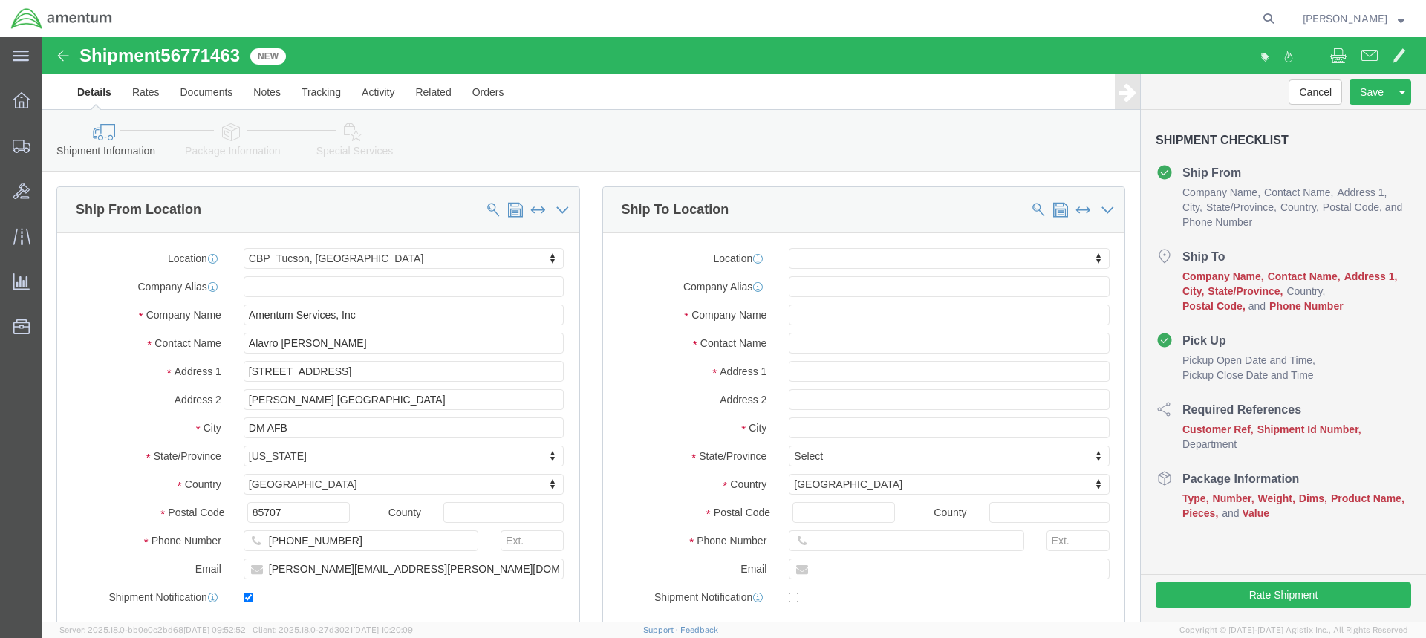
click div "Location My Profile Location [PHONE_NUMBER] [PHONE_NUMBER] [PHONE_NUMBER] [PHON…"
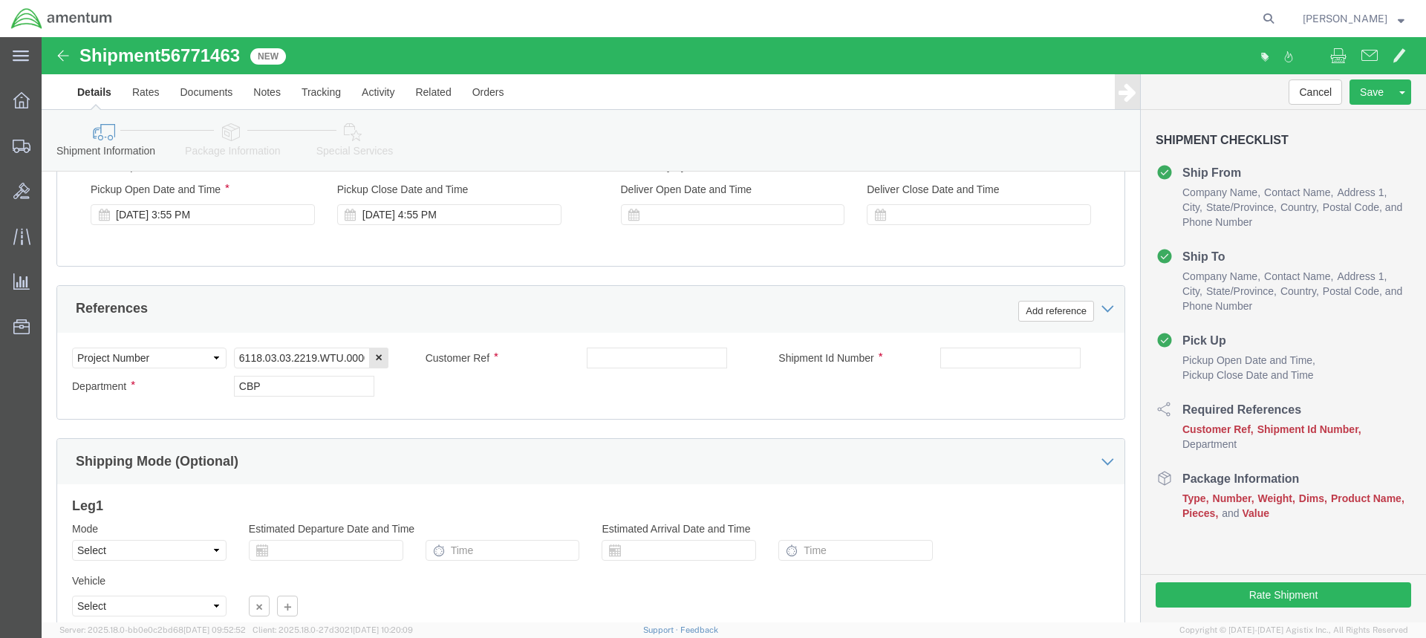
scroll to position [594, 0]
click div "[DATE] 3:55 PM"
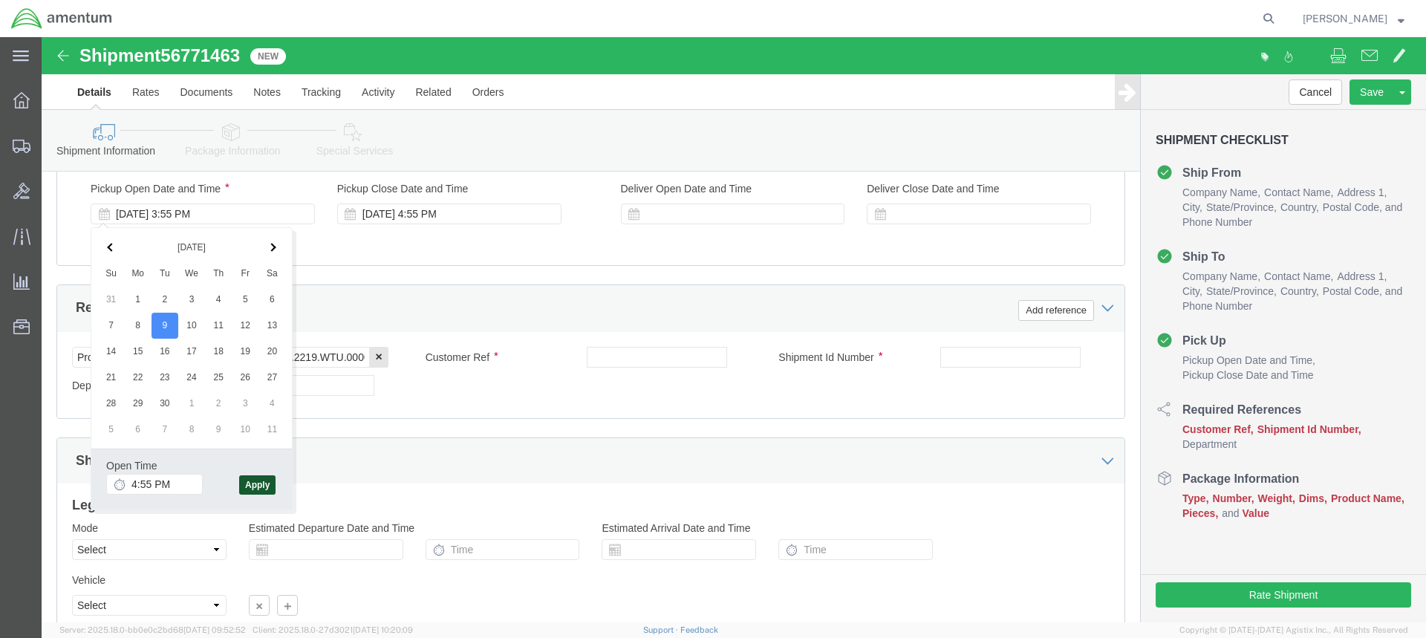
click button "Apply"
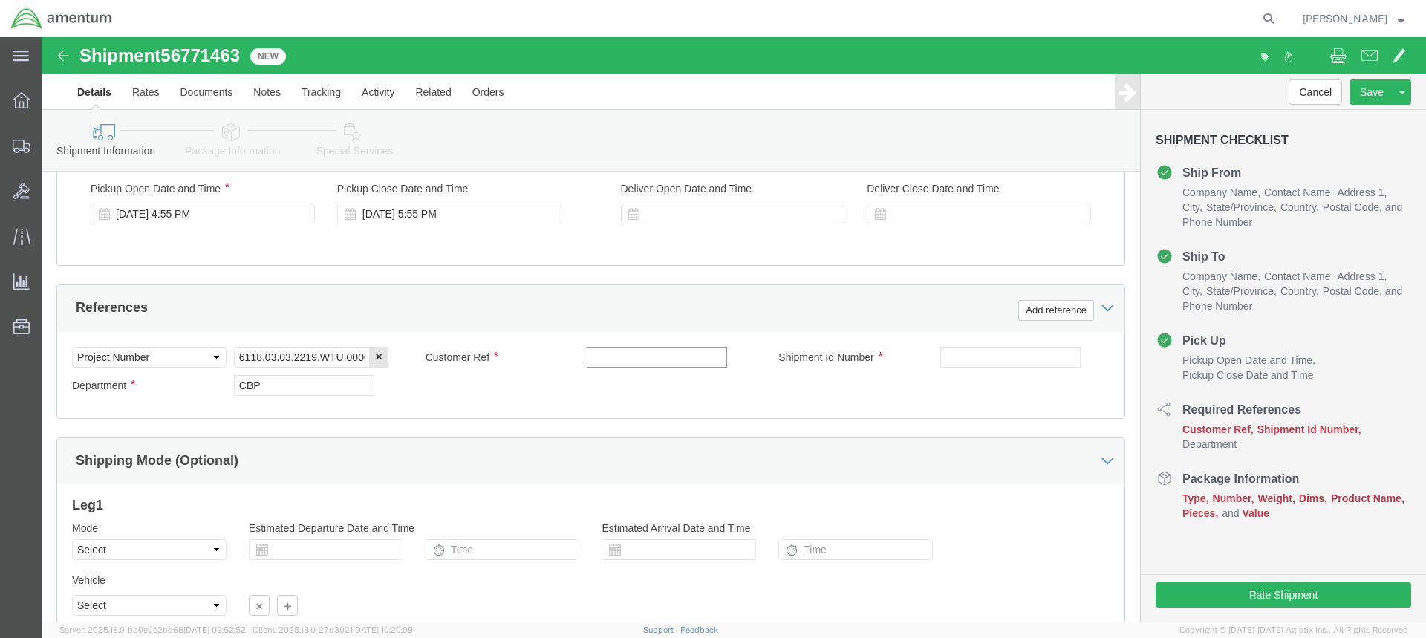
click input "text"
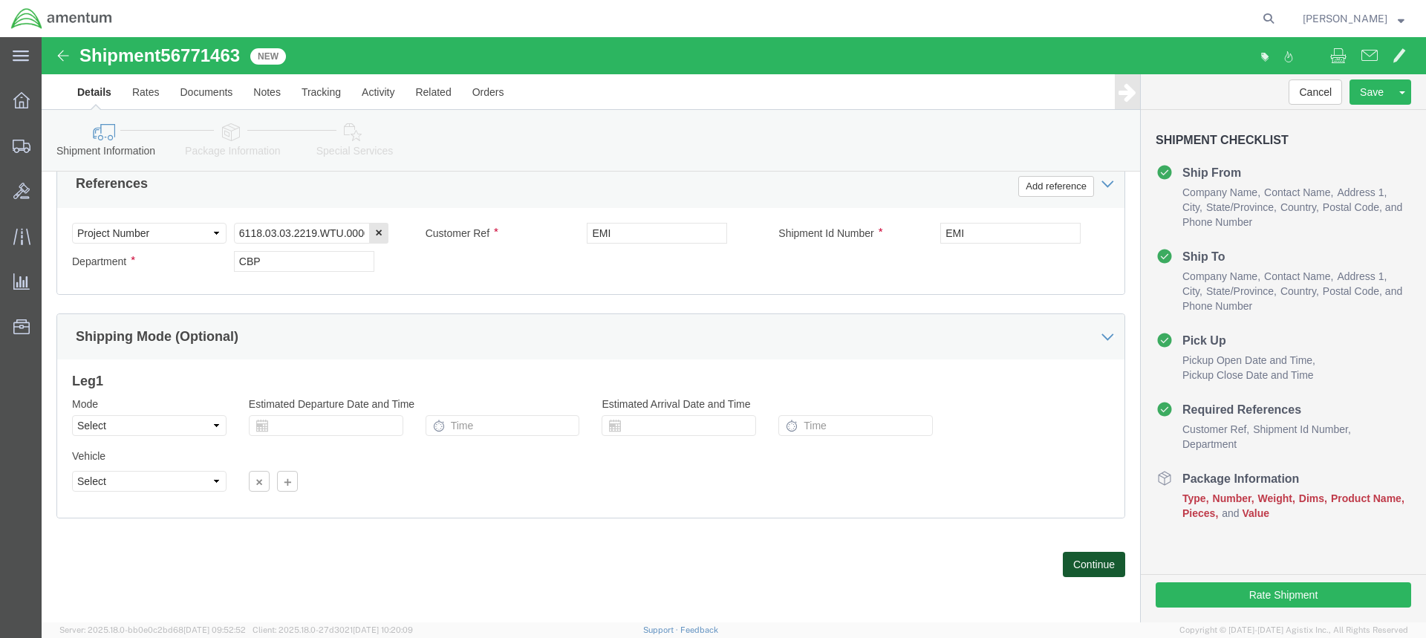
click button "Continue"
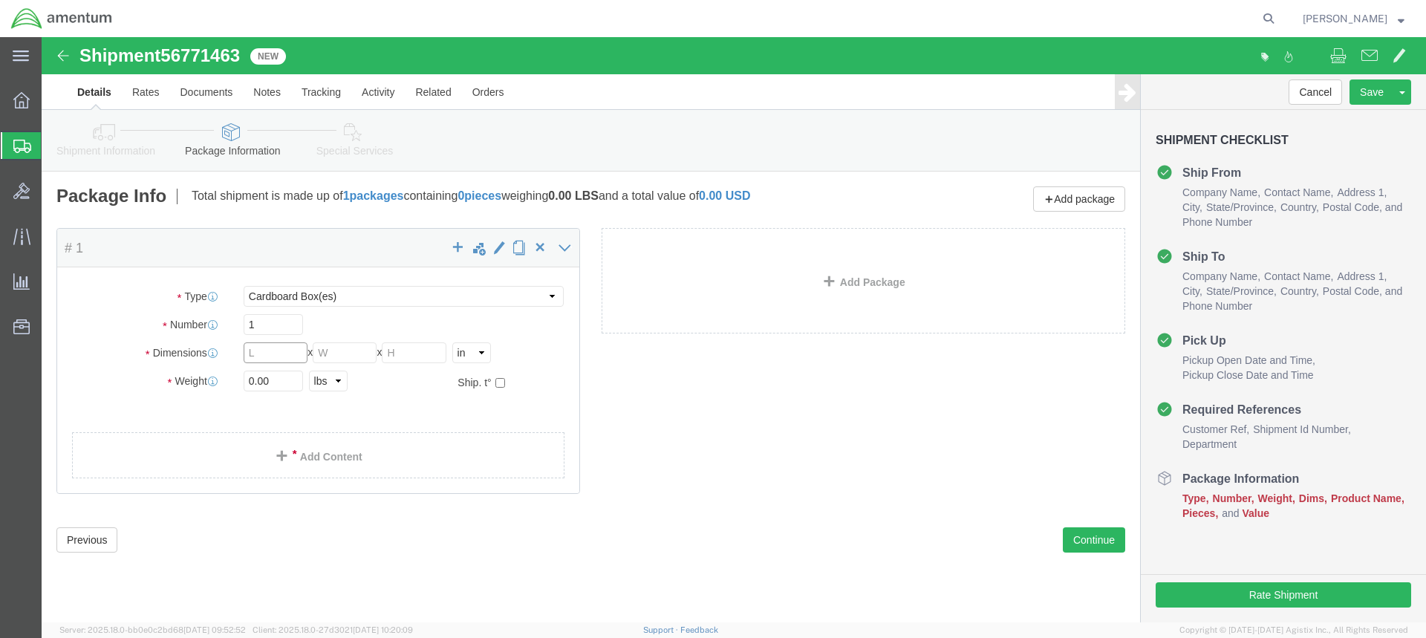
click input "text"
click button "Continue"
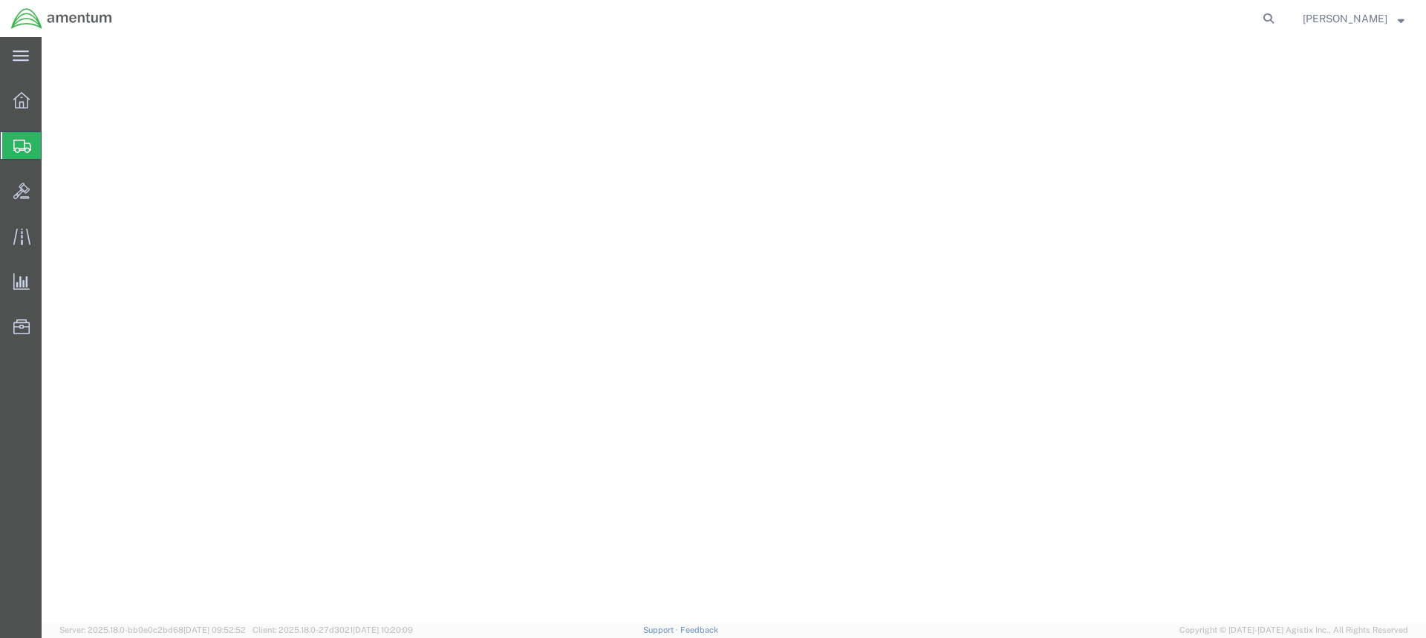
select select
select select "DEPARTMENT"
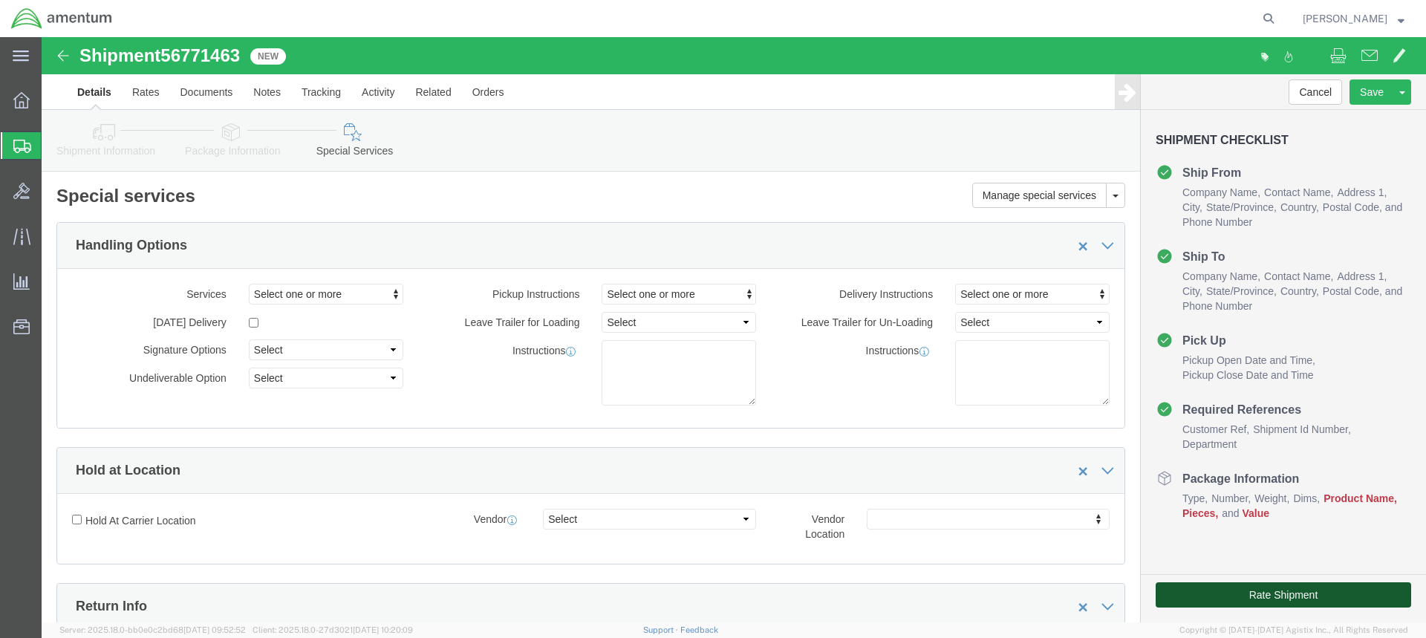
click button "Rate Shipment"
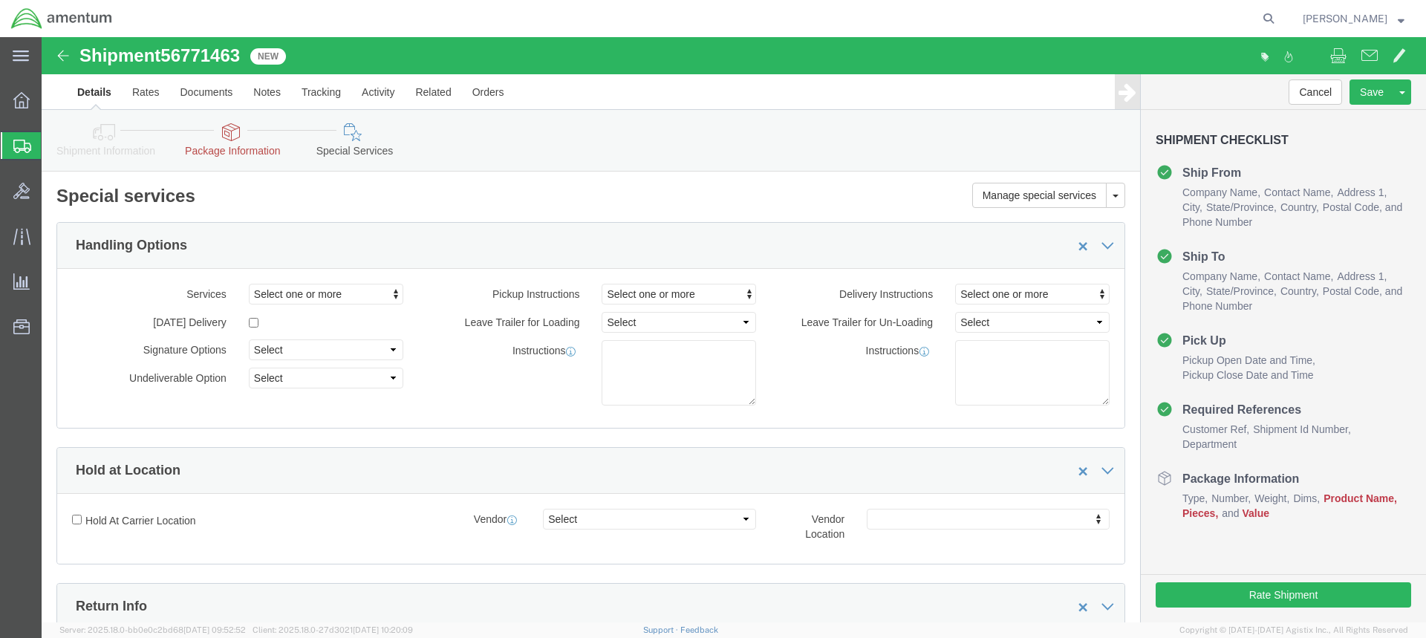
click icon
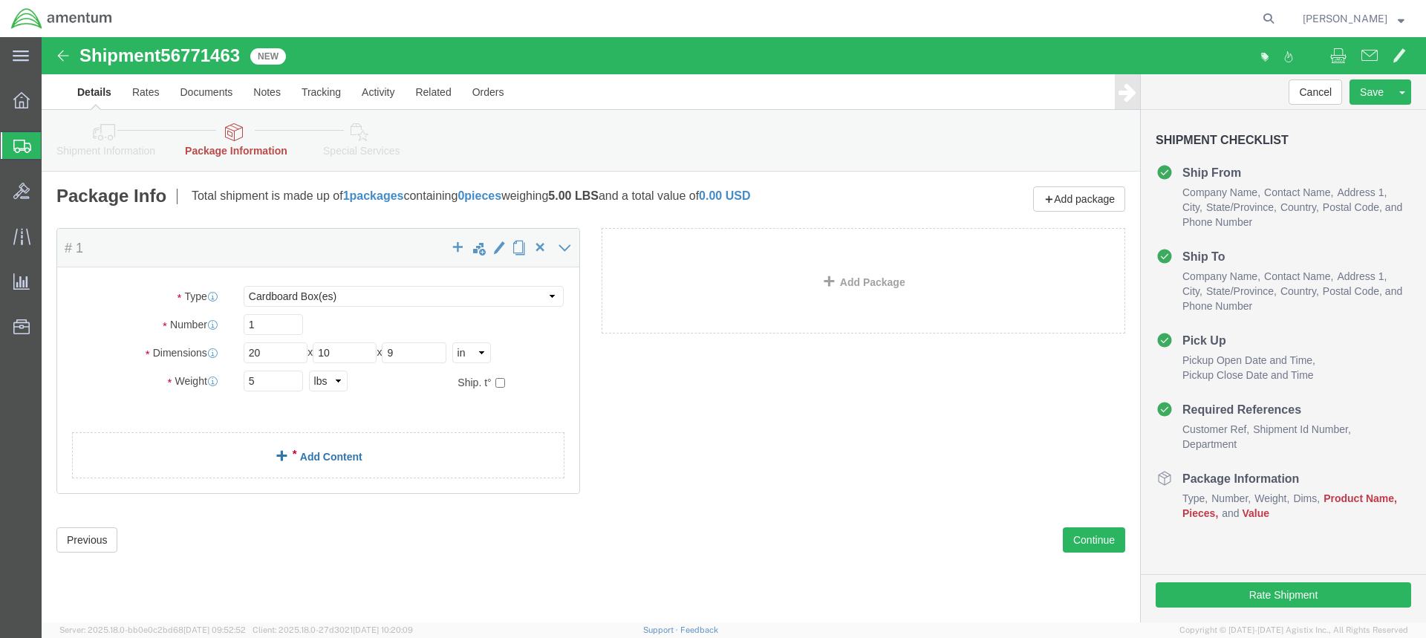
click link "Add Content"
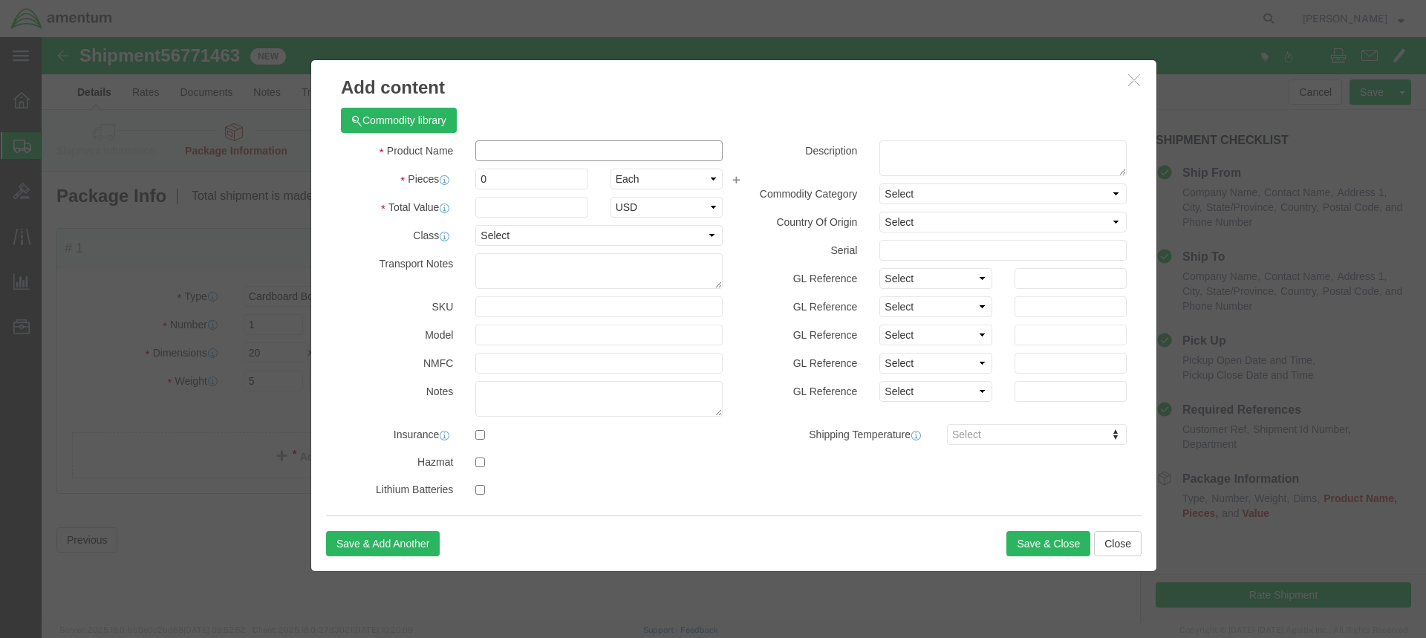
click input "text"
click input "0"
click input "text"
type input "TOOL"
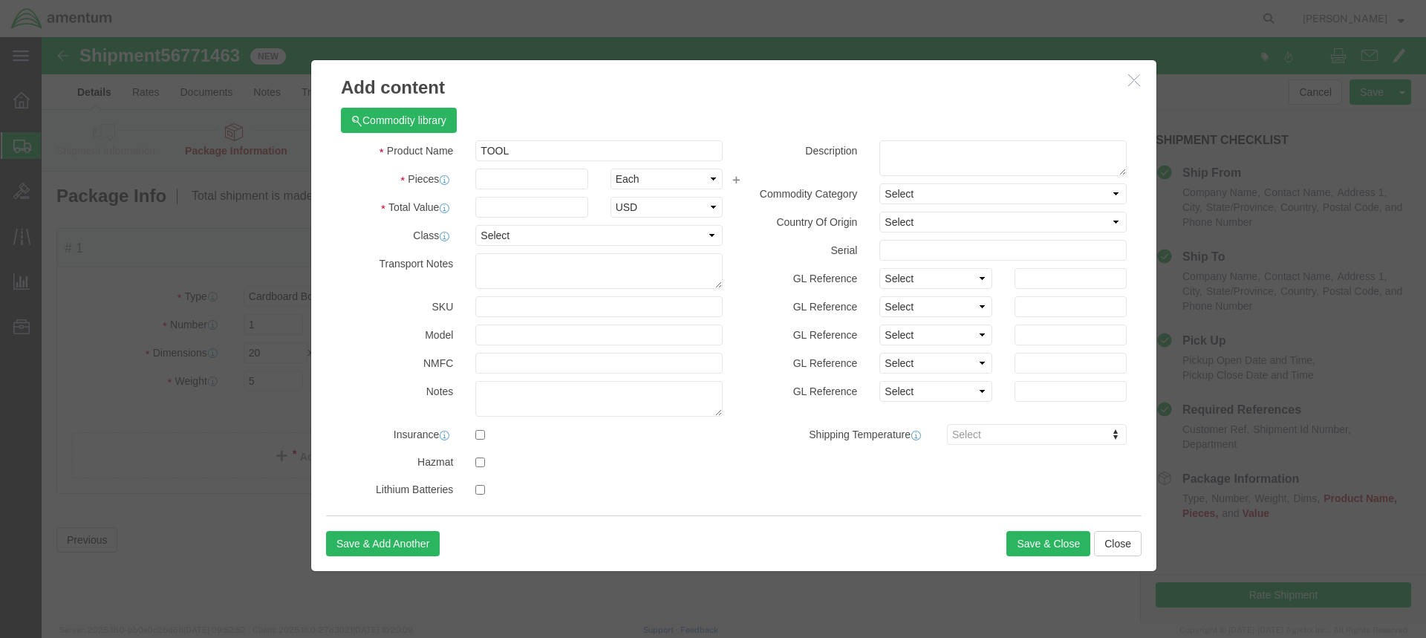
click div
click input "text"
type input "1"
click input "text"
type input "500.00"
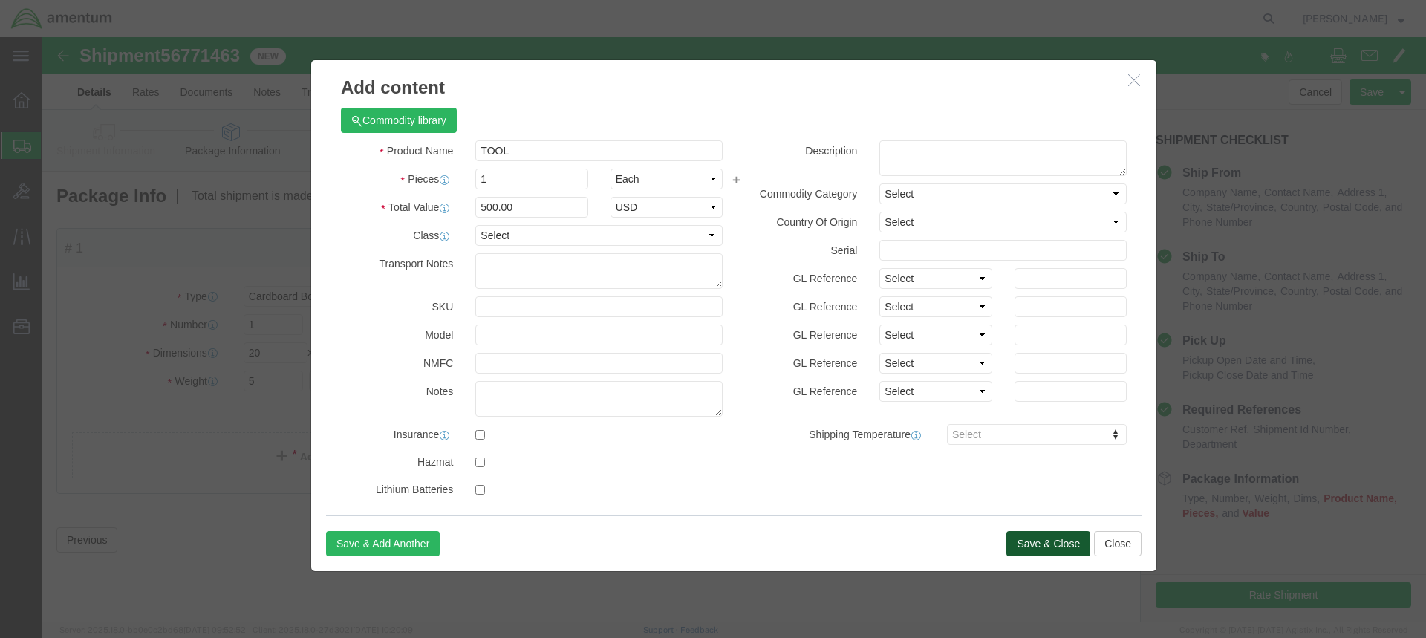
click button "Save & Close"
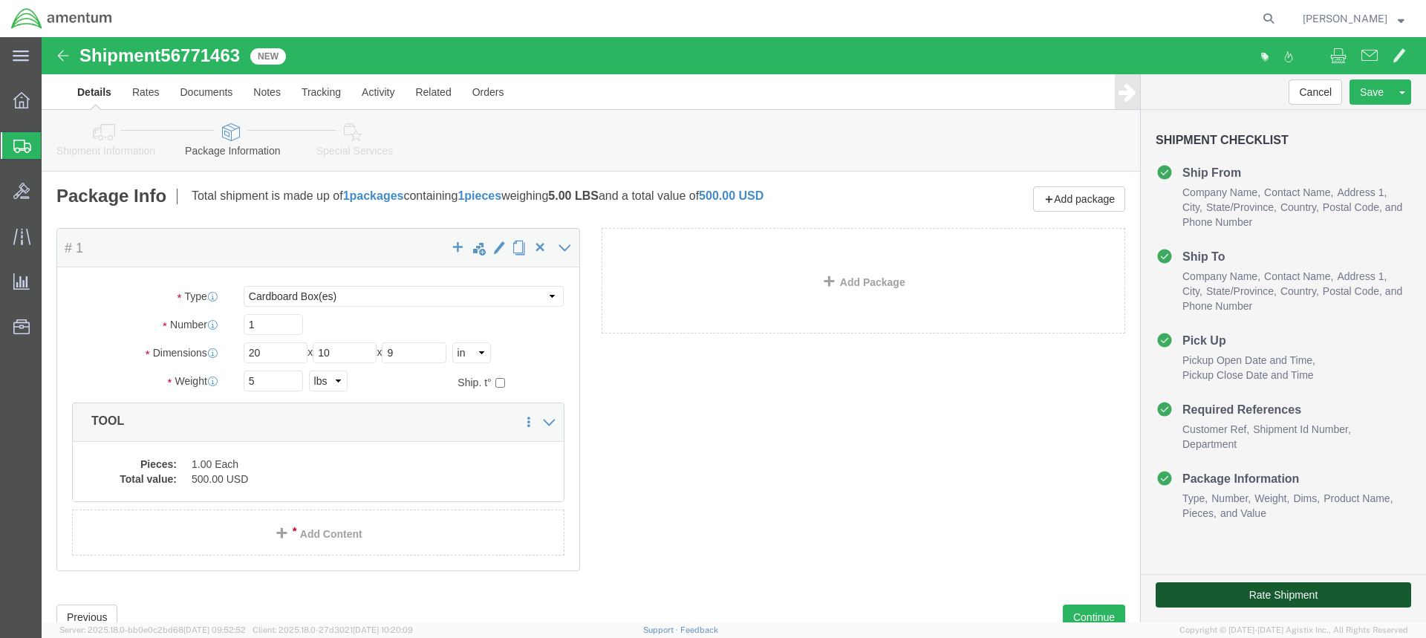
click button "Rate Shipment"
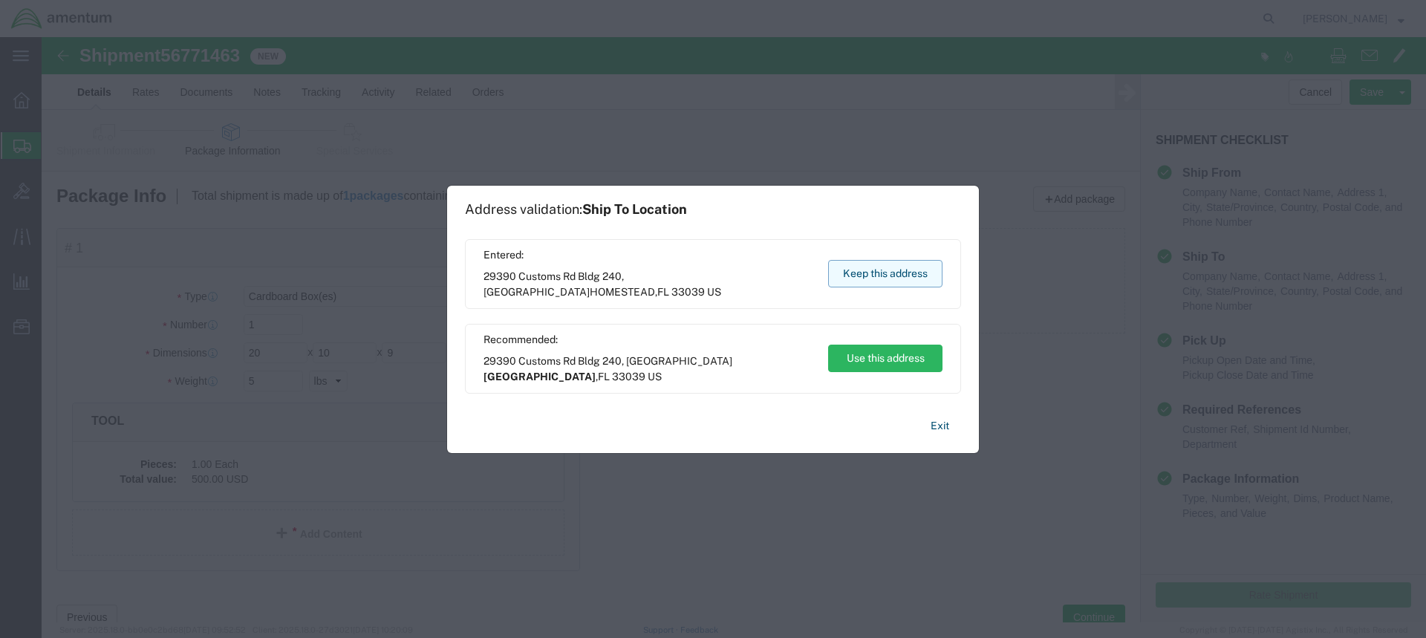
click at [857, 267] on button "Keep this address" at bounding box center [885, 273] width 114 height 27
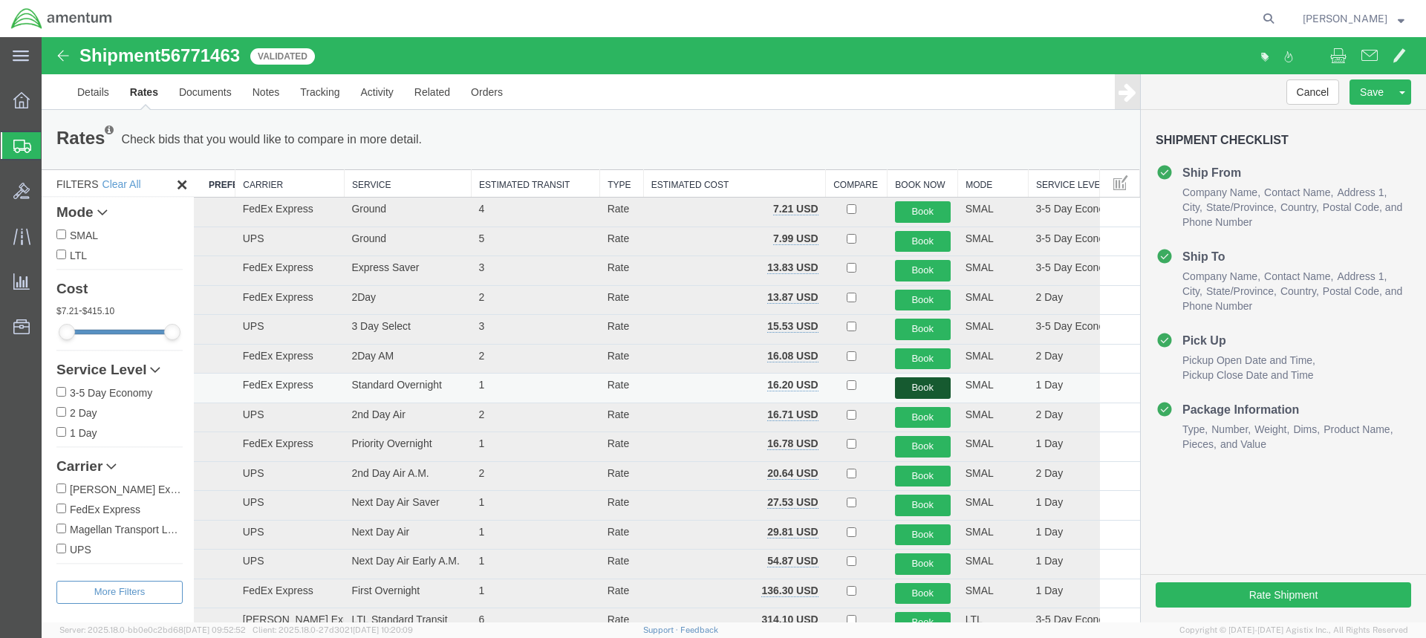
click at [921, 386] on button "Book" at bounding box center [923, 388] width 56 height 22
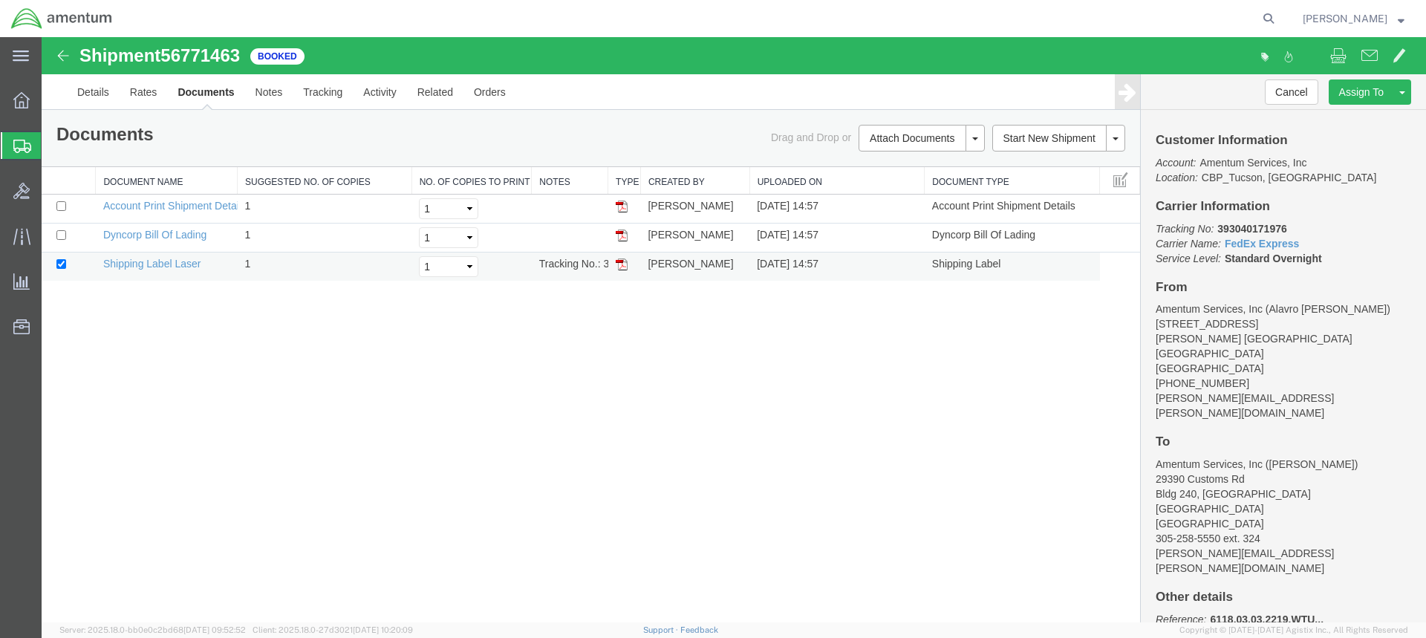
click at [623, 264] on img at bounding box center [622, 264] width 12 height 12
drag, startPoint x: 620, startPoint y: 236, endPoint x: 838, endPoint y: 258, distance: 218.6
click at [620, 236] on img at bounding box center [622, 235] width 12 height 12
